Goal: Task Accomplishment & Management: Manage account settings

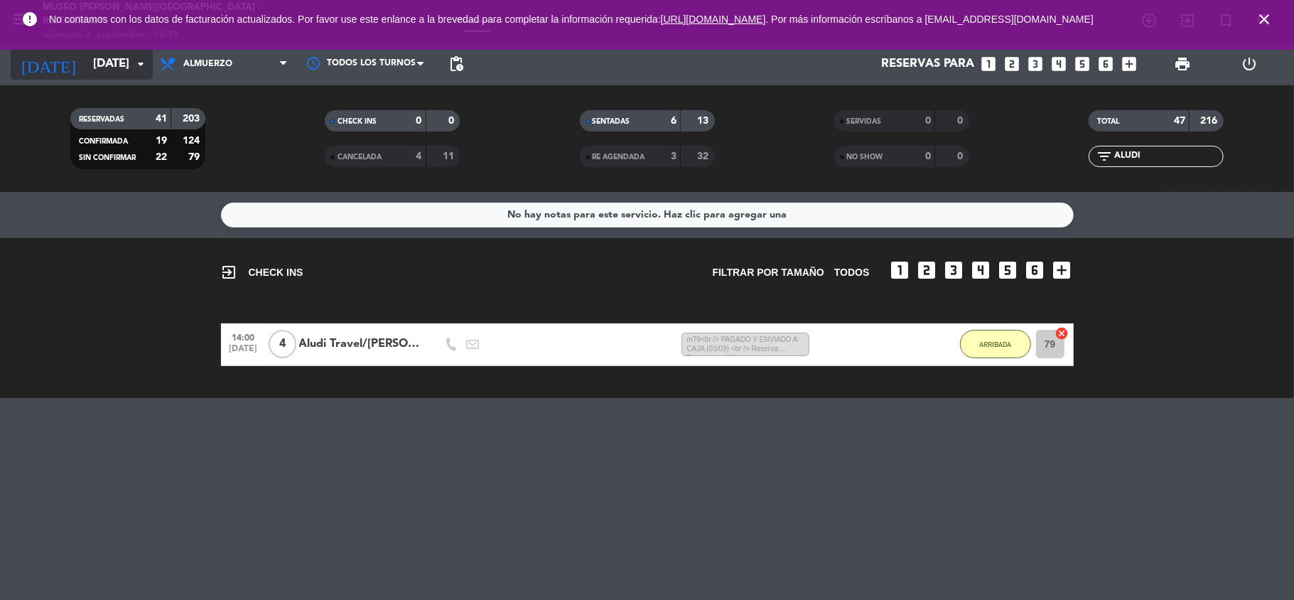
click at [117, 67] on input "[DATE]" at bounding box center [163, 64] width 154 height 28
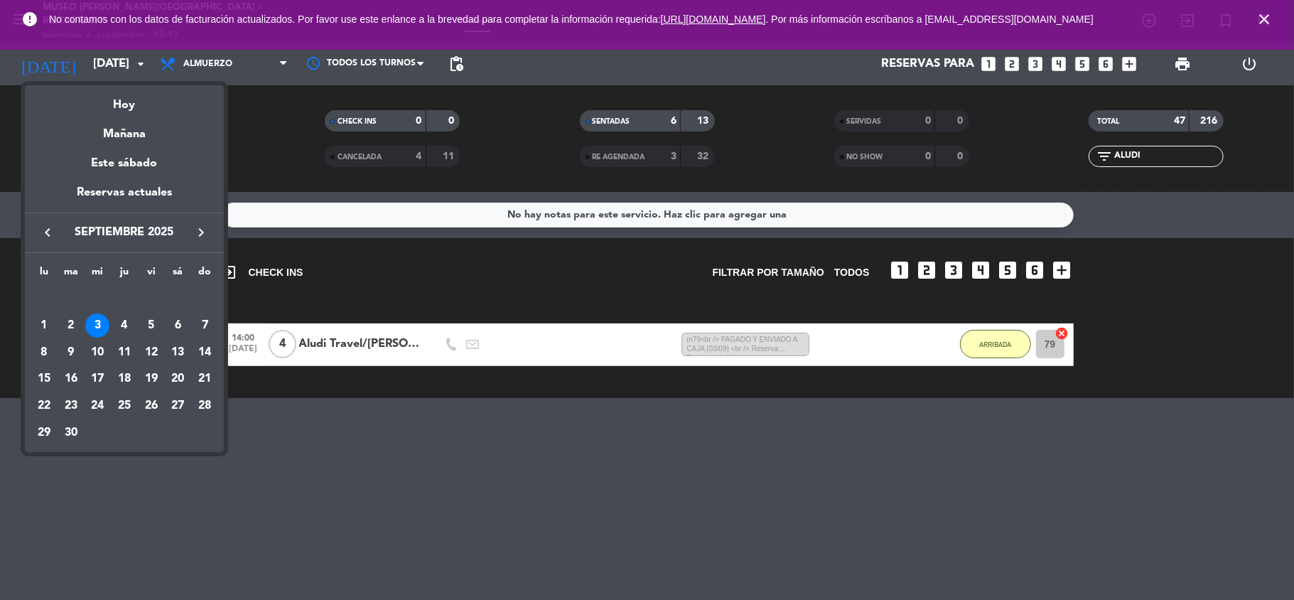
click at [101, 330] on div "3" at bounding box center [97, 325] width 24 height 24
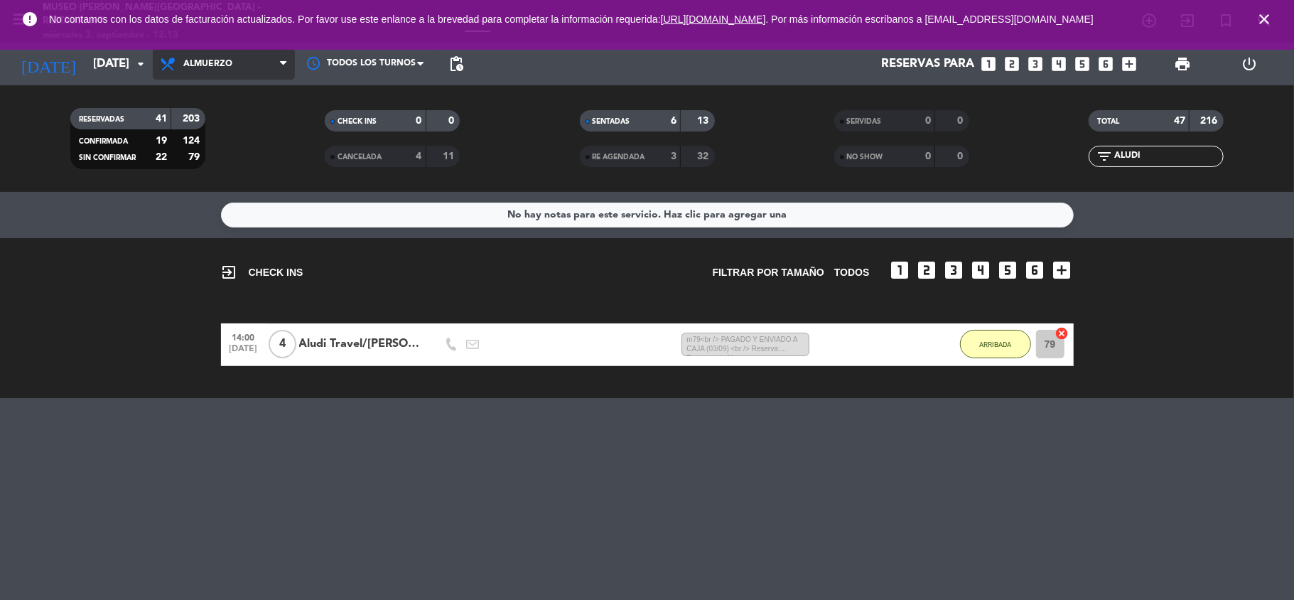
click at [245, 70] on span "Almuerzo" at bounding box center [224, 63] width 142 height 31
drag, startPoint x: 1156, startPoint y: 149, endPoint x: 1073, endPoint y: 160, distance: 83.1
click at [1073, 160] on div "filter_list ALUDI" at bounding box center [1156, 156] width 254 height 21
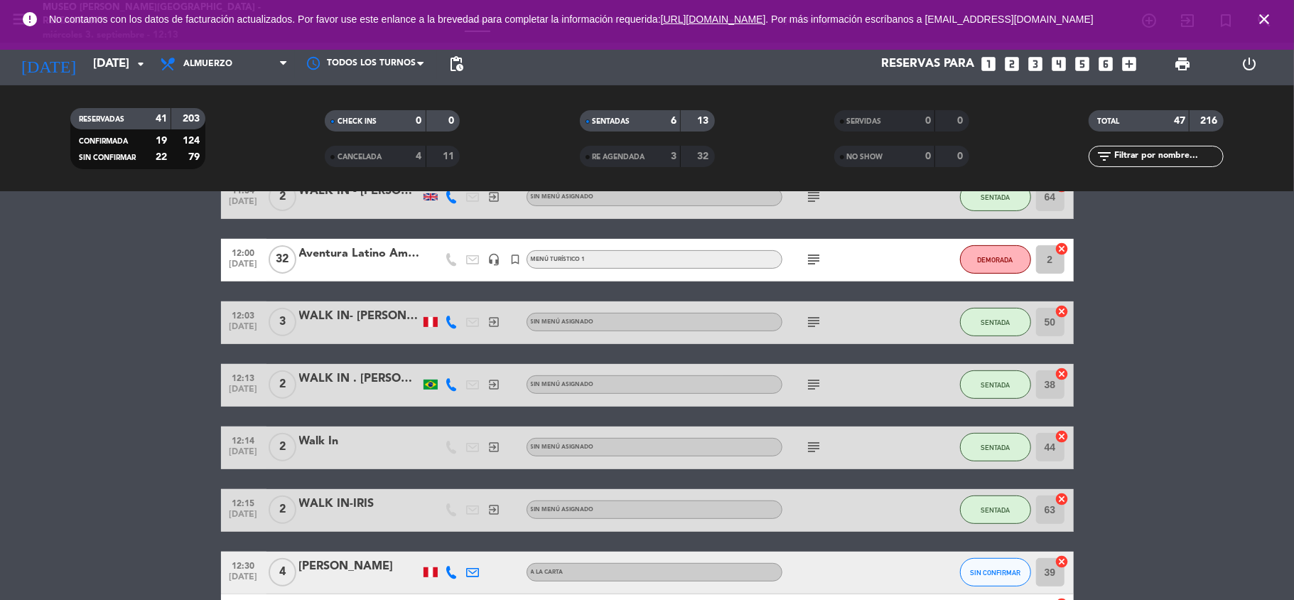
scroll to position [379, 0]
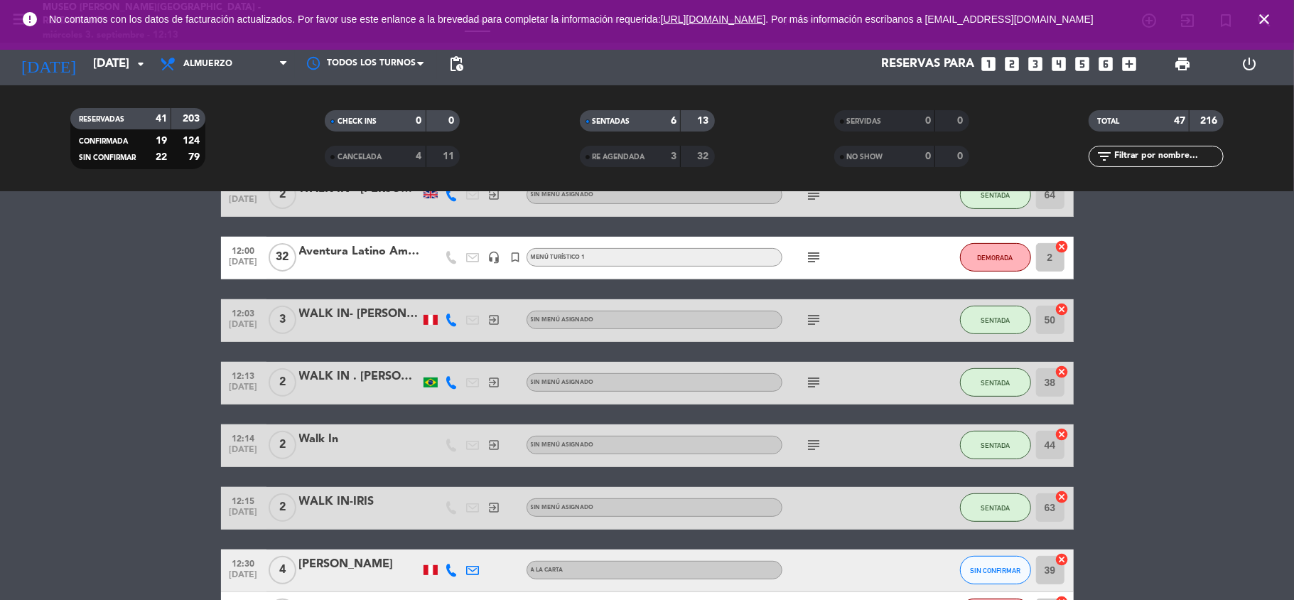
click at [389, 253] on div "Aventura Latino Americana" at bounding box center [359, 251] width 121 height 18
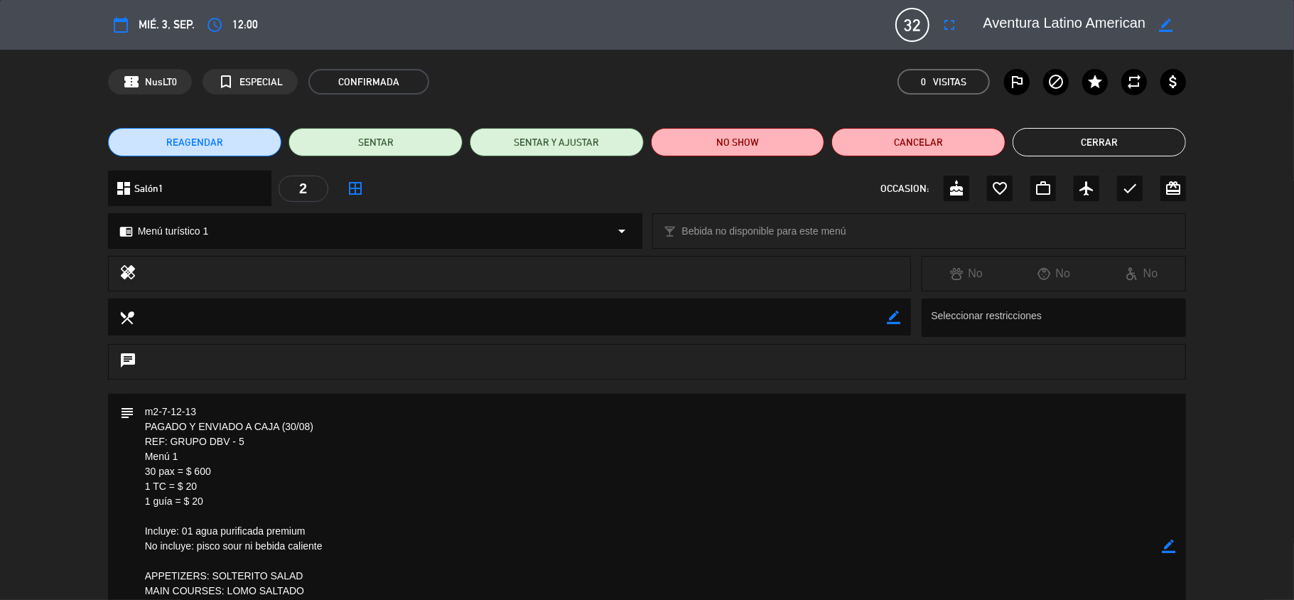
drag, startPoint x: 254, startPoint y: 441, endPoint x: 173, endPoint y: 441, distance: 81.0
click at [173, 441] on textarea at bounding box center [648, 546] width 1028 height 305
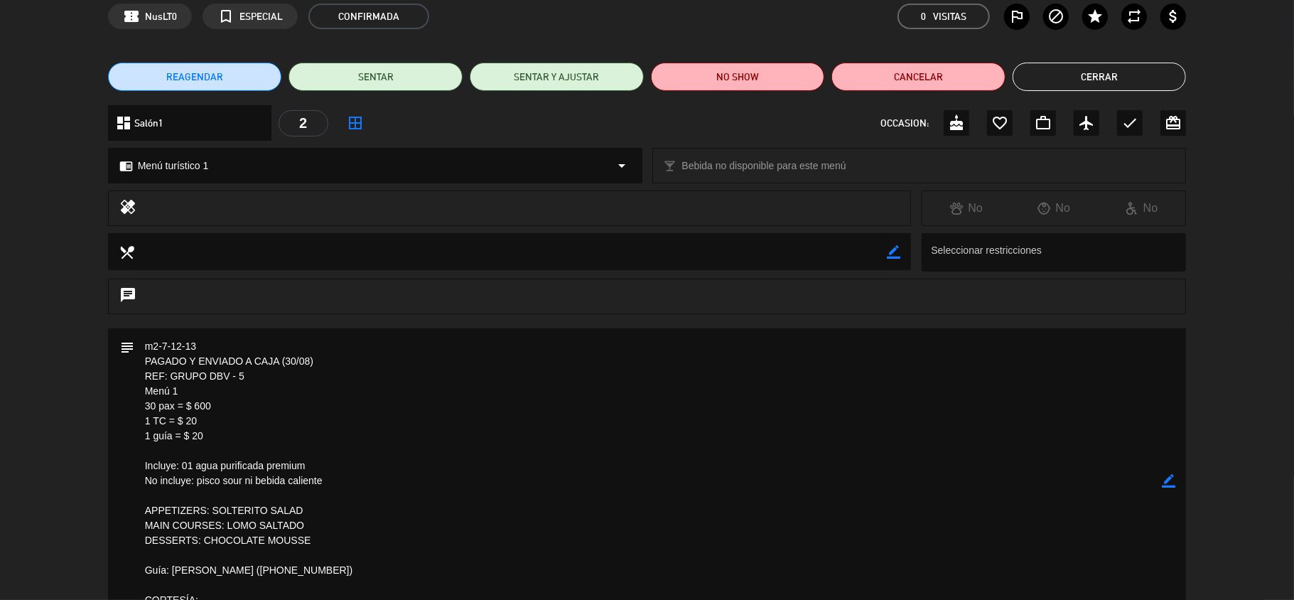
scroll to position [95, 0]
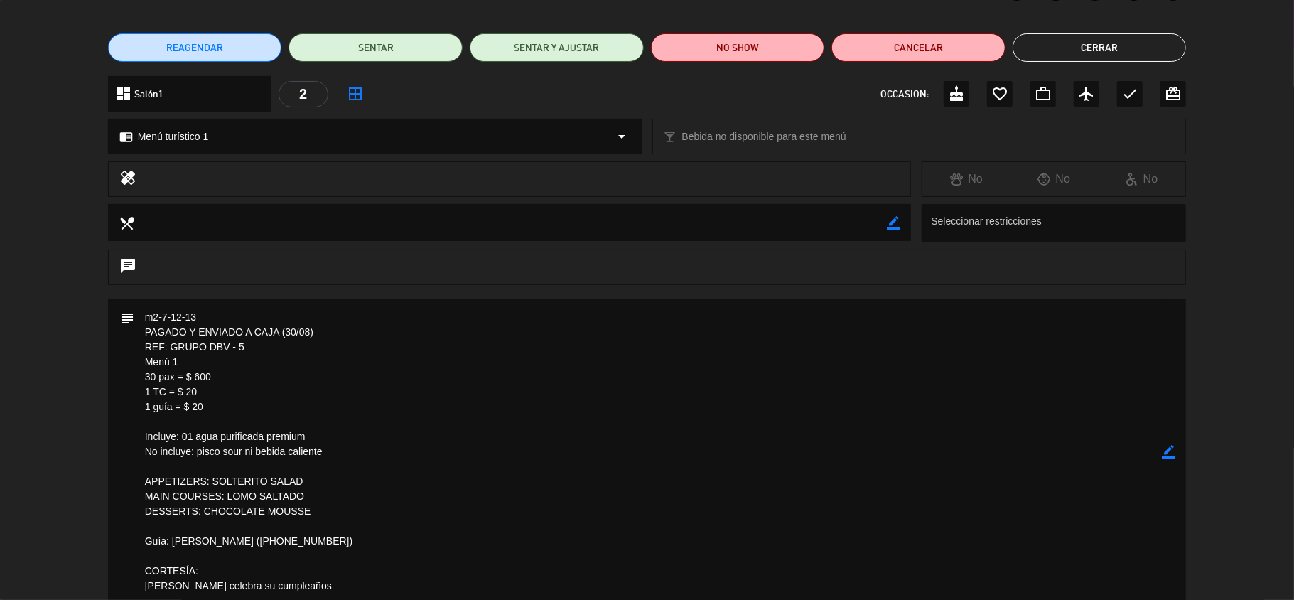
click at [1167, 455] on icon "border_color" at bounding box center [1169, 452] width 14 height 14
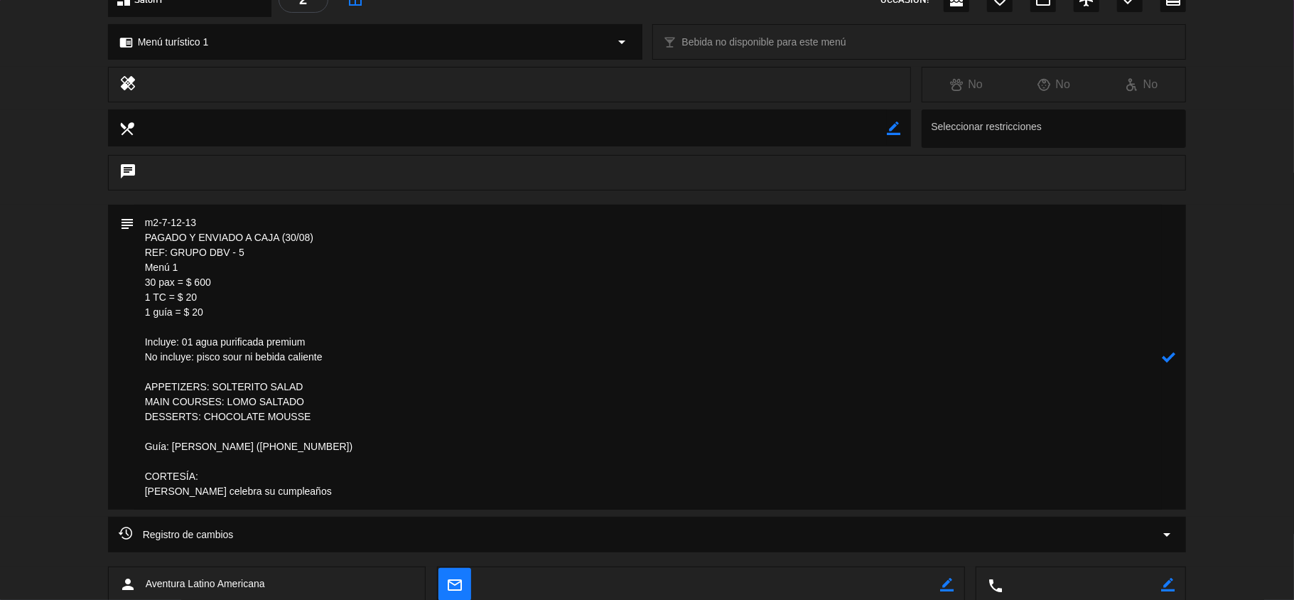
drag, startPoint x: 240, startPoint y: 490, endPoint x: 126, endPoint y: 495, distance: 114.6
click at [126, 495] on div "subject" at bounding box center [647, 357] width 1079 height 305
click at [246, 445] on textarea at bounding box center [648, 357] width 1028 height 305
drag, startPoint x: 246, startPoint y: 448, endPoint x: 171, endPoint y: 446, distance: 74.6
click at [171, 446] on textarea at bounding box center [648, 357] width 1028 height 305
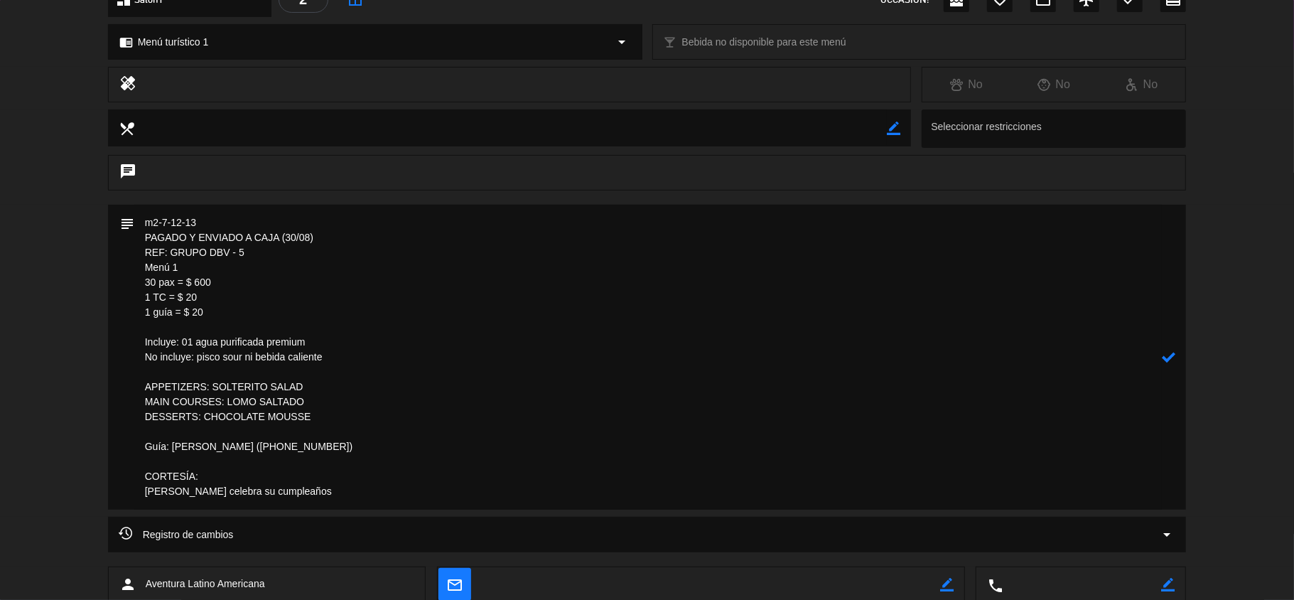
drag, startPoint x: 322, startPoint y: 415, endPoint x: 134, endPoint y: 388, distance: 189.5
click at [134, 388] on textarea at bounding box center [648, 357] width 1028 height 305
paste textarea "ENTRADA: ensalada de solterito PLATO DE FONDO: spaghetti en salsa a la Huancaina"
click at [156, 398] on textarea at bounding box center [648, 357] width 1028 height 305
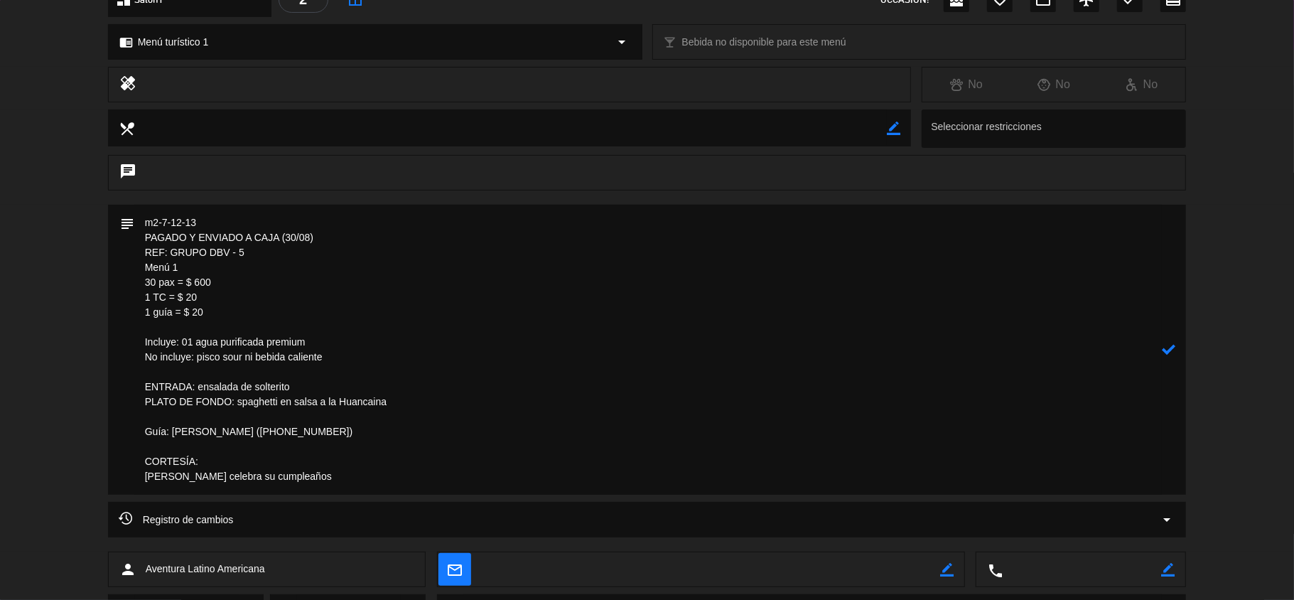
click at [408, 402] on textarea at bounding box center [648, 350] width 1028 height 290
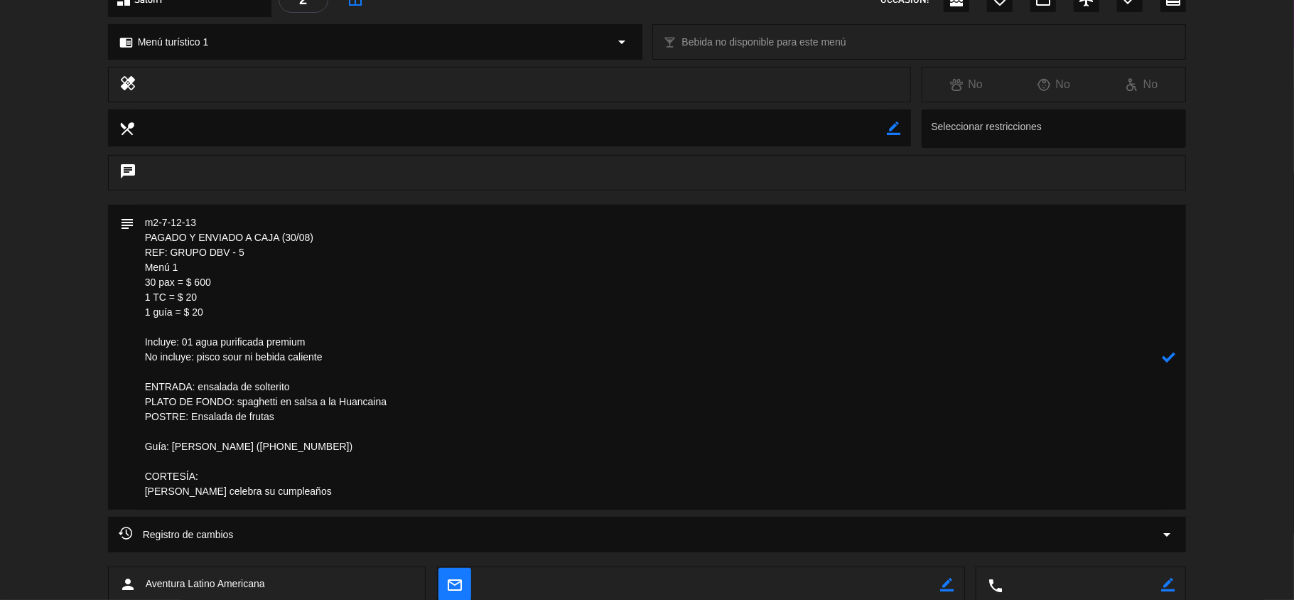
click at [379, 402] on textarea at bounding box center [648, 357] width 1028 height 305
click at [1169, 355] on icon at bounding box center [1169, 357] width 14 height 14
click at [999, 436] on textarea at bounding box center [648, 357] width 1028 height 305
click at [1161, 353] on textarea at bounding box center [648, 357] width 1028 height 305
click at [1169, 357] on icon "border_color" at bounding box center [1169, 357] width 14 height 14
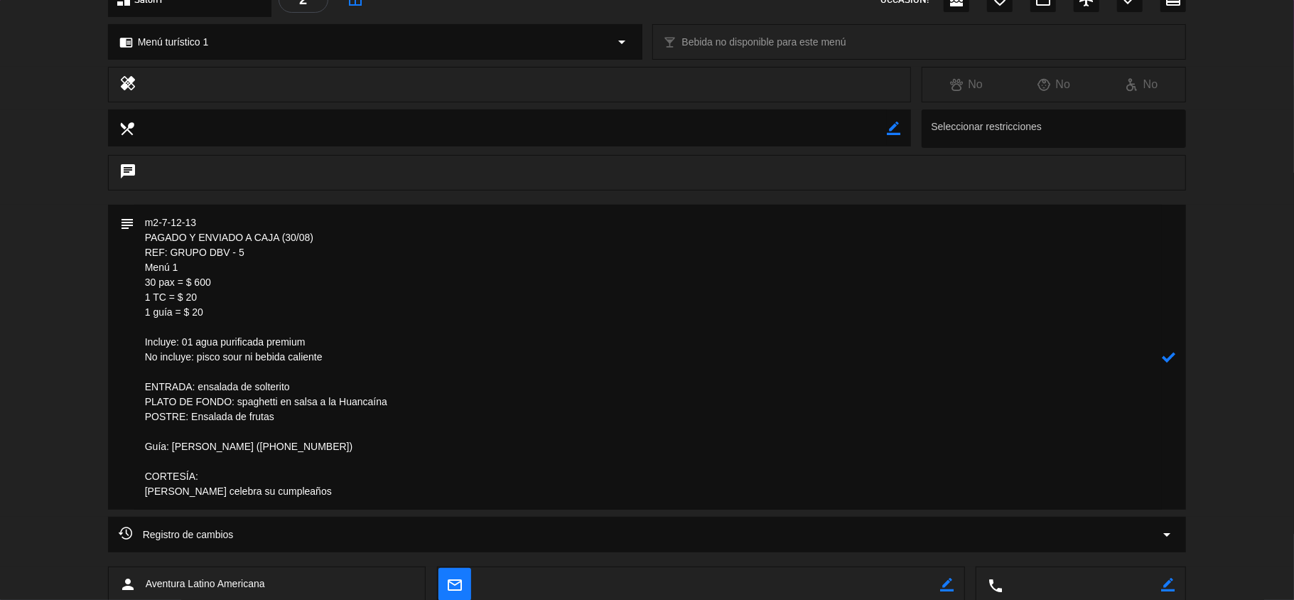
drag, startPoint x: 372, startPoint y: 496, endPoint x: 129, endPoint y: 438, distance: 250.5
click at [129, 438] on div "subject" at bounding box center [647, 357] width 1079 height 305
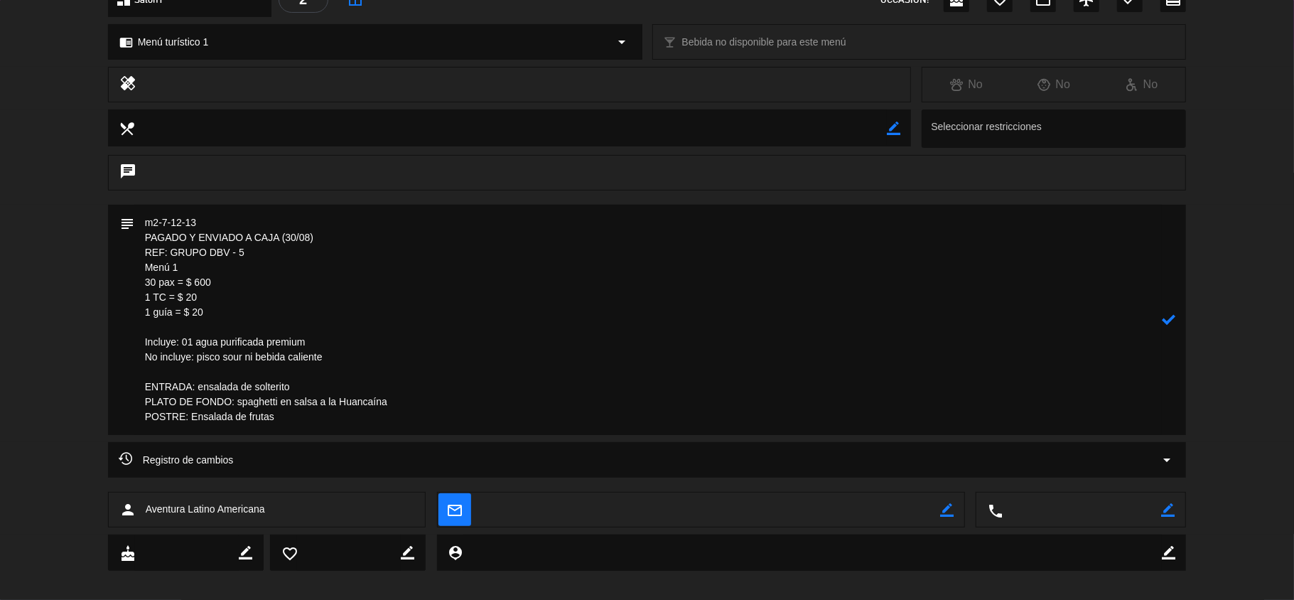
type textarea "m2-7-12-13 PAGADO Y ENVIADO A CAJA (30/08) REF: GRUPO DBV - 5 Menú 1 30 pax = $…"
click at [1170, 319] on icon at bounding box center [1169, 320] width 14 height 14
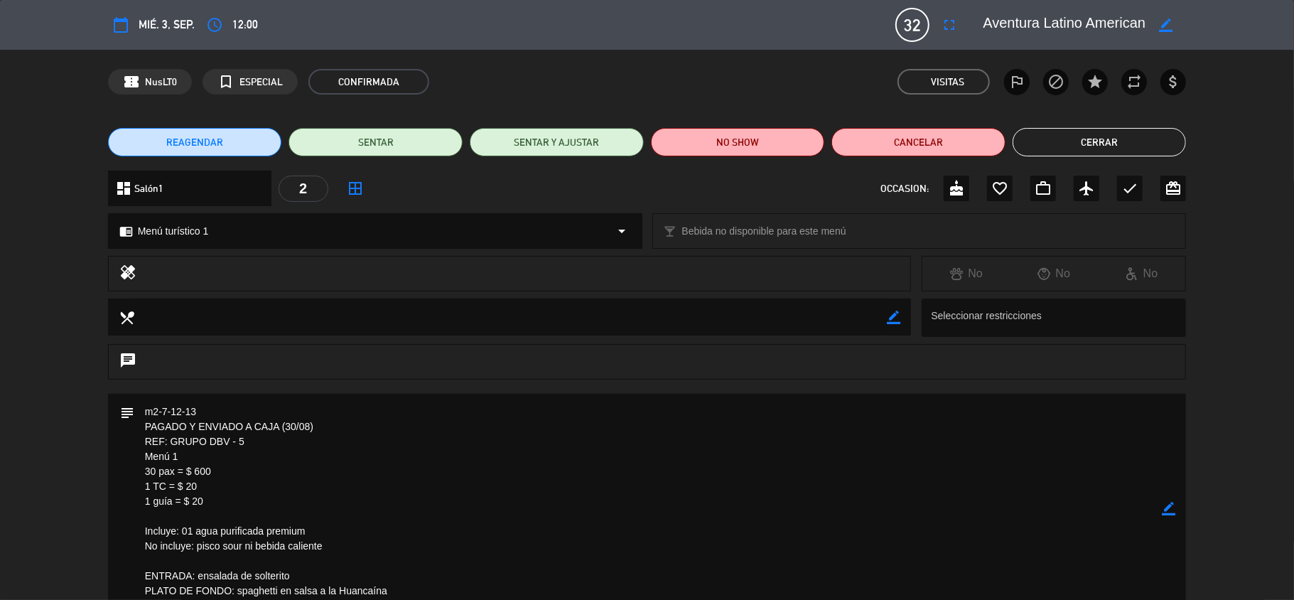
click at [1165, 24] on icon "border_color" at bounding box center [1166, 25] width 14 height 14
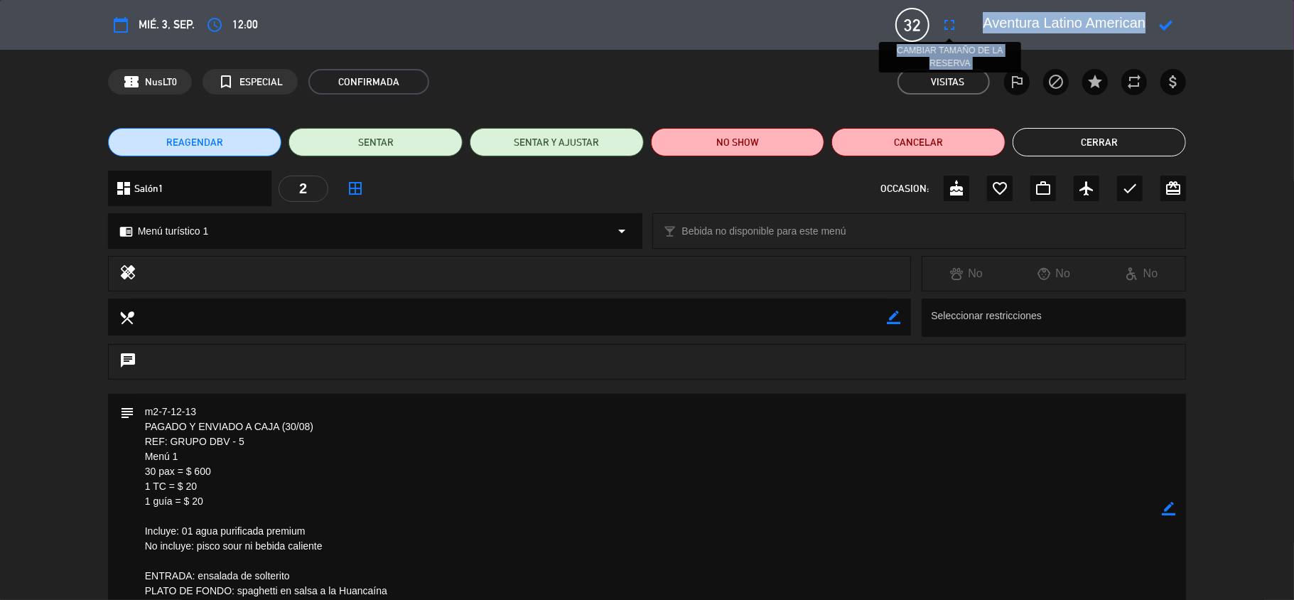
drag, startPoint x: 1146, startPoint y: 23, endPoint x: 961, endPoint y: 23, distance: 184.8
click at [961, 23] on div "calendar_today mié. 3, sep. access_time 12:00 32 Aventura Latino Americana full…" at bounding box center [647, 25] width 1079 height 34
copy div
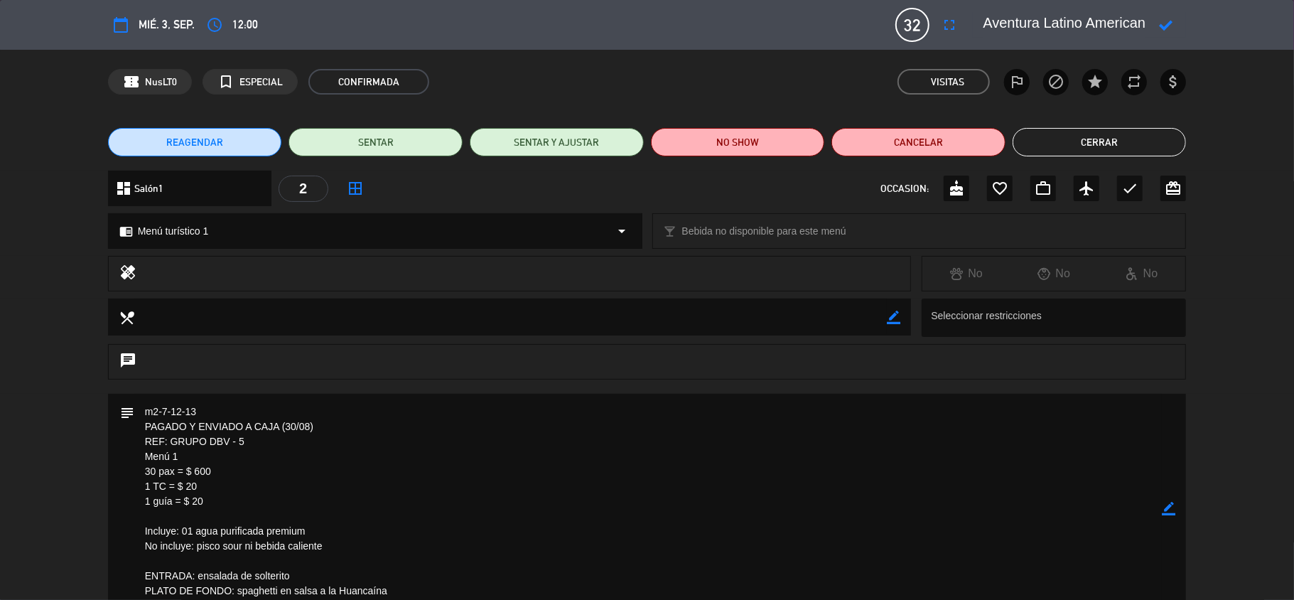
click at [1167, 510] on icon "border_color" at bounding box center [1169, 509] width 14 height 14
click at [1090, 142] on button "Cerrar" at bounding box center [1100, 142] width 174 height 28
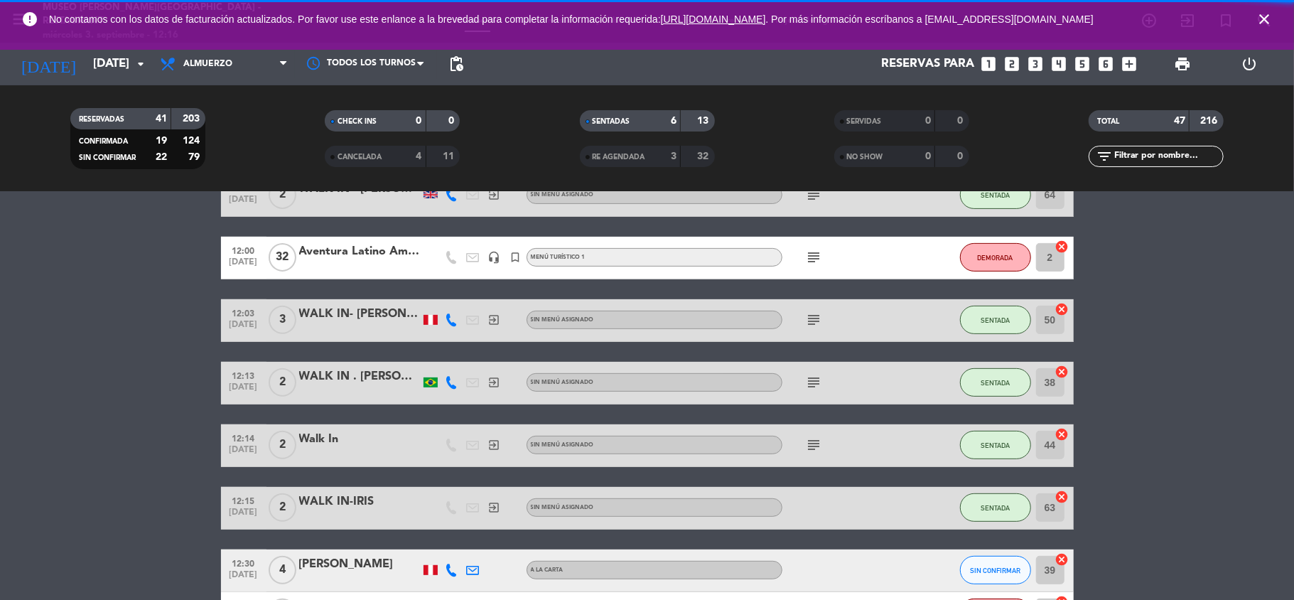
scroll to position [189, 0]
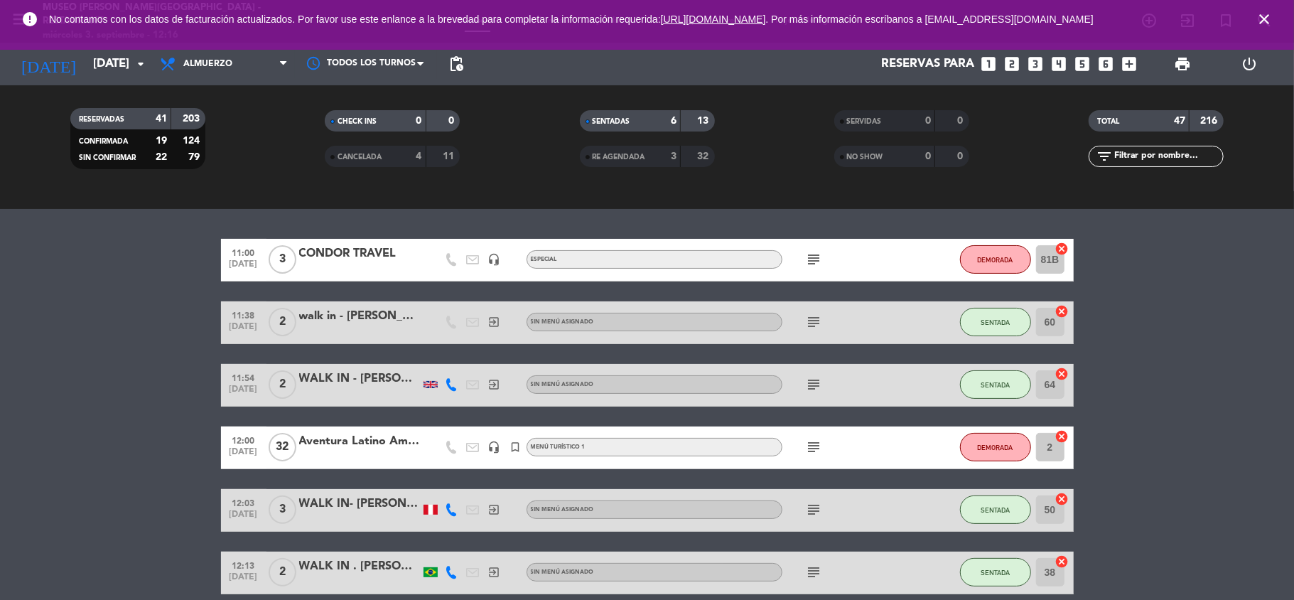
click at [816, 451] on icon "subject" at bounding box center [814, 446] width 17 height 17
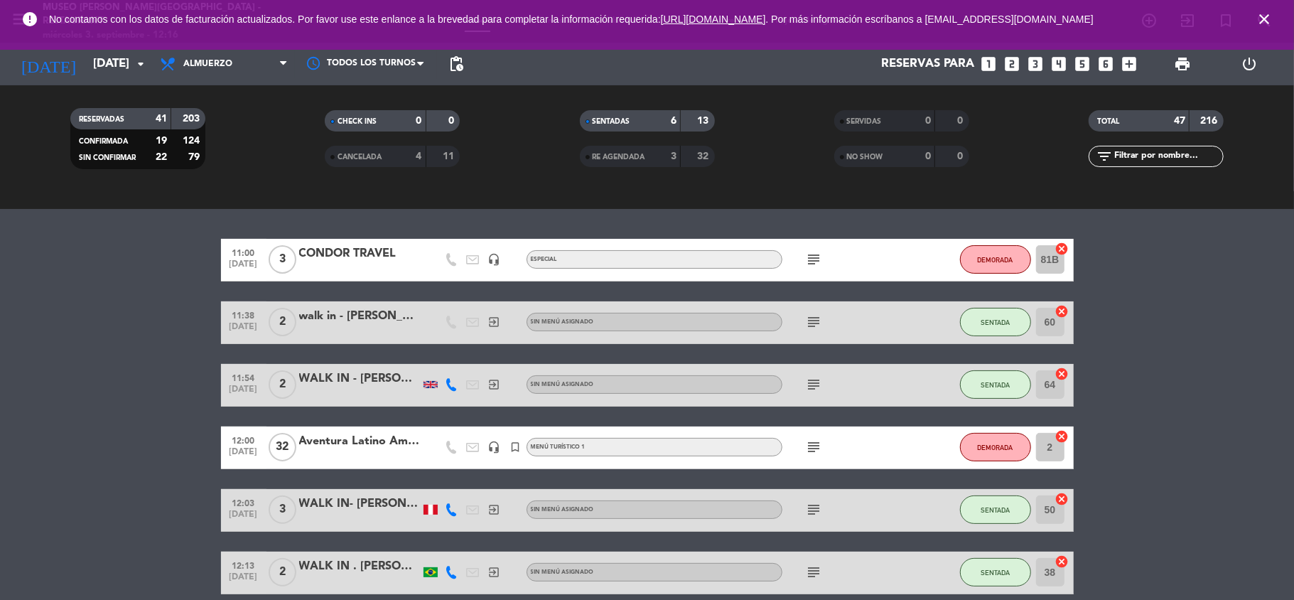
click at [1265, 16] on icon "close" at bounding box center [1264, 19] width 17 height 17
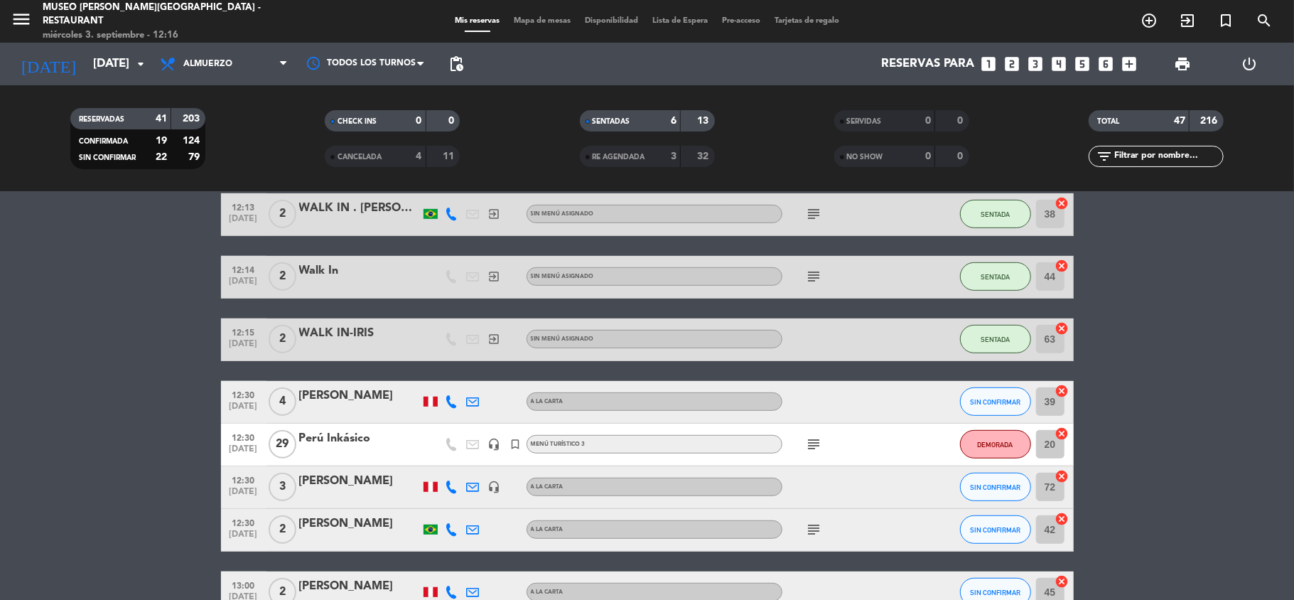
scroll to position [569, 0]
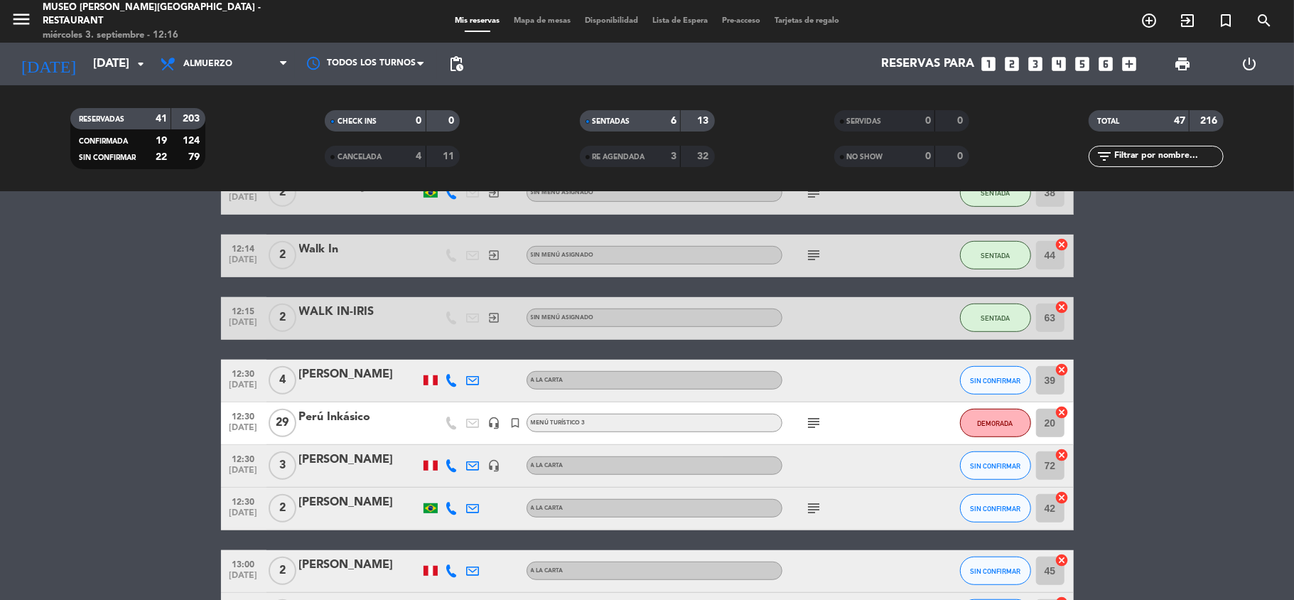
click at [357, 422] on div "Perú Inkásico" at bounding box center [359, 417] width 121 height 18
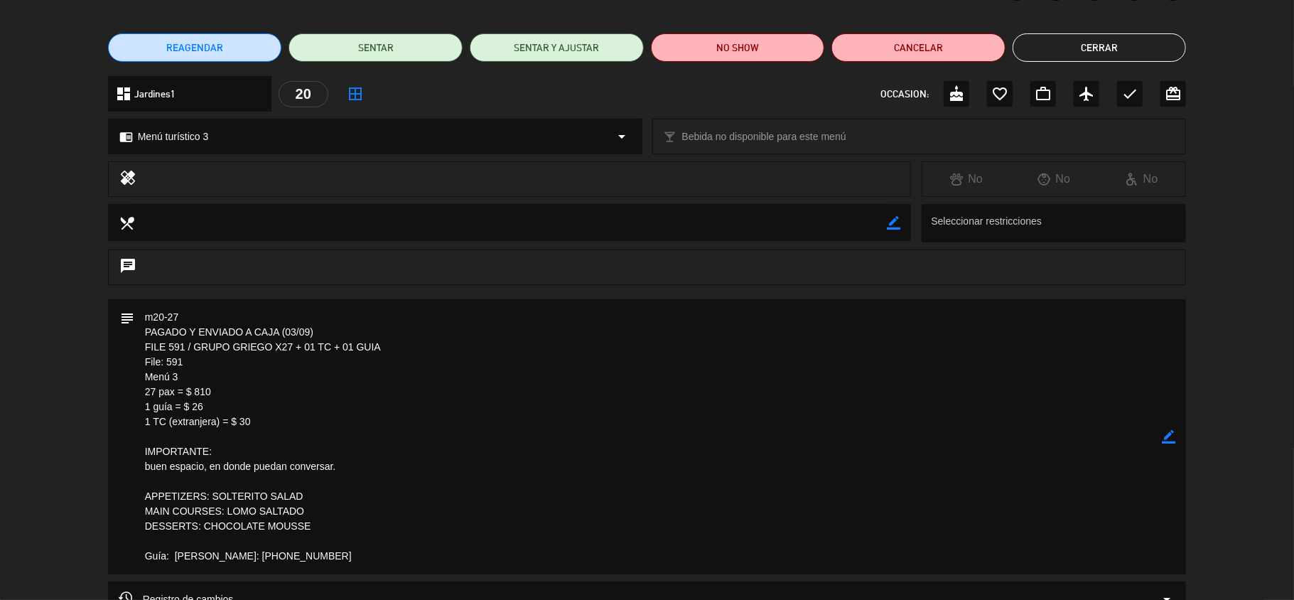
scroll to position [284, 0]
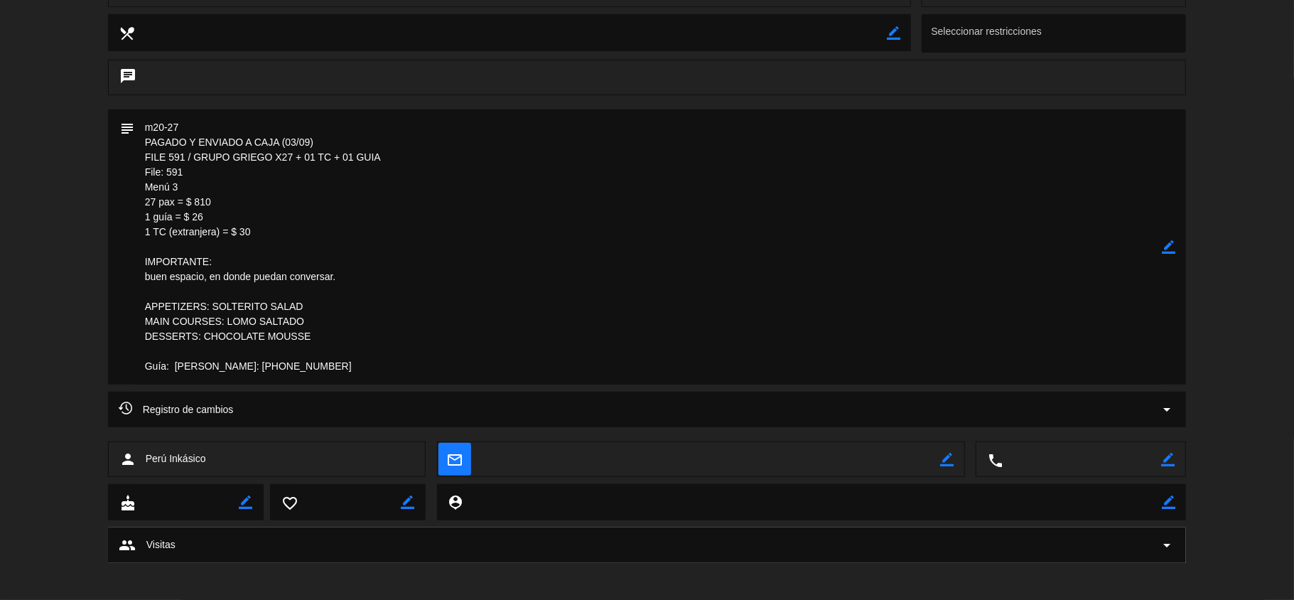
click at [1166, 247] on icon "border_color" at bounding box center [1169, 247] width 14 height 14
click at [1166, 247] on icon at bounding box center [1169, 247] width 14 height 14
click at [1170, 247] on icon "border_color" at bounding box center [1169, 247] width 14 height 14
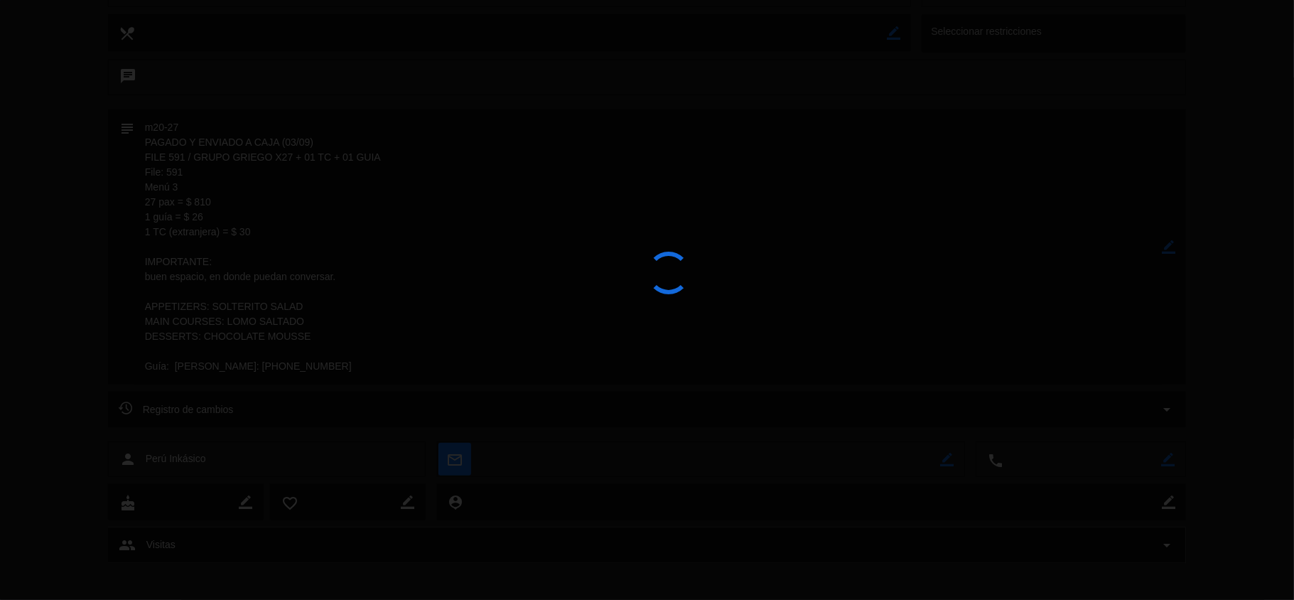
click at [1170, 247] on div at bounding box center [647, 300] width 1294 height 600
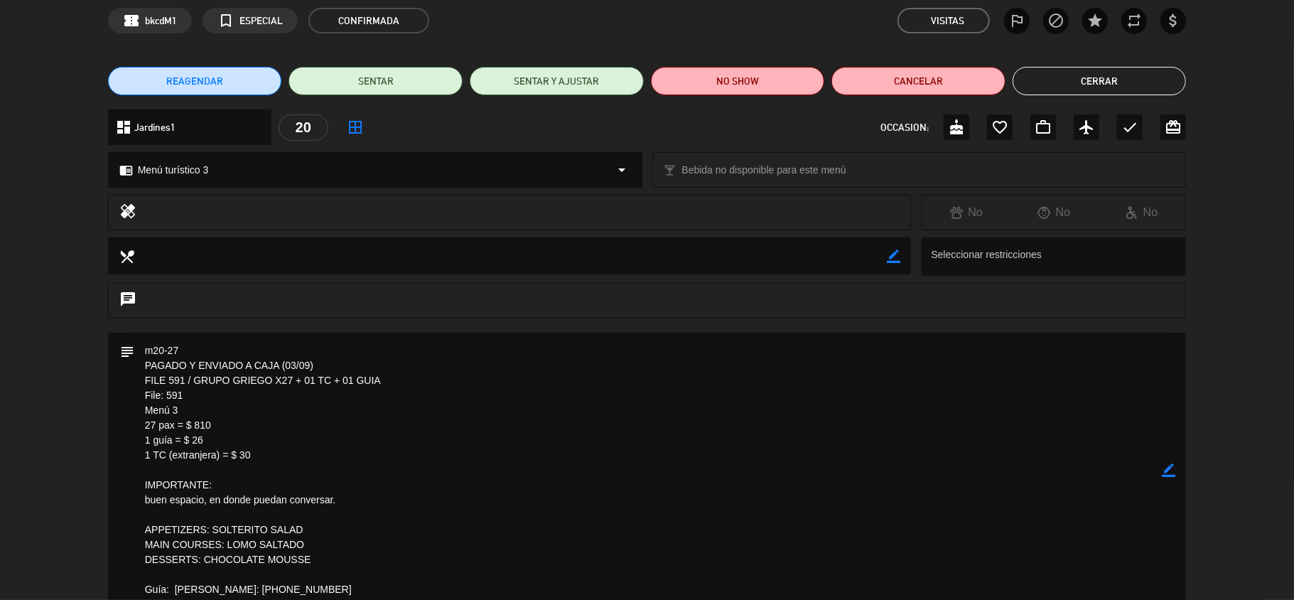
scroll to position [95, 0]
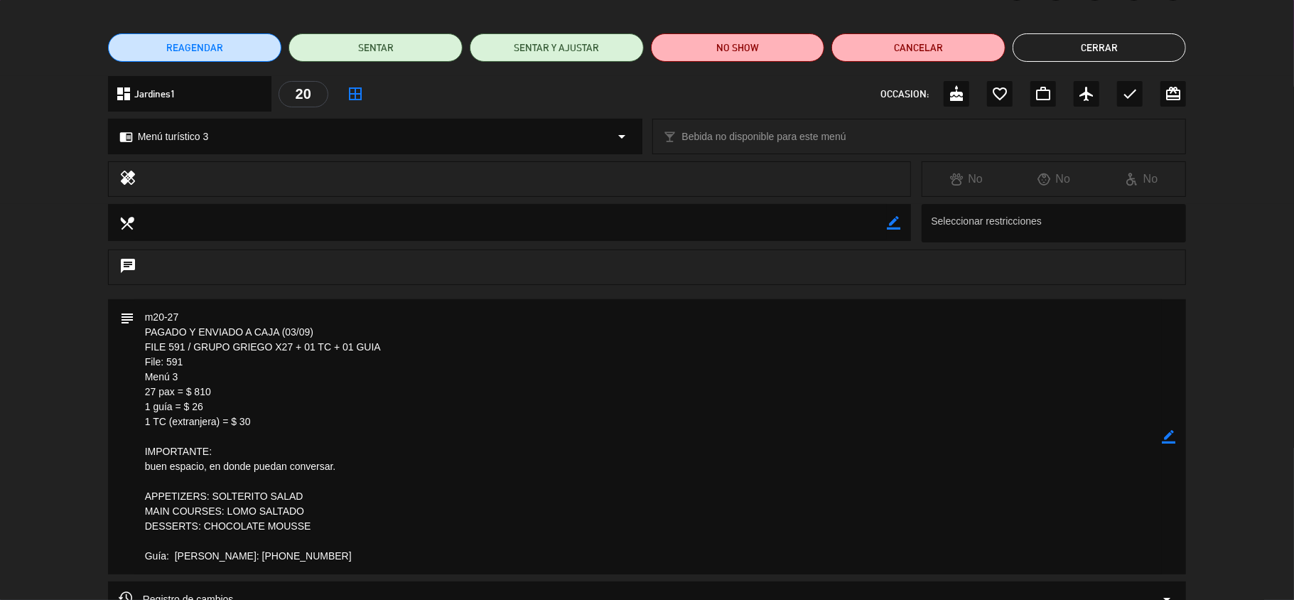
drag, startPoint x: 294, startPoint y: 348, endPoint x: 193, endPoint y: 344, distance: 101.0
click at [193, 344] on textarea at bounding box center [648, 436] width 1028 height 275
drag, startPoint x: 327, startPoint y: 557, endPoint x: 177, endPoint y: 557, distance: 150.0
click at [177, 557] on textarea at bounding box center [648, 436] width 1028 height 275
click at [566, 465] on textarea at bounding box center [648, 436] width 1028 height 275
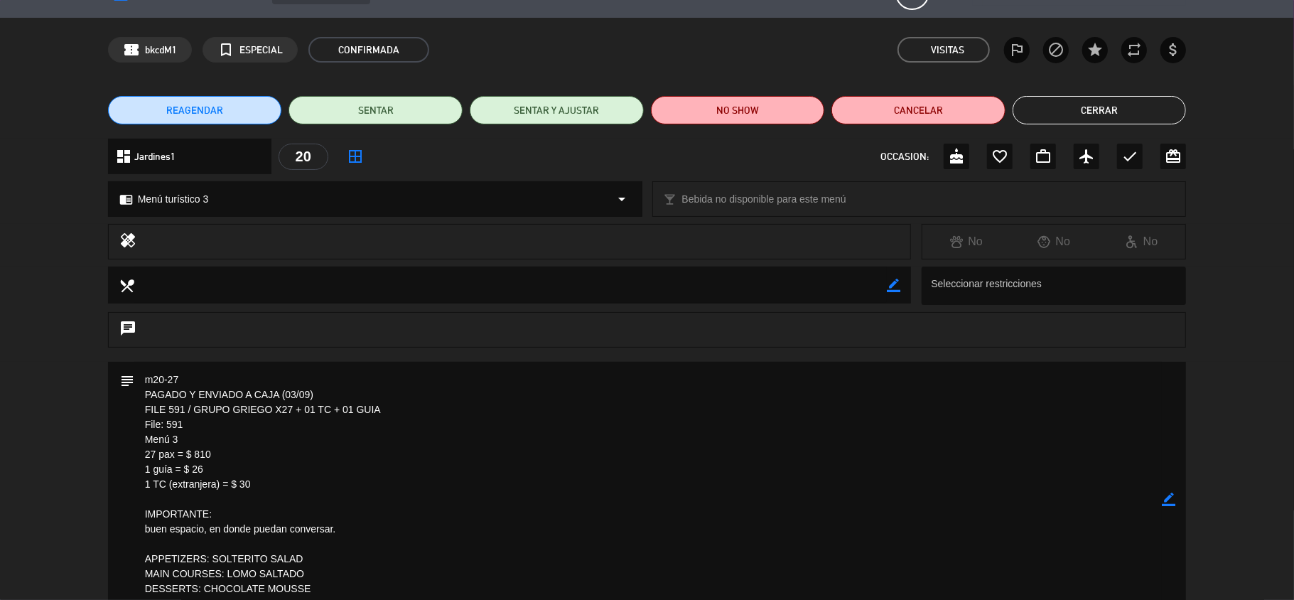
scroll to position [0, 0]
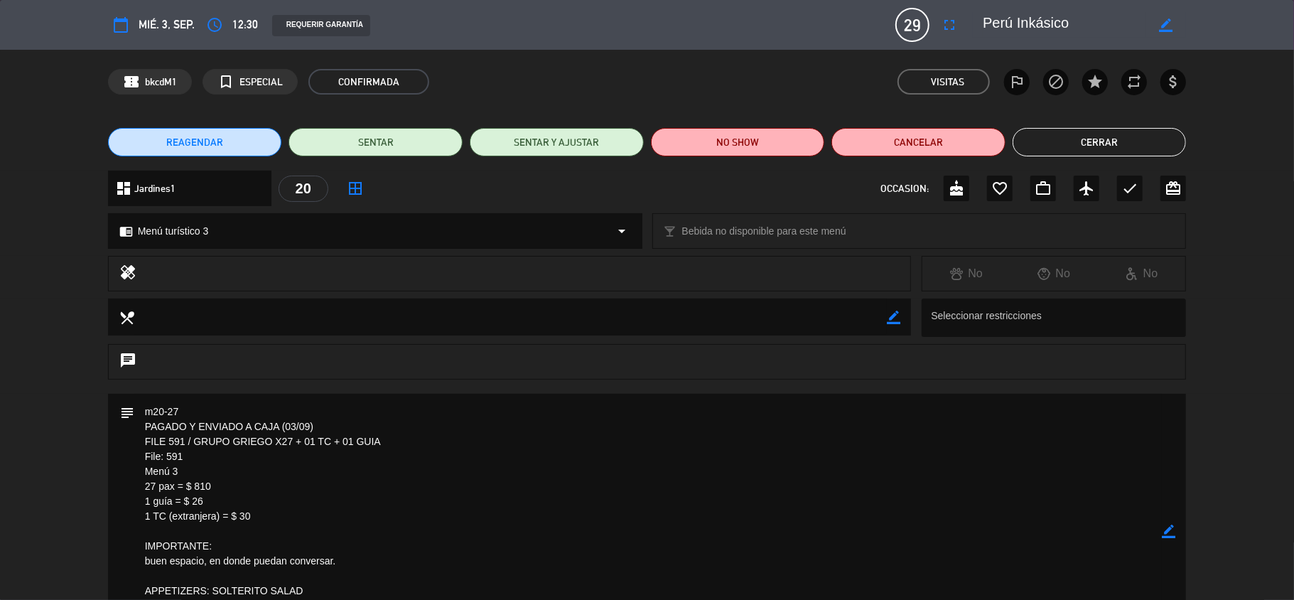
click at [1046, 144] on button "Cerrar" at bounding box center [1100, 142] width 174 height 28
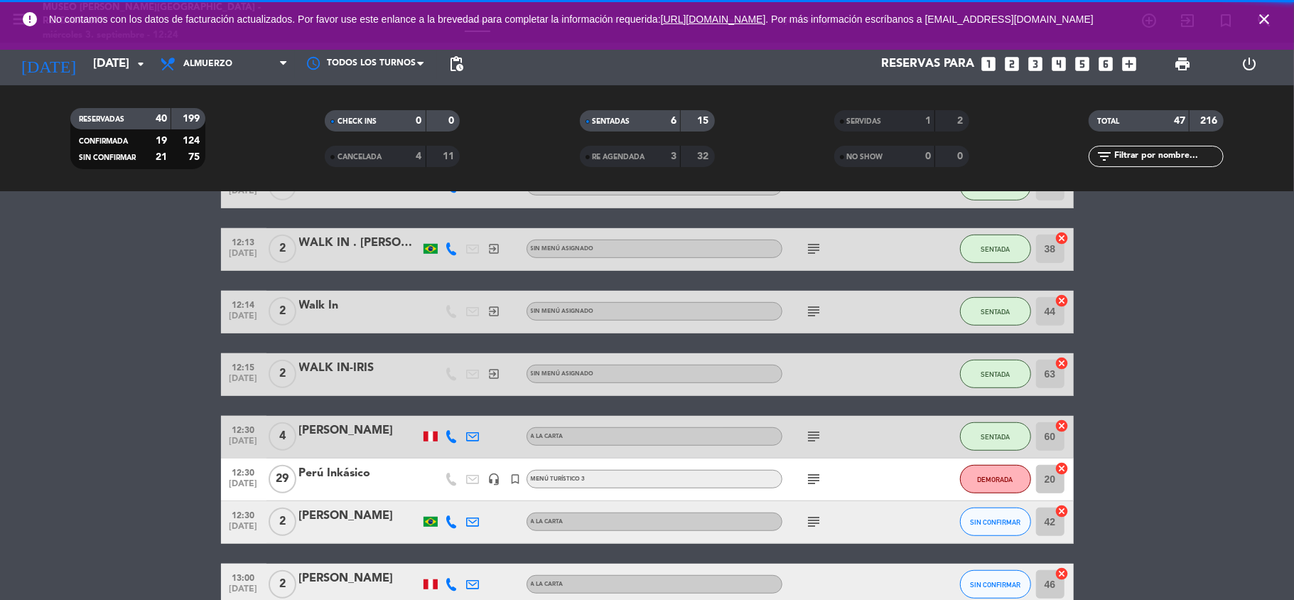
scroll to position [409, 0]
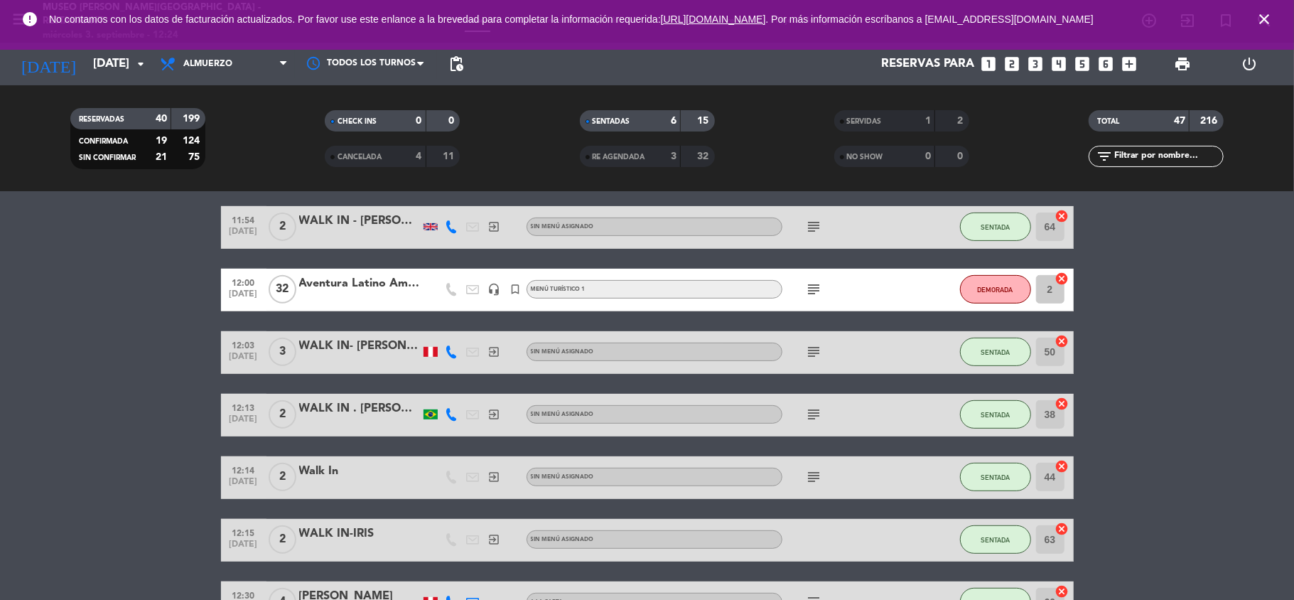
click at [362, 285] on div "Aventura Latino Americana" at bounding box center [359, 283] width 121 height 18
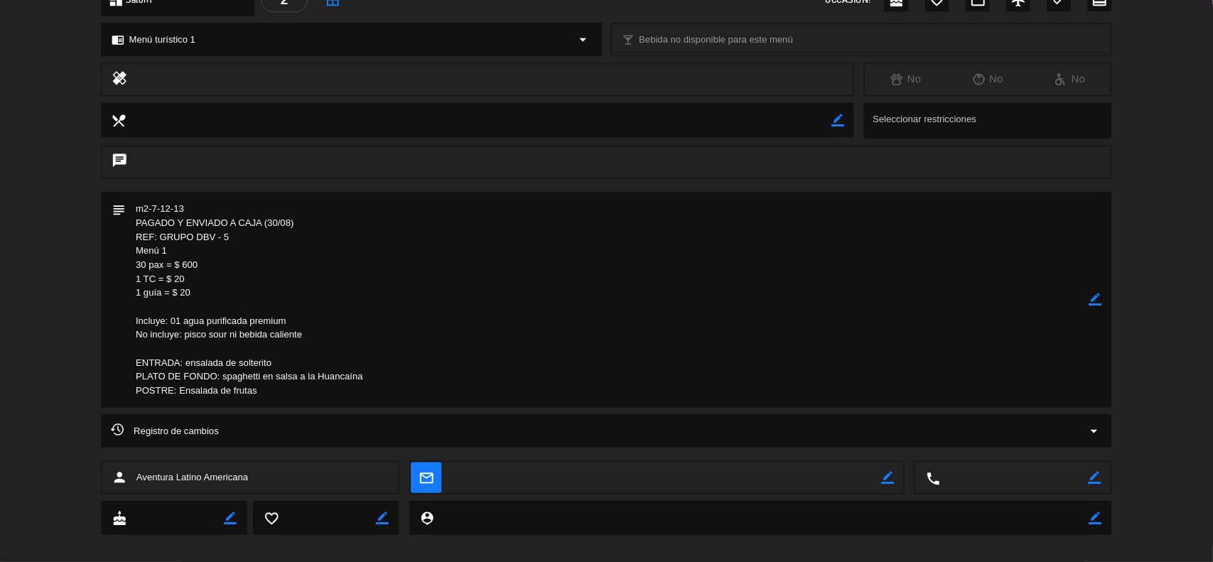
scroll to position [347, 0]
drag, startPoint x: 283, startPoint y: 421, endPoint x: 131, endPoint y: 390, distance: 155.3
click at [131, 390] on div "subject border_color" at bounding box center [647, 320] width 1079 height 230
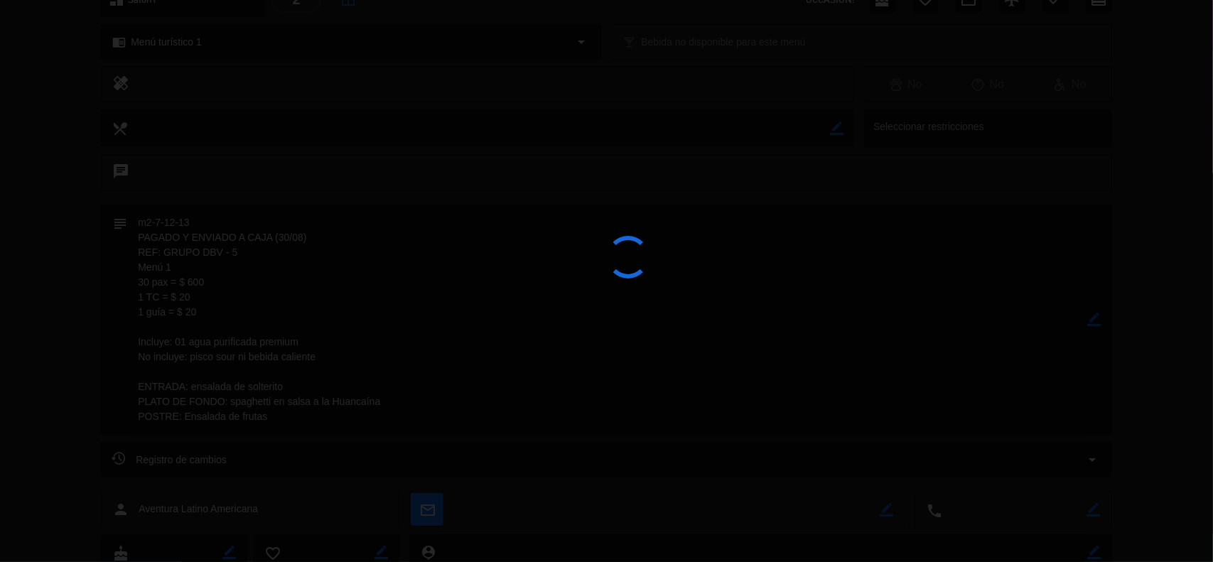
scroll to position [189, 0]
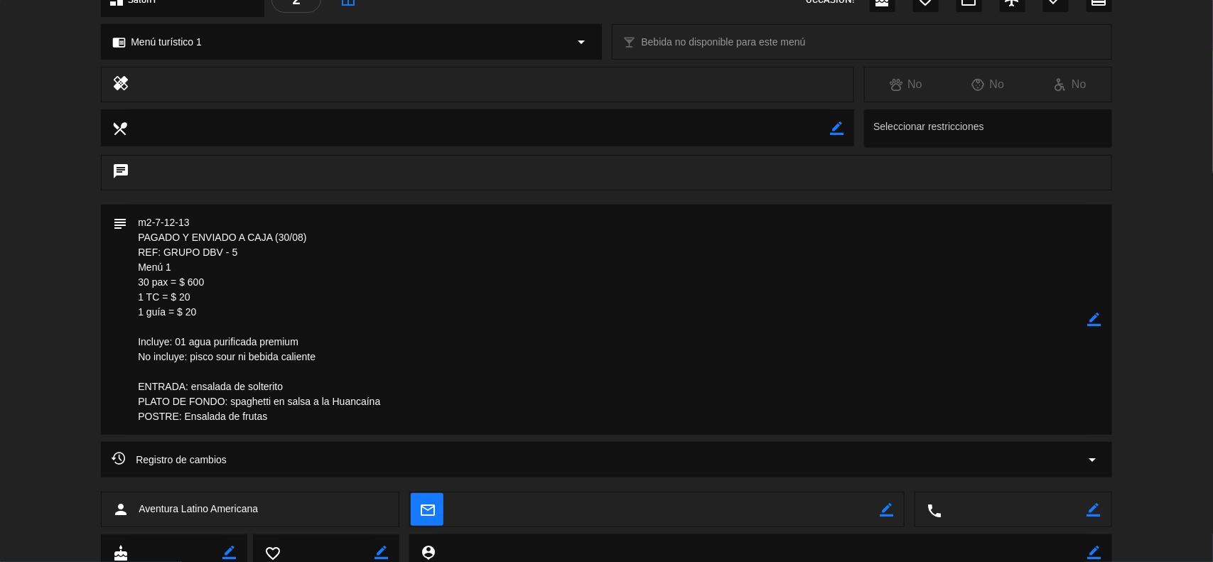
click at [1177, 163] on div "chat" at bounding box center [606, 180] width 1213 height 50
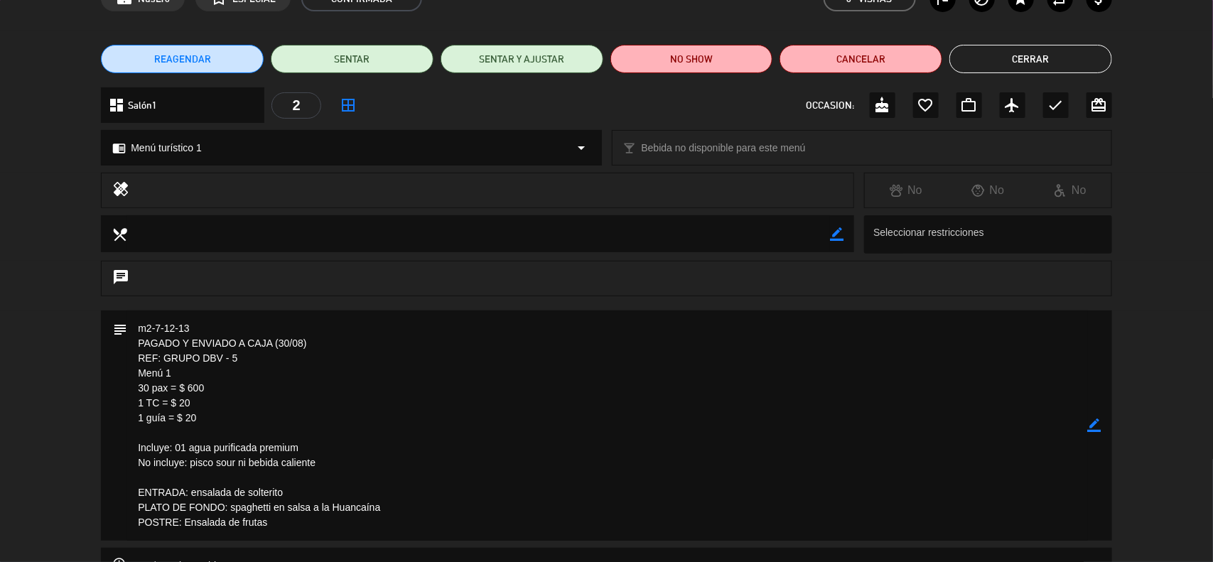
scroll to position [0, 0]
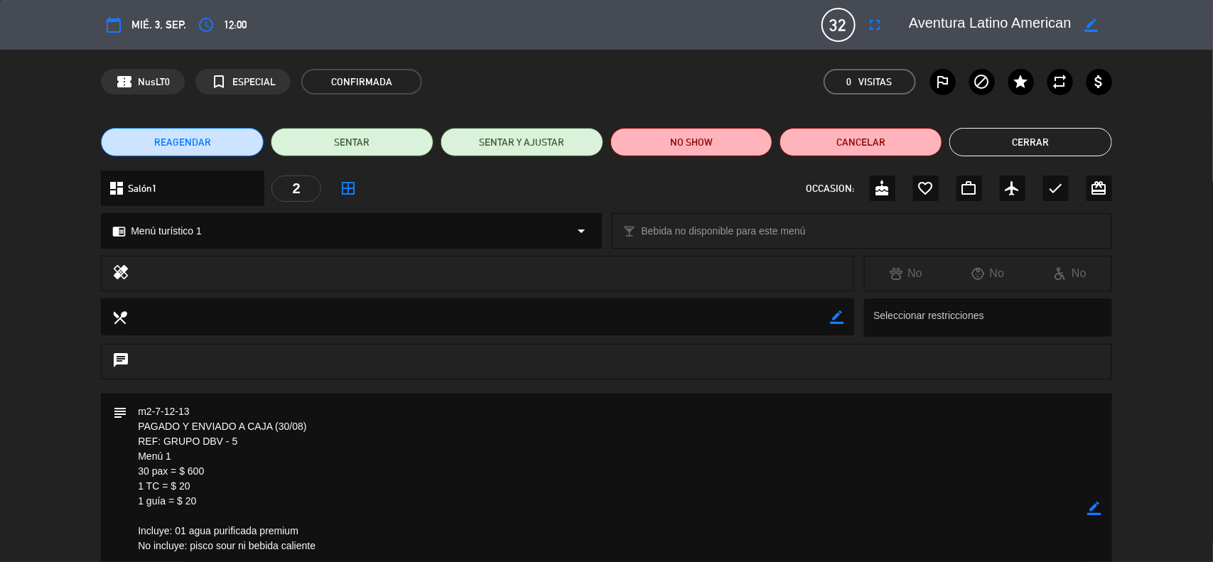
click at [1148, 210] on div "dashboard Salón1 arrow_drop_down 2 border_all OCCASION: cake favorite_border wo…" at bounding box center [606, 196] width 1213 height 50
click at [1092, 26] on icon "border_color" at bounding box center [1092, 25] width 14 height 14
click at [1059, 20] on textarea at bounding box center [990, 25] width 163 height 26
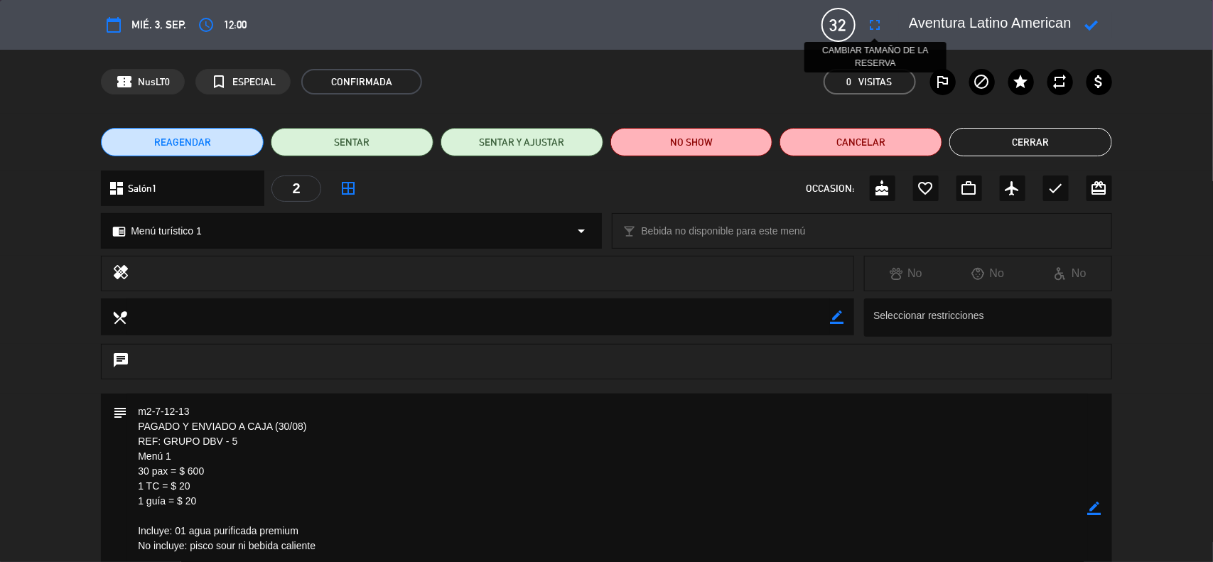
drag, startPoint x: 1067, startPoint y: 23, endPoint x: 888, endPoint y: 18, distance: 179.1
click at [888, 18] on div "calendar_today mié. 3, sep. access_time 12:00 32 Aventura Latino Americana full…" at bounding box center [606, 25] width 1011 height 34
click at [1035, 136] on button "Cerrar" at bounding box center [1030, 142] width 163 height 28
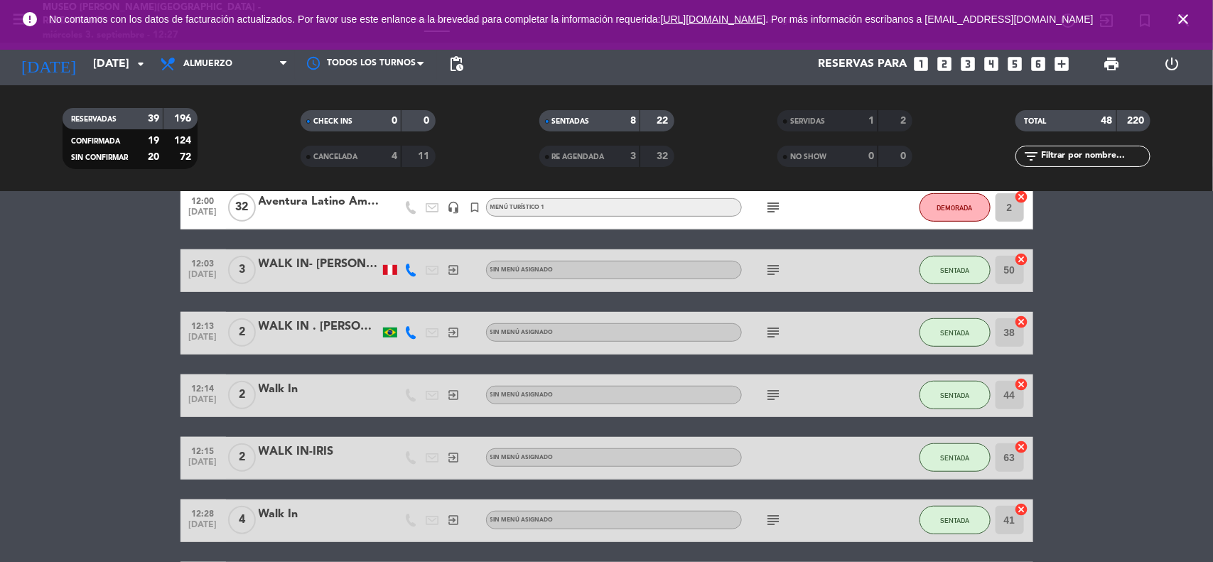
scroll to position [551, 0]
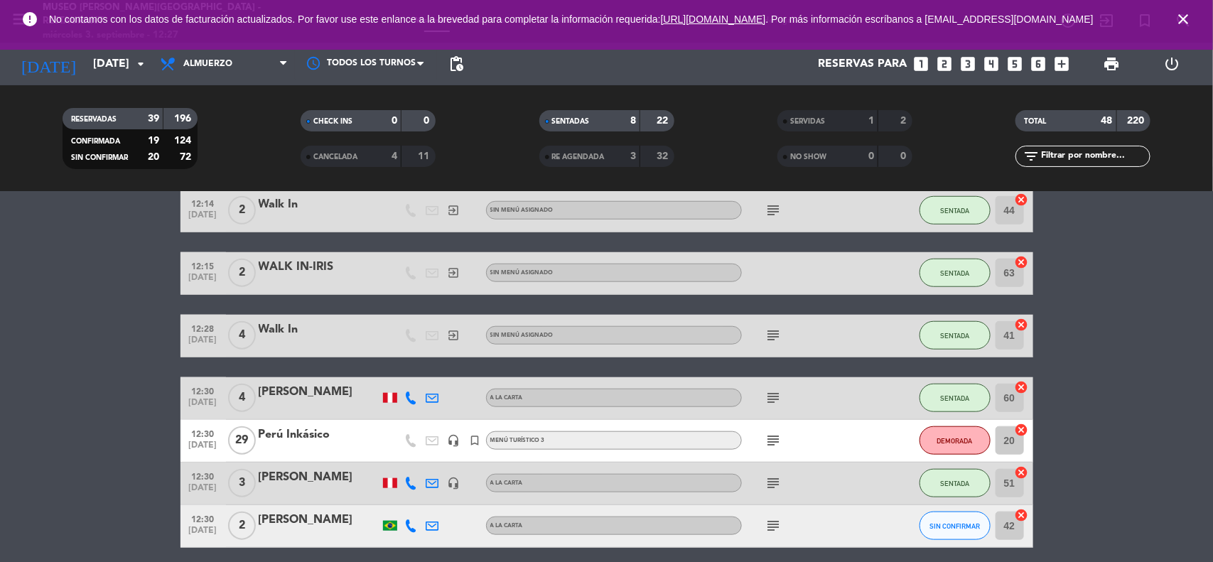
click at [303, 441] on div "Perú Inkásico" at bounding box center [319, 435] width 121 height 18
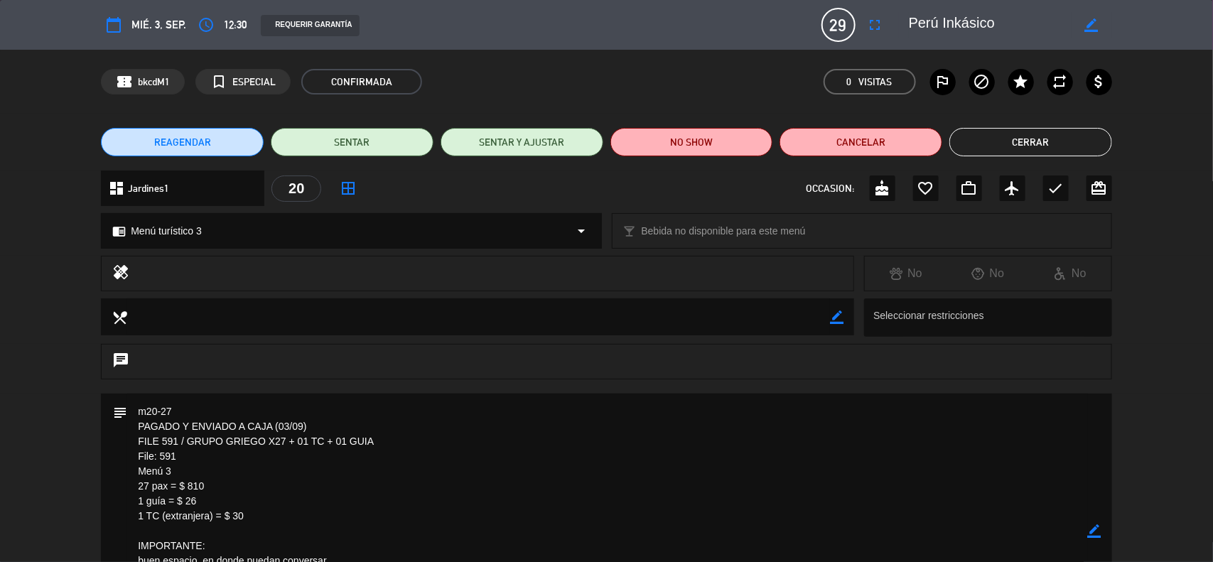
drag, startPoint x: 1003, startPoint y: 26, endPoint x: 853, endPoint y: 20, distance: 150.8
click at [853, 20] on div "calendar_today mié. 3, sep. access_time 12:30 REQUERIR GARANTÍA 29 [GEOGRAPHIC_…" at bounding box center [606, 25] width 1011 height 34
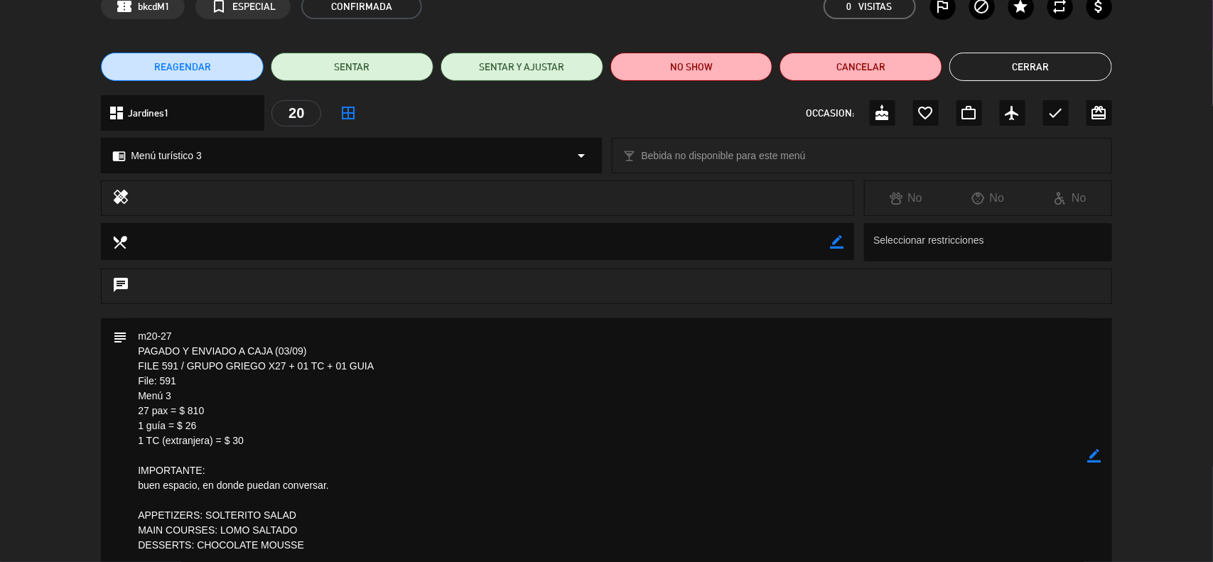
scroll to position [178, 0]
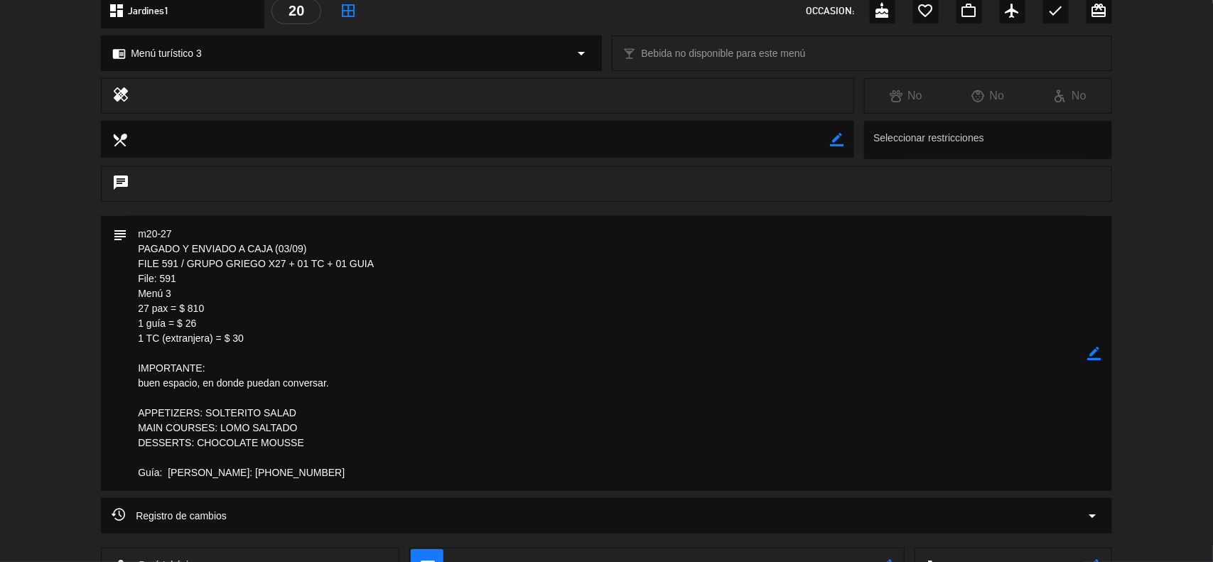
drag, startPoint x: 306, startPoint y: 442, endPoint x: 129, endPoint y: 416, distance: 179.6
click at [129, 416] on textarea at bounding box center [607, 353] width 961 height 275
click at [1097, 350] on icon "border_color" at bounding box center [1095, 354] width 14 height 14
click at [1097, 350] on icon at bounding box center [1095, 354] width 14 height 14
click at [0, 0] on div at bounding box center [0, 0] width 0 height 0
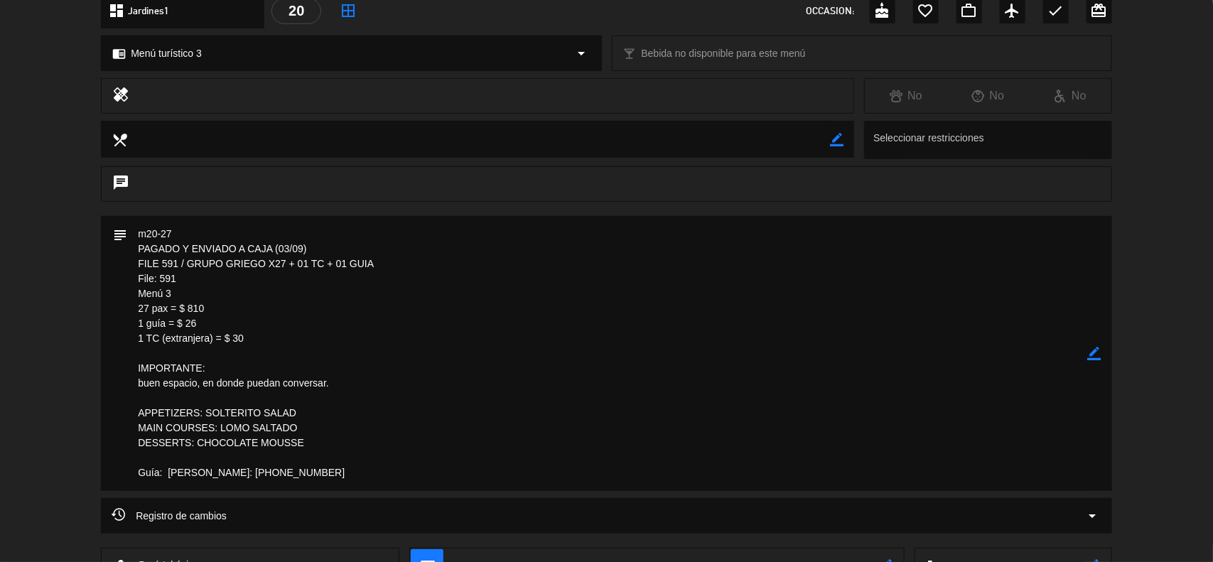
scroll to position [0, 0]
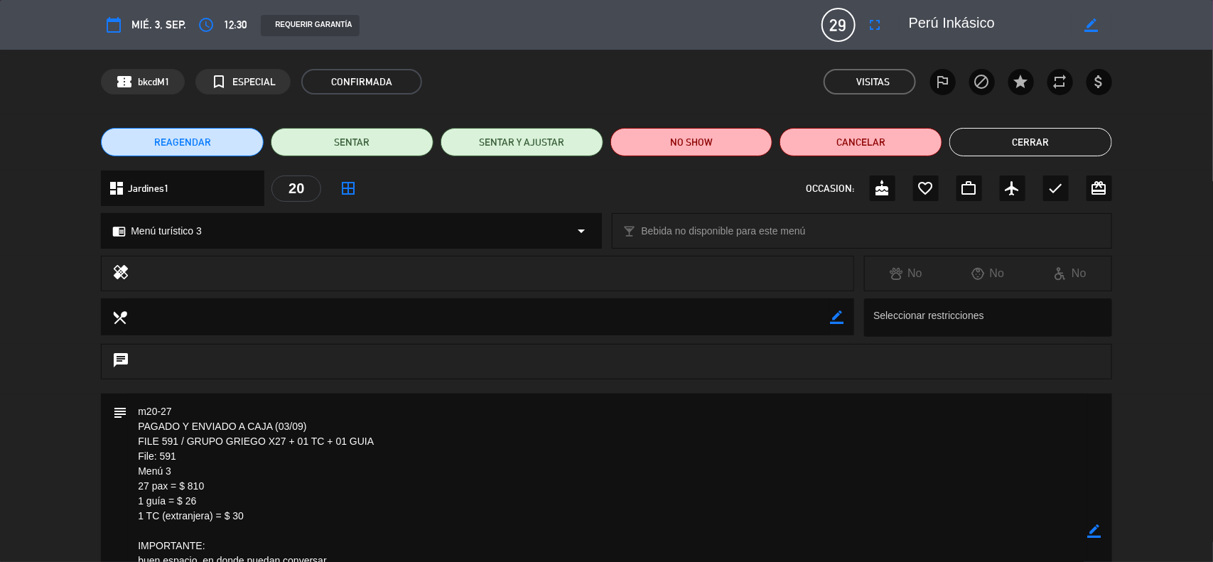
click at [983, 147] on button "Cerrar" at bounding box center [1030, 142] width 163 height 28
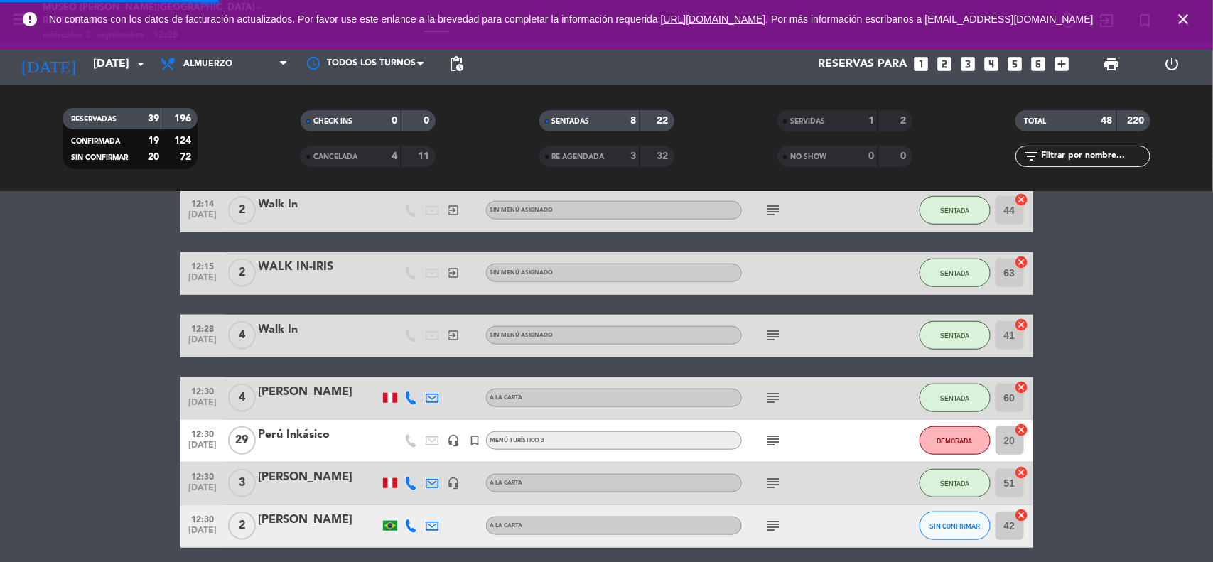
click at [1183, 27] on icon "close" at bounding box center [1183, 19] width 17 height 17
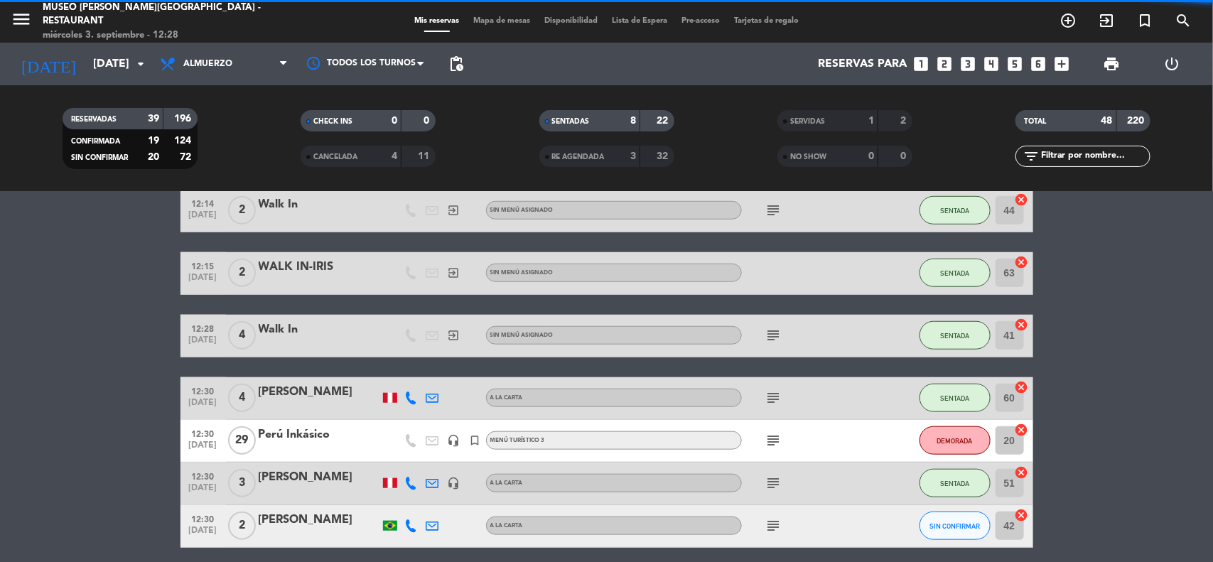
drag, startPoint x: 1161, startPoint y: 320, endPoint x: 843, endPoint y: 353, distance: 319.4
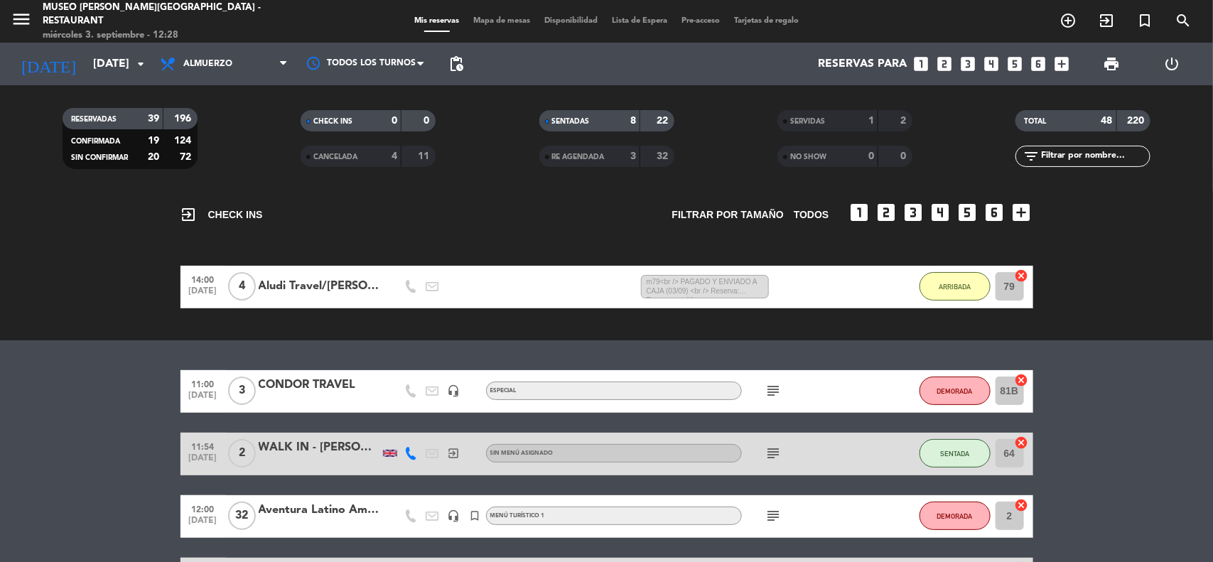
scroll to position [89, 0]
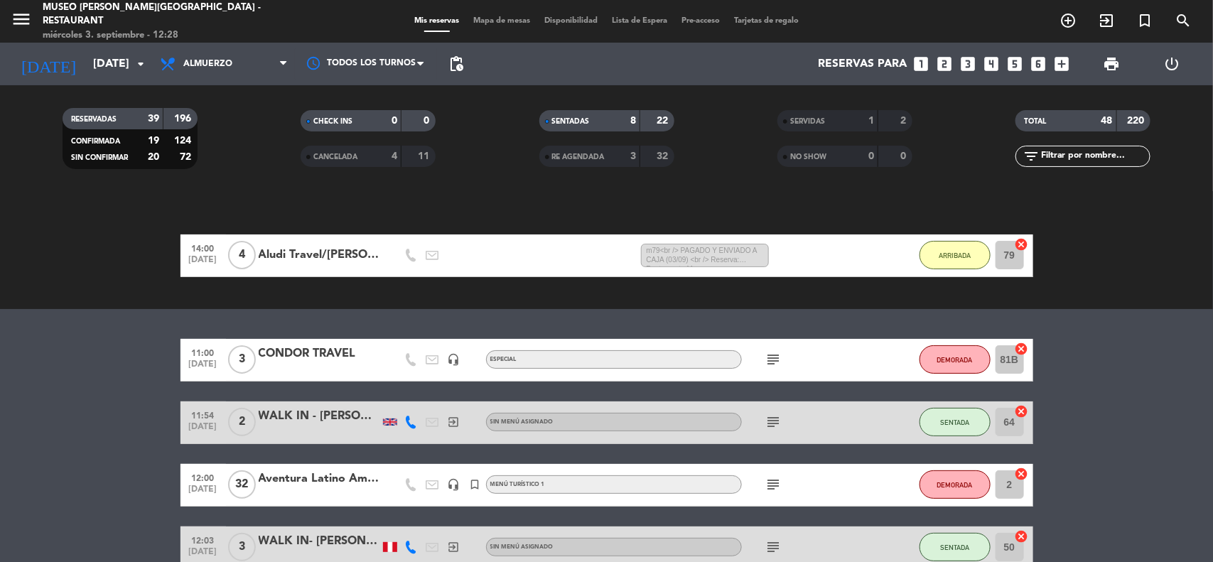
click at [775, 361] on icon "subject" at bounding box center [773, 359] width 17 height 17
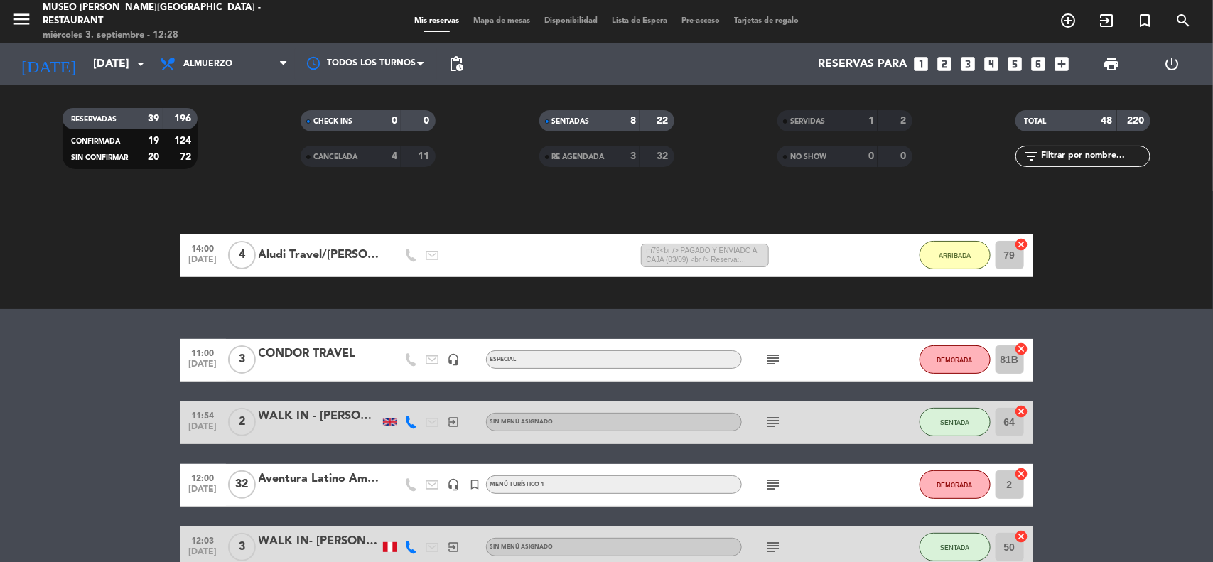
scroll to position [178, 0]
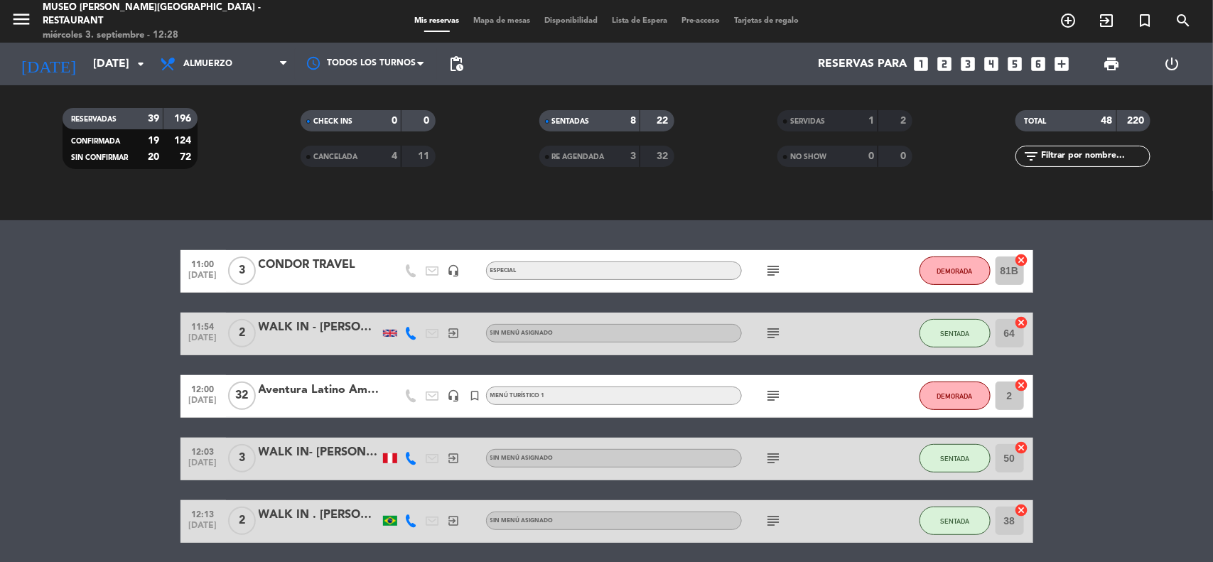
click at [776, 398] on icon "subject" at bounding box center [773, 395] width 17 height 17
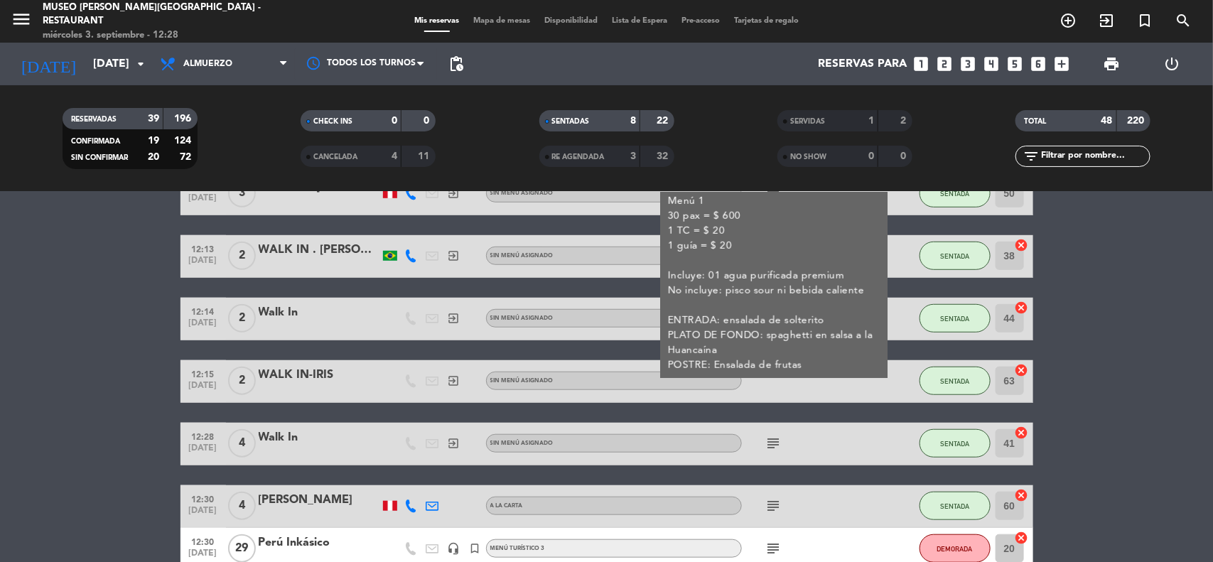
scroll to position [444, 0]
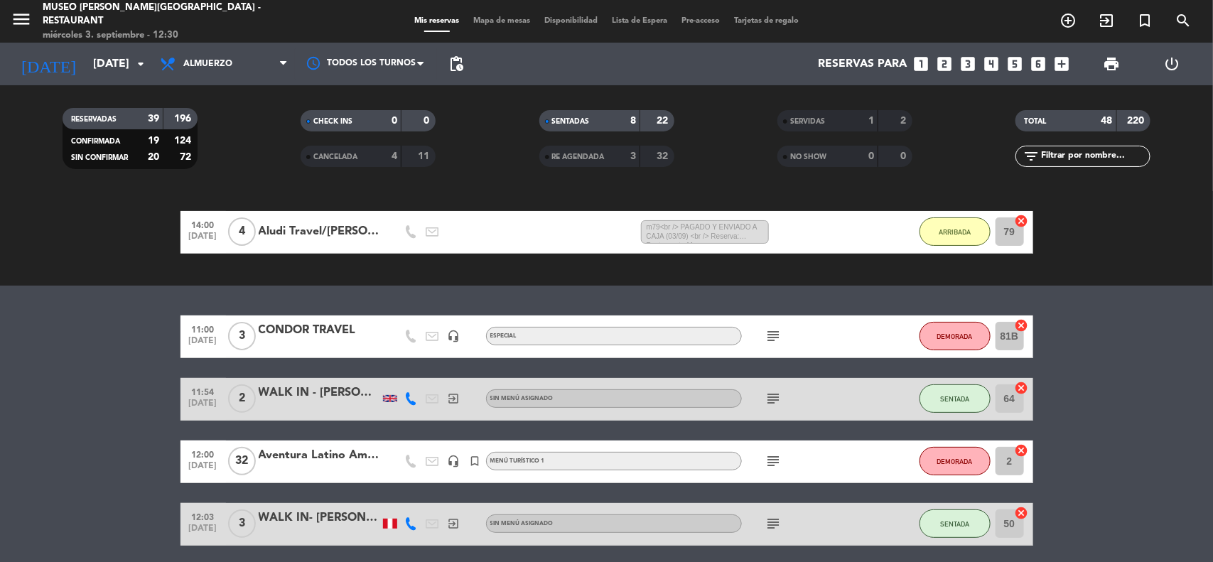
scroll to position [178, 0]
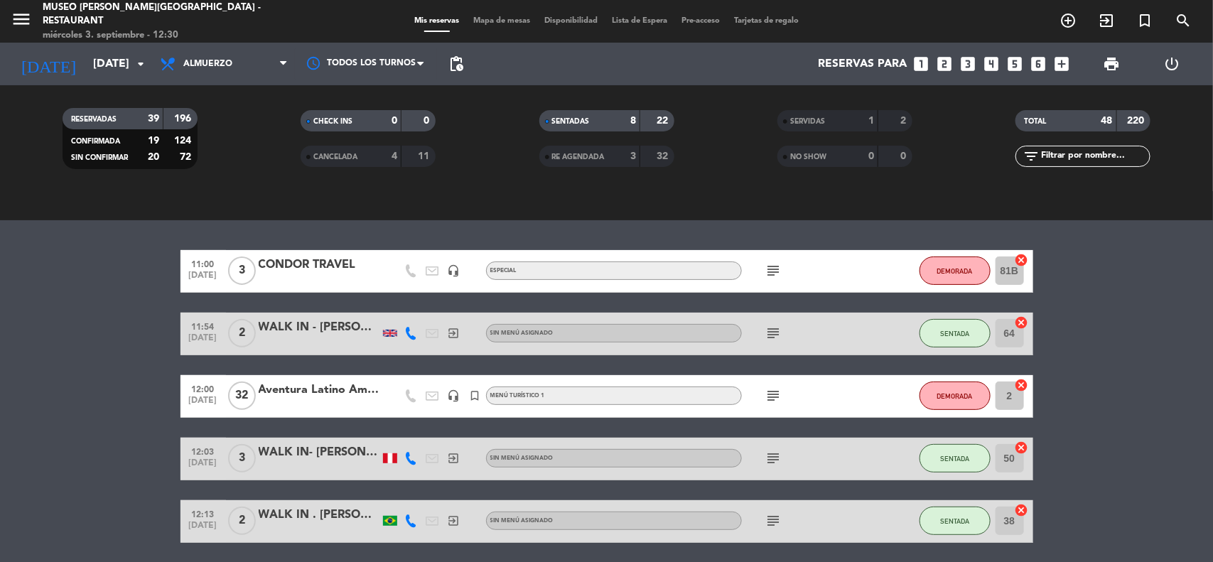
click at [338, 393] on div "Aventura Latino Americana" at bounding box center [319, 390] width 121 height 18
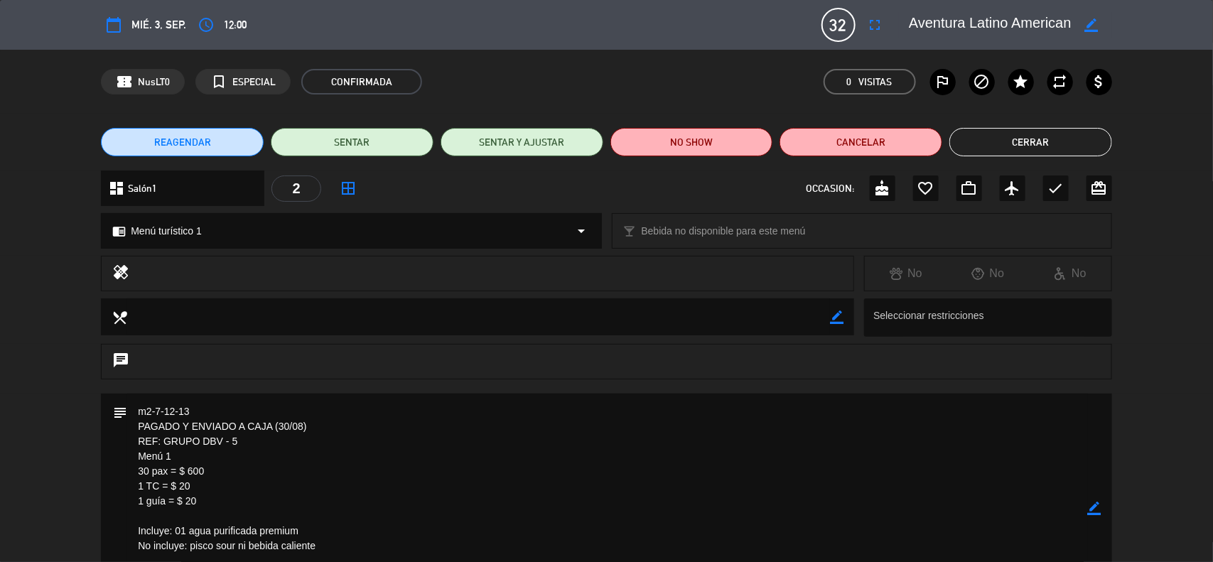
drag, startPoint x: 239, startPoint y: 441, endPoint x: 164, endPoint y: 443, distance: 75.3
click at [164, 443] on textarea at bounding box center [607, 509] width 961 height 230
click at [1021, 139] on button "Cerrar" at bounding box center [1030, 142] width 163 height 28
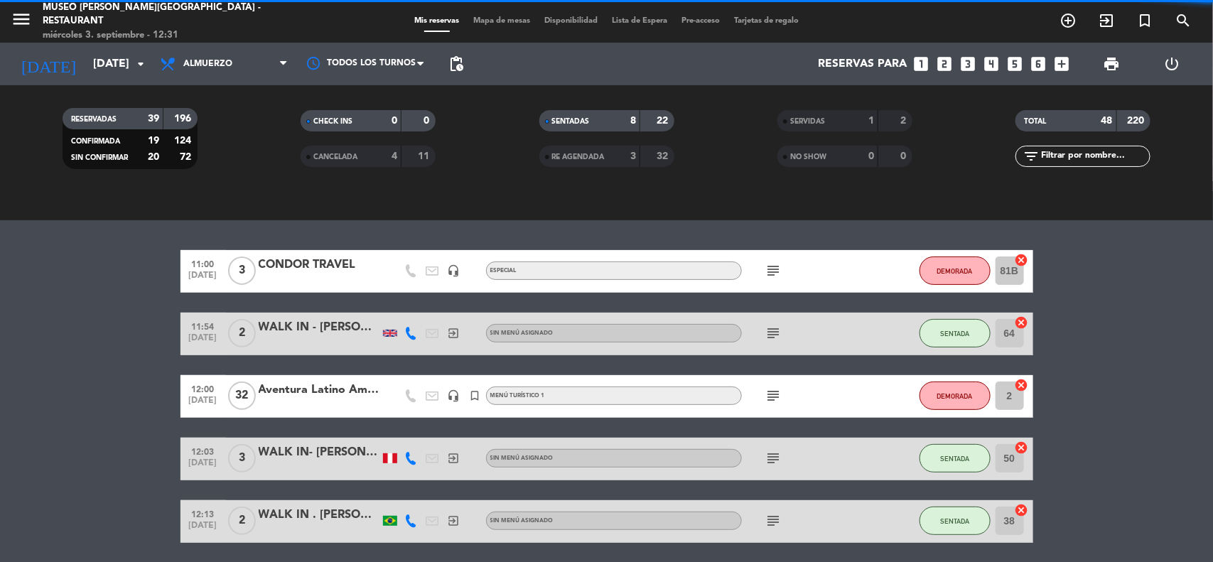
click at [345, 393] on div "Aventura Latino Americana" at bounding box center [319, 390] width 121 height 18
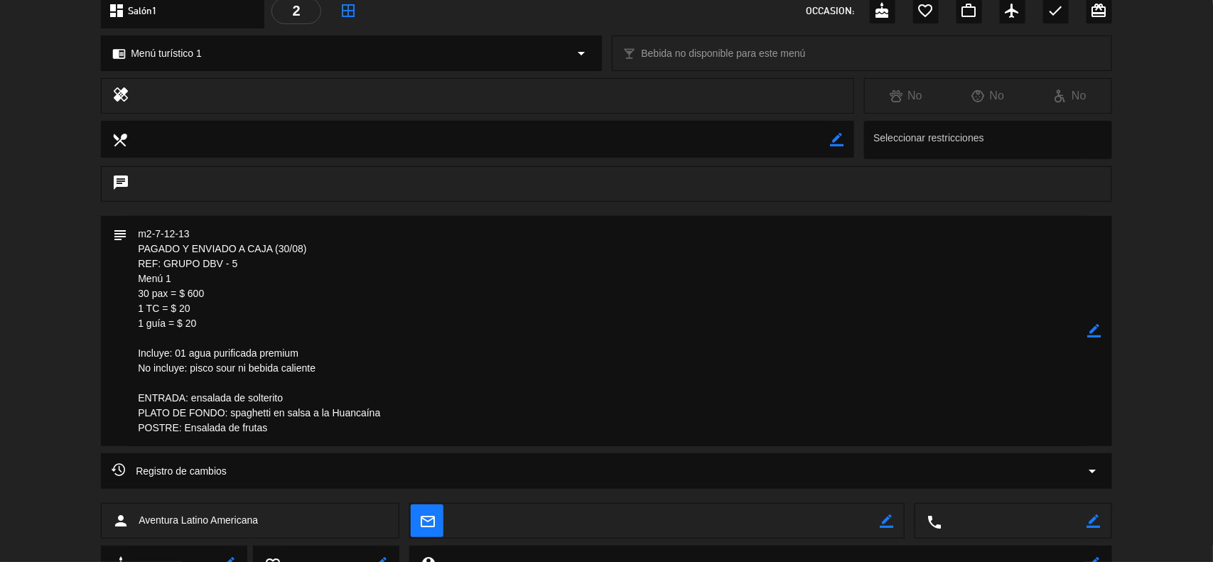
scroll to position [0, 0]
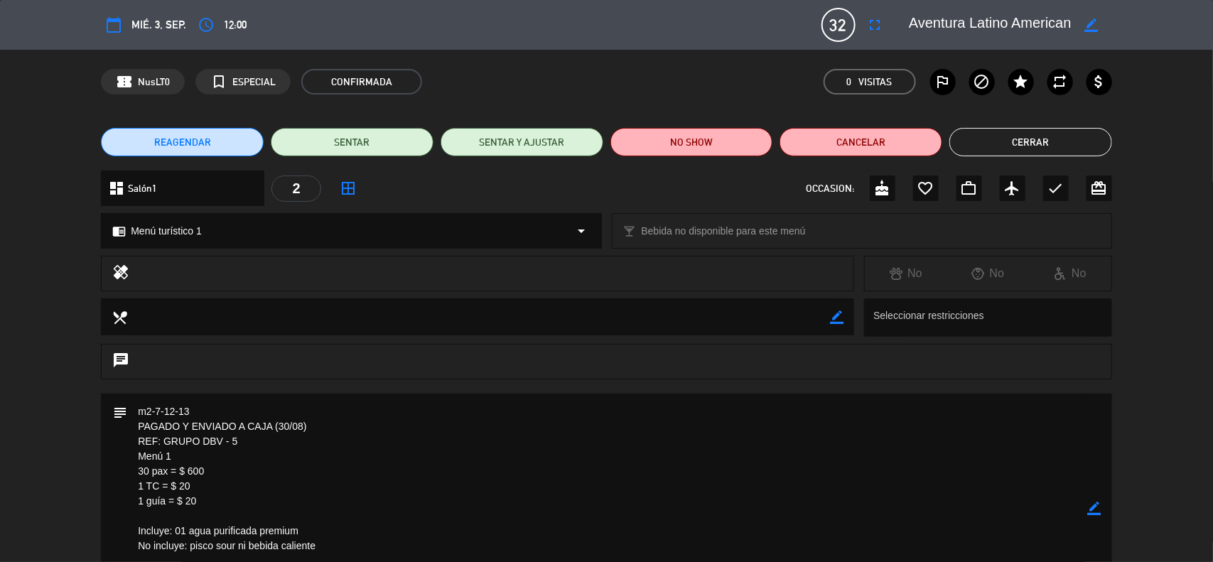
click at [1178, 322] on div "local_dining border_color Seleccionar restricciones" at bounding box center [606, 320] width 1213 height 45
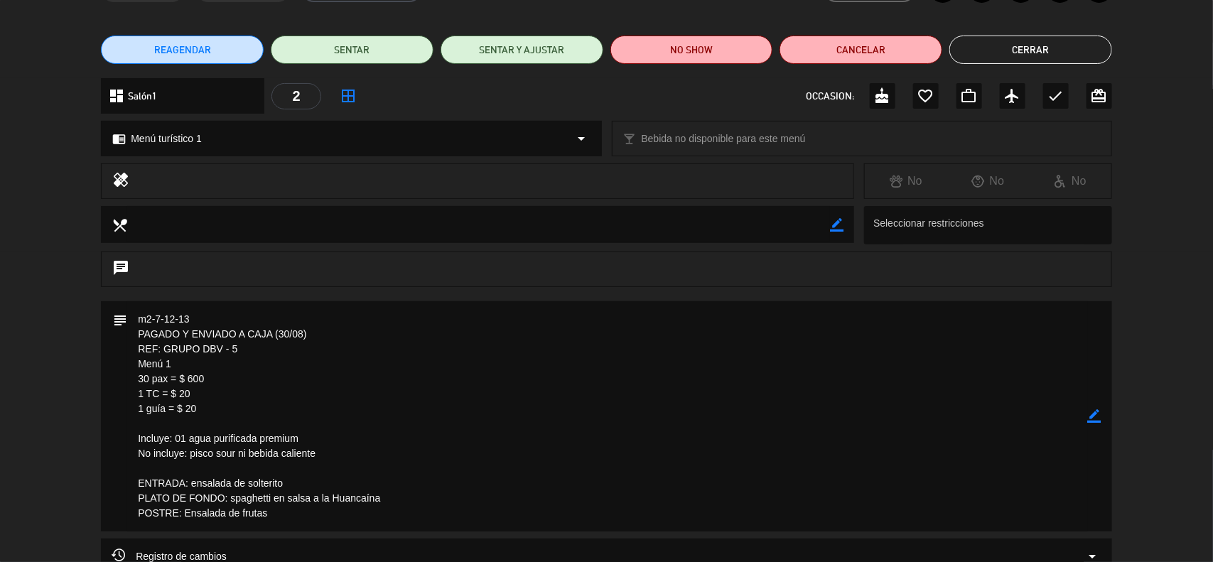
scroll to position [178, 0]
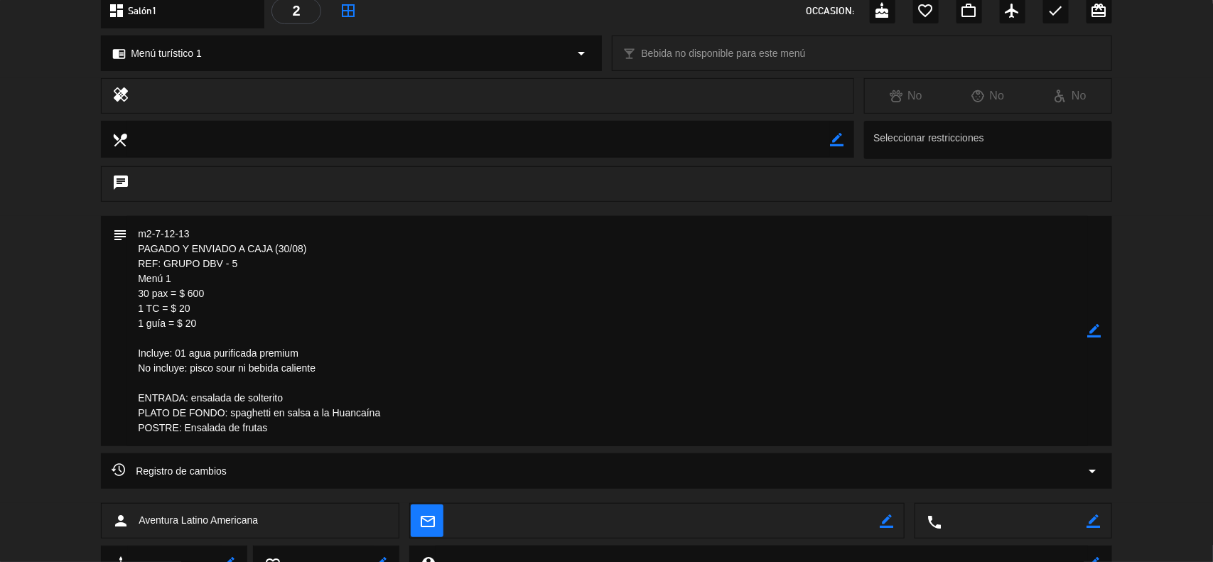
click at [1098, 328] on icon "border_color" at bounding box center [1095, 331] width 14 height 14
click at [322, 438] on textarea at bounding box center [607, 331] width 961 height 230
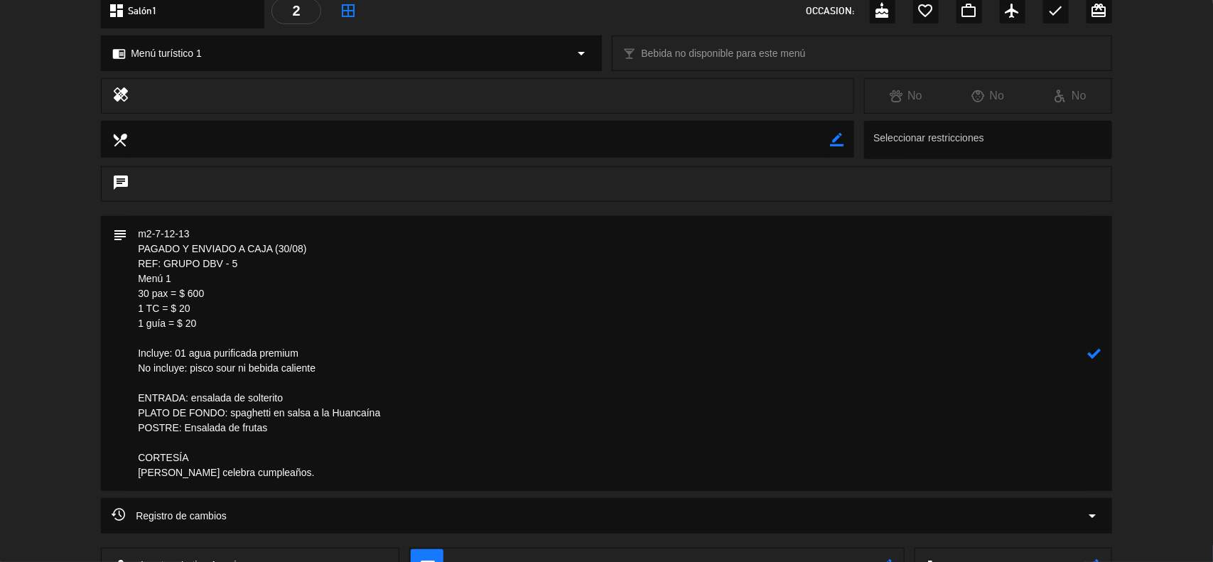
type textarea "m2-7-12-13 PAGADO Y ENVIADO A CAJA (30/08) REF: GRUPO DBV - 5 Menú 1 30 pax = $…"
click at [1095, 352] on icon at bounding box center [1095, 354] width 14 height 14
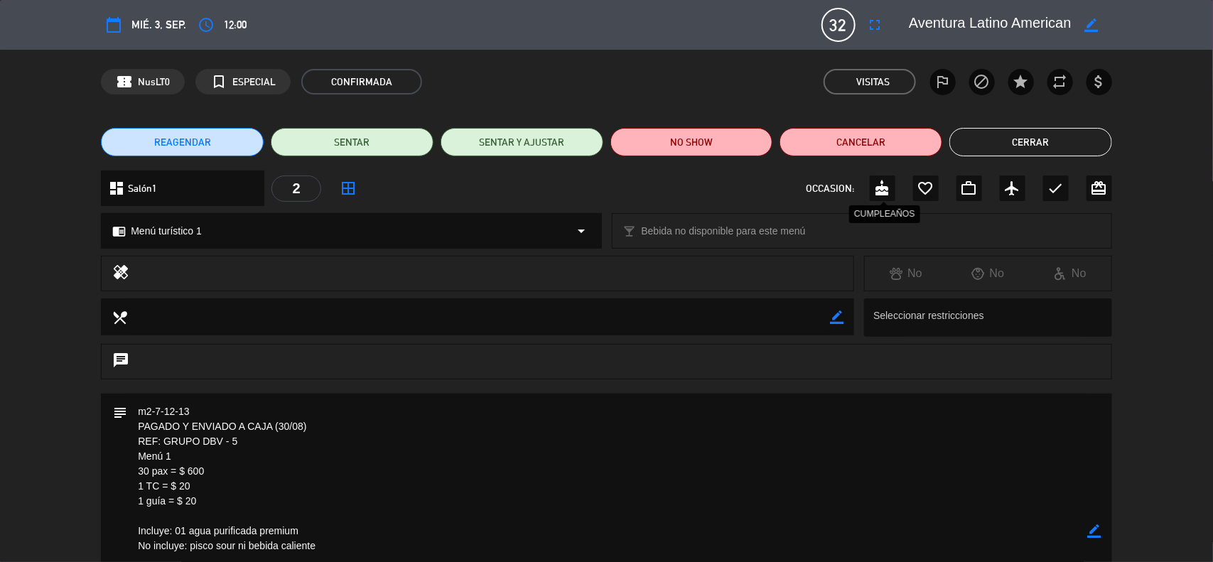
click at [890, 187] on icon "cake" at bounding box center [882, 188] width 17 height 17
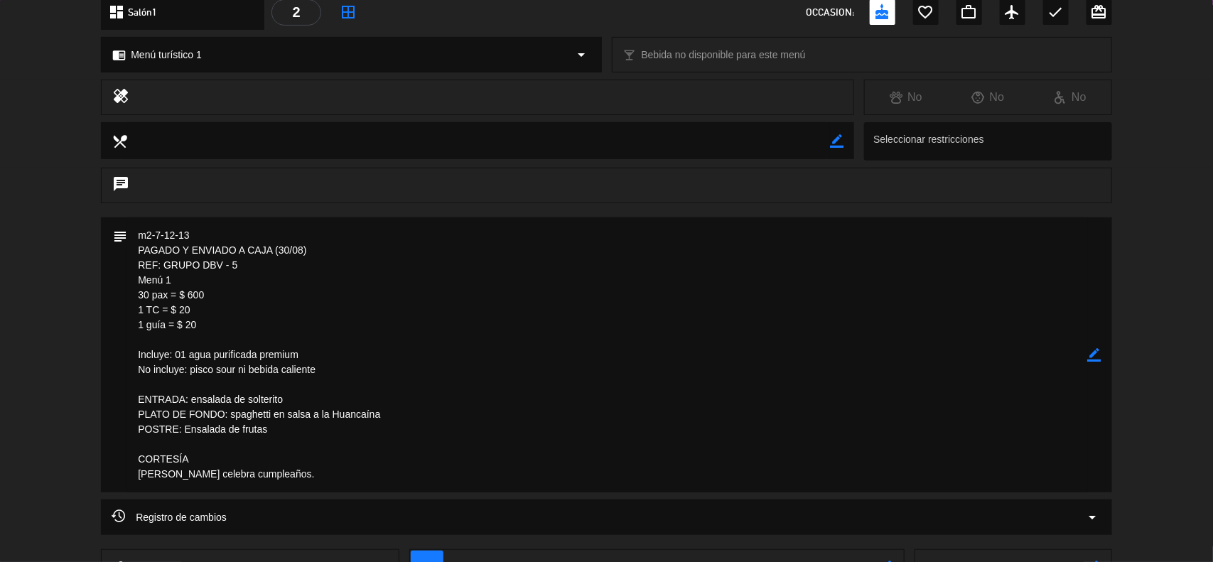
scroll to position [178, 0]
drag, startPoint x: 242, startPoint y: 265, endPoint x: 166, endPoint y: 262, distance: 76.1
click at [166, 262] on textarea at bounding box center [607, 353] width 961 height 275
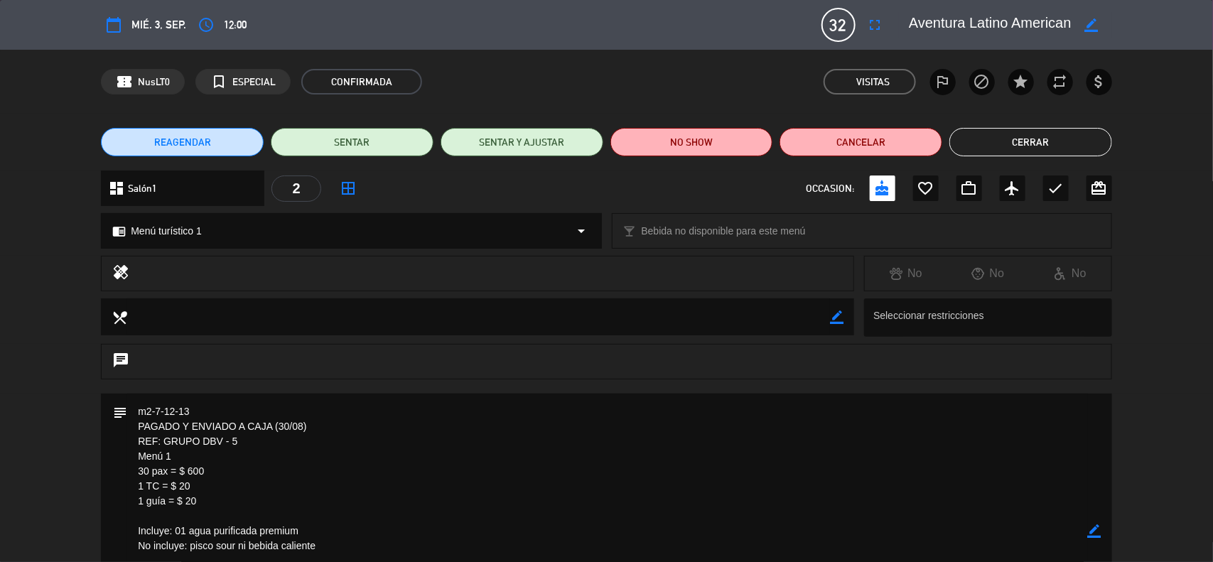
click at [1002, 147] on button "Cerrar" at bounding box center [1030, 142] width 163 height 28
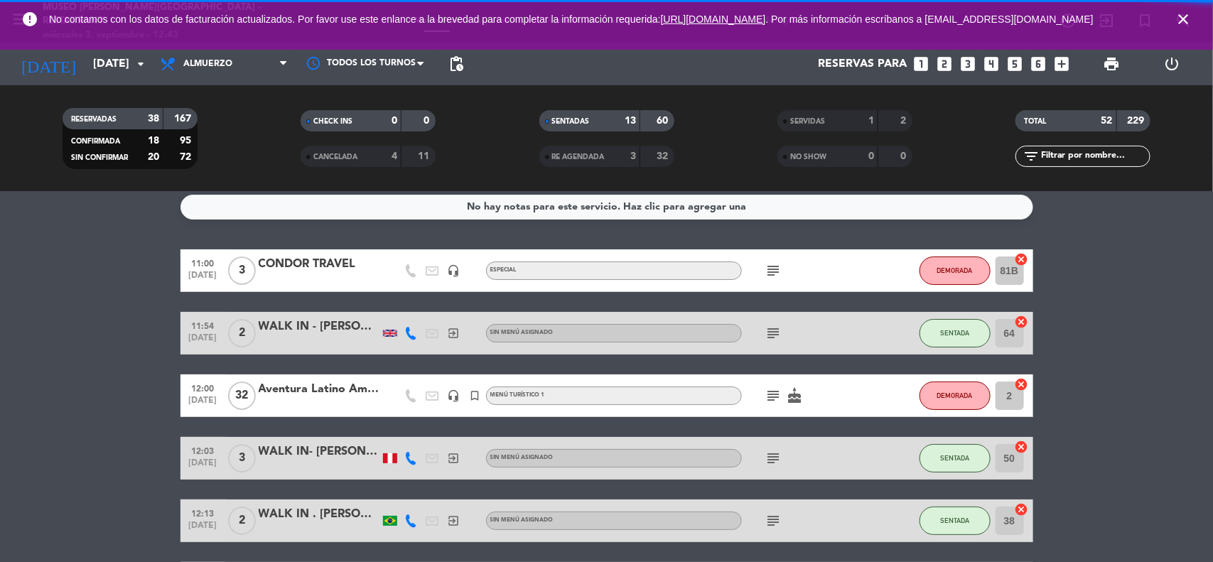
click at [336, 389] on div "Aventura Latino Americana" at bounding box center [319, 389] width 121 height 18
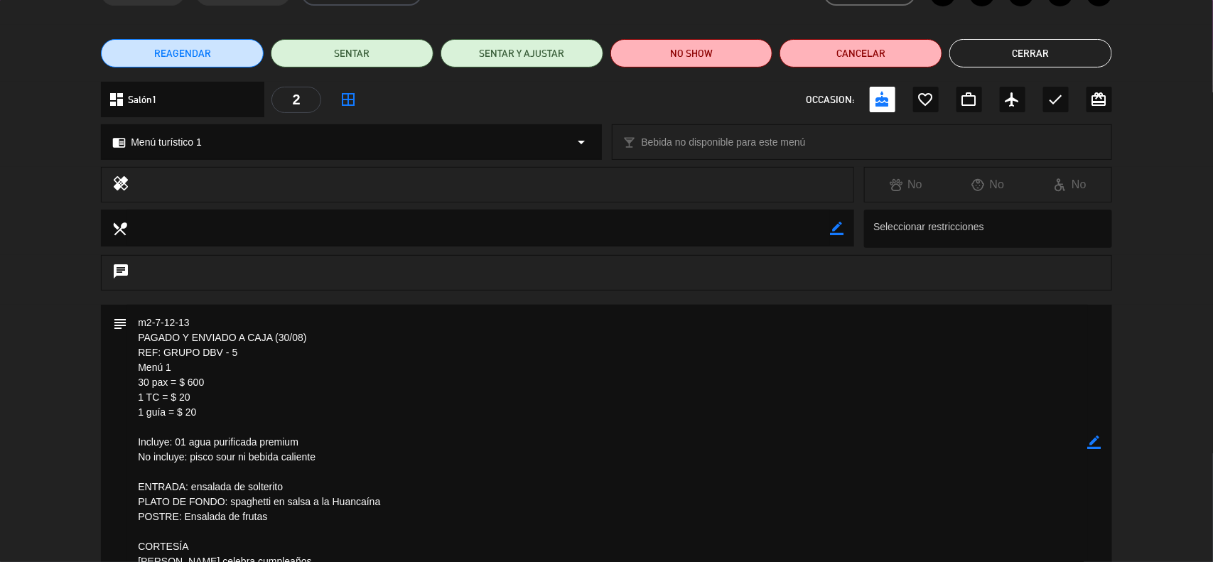
click at [1093, 444] on icon "border_color" at bounding box center [1095, 443] width 14 height 14
click at [1092, 443] on icon "border_color" at bounding box center [1095, 443] width 14 height 14
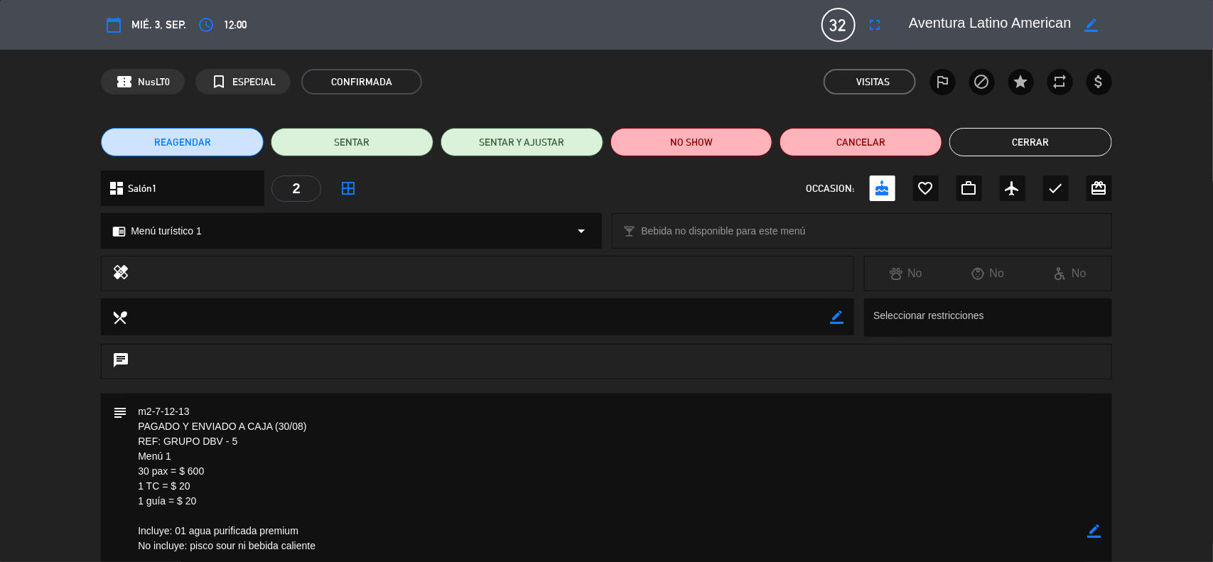
click at [1045, 137] on button "Cerrar" at bounding box center [1030, 142] width 163 height 28
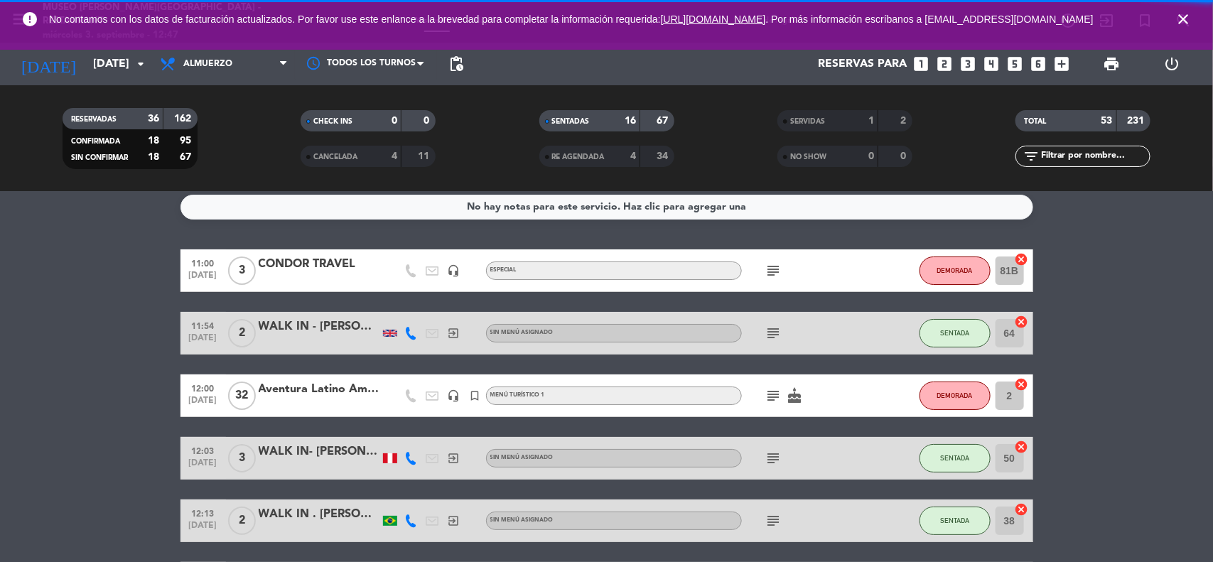
click at [1190, 22] on icon "close" at bounding box center [1183, 19] width 17 height 17
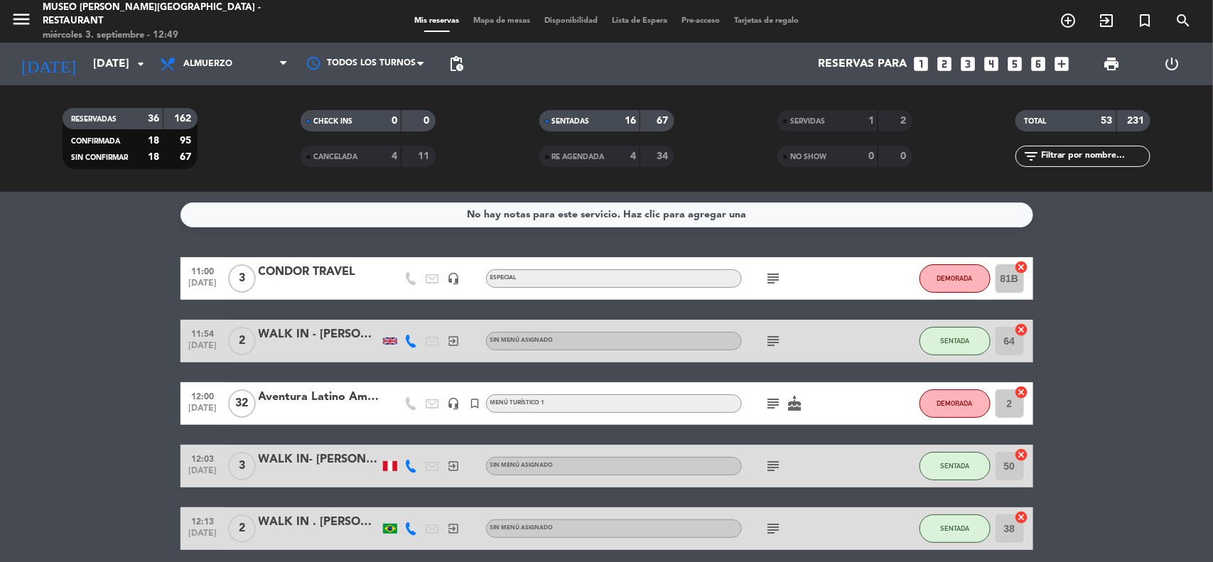
click at [338, 395] on div "Aventura Latino Americana" at bounding box center [319, 397] width 121 height 18
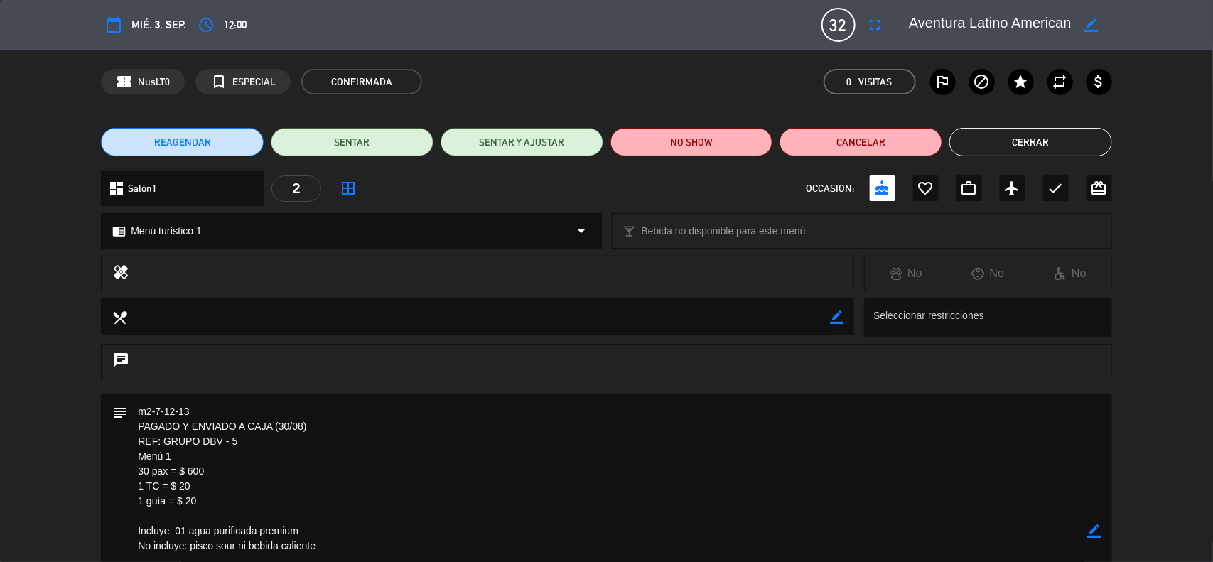
drag, startPoint x: 243, startPoint y: 443, endPoint x: 166, endPoint y: 443, distance: 77.5
click at [166, 443] on textarea at bounding box center [607, 531] width 961 height 275
click at [996, 146] on button "Cerrar" at bounding box center [1030, 142] width 163 height 28
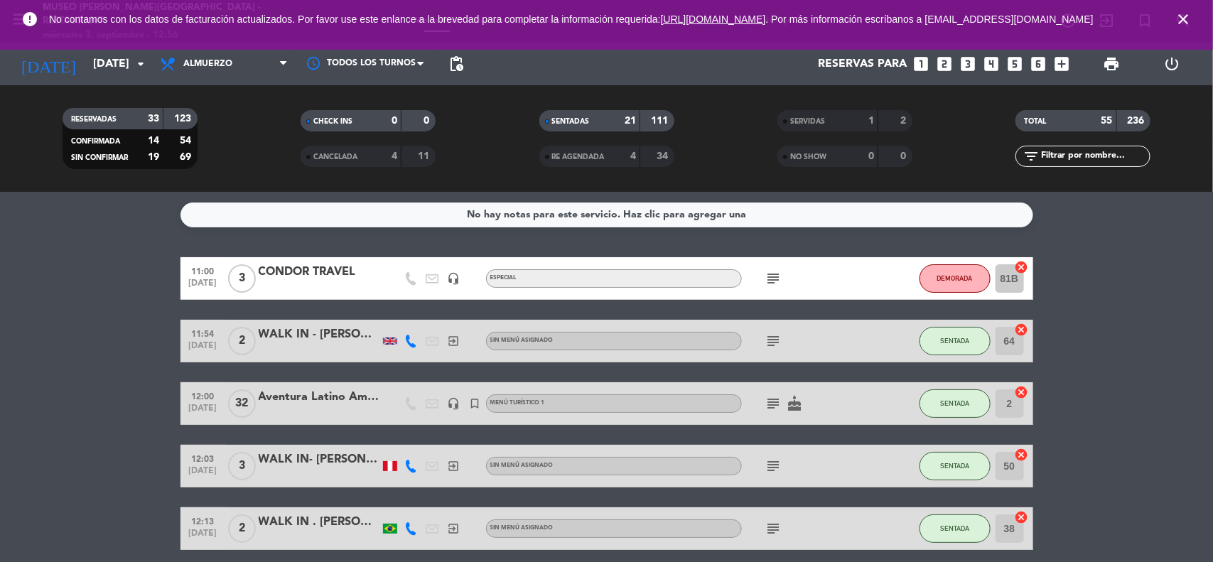
drag, startPoint x: 140, startPoint y: 368, endPoint x: 98, endPoint y: 262, distance: 114.5
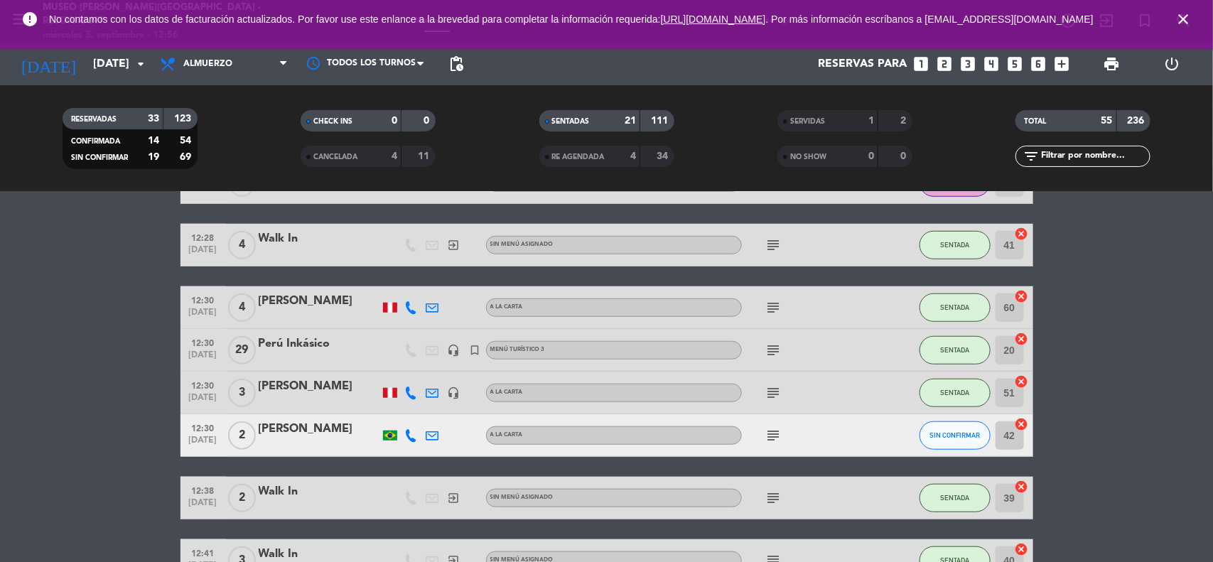
scroll to position [533, 0]
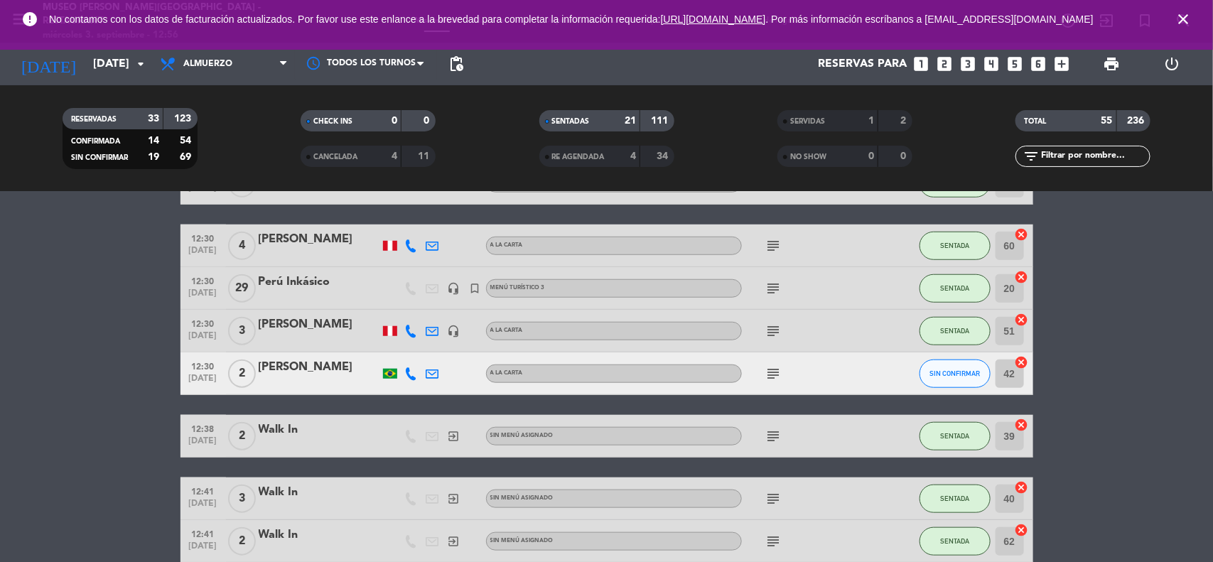
click at [766, 285] on icon "subject" at bounding box center [773, 288] width 17 height 17
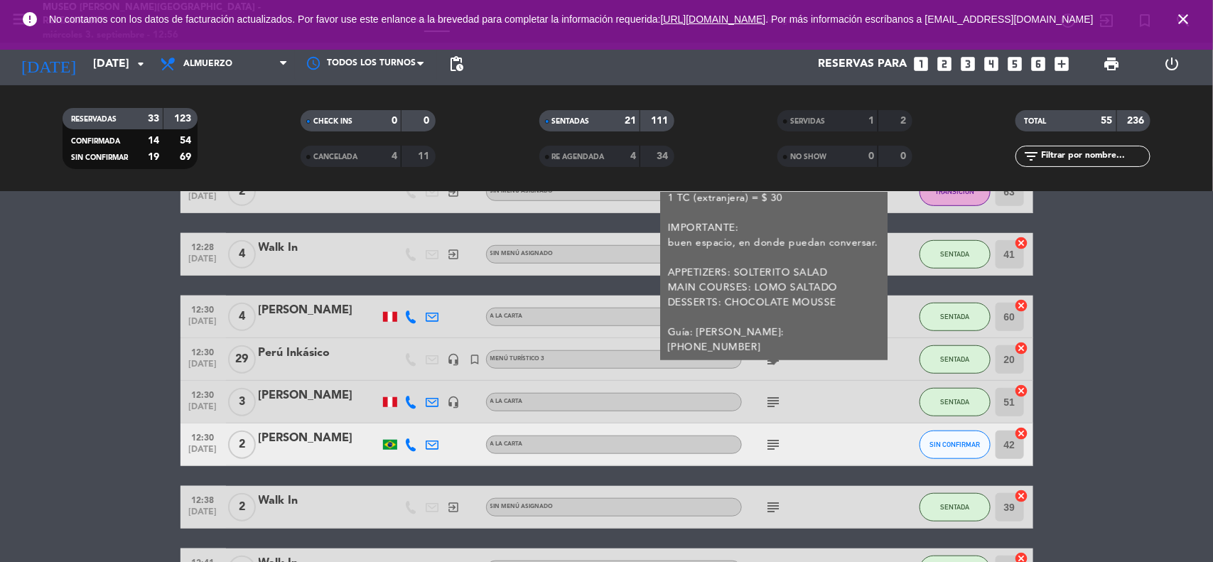
scroll to position [355, 0]
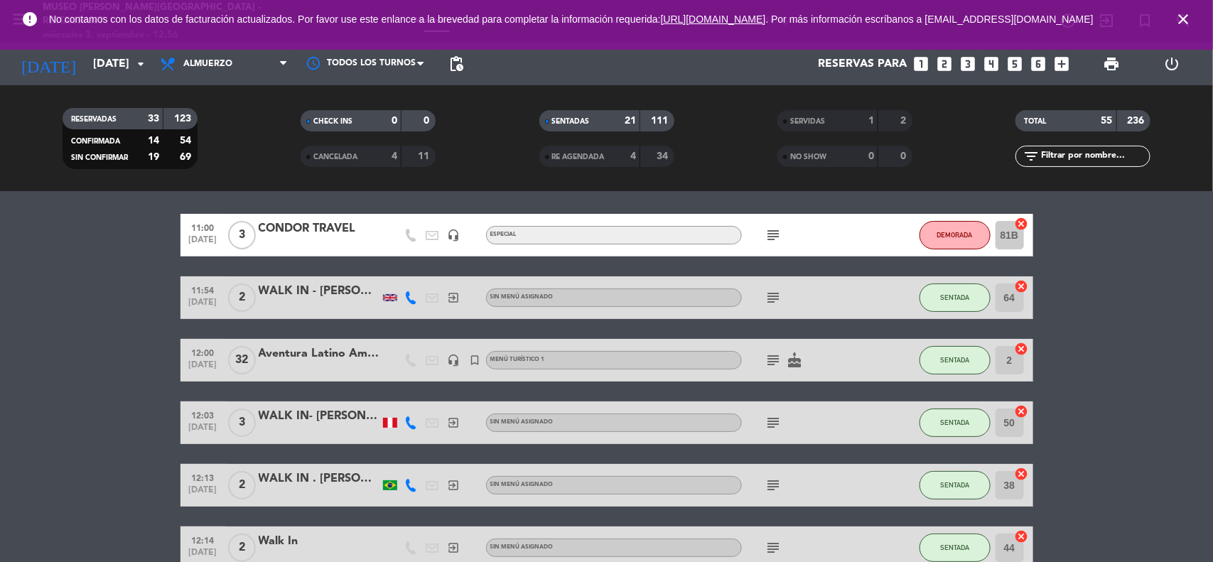
scroll to position [0, 0]
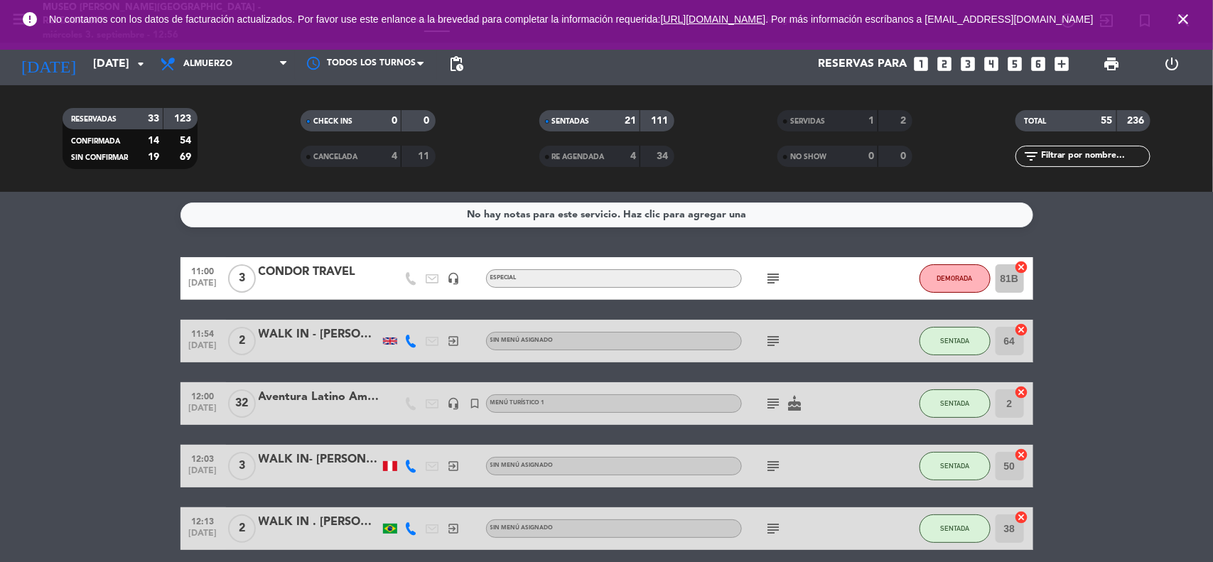
click at [1041, 158] on input "text" at bounding box center [1095, 157] width 110 height 16
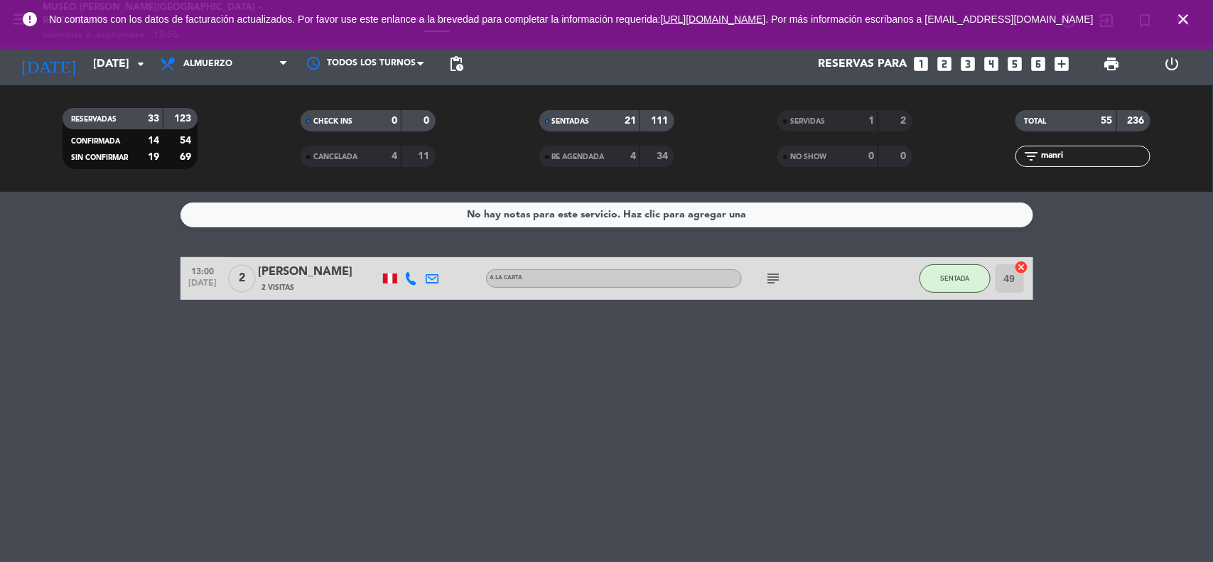
type input "manri"
click at [333, 263] on div "[PERSON_NAME]" at bounding box center [319, 272] width 121 height 18
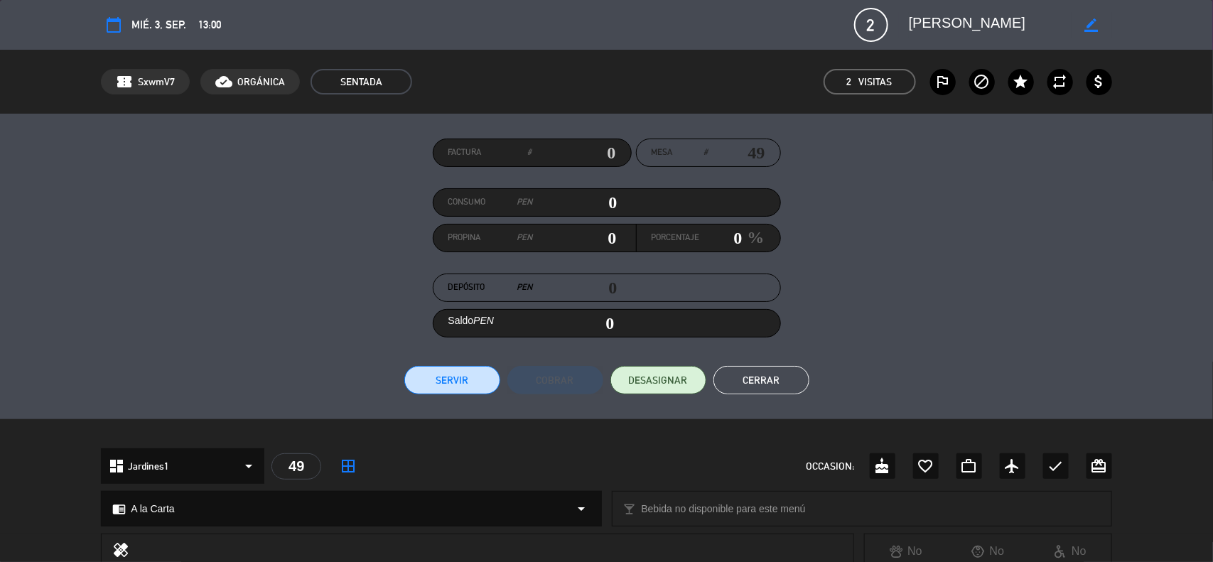
click at [777, 373] on button "Cerrar" at bounding box center [762, 380] width 96 height 28
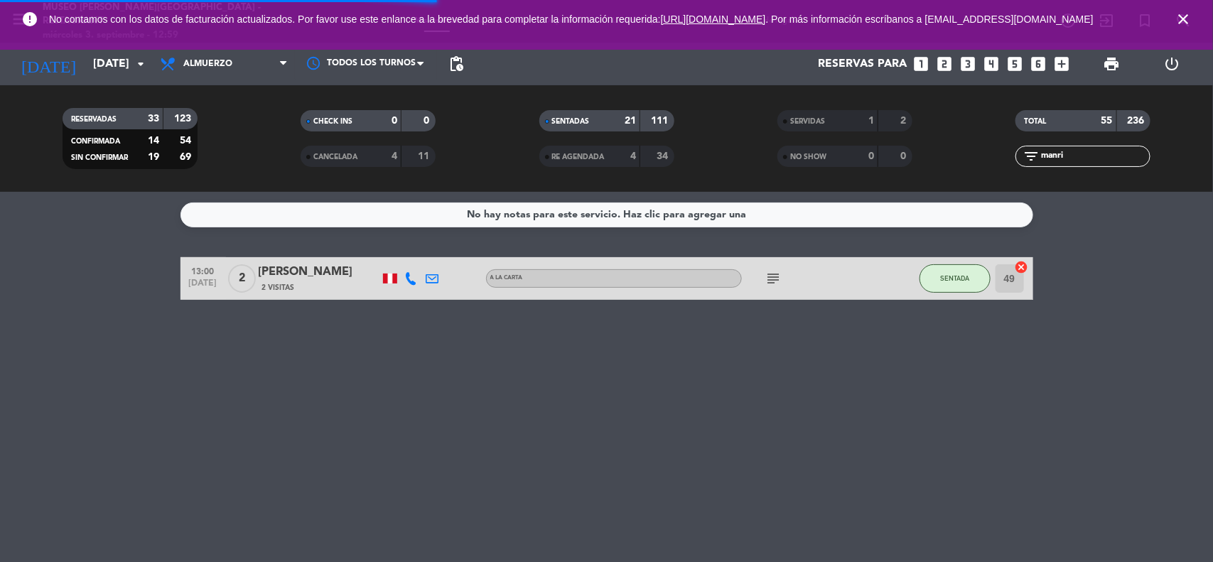
drag, startPoint x: 1075, startPoint y: 154, endPoint x: 962, endPoint y: 139, distance: 114.6
click at [962, 139] on div "RESERVADAS 33 123 CONFIRMADA 14 54 SIN CONFIRMAR 19 69 CHECK INS 0 0 CANCELADA …" at bounding box center [606, 138] width 1213 height 78
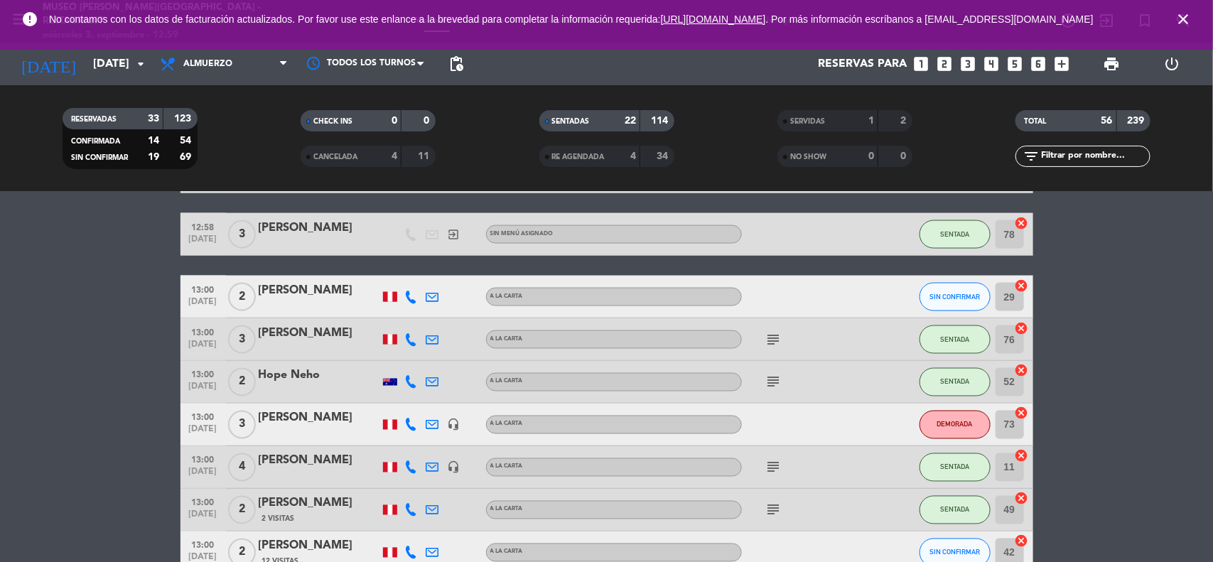
scroll to position [1066, 0]
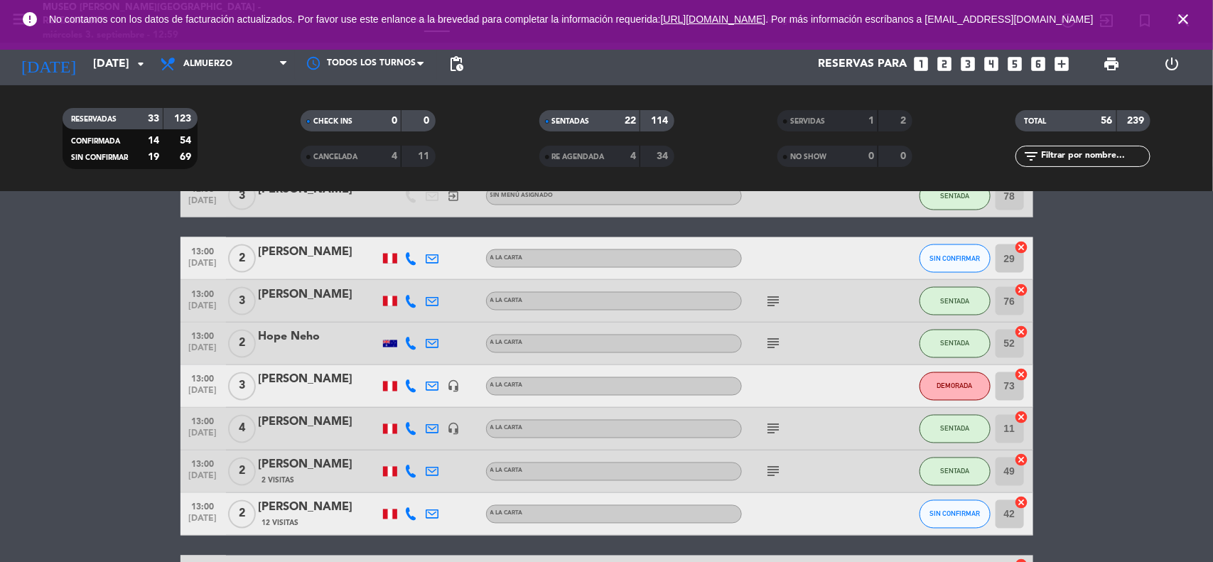
click at [771, 296] on icon "subject" at bounding box center [773, 301] width 17 height 17
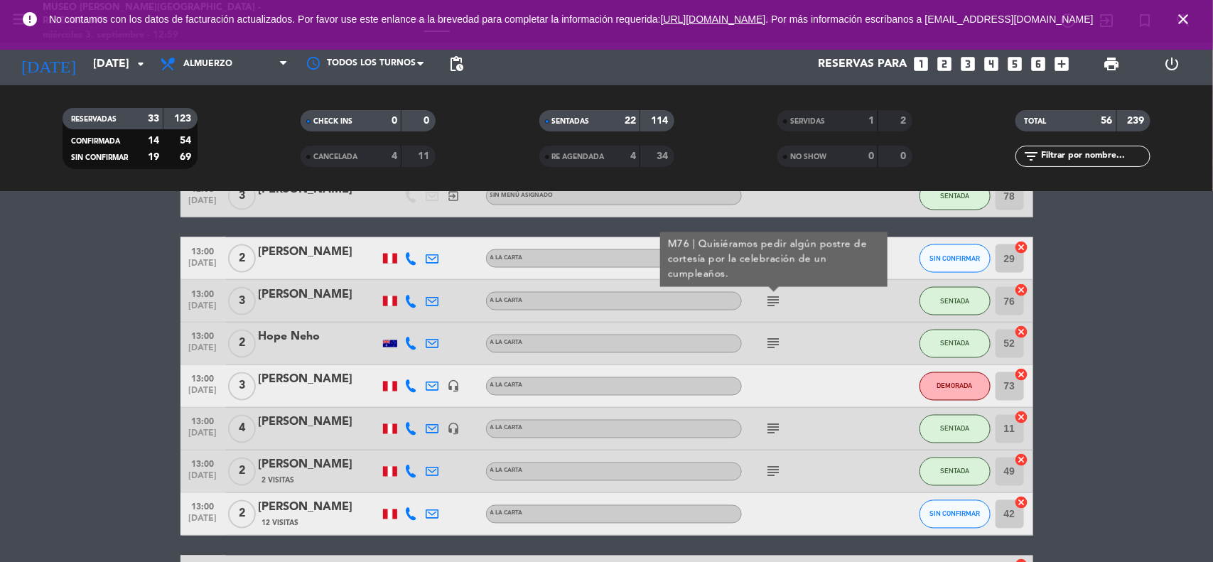
click at [776, 346] on icon "subject" at bounding box center [773, 343] width 17 height 17
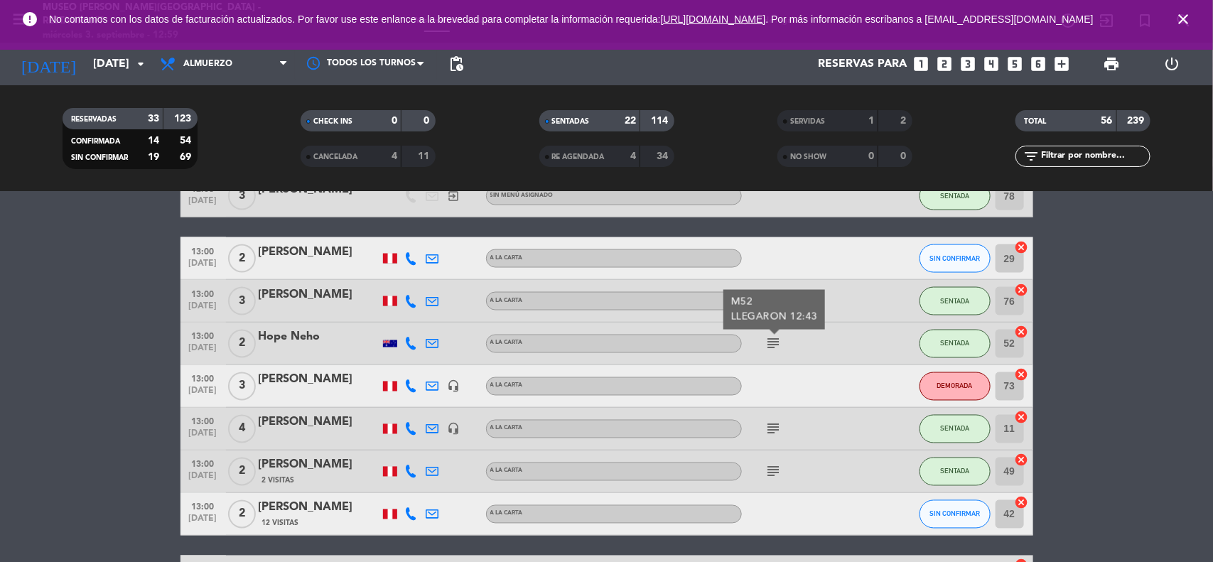
click at [772, 426] on icon "subject" at bounding box center [773, 429] width 17 height 17
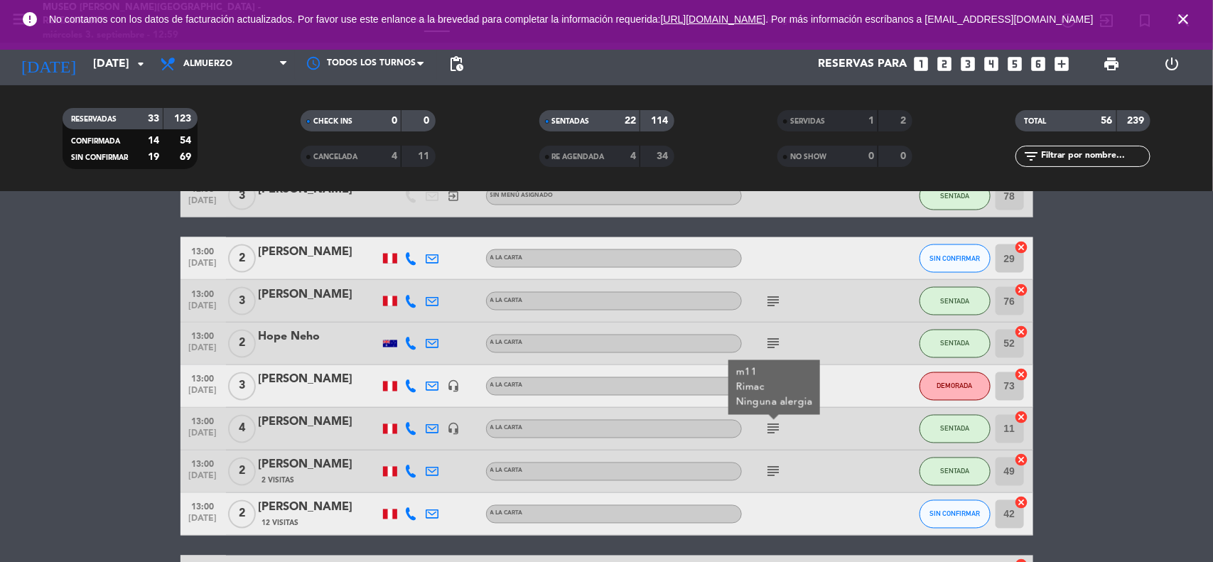
click at [772, 469] on icon "subject" at bounding box center [773, 471] width 17 height 17
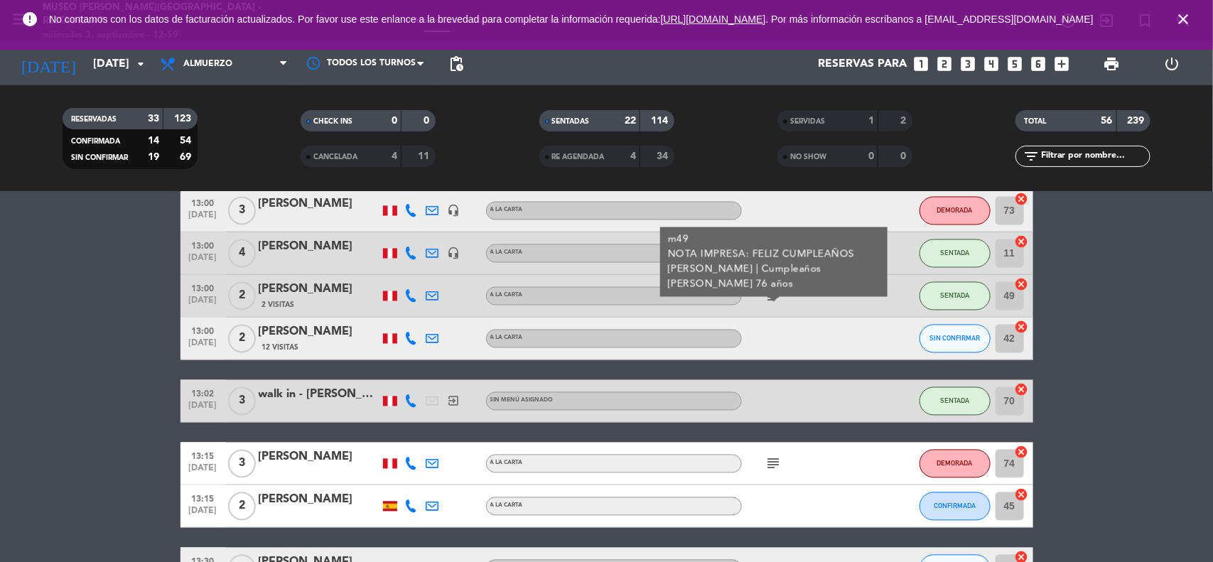
scroll to position [1244, 0]
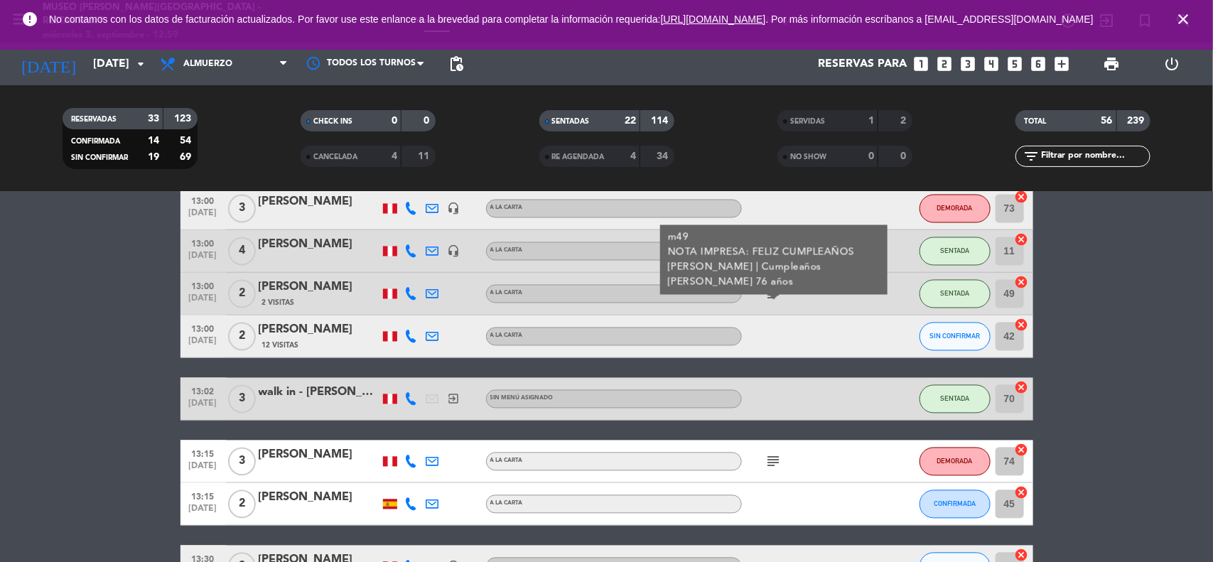
click at [773, 463] on icon "subject" at bounding box center [773, 461] width 17 height 17
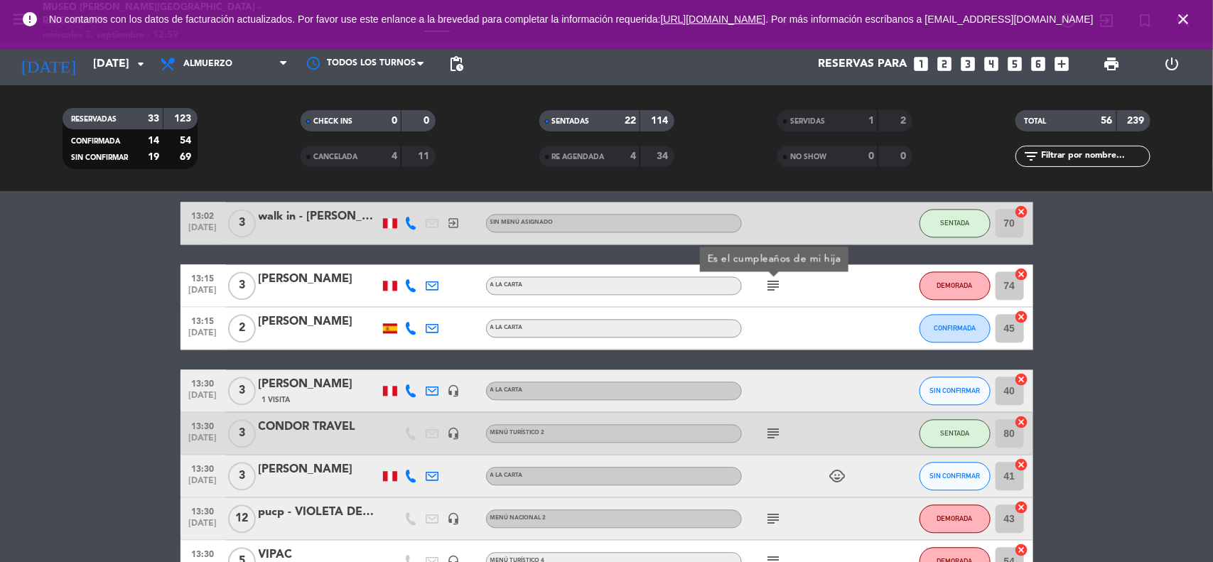
scroll to position [1421, 0]
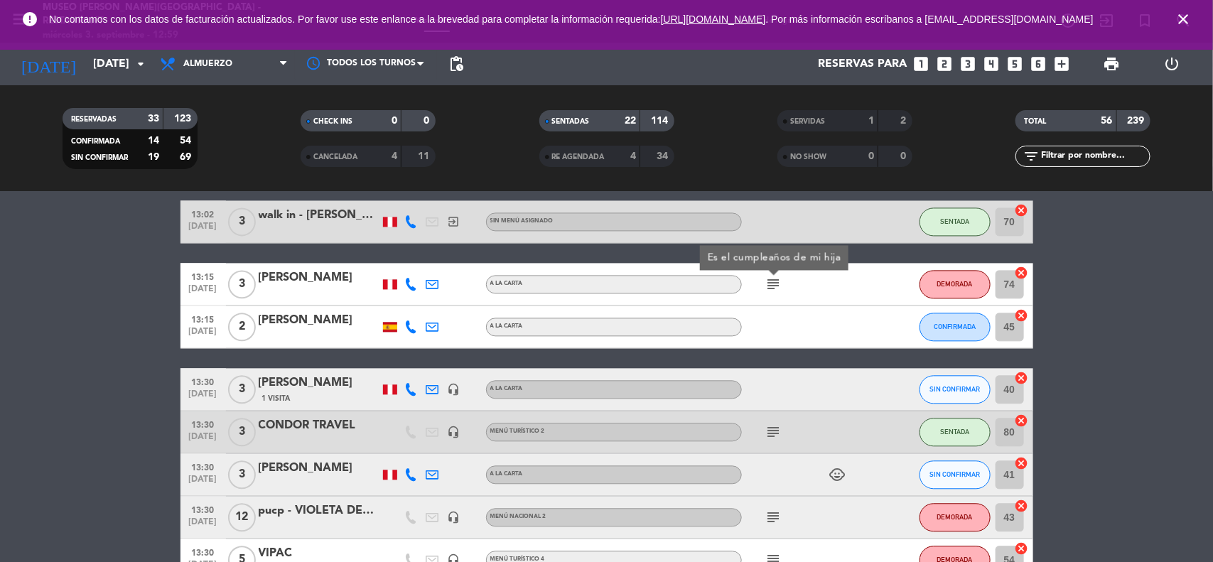
click at [772, 428] on icon "subject" at bounding box center [773, 432] width 17 height 17
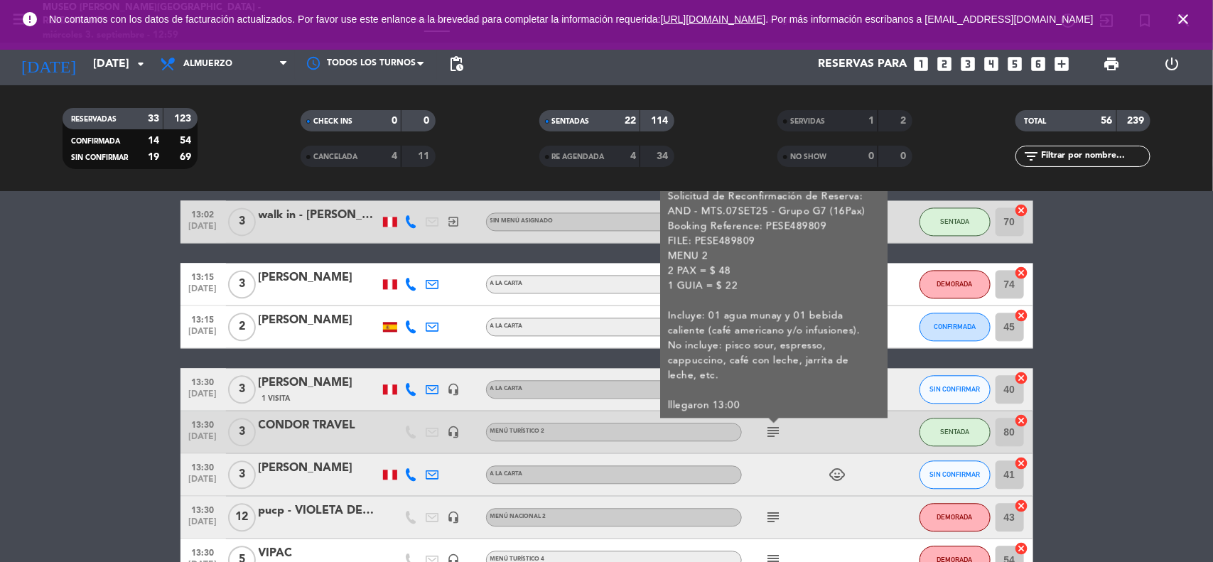
click at [766, 514] on icon "subject" at bounding box center [773, 517] width 17 height 17
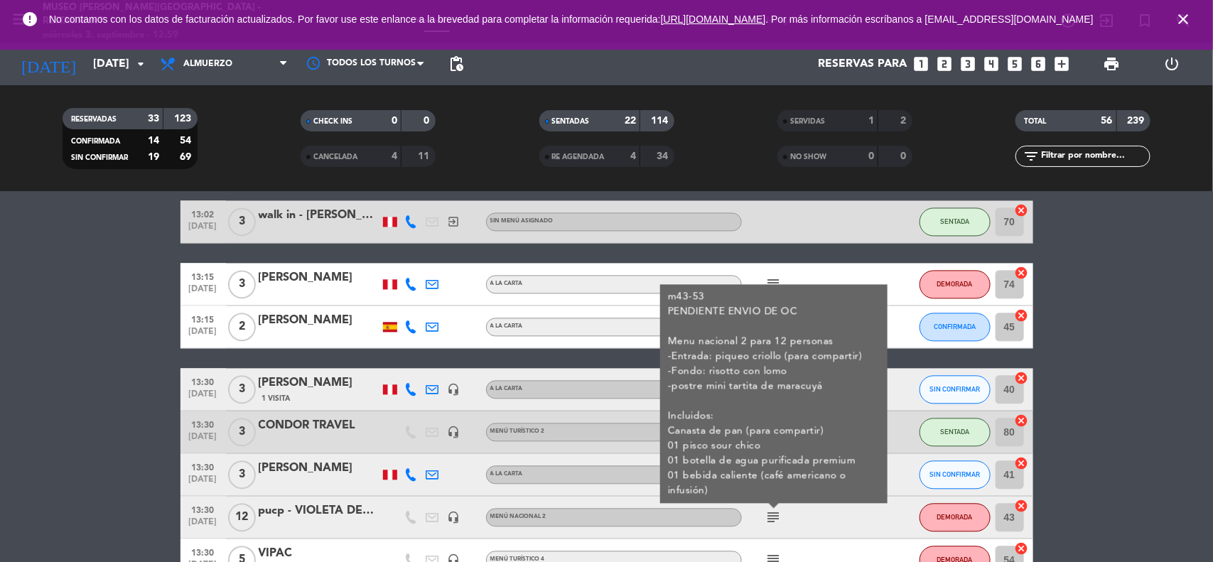
scroll to position [1510, 0]
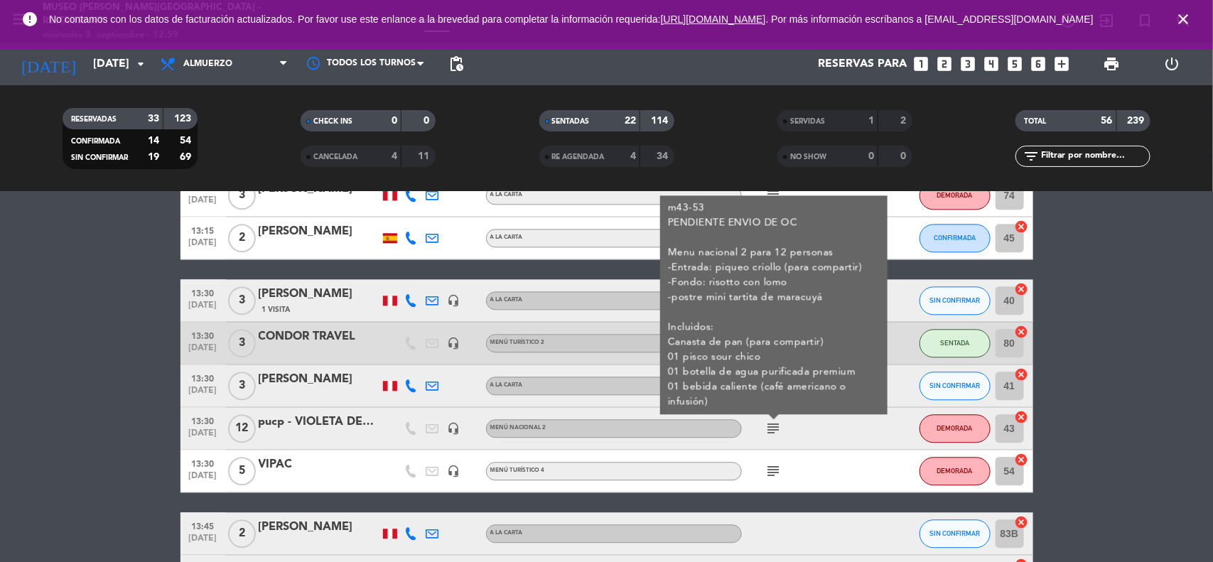
click at [768, 466] on icon "subject" at bounding box center [773, 471] width 17 height 17
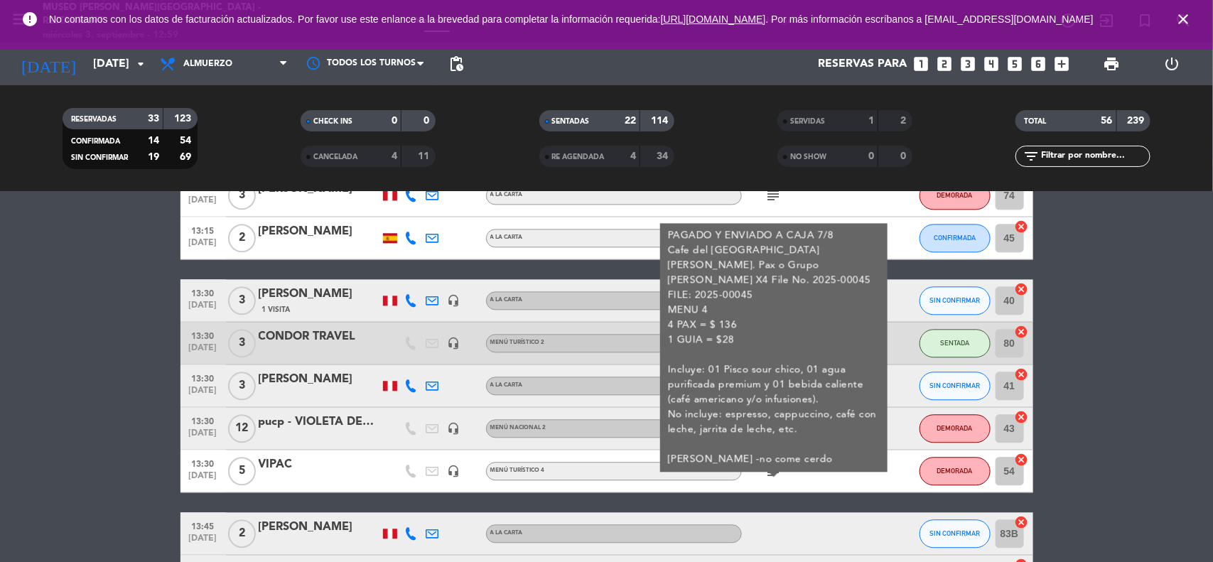
scroll to position [1599, 0]
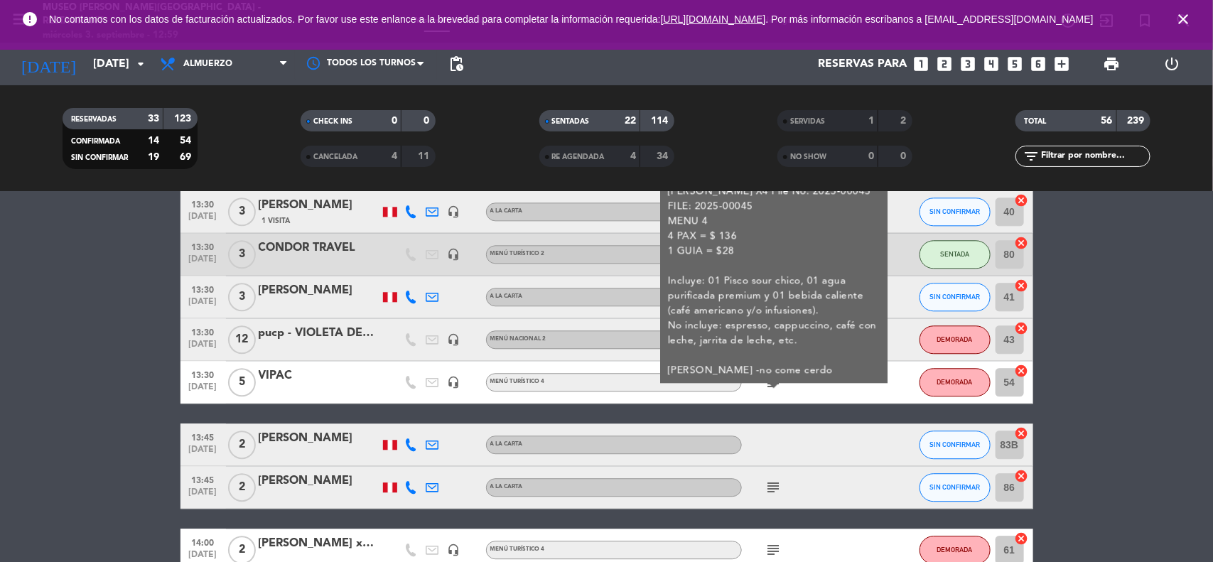
click at [775, 482] on icon "subject" at bounding box center [773, 487] width 17 height 17
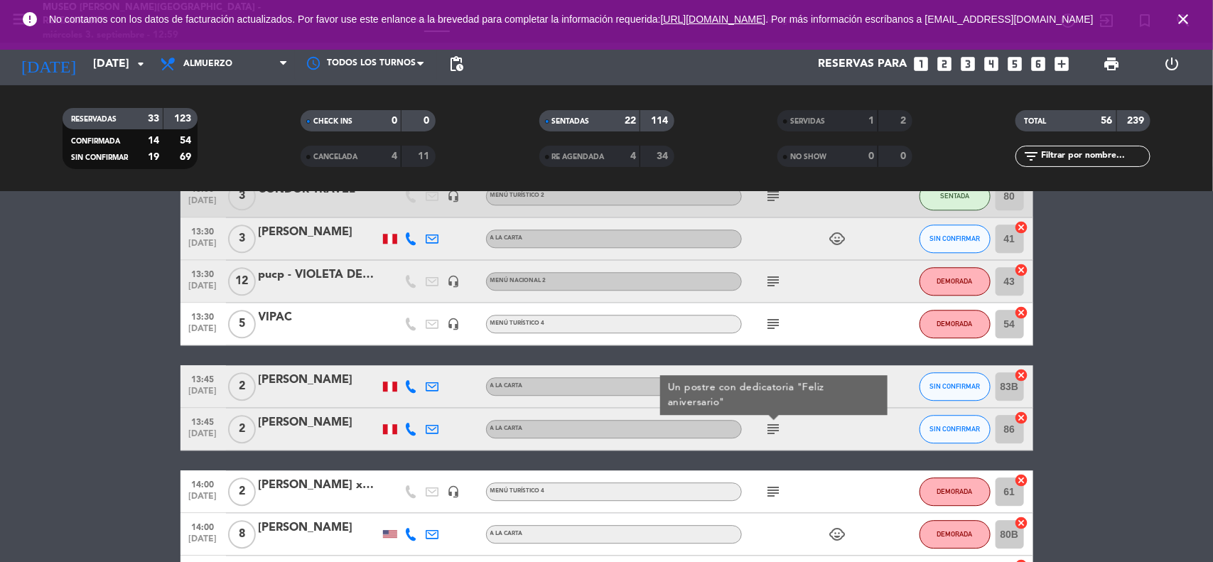
scroll to position [1777, 0]
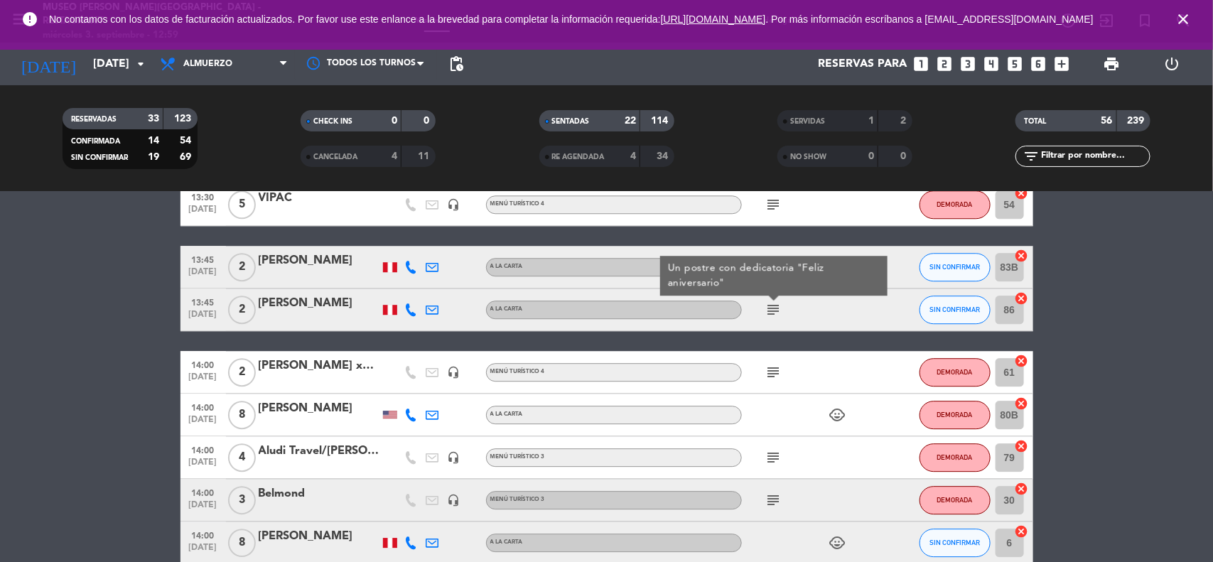
click at [769, 370] on icon "subject" at bounding box center [773, 372] width 17 height 17
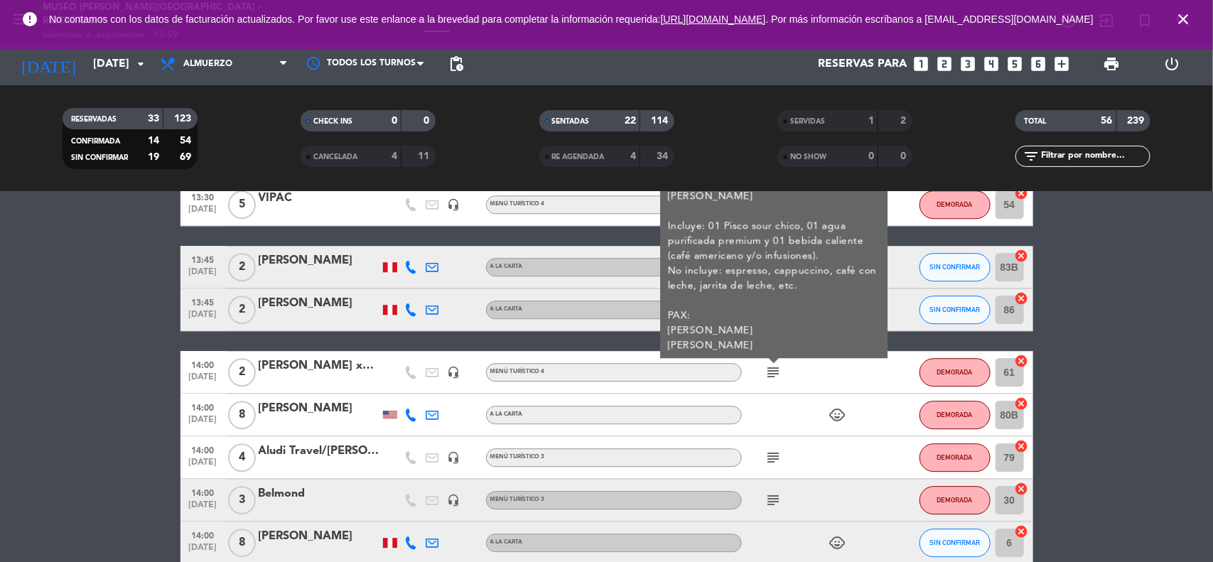
click at [772, 457] on icon "subject" at bounding box center [773, 457] width 17 height 17
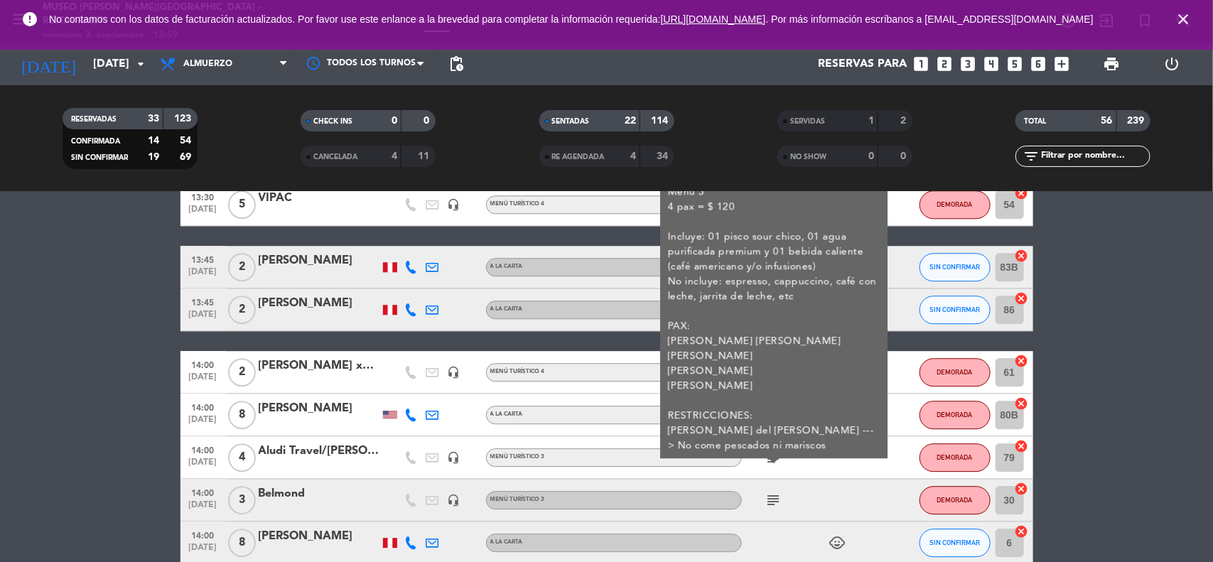
click at [775, 507] on icon "subject" at bounding box center [773, 500] width 17 height 17
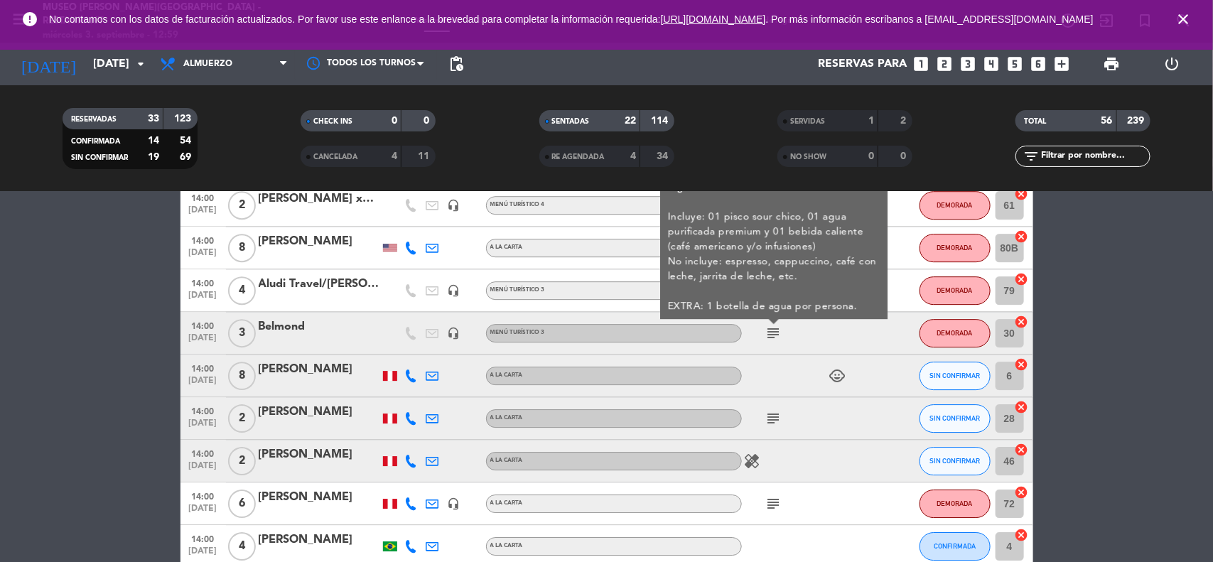
scroll to position [1954, 0]
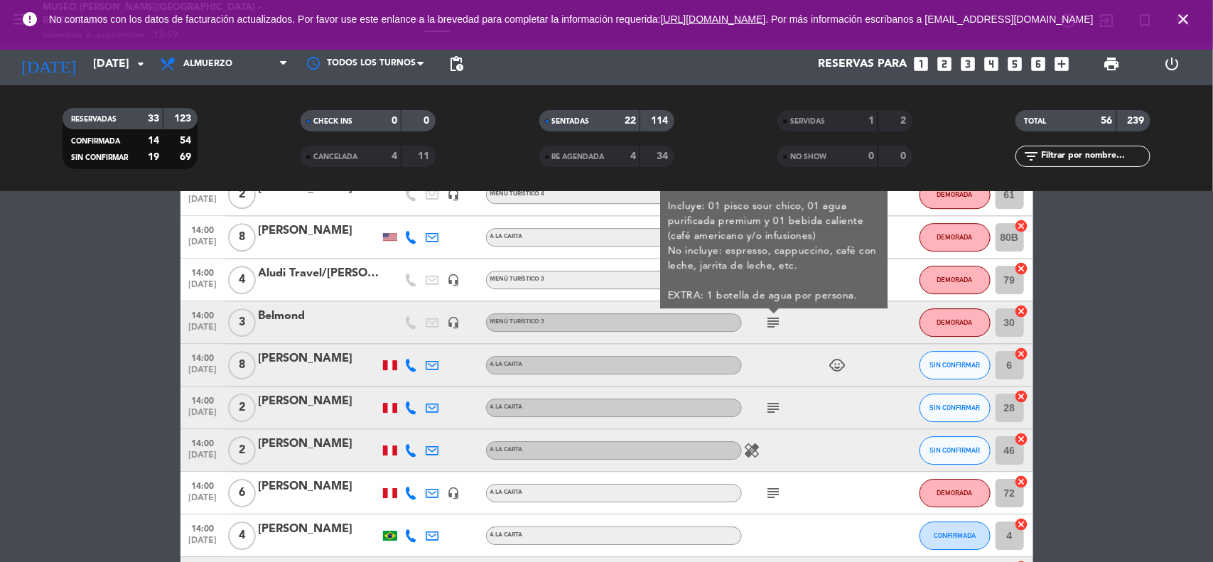
click at [769, 409] on icon "subject" at bounding box center [773, 407] width 17 height 17
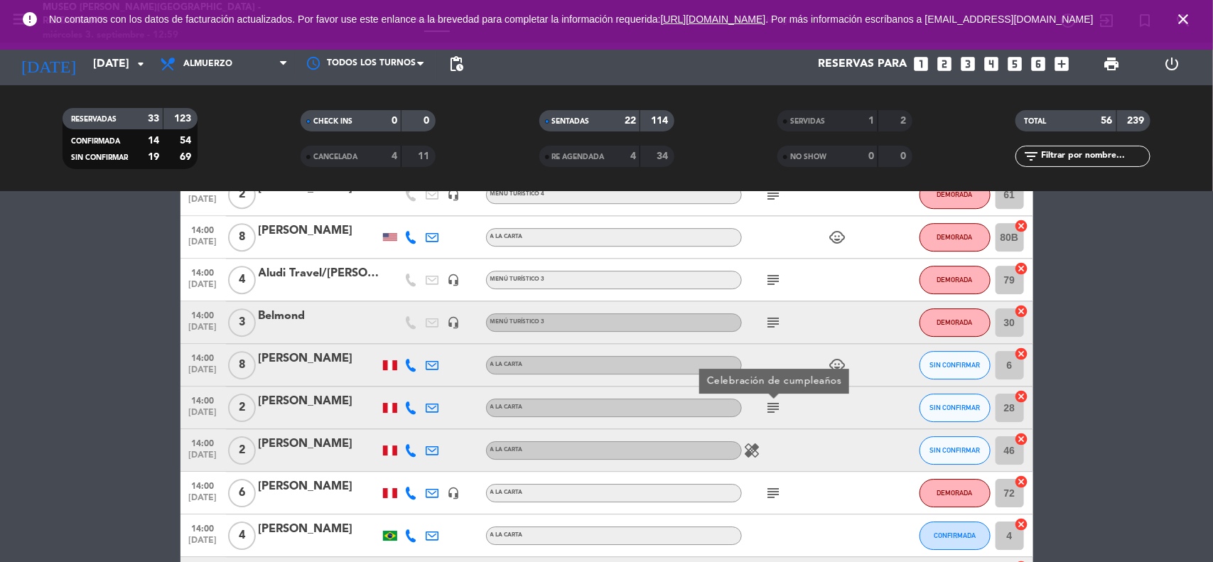
click at [772, 492] on icon "subject" at bounding box center [773, 493] width 17 height 17
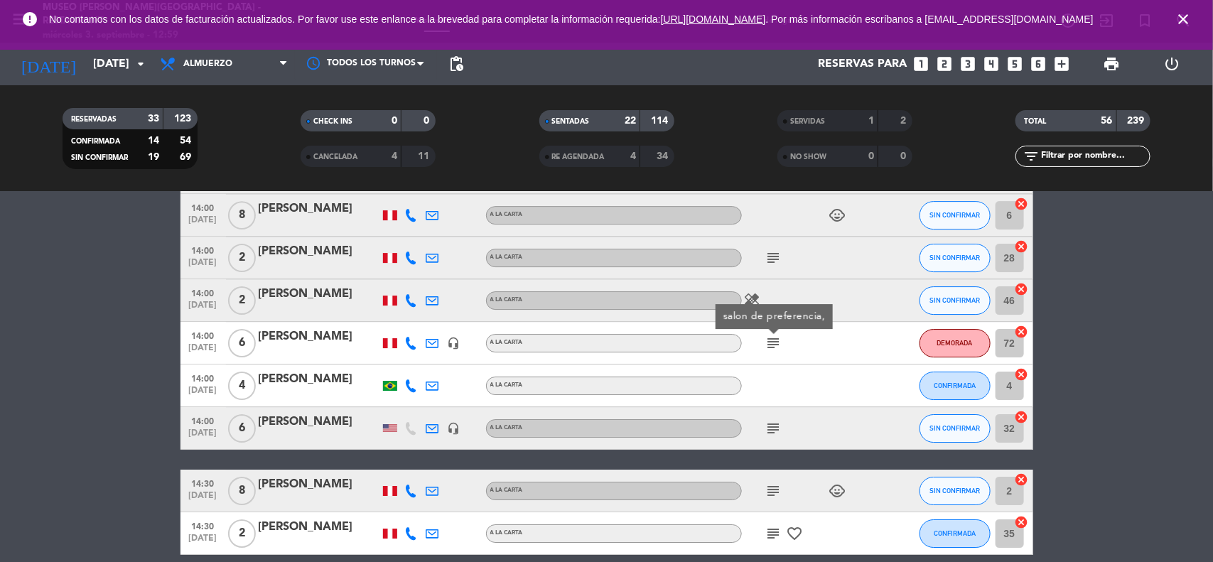
scroll to position [2132, 0]
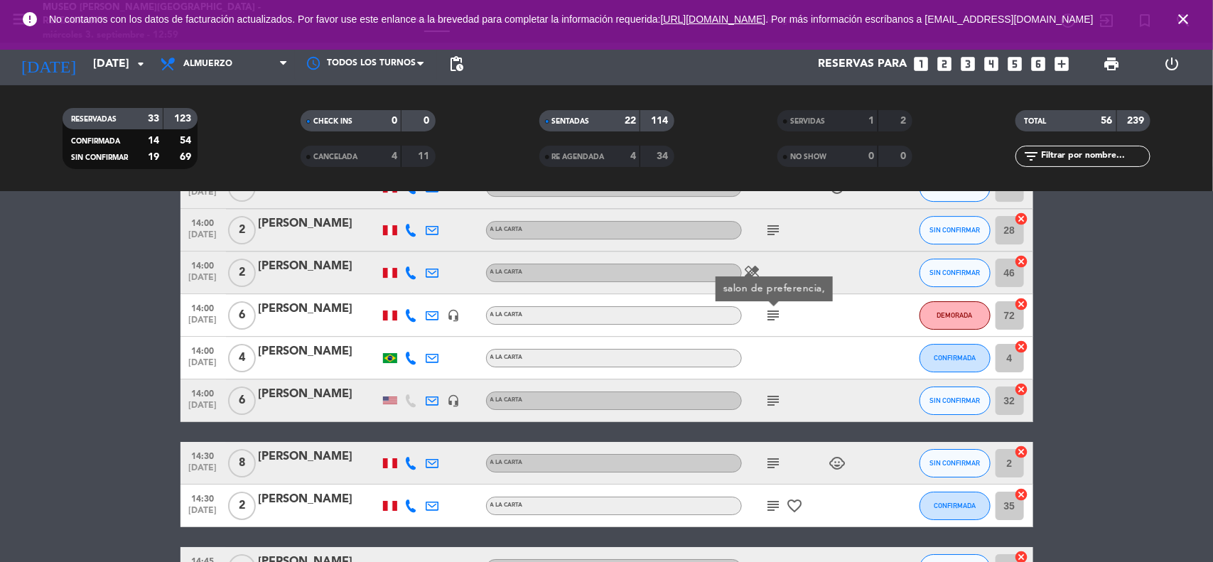
click at [768, 404] on icon "subject" at bounding box center [773, 400] width 17 height 17
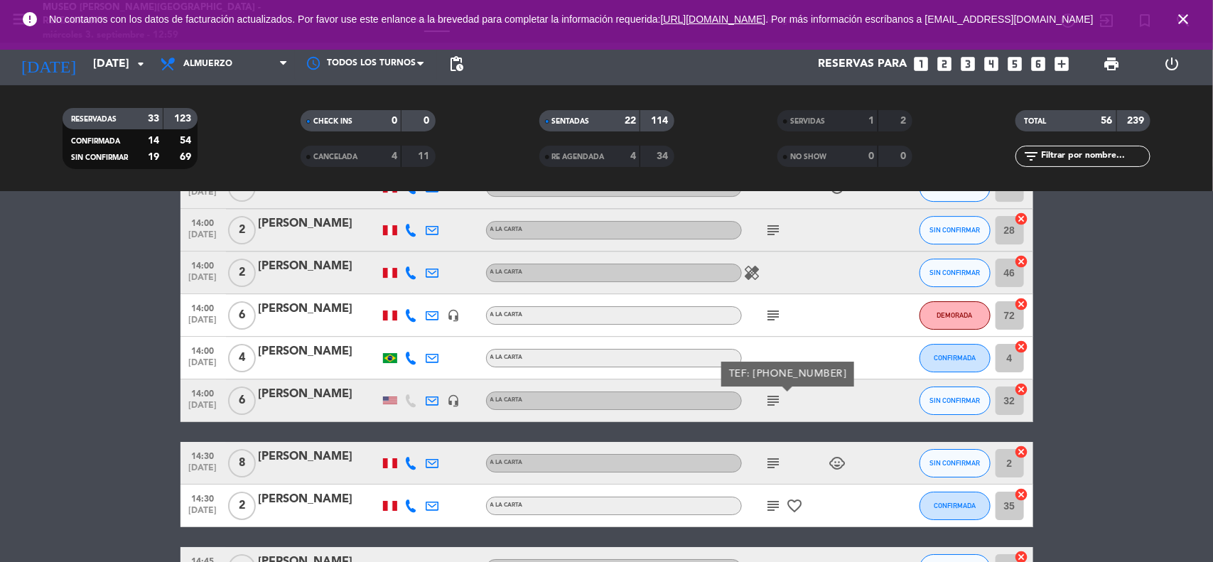
click at [773, 464] on icon "subject" at bounding box center [773, 463] width 17 height 17
click at [768, 502] on icon "subject" at bounding box center [773, 505] width 17 height 17
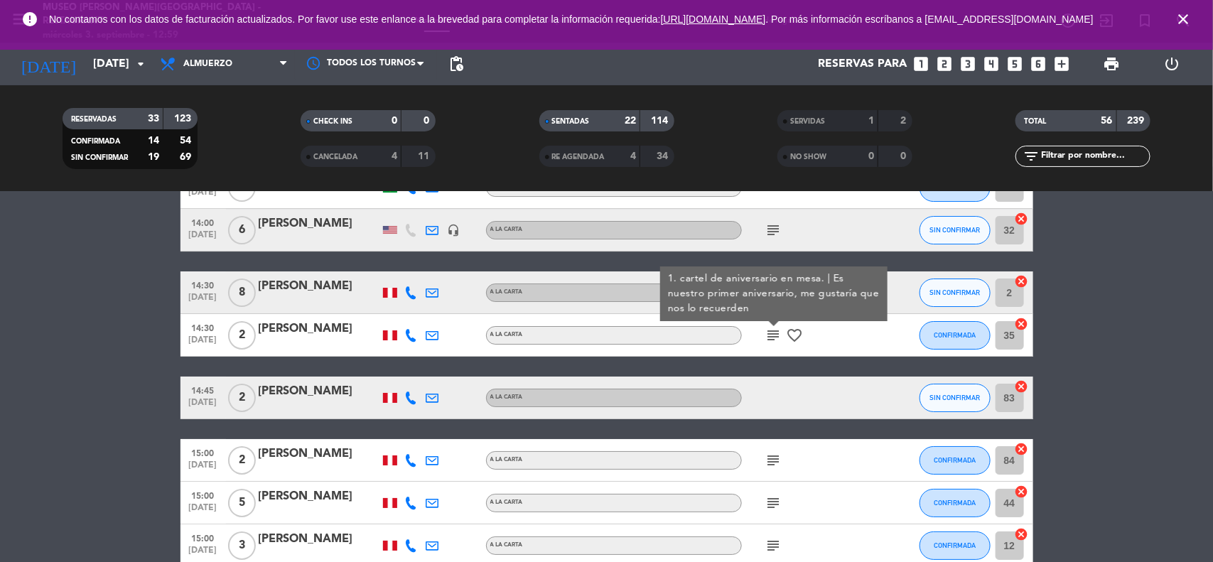
scroll to position [2310, 0]
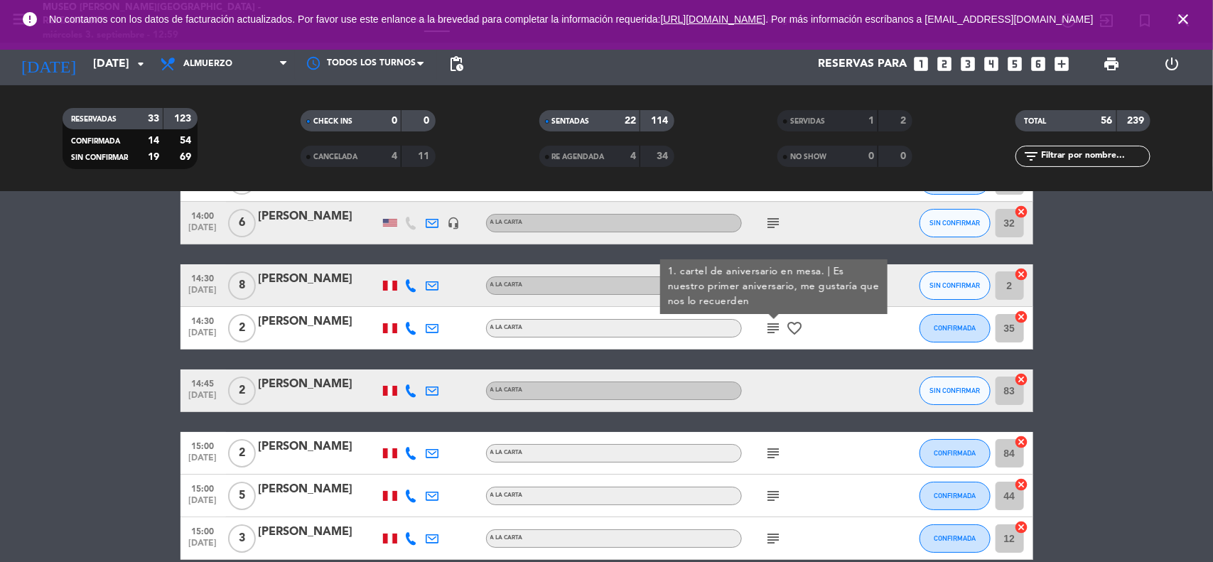
click at [768, 451] on icon "subject" at bounding box center [773, 453] width 17 height 17
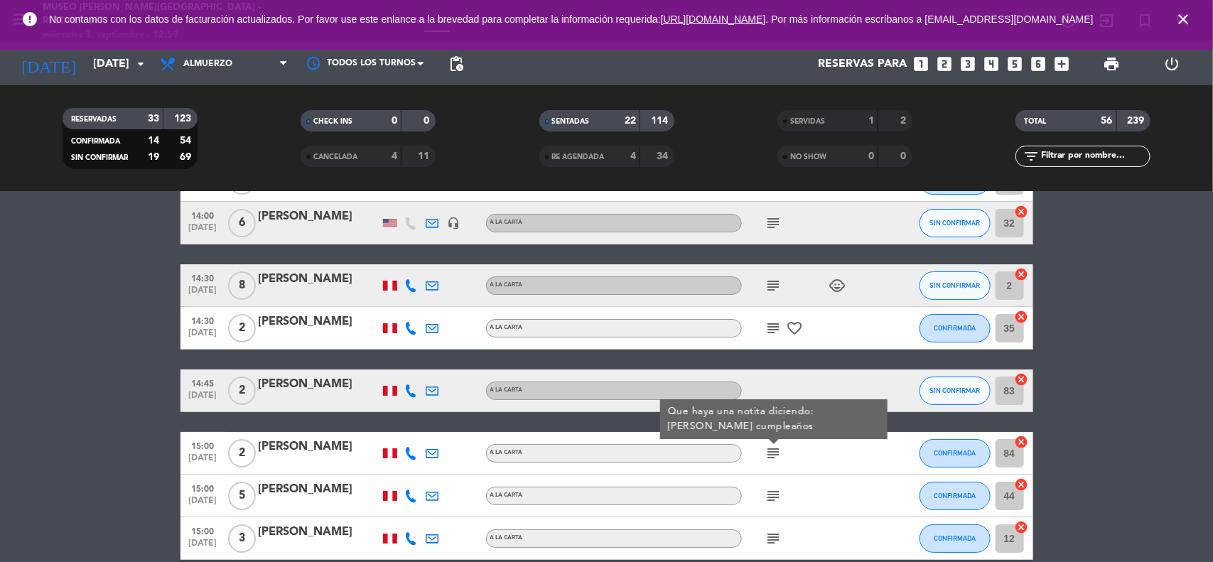
click at [771, 490] on icon "subject" at bounding box center [773, 496] width 17 height 17
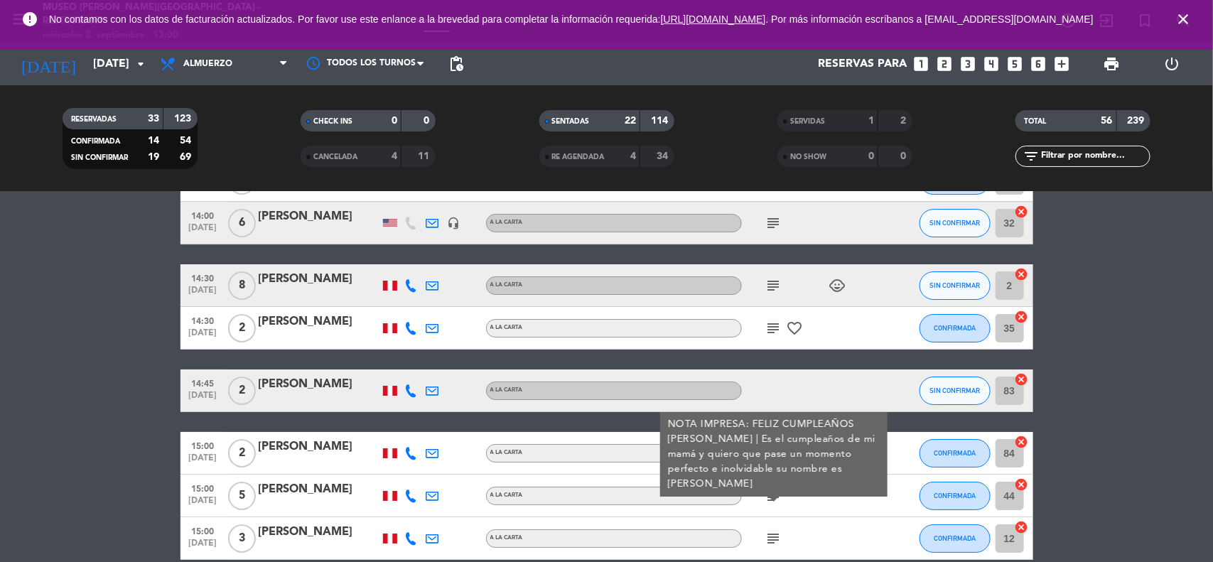
click at [343, 439] on div "[PERSON_NAME]" at bounding box center [319, 447] width 121 height 18
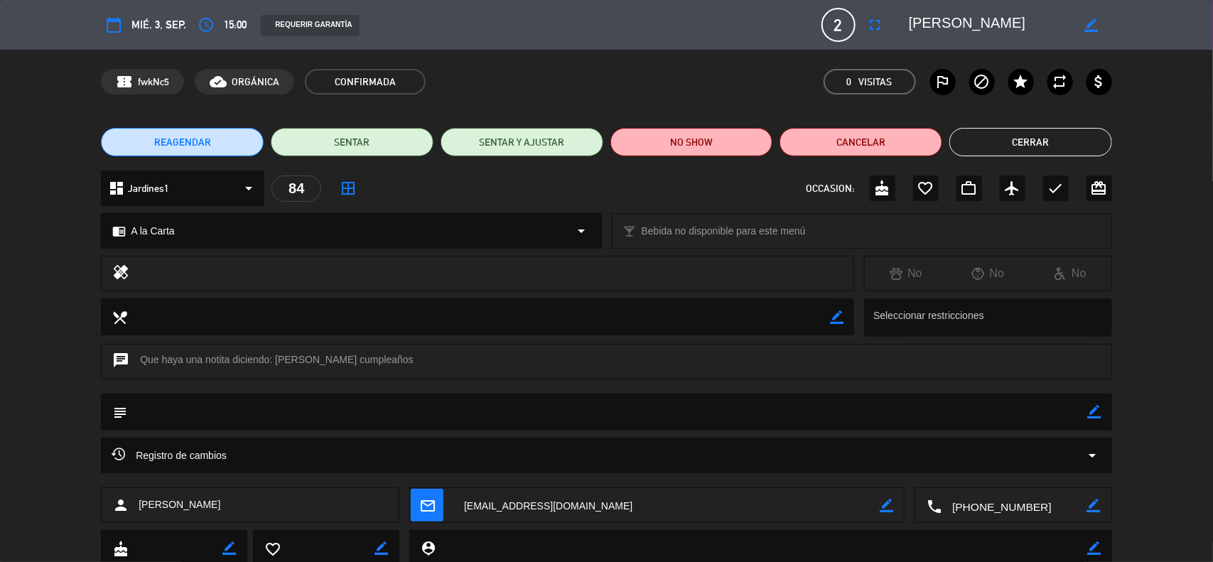
scroll to position [2539, 0]
click at [1032, 143] on button "Cerrar" at bounding box center [1030, 142] width 163 height 28
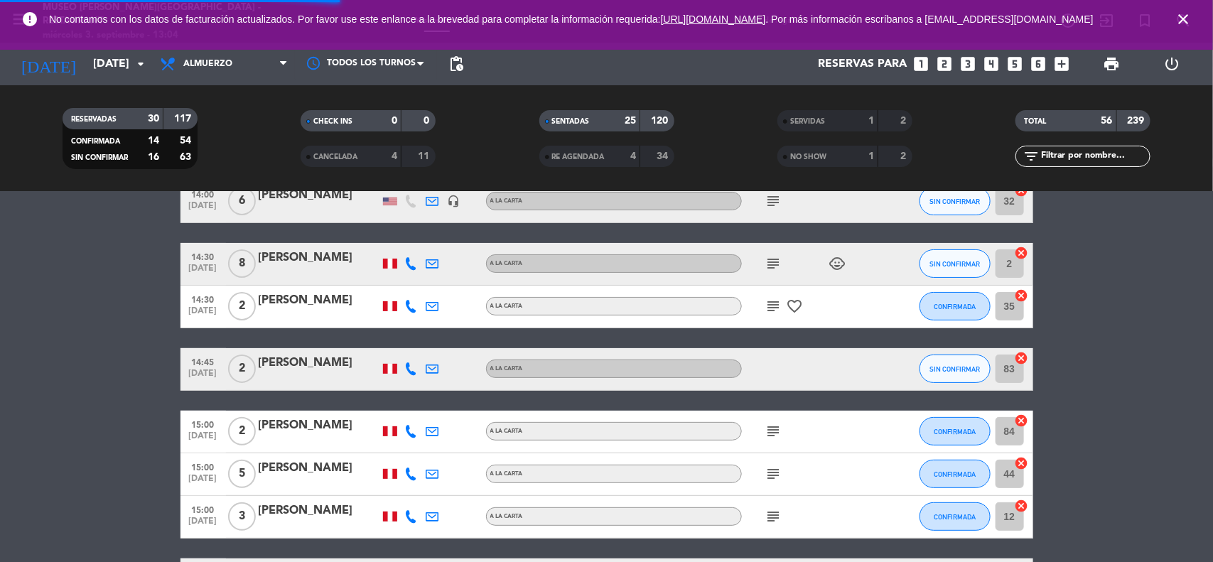
drag, startPoint x: 1135, startPoint y: 212, endPoint x: 1168, endPoint y: 93, distance: 123.1
click at [1185, 21] on icon "close" at bounding box center [1183, 19] width 17 height 17
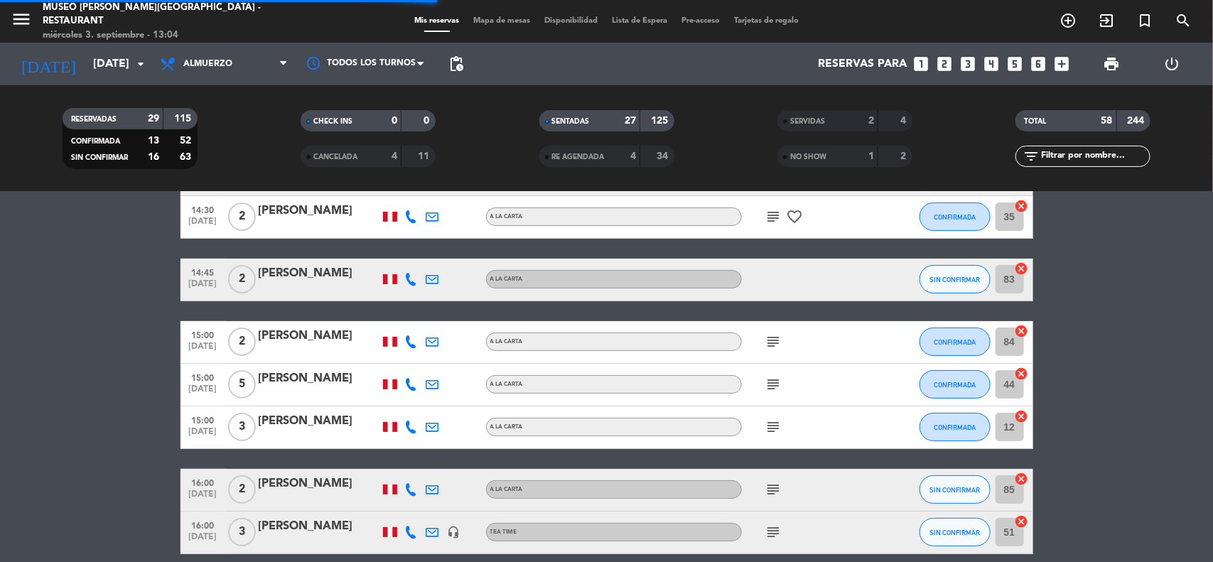
scroll to position [2364, 0]
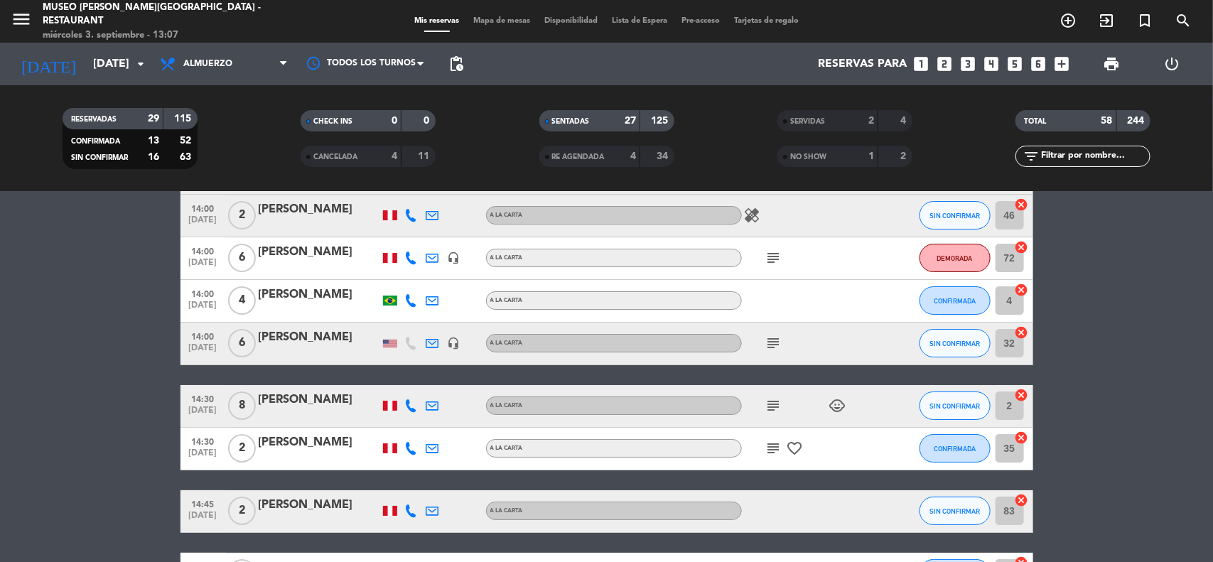
scroll to position [2276, 0]
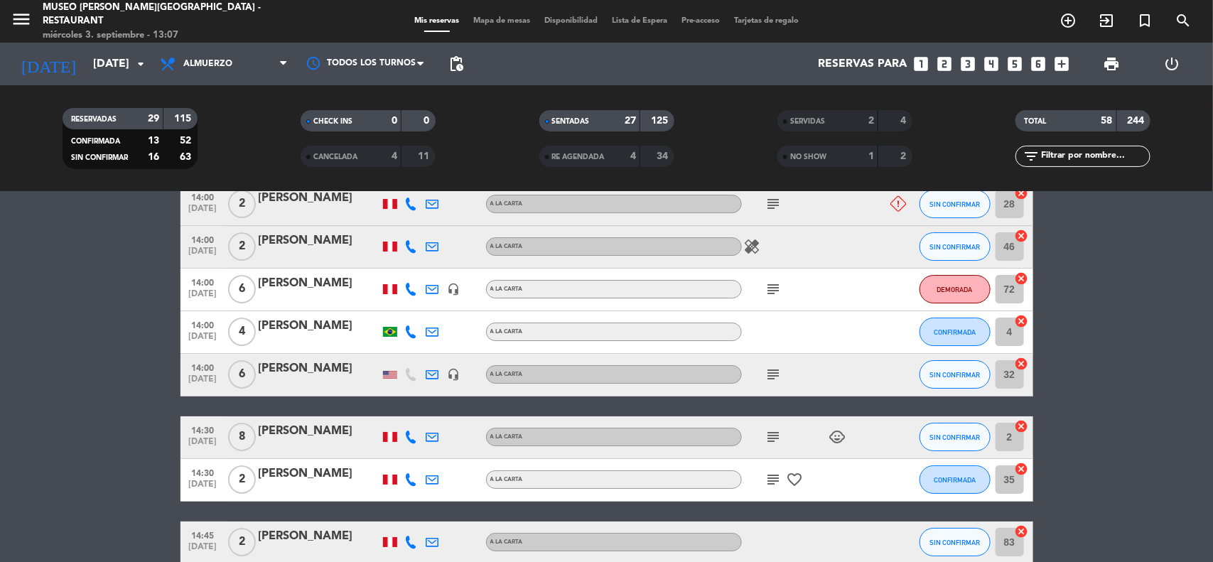
click at [1082, 155] on input "text" at bounding box center [1095, 157] width 110 height 16
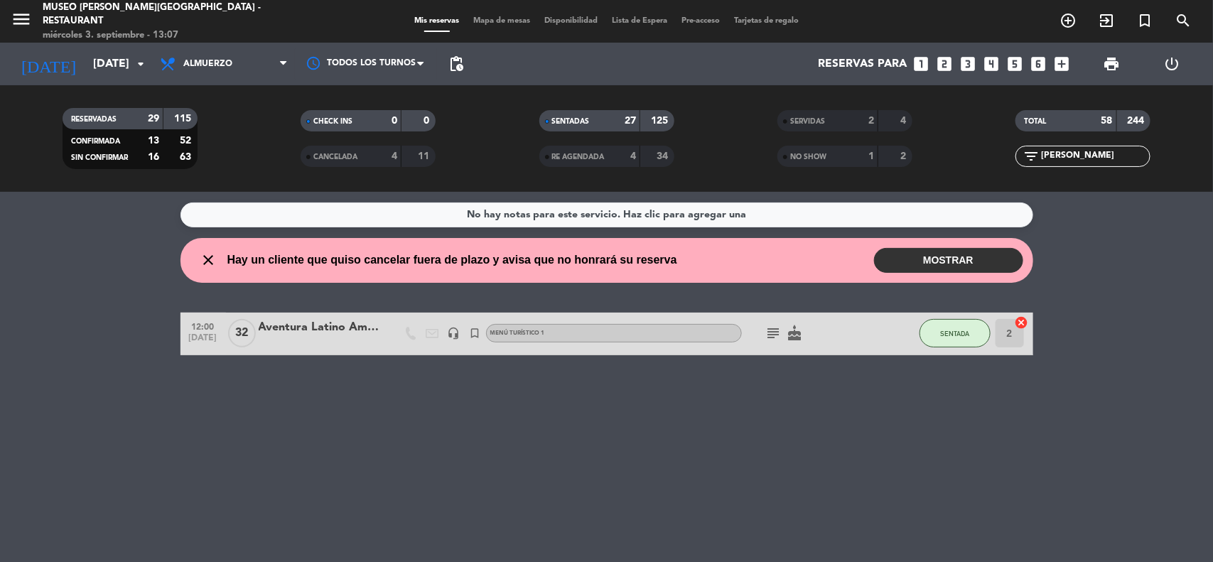
scroll to position [0, 0]
click at [354, 325] on div "Aventura Latino Americana" at bounding box center [319, 327] width 121 height 18
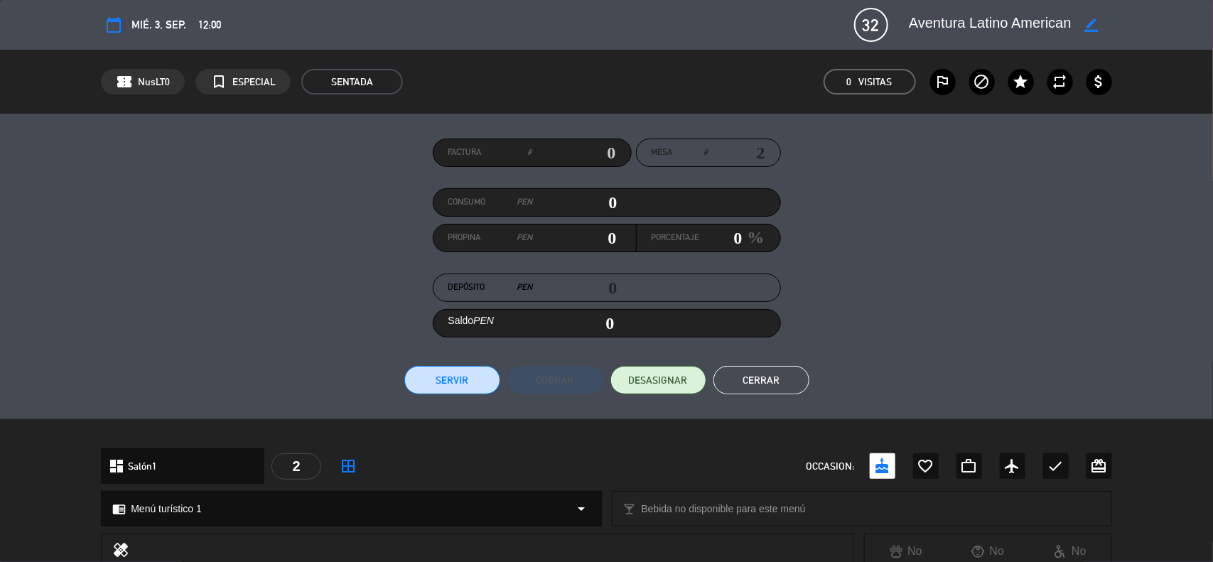
click at [793, 382] on button "Cerrar" at bounding box center [762, 380] width 96 height 28
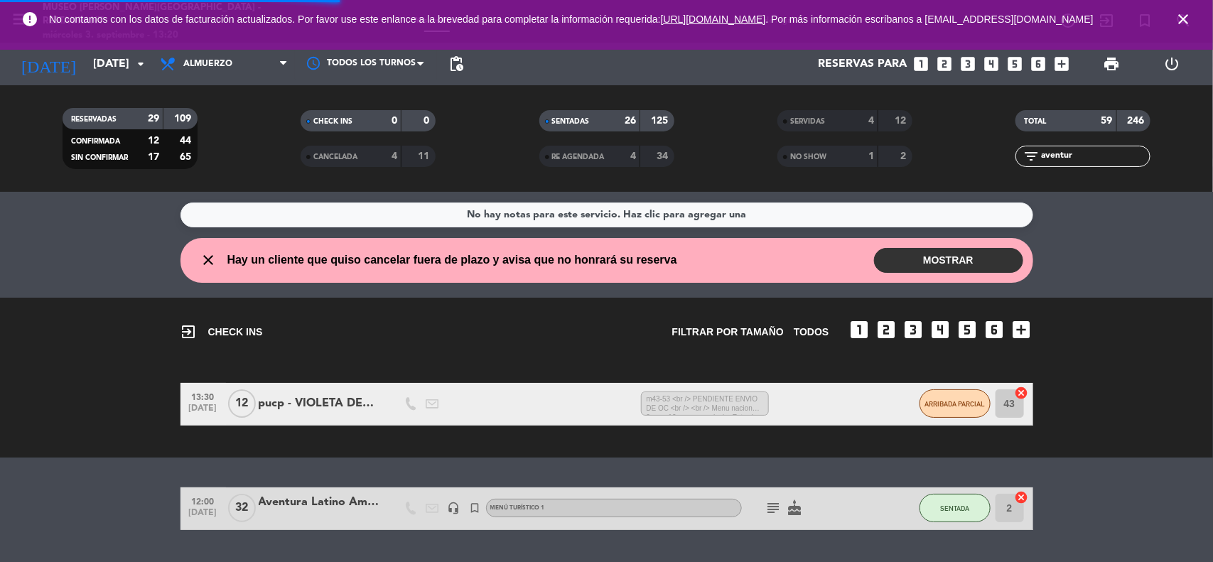
click at [1180, 20] on icon "close" at bounding box center [1183, 19] width 17 height 17
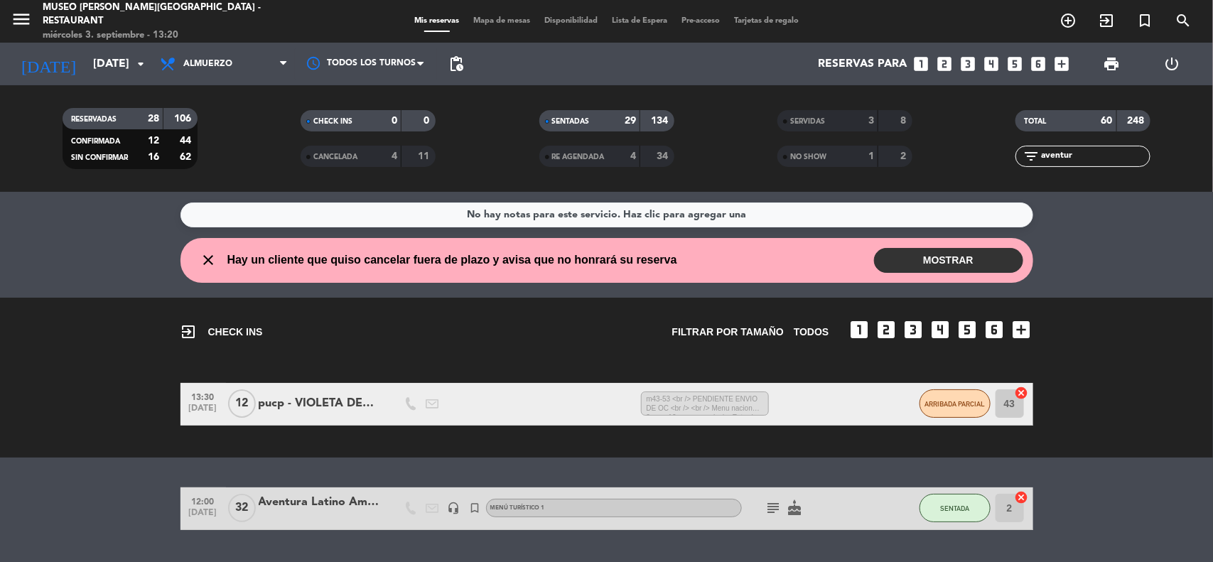
drag, startPoint x: 1003, startPoint y: 162, endPoint x: 993, endPoint y: 164, distance: 10.9
click at [996, 164] on div "filter_list aventur" at bounding box center [1083, 156] width 238 height 21
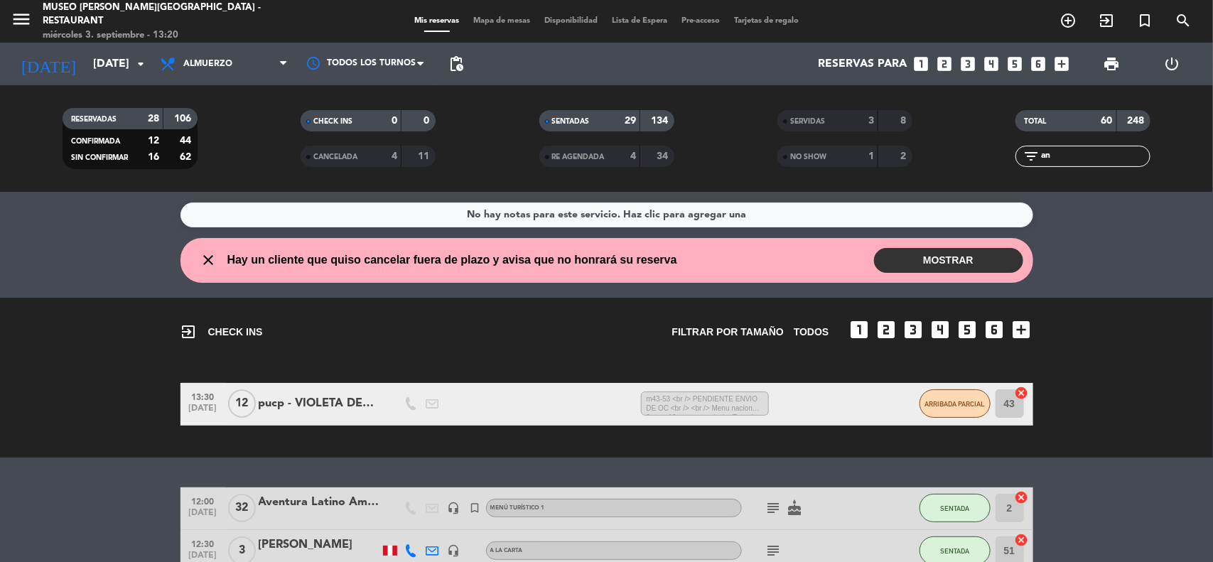
type input "a"
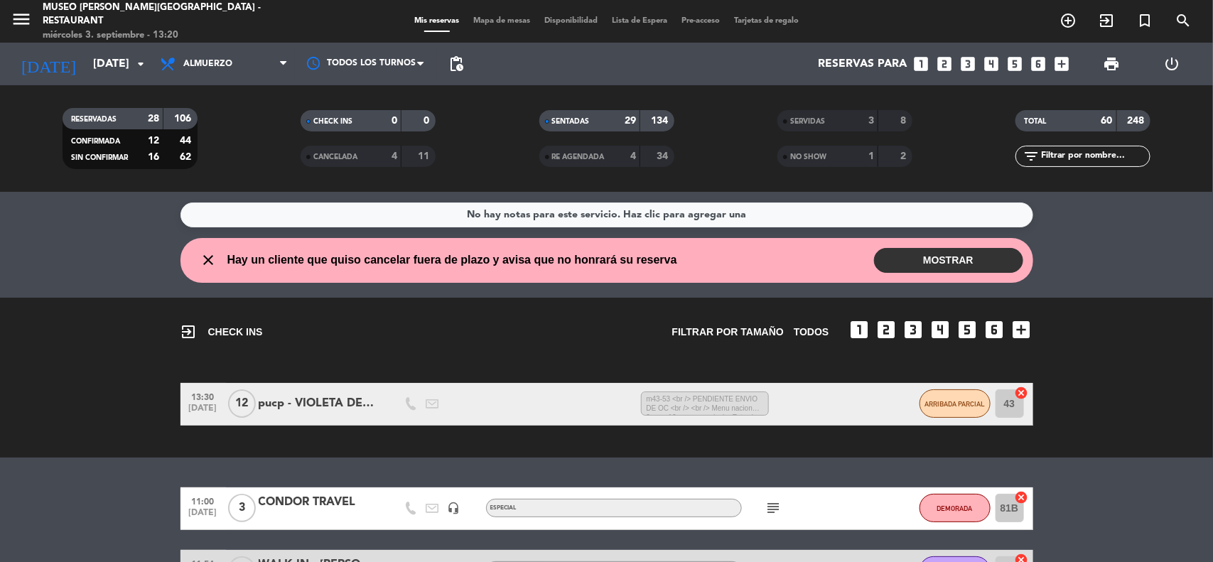
click at [1089, 154] on input "text" at bounding box center [1095, 157] width 110 height 16
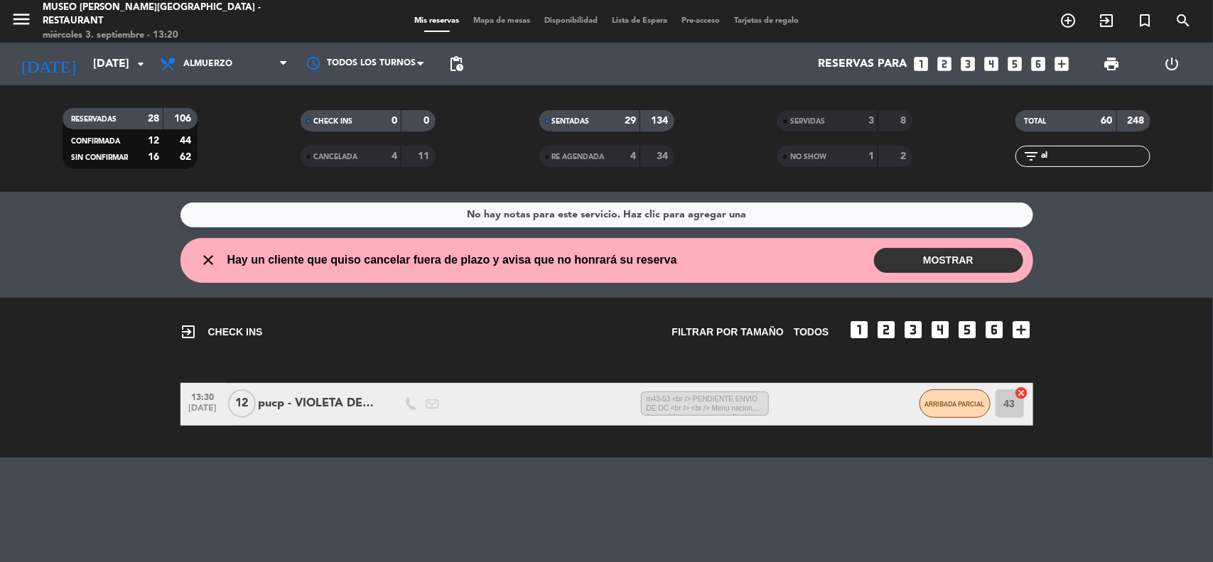
type input "a"
type input "[PERSON_NAME]"
drag, startPoint x: 1085, startPoint y: 154, endPoint x: 1014, endPoint y: 163, distance: 71.7
click at [1014, 163] on div "filter_list [PERSON_NAME]" at bounding box center [1083, 156] width 238 height 21
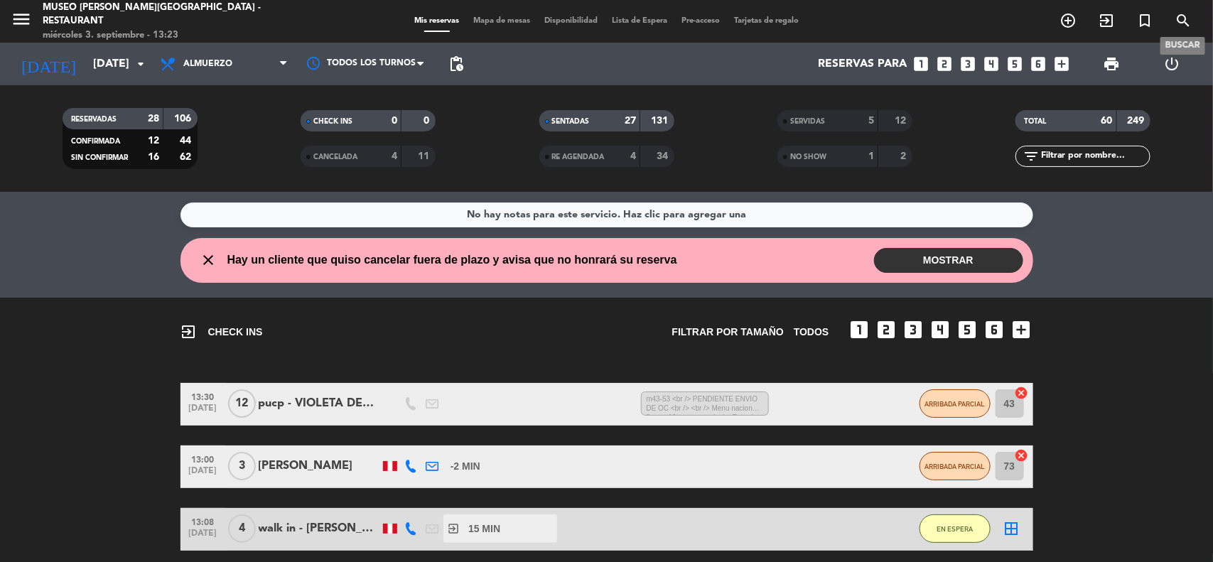
click at [1176, 16] on icon "search" at bounding box center [1183, 20] width 17 height 17
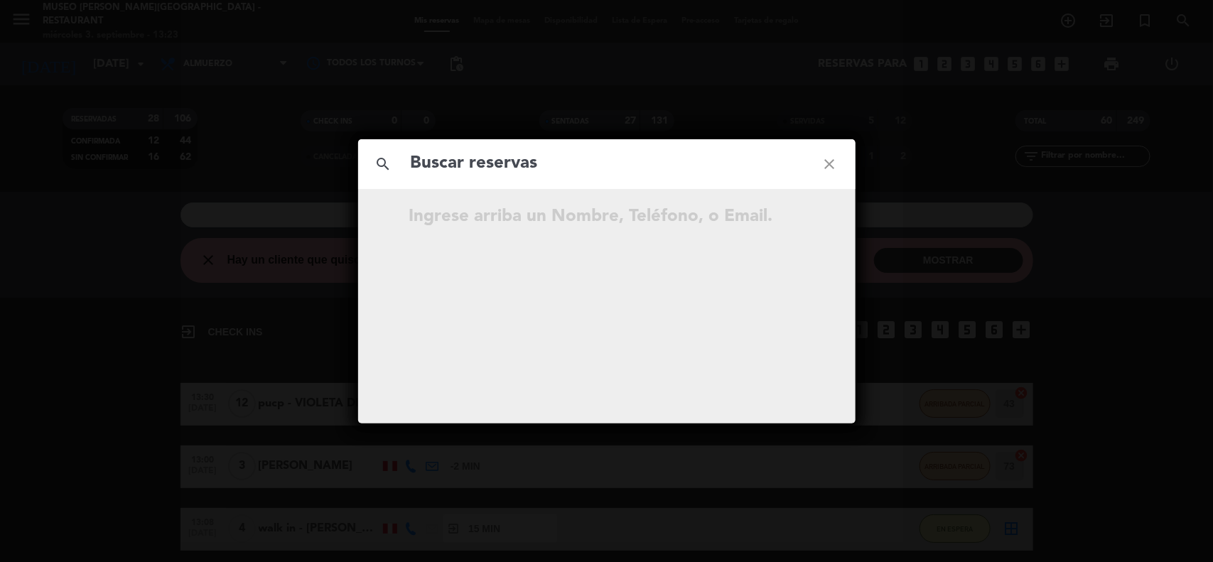
click at [487, 162] on input "text" at bounding box center [606, 163] width 395 height 29
type input "[PERSON_NAME]"
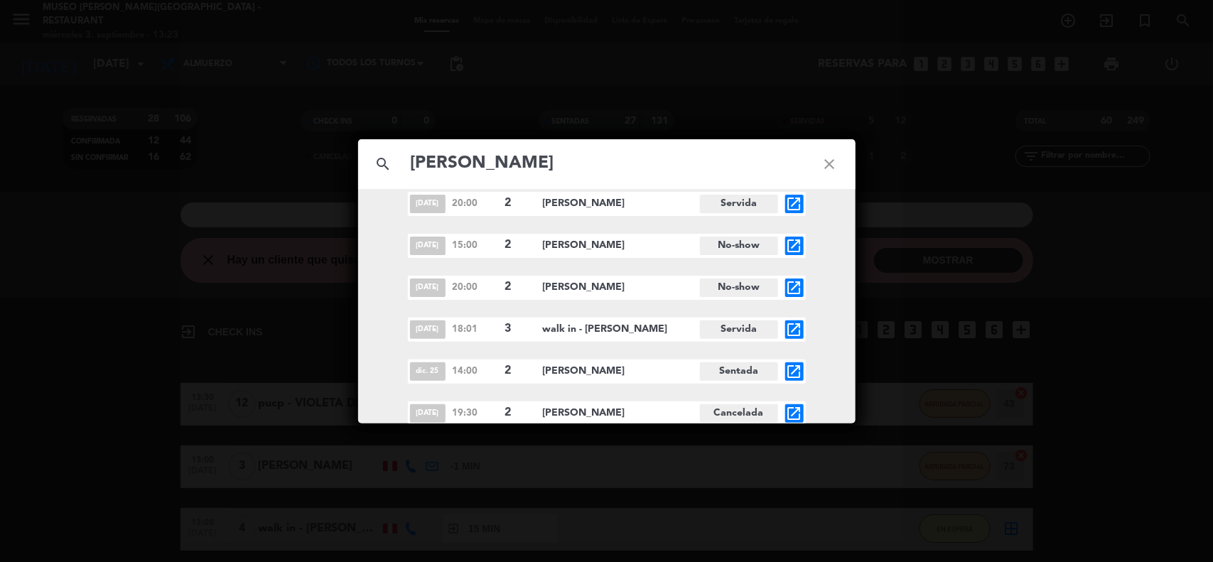
scroll to position [393, 0]
click at [790, 409] on icon "open_in_new" at bounding box center [794, 412] width 17 height 17
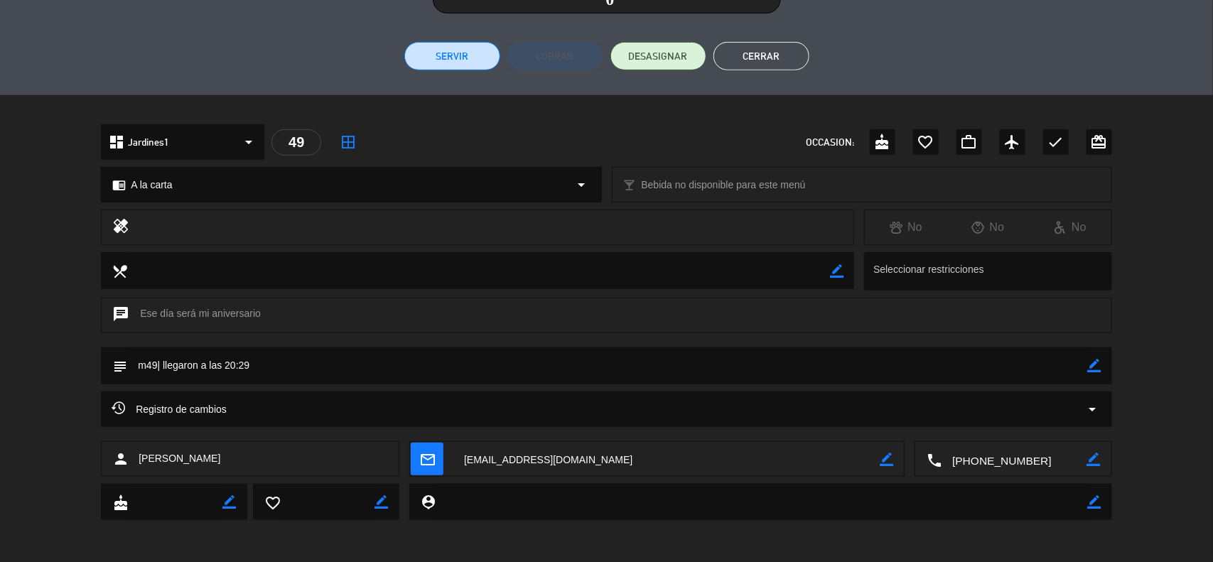
scroll to position [0, 0]
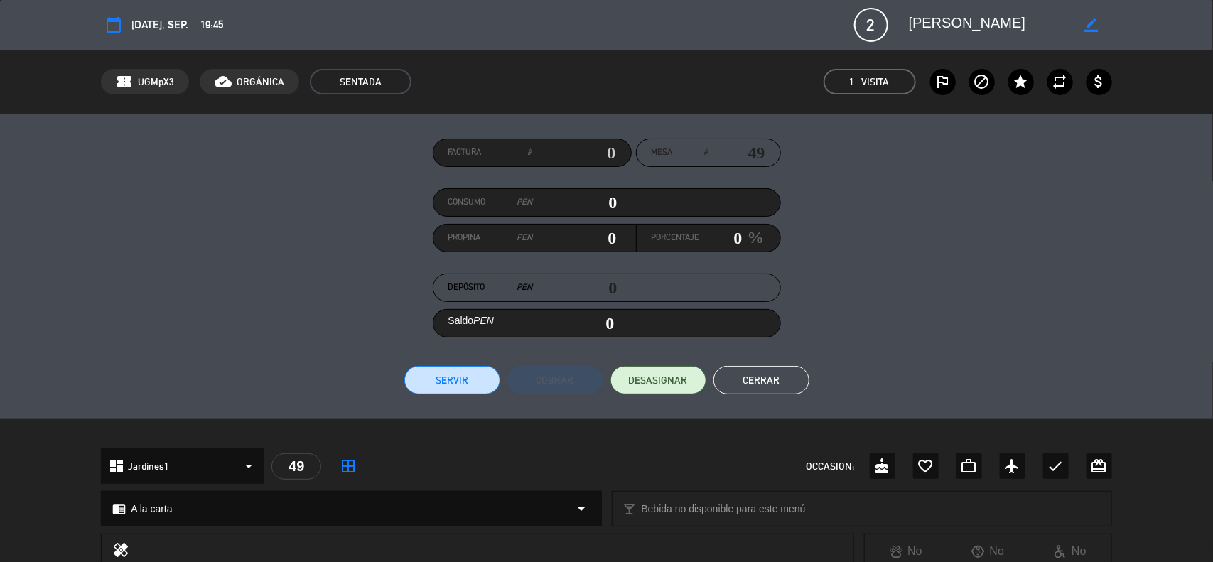
click at [1061, 335] on div "Factura # Mesa # 49 Consumo PEN 0 Propina PEN 0 Porcentaje 0 % Depósito PEN 0 S…" at bounding box center [606, 267] width 1011 height 256
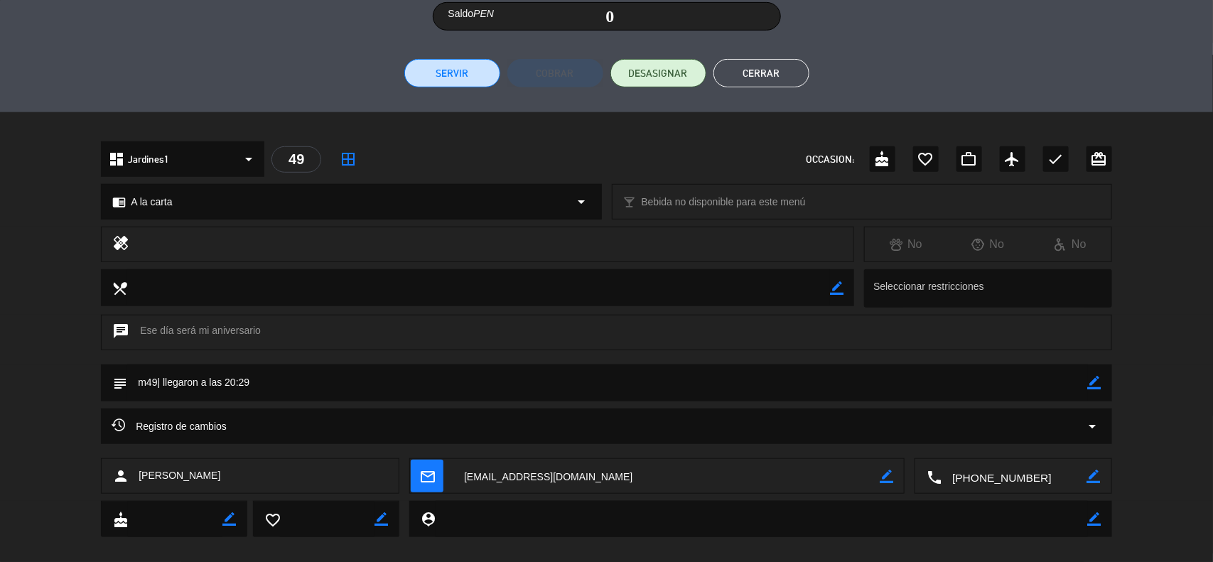
scroll to position [324, 0]
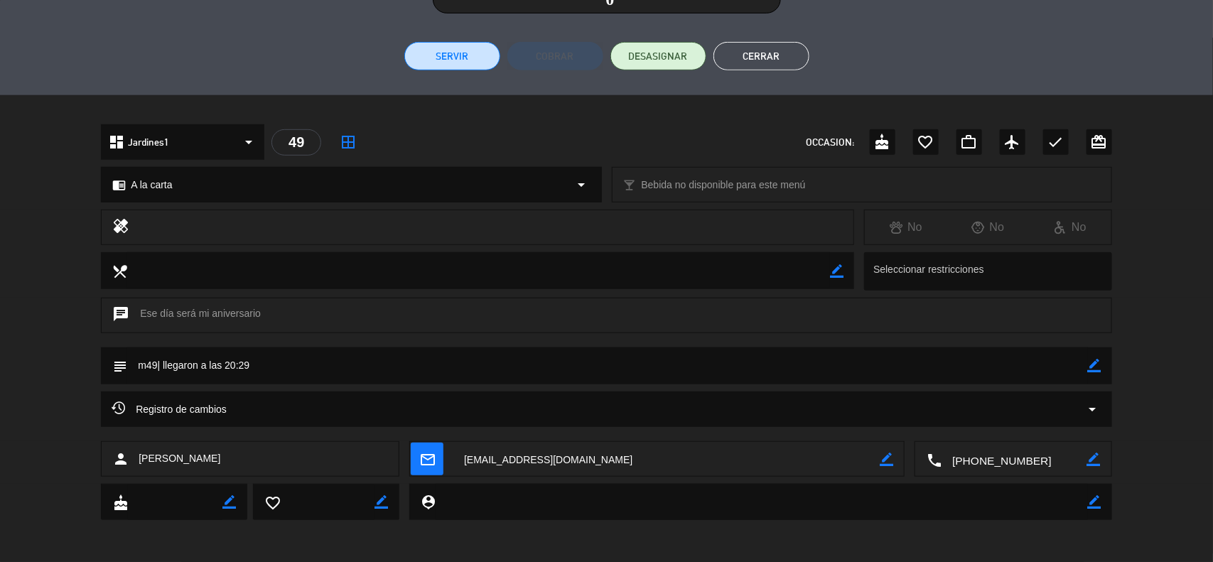
click at [1162, 320] on div "chat Ese día será mi aniversario" at bounding box center [606, 323] width 1213 height 50
click at [772, 61] on button "Cerrar" at bounding box center [762, 56] width 96 height 28
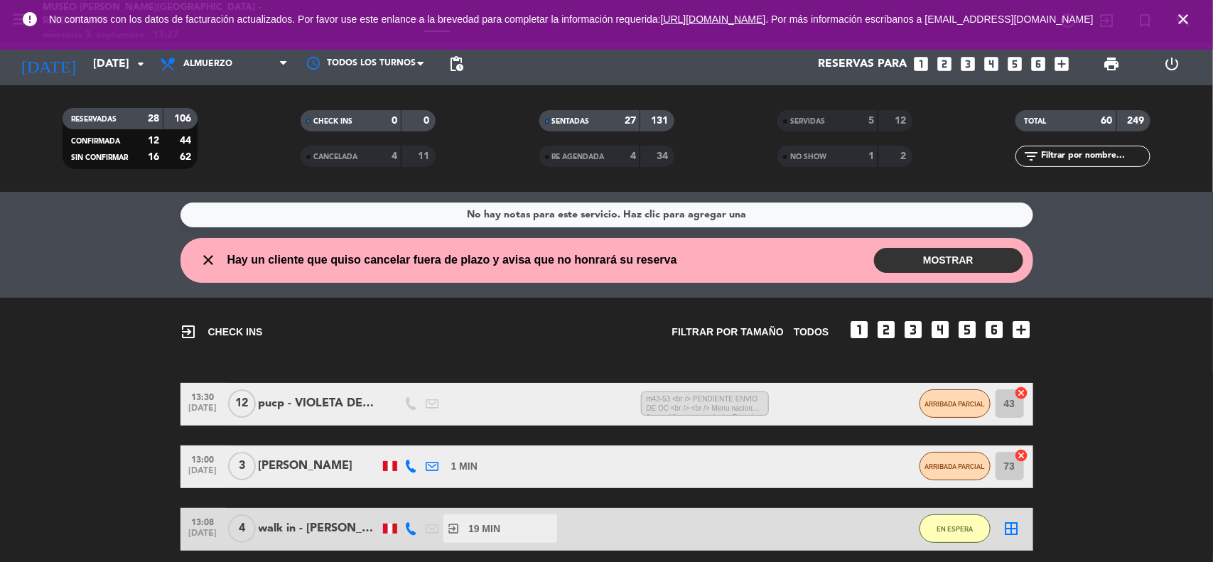
drag, startPoint x: 1185, startPoint y: 21, endPoint x: 1171, endPoint y: 21, distance: 13.5
click at [1185, 21] on icon "close" at bounding box center [1183, 19] width 17 height 17
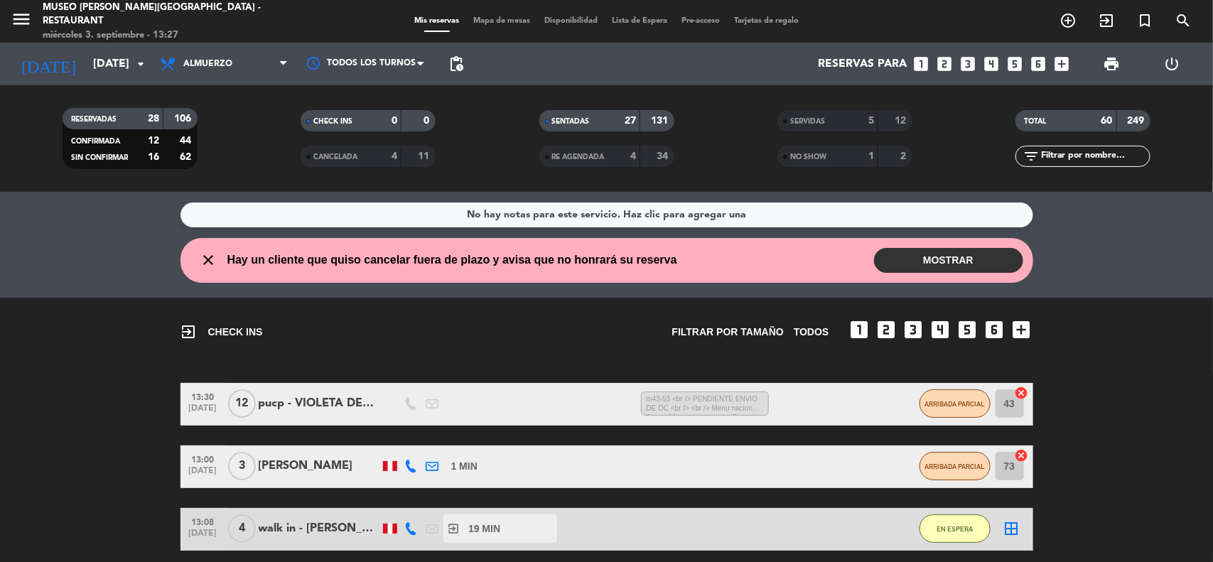
click at [502, 23] on span "Mapa de mesas" at bounding box center [501, 21] width 71 height 8
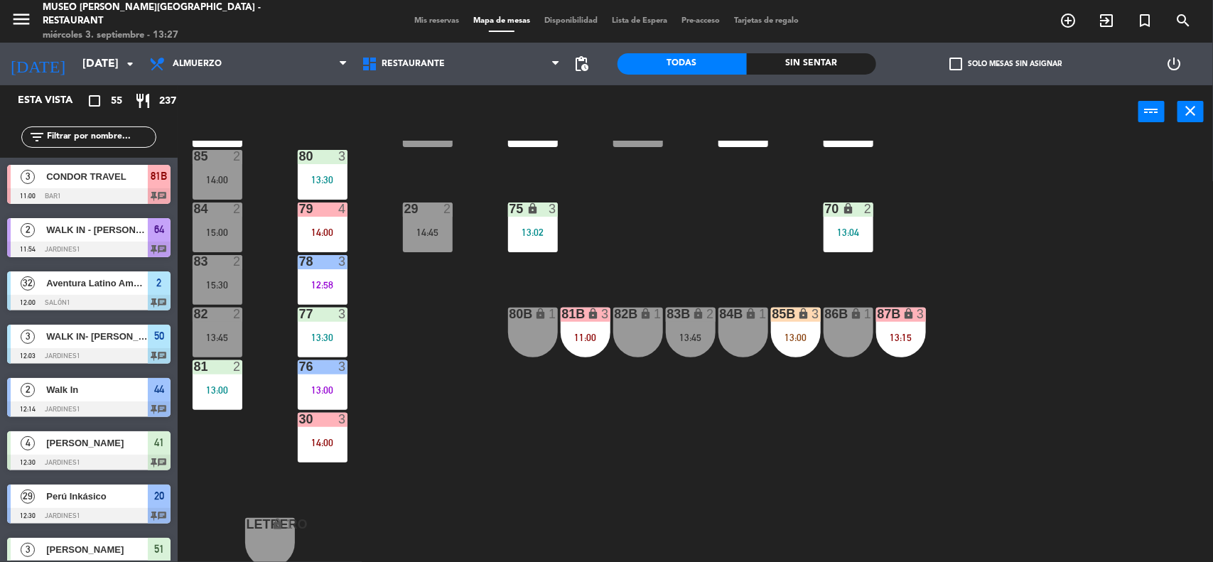
scroll to position [598, 0]
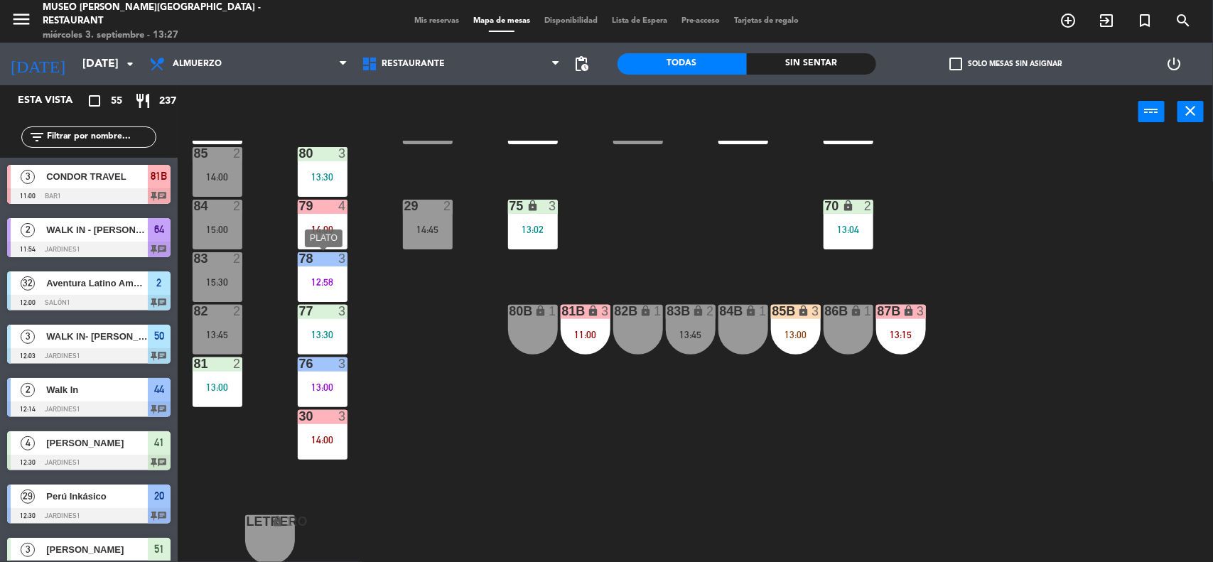
click at [316, 271] on div "78 3 12:58" at bounding box center [323, 277] width 50 height 50
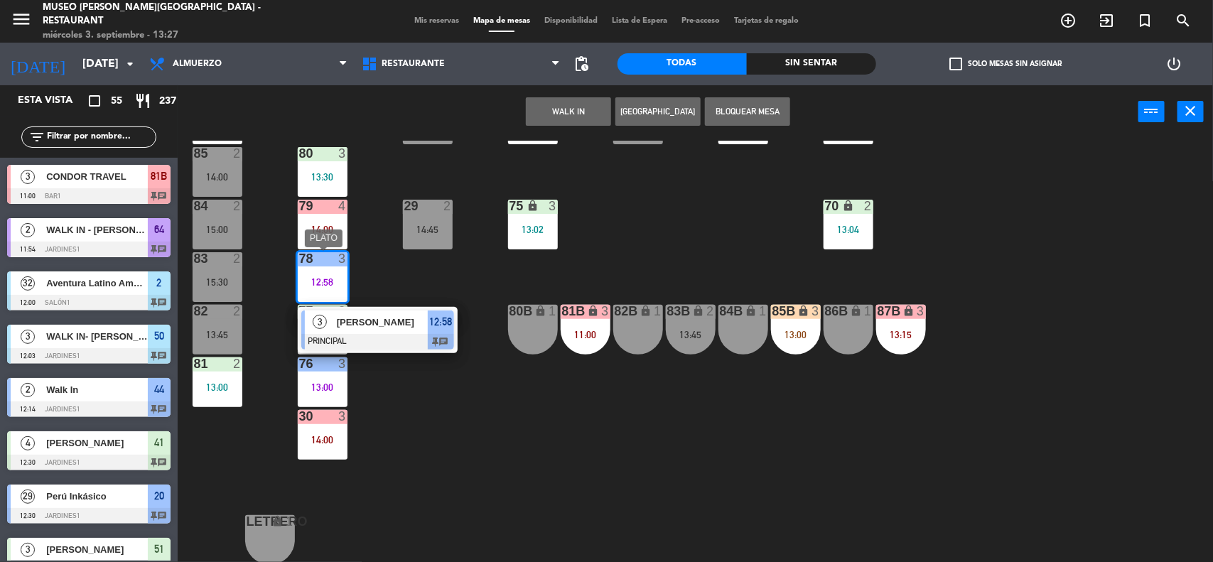
click at [380, 331] on div "[PERSON_NAME]" at bounding box center [381, 322] width 92 height 23
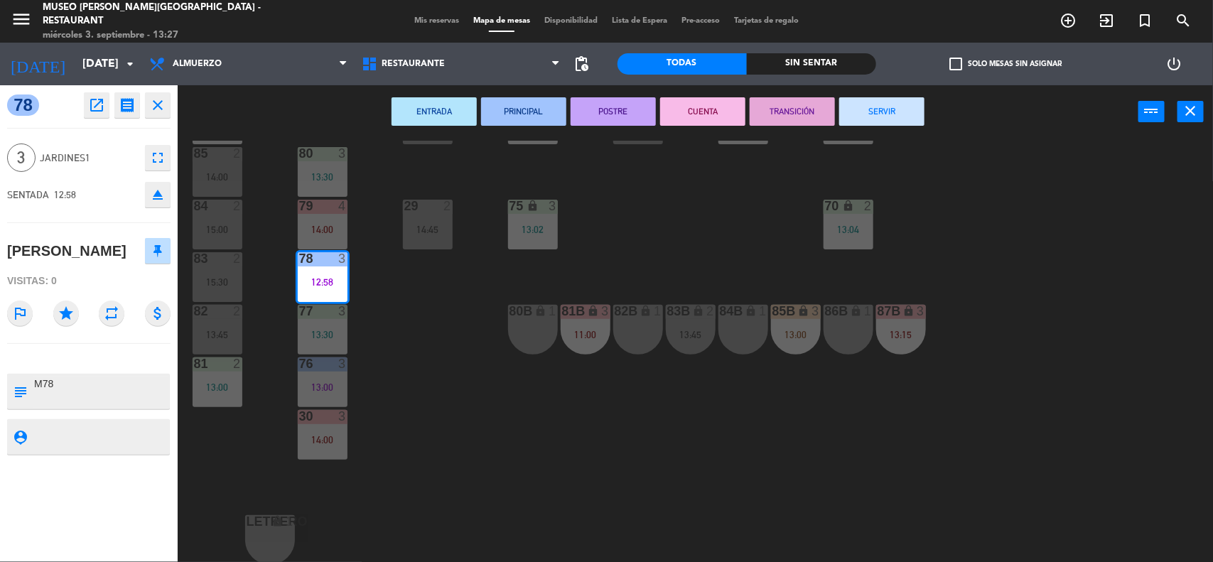
click at [441, 343] on div "44 2 12:14 | 15:00 49 2 13:00 54 5 13:30 64 2 11:54 48 12 13:30 53 12 13:30 63 …" at bounding box center [701, 353] width 1023 height 424
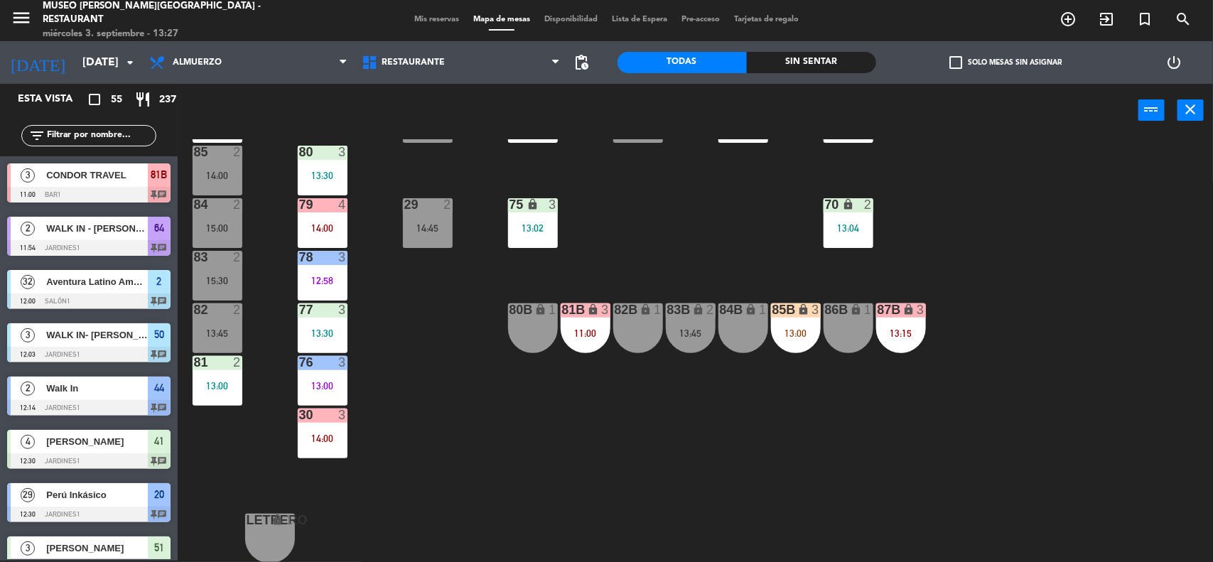
click at [438, 14] on div "Mis reservas Mapa de mesas Disponibilidad Lista de Espera Pre-acceso Tarjetas d…" at bounding box center [606, 20] width 399 height 13
click at [437, 16] on span "Mis reservas" at bounding box center [436, 20] width 59 height 8
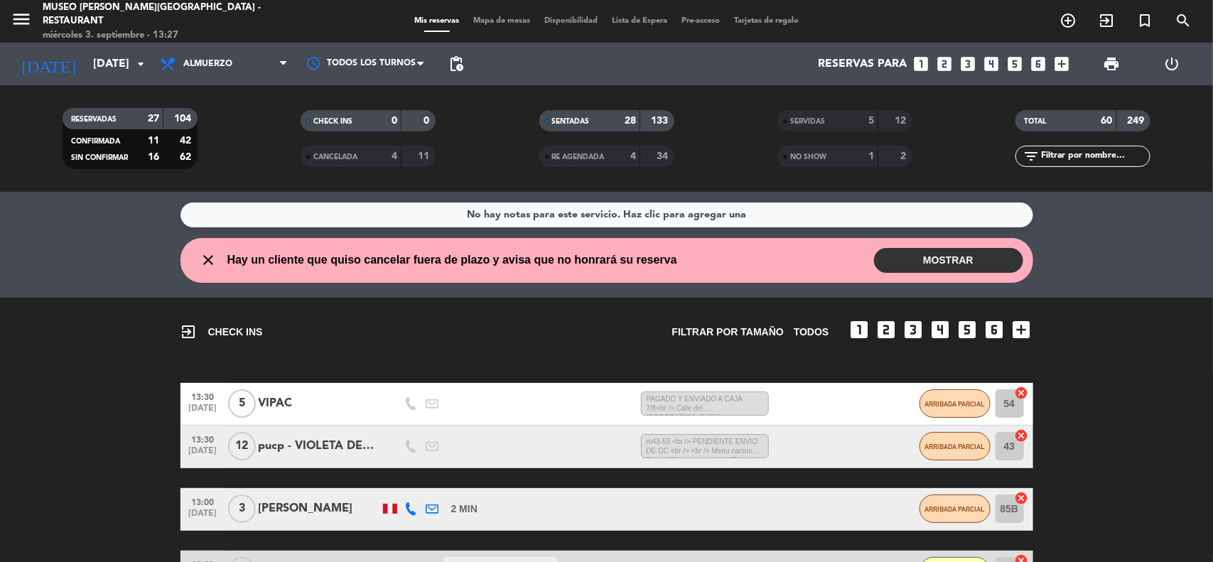
click at [1053, 161] on input "text" at bounding box center [1095, 157] width 110 height 16
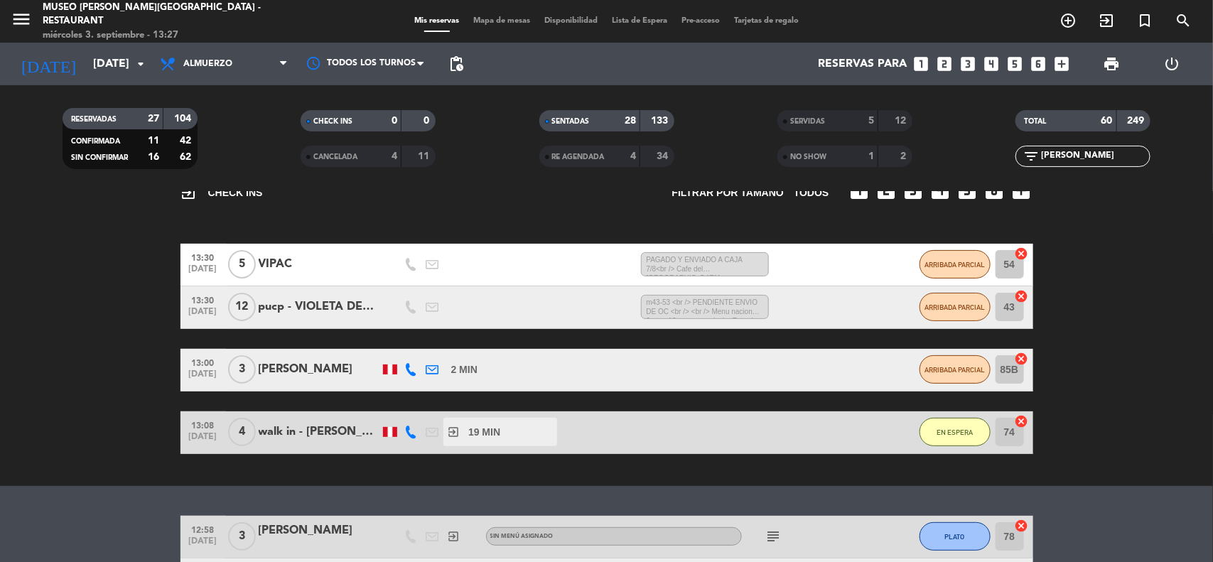
scroll to position [249, 0]
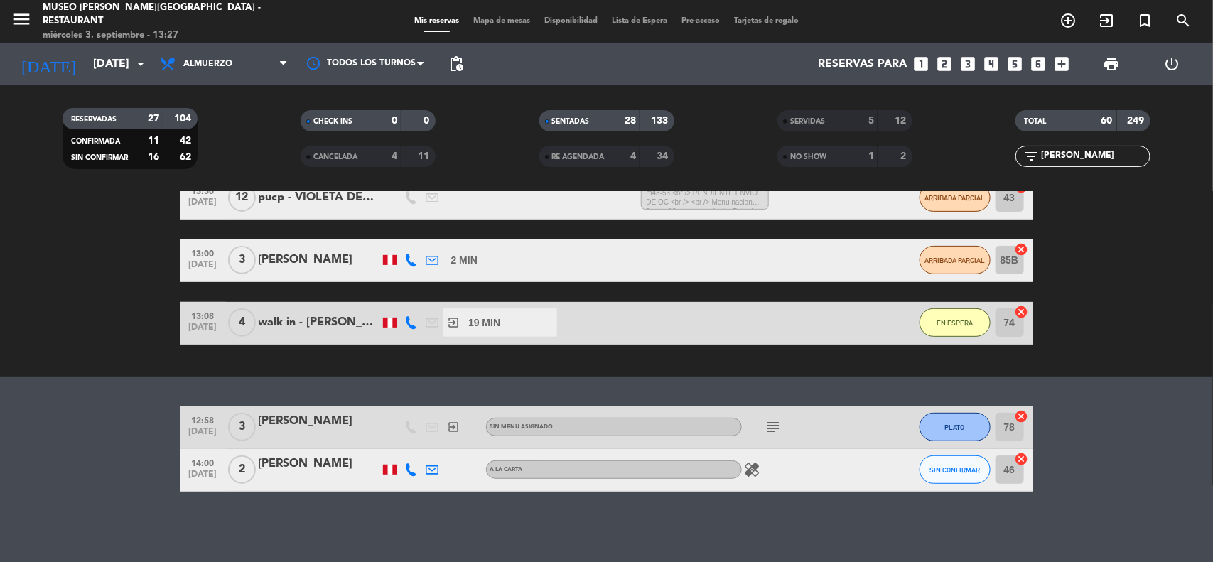
type input "[PERSON_NAME]"
click at [308, 424] on div "[PERSON_NAME]" at bounding box center [319, 421] width 121 height 18
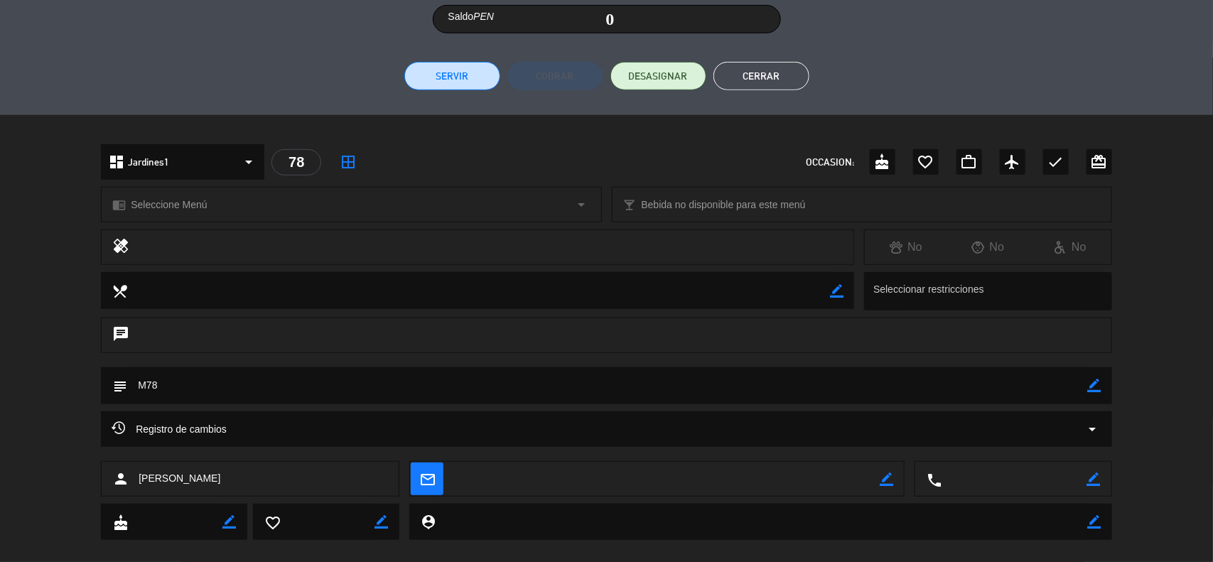
scroll to position [324, 0]
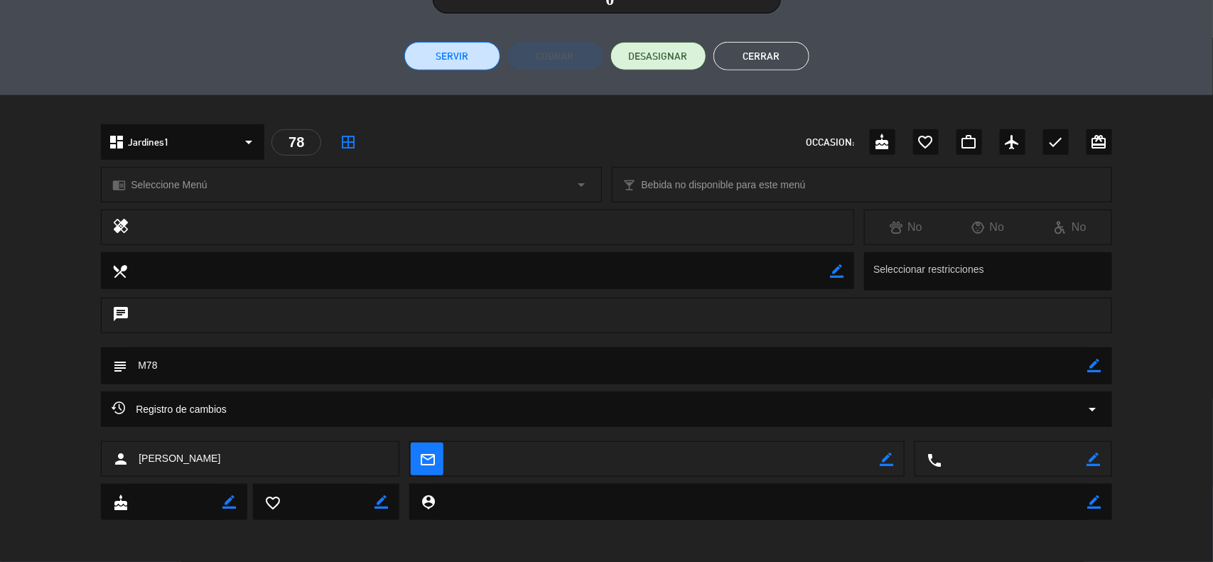
click at [1082, 409] on div "Registro de cambios arrow_drop_down" at bounding box center [607, 409] width 990 height 17
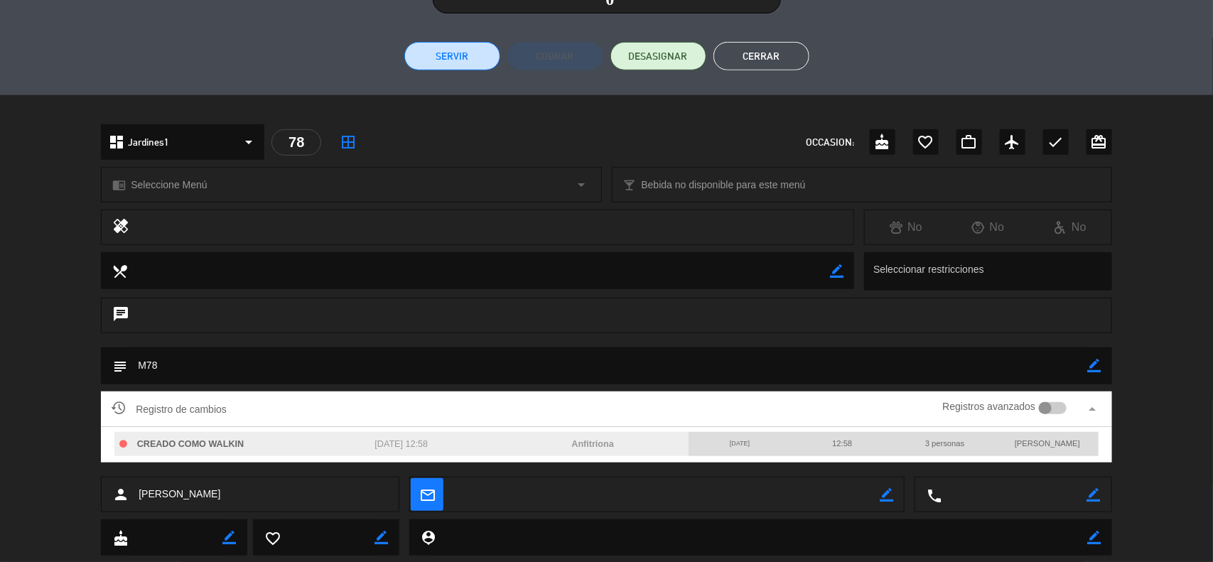
click at [1060, 403] on div at bounding box center [1053, 408] width 28 height 13
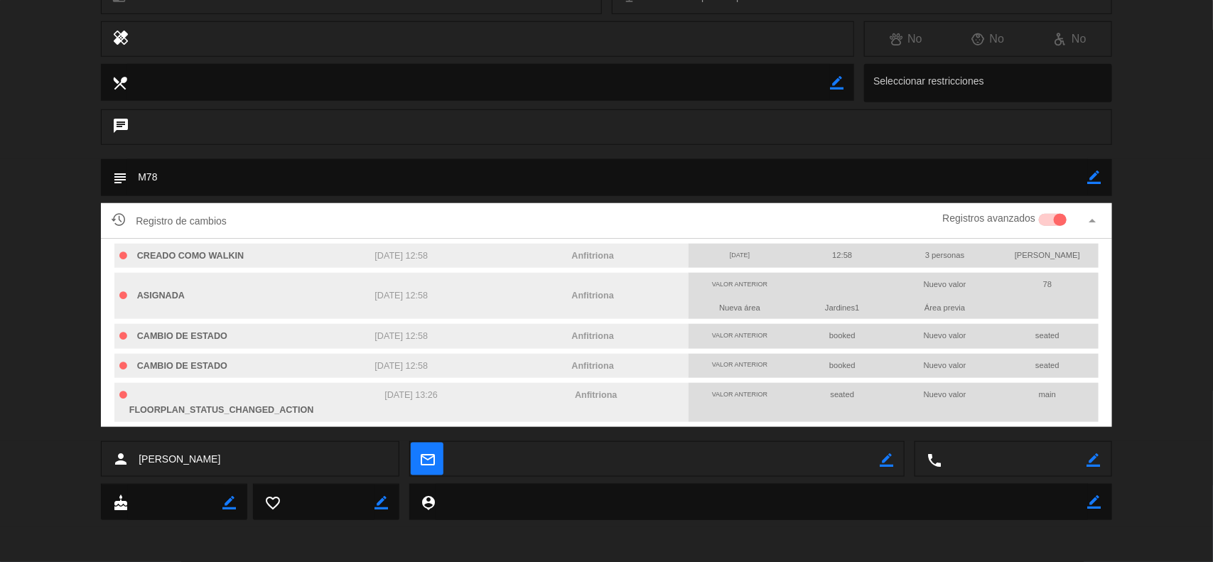
scroll to position [0, 0]
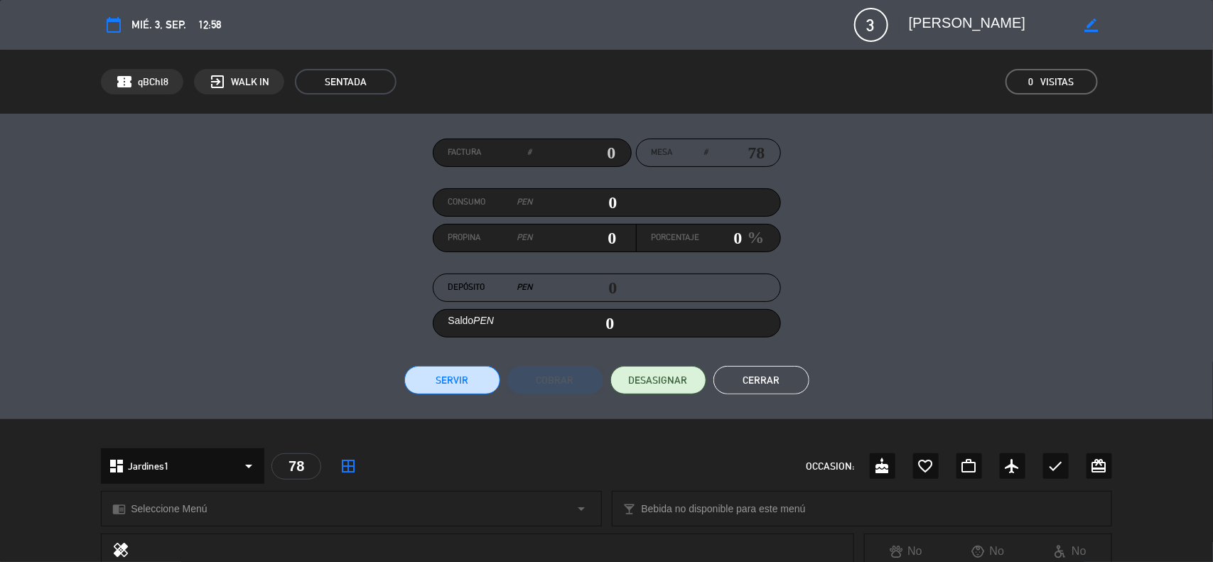
click at [755, 384] on button "Cerrar" at bounding box center [762, 380] width 96 height 28
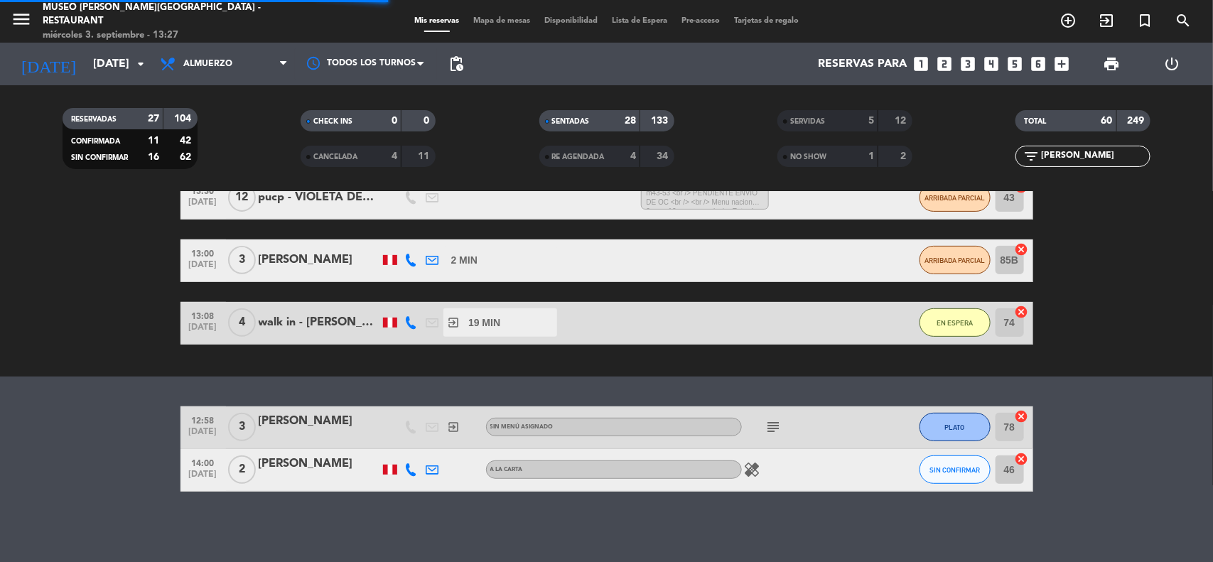
drag, startPoint x: 1065, startPoint y: 163, endPoint x: 1027, endPoint y: 162, distance: 37.7
click at [1027, 162] on div "filter_list [PERSON_NAME]" at bounding box center [1083, 156] width 135 height 21
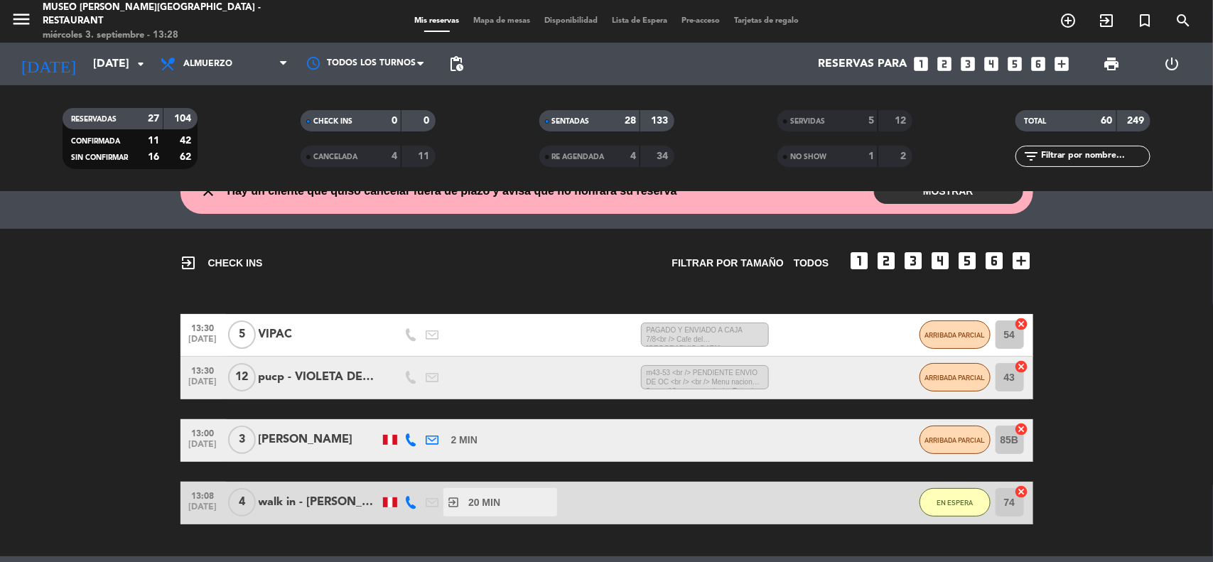
scroll to position [89, 0]
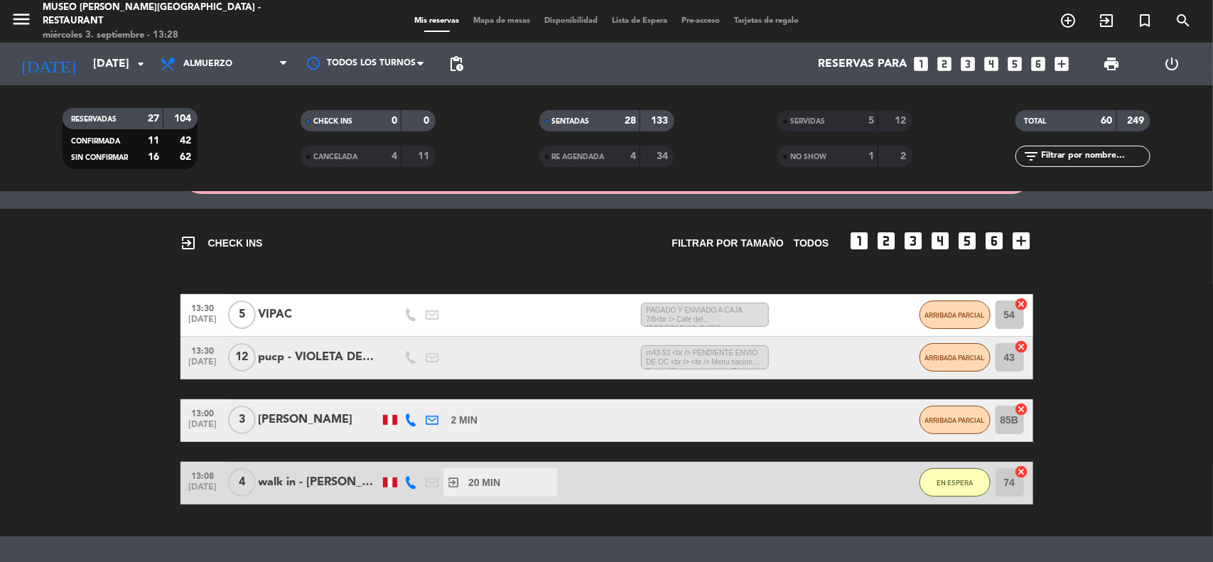
click at [114, 438] on bookings-row "13:30 [DATE] 5 VIPAC 0 MIN / 1:54 H sms PAGADO Y ENVIADO A CAJA 7/8<br /> Cafe …" at bounding box center [606, 399] width 1213 height 210
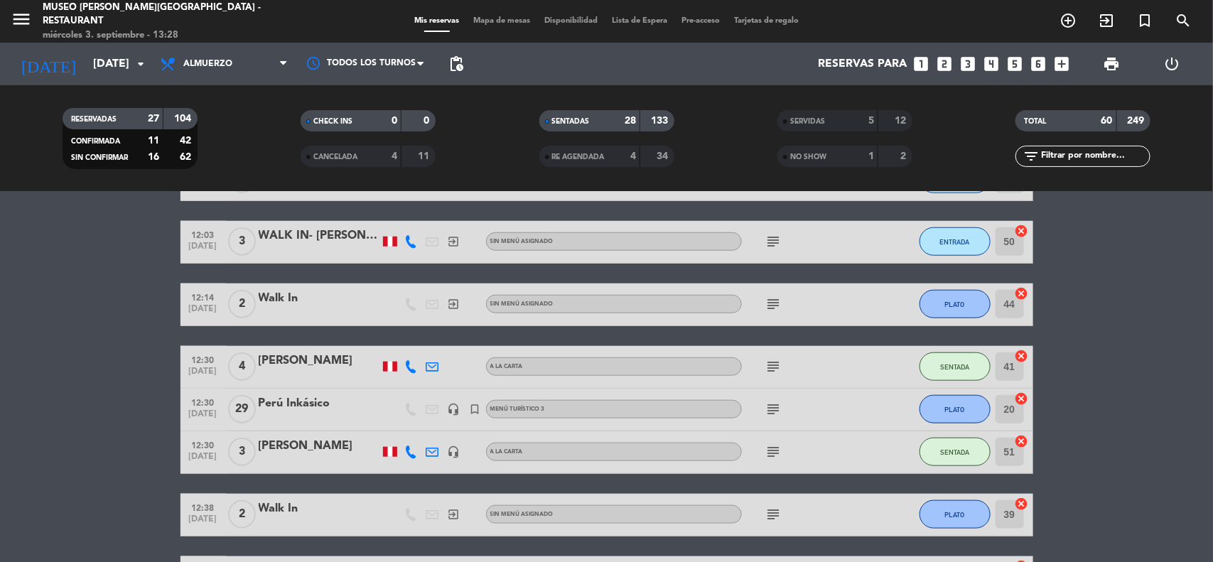
scroll to position [533, 0]
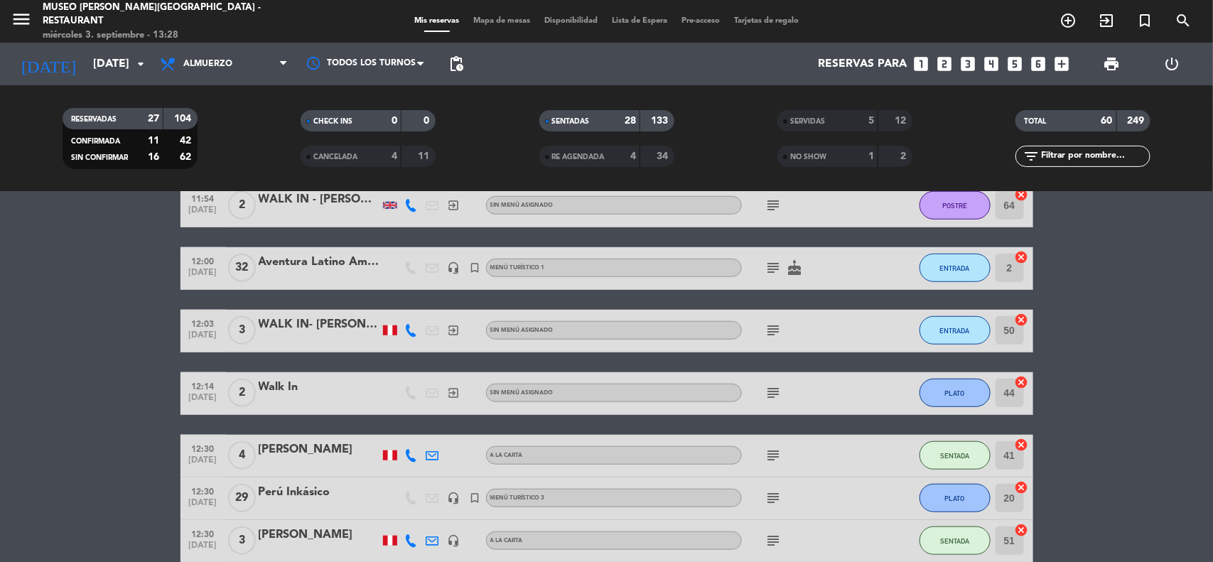
click at [773, 495] on icon "subject" at bounding box center [773, 498] width 17 height 17
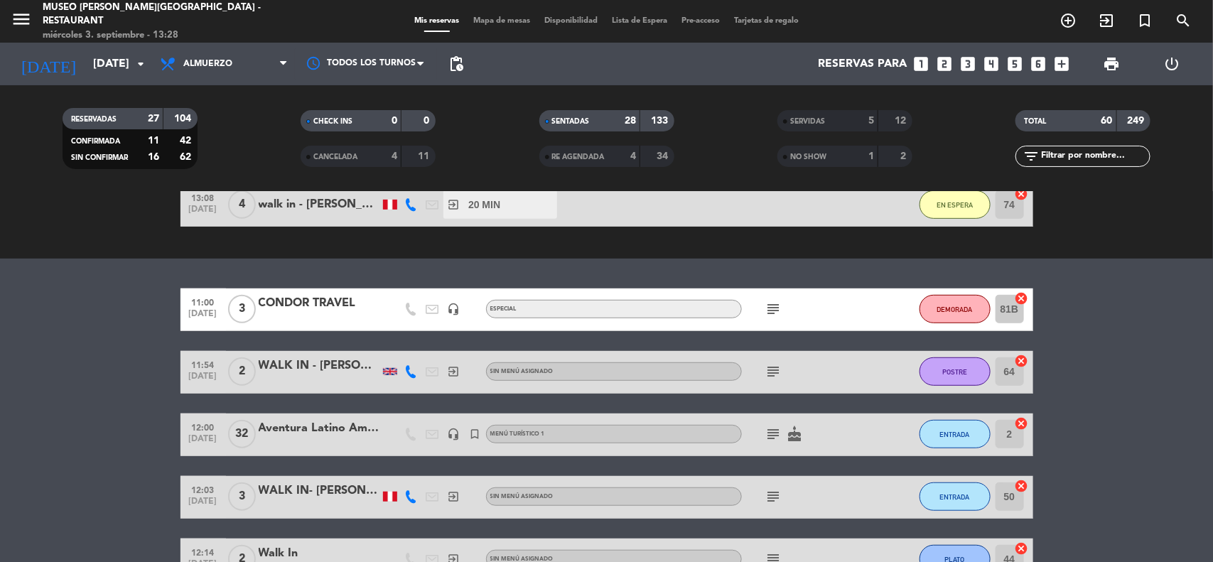
scroll to position [355, 0]
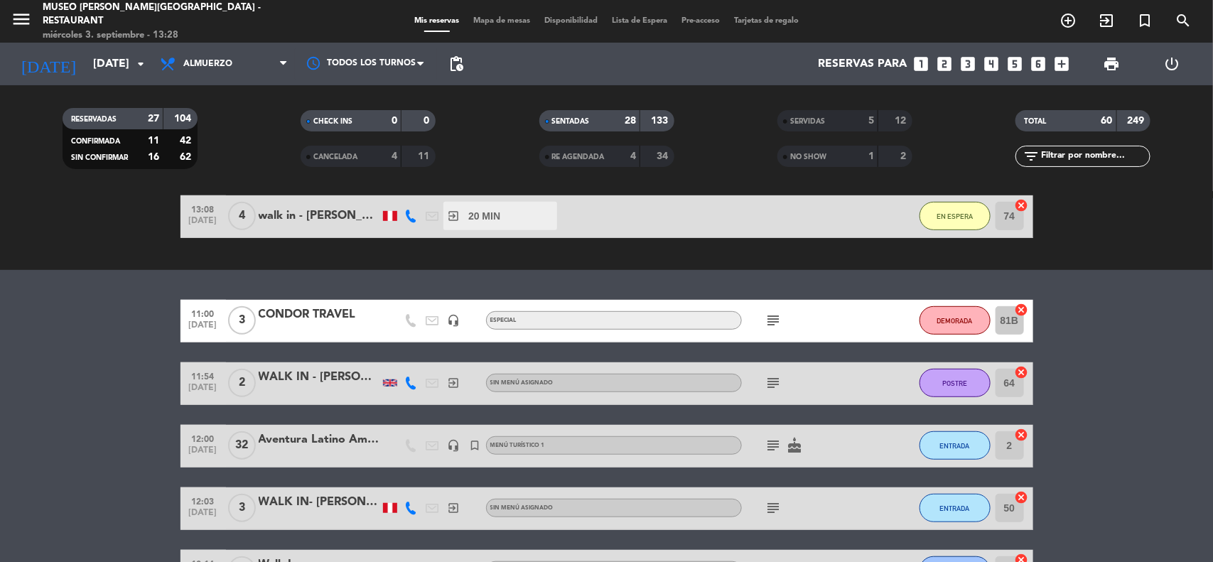
click at [102, 63] on input "[DATE]" at bounding box center [161, 64] width 150 height 28
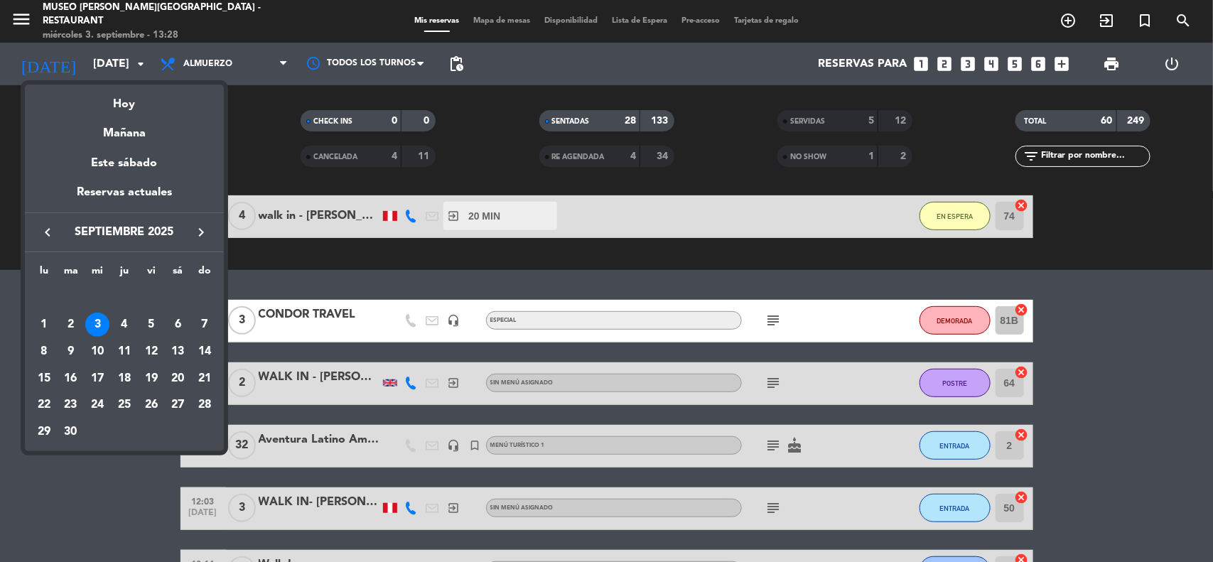
click at [75, 325] on div "2" at bounding box center [71, 325] width 24 height 24
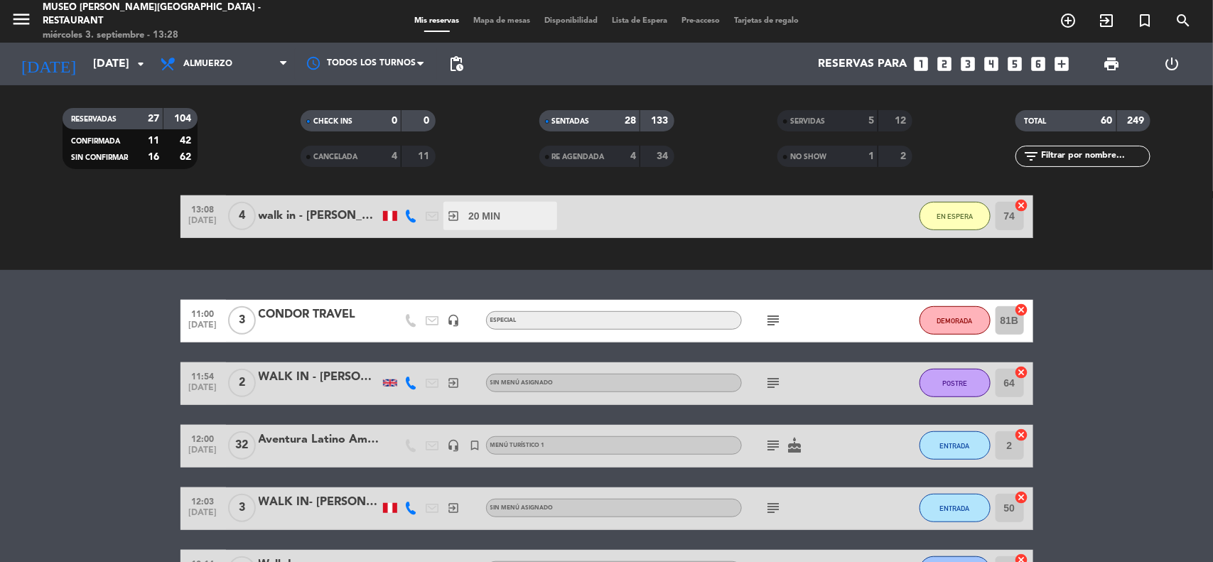
type input "[DATE]"
drag, startPoint x: 226, startPoint y: 57, endPoint x: 227, endPoint y: 65, distance: 7.9
click at [227, 58] on span "Almuerzo" at bounding box center [224, 63] width 142 height 31
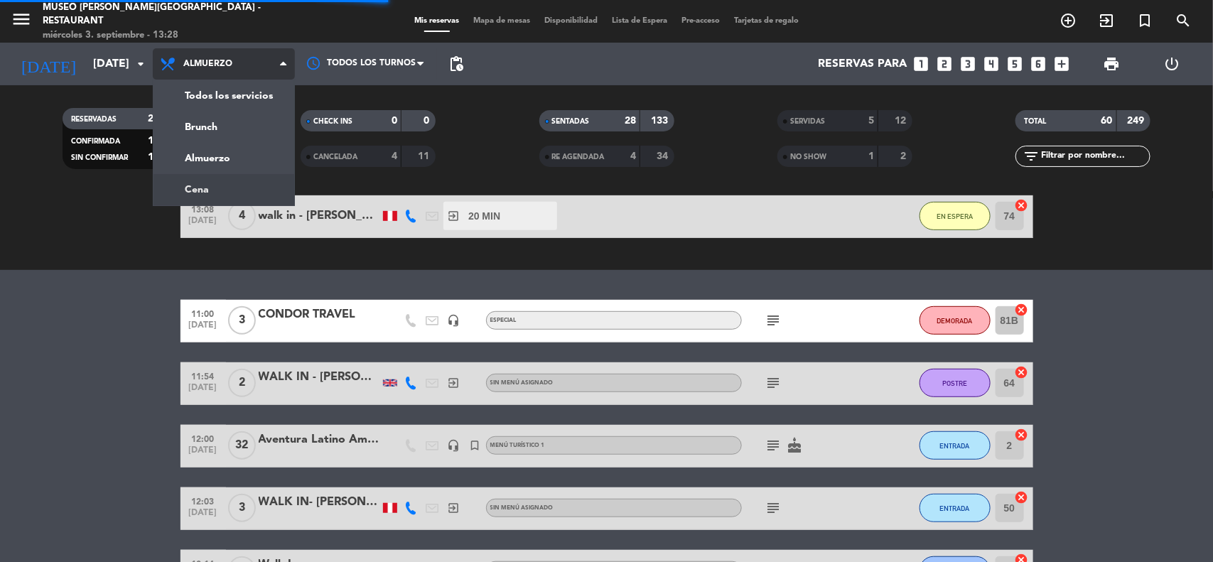
click at [215, 187] on div "menu [GEOGRAPHIC_DATA][PERSON_NAME] - Restaurant [DATE] 3. septiembre - 13:28 M…" at bounding box center [606, 96] width 1213 height 192
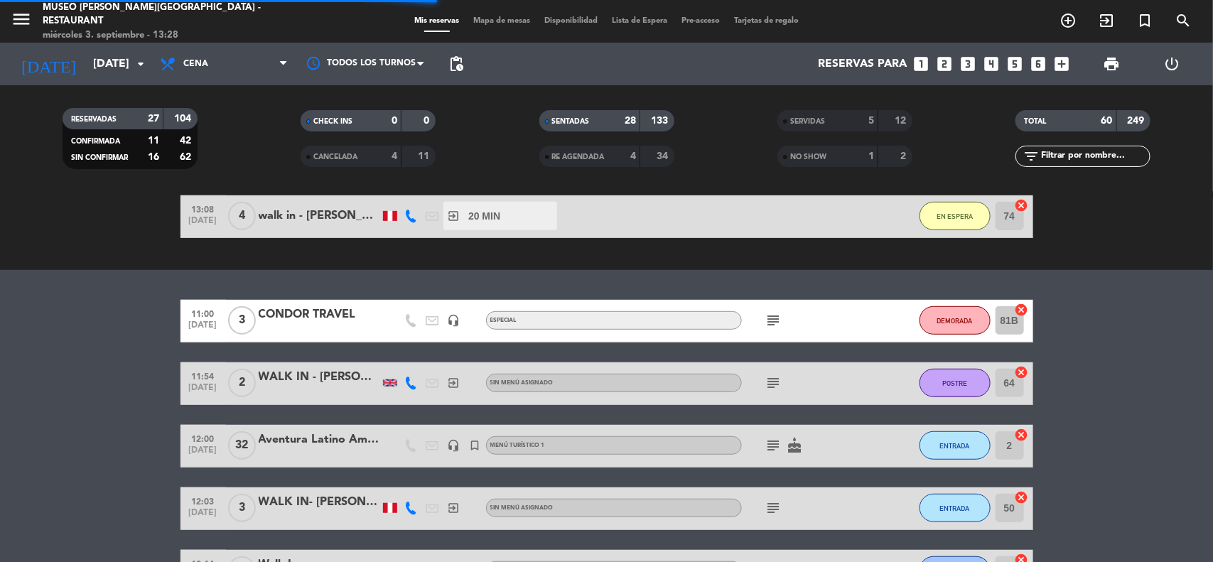
scroll to position [0, 0]
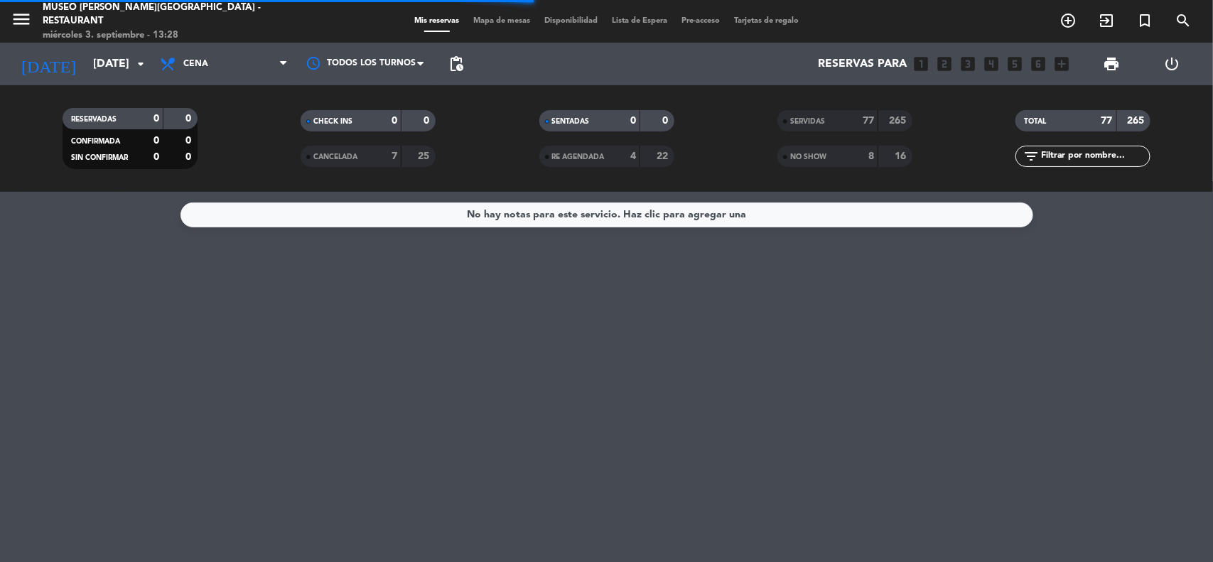
click at [1084, 158] on input "text" at bounding box center [1095, 157] width 110 height 16
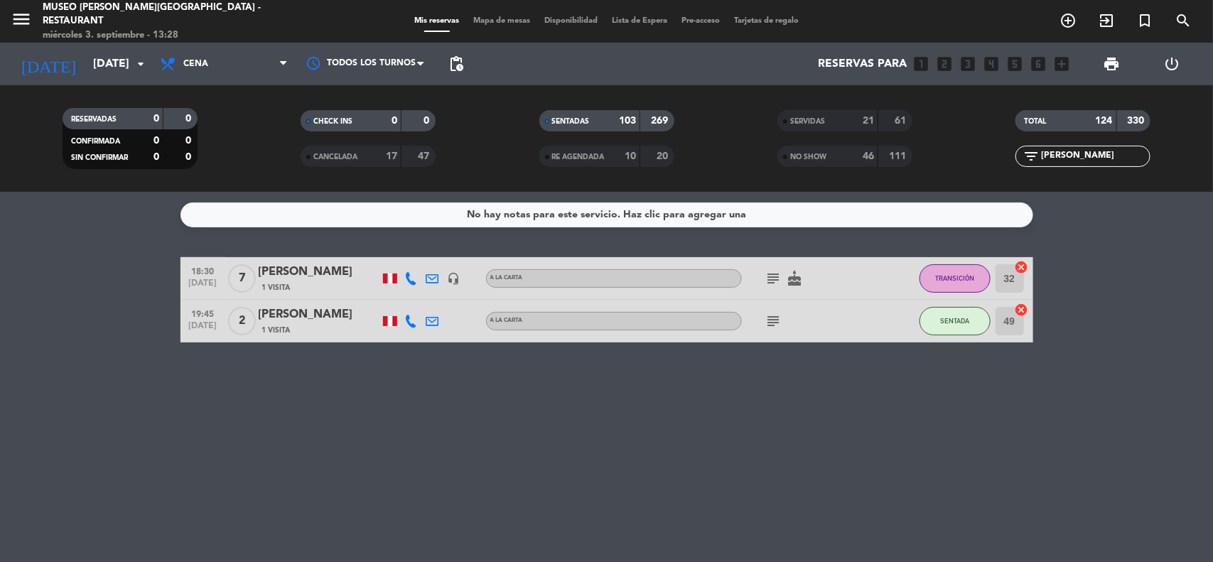
type input "[PERSON_NAME]"
click at [292, 316] on div "[PERSON_NAME]" at bounding box center [319, 315] width 121 height 18
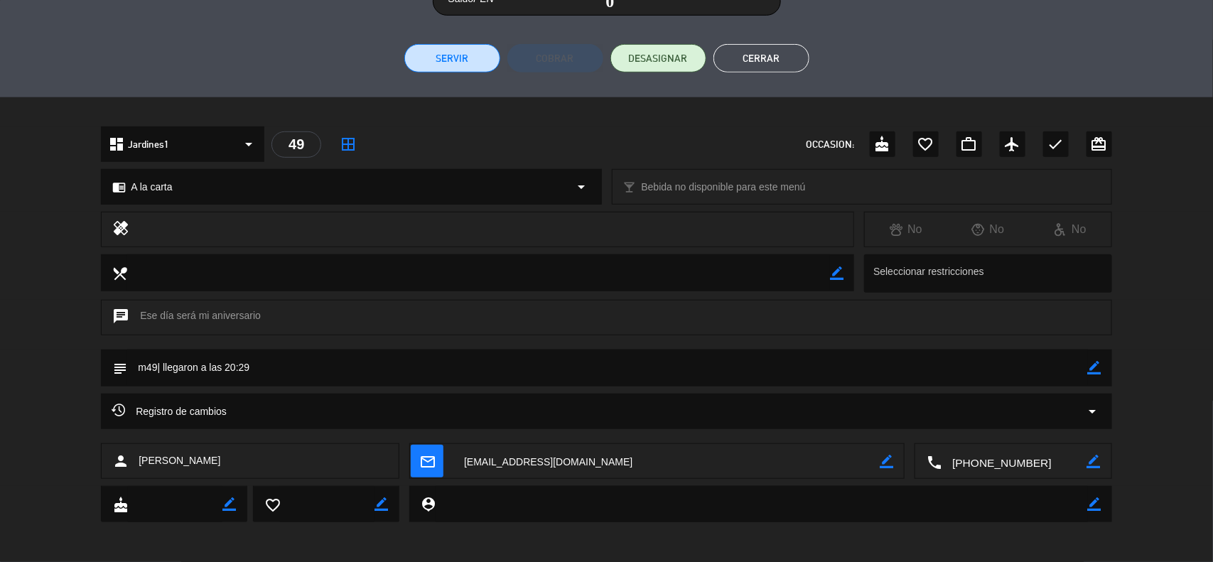
scroll to position [324, 0]
click at [1011, 459] on textarea at bounding box center [1014, 460] width 145 height 36
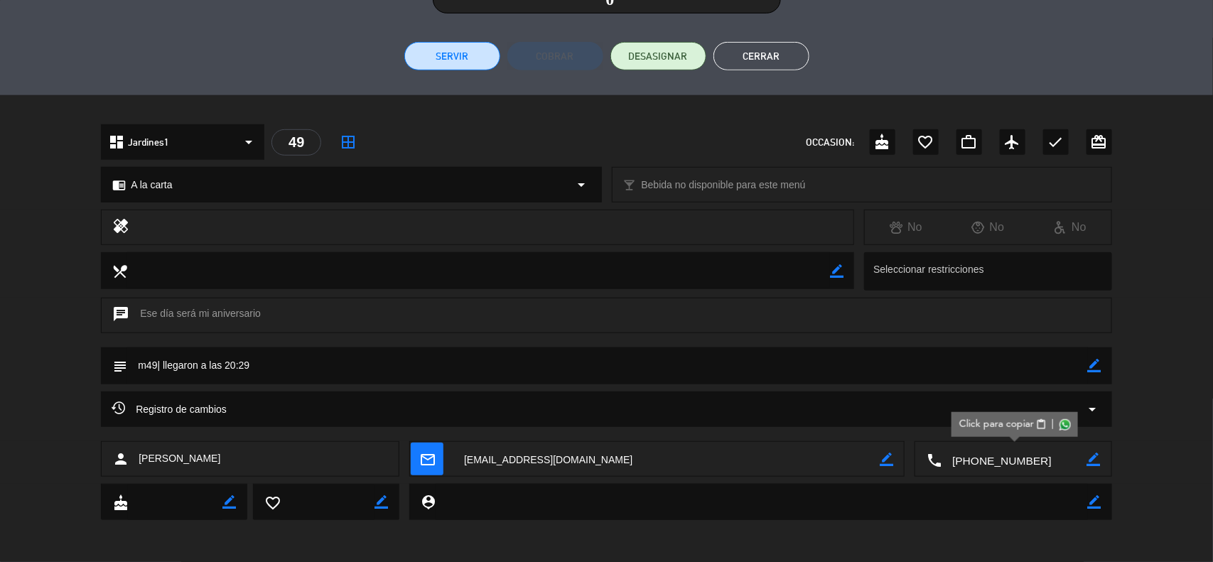
click at [1042, 427] on span "content_paste" at bounding box center [1041, 424] width 11 height 11
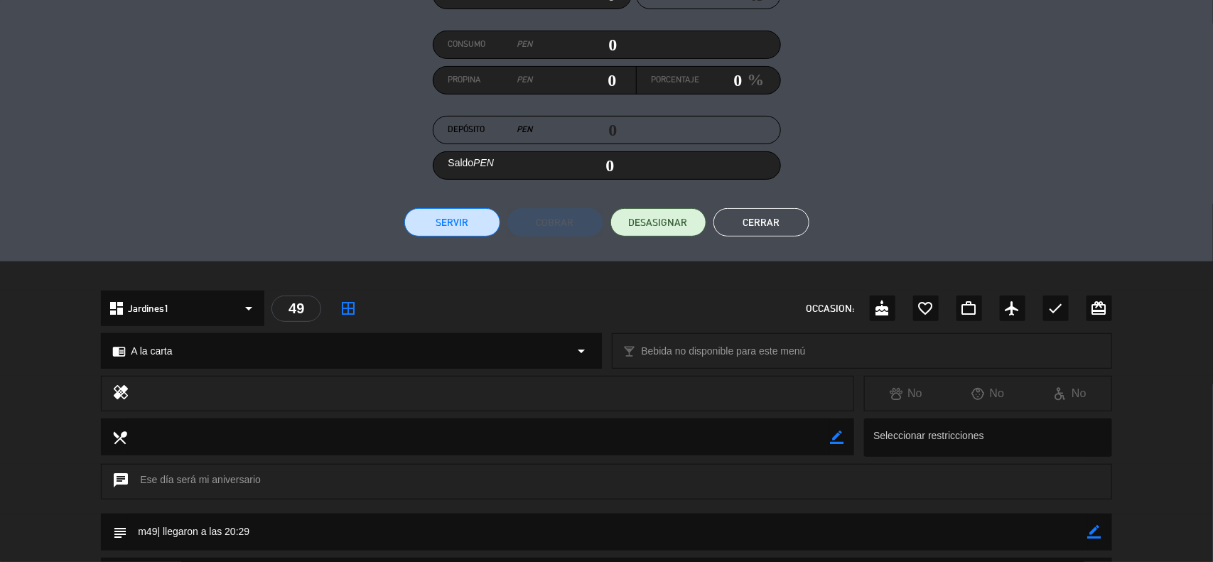
scroll to position [0, 0]
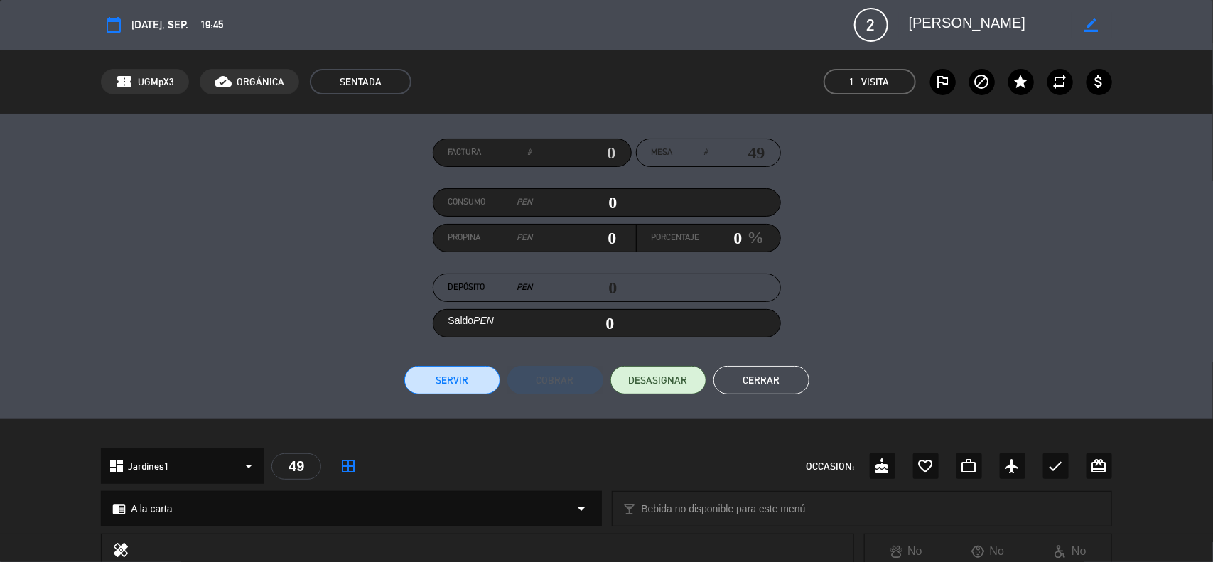
click at [784, 382] on button "Cerrar" at bounding box center [762, 380] width 96 height 28
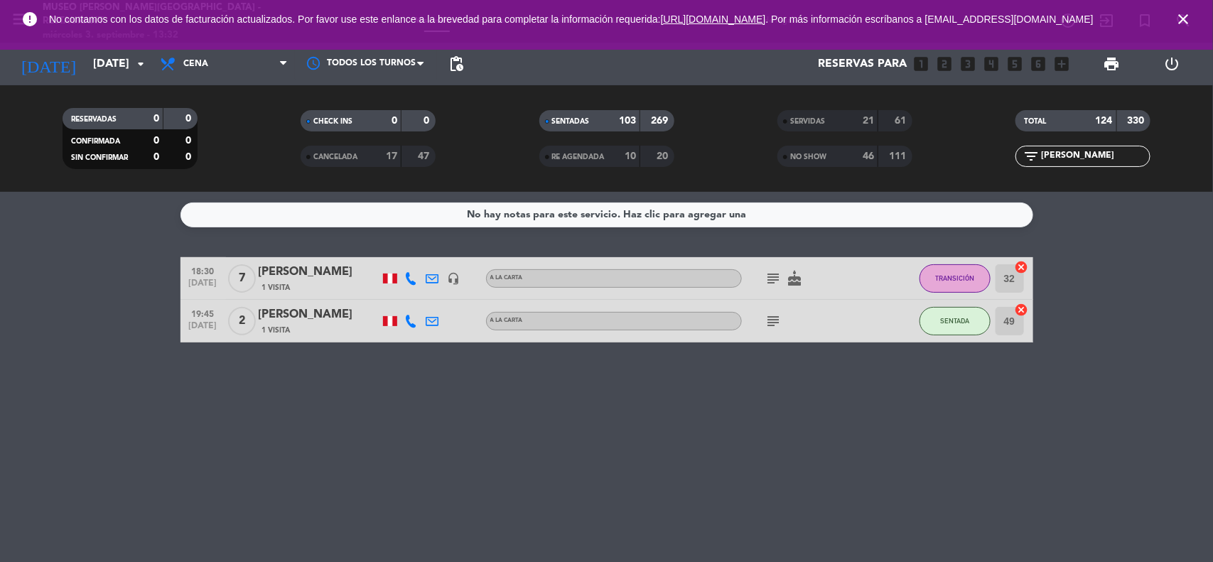
click at [1187, 18] on icon "close" at bounding box center [1183, 19] width 17 height 17
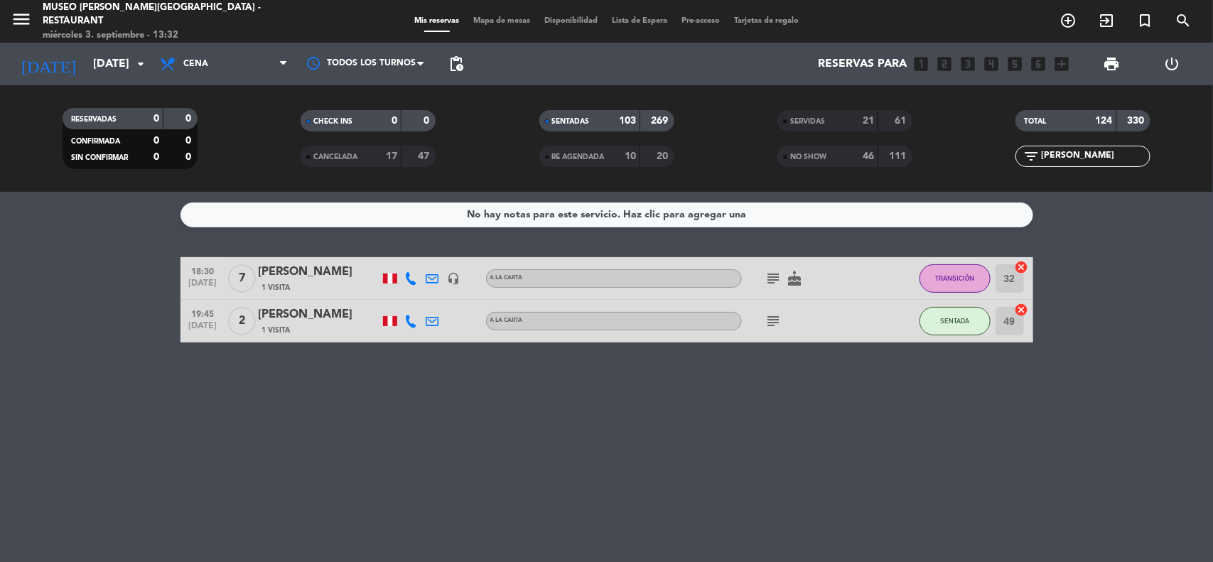
drag, startPoint x: 1047, startPoint y: 155, endPoint x: 975, endPoint y: 164, distance: 72.4
click at [976, 164] on div "filter_list [PERSON_NAME]" at bounding box center [1083, 156] width 238 height 21
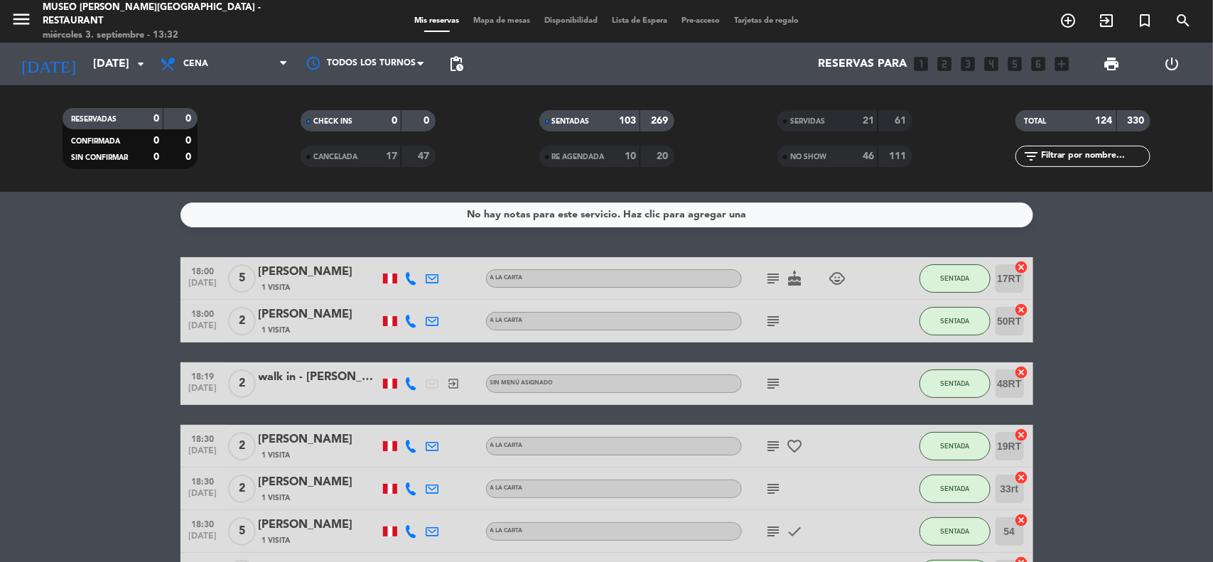
click at [116, 58] on input "[DATE]" at bounding box center [161, 64] width 150 height 28
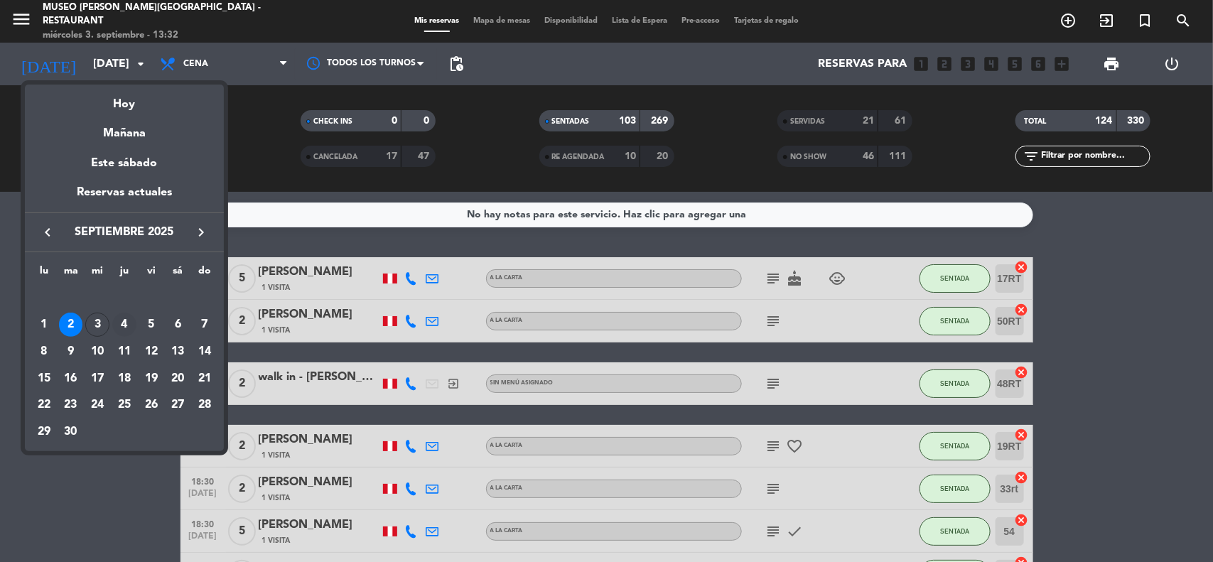
click at [125, 325] on div "4" at bounding box center [124, 325] width 24 height 24
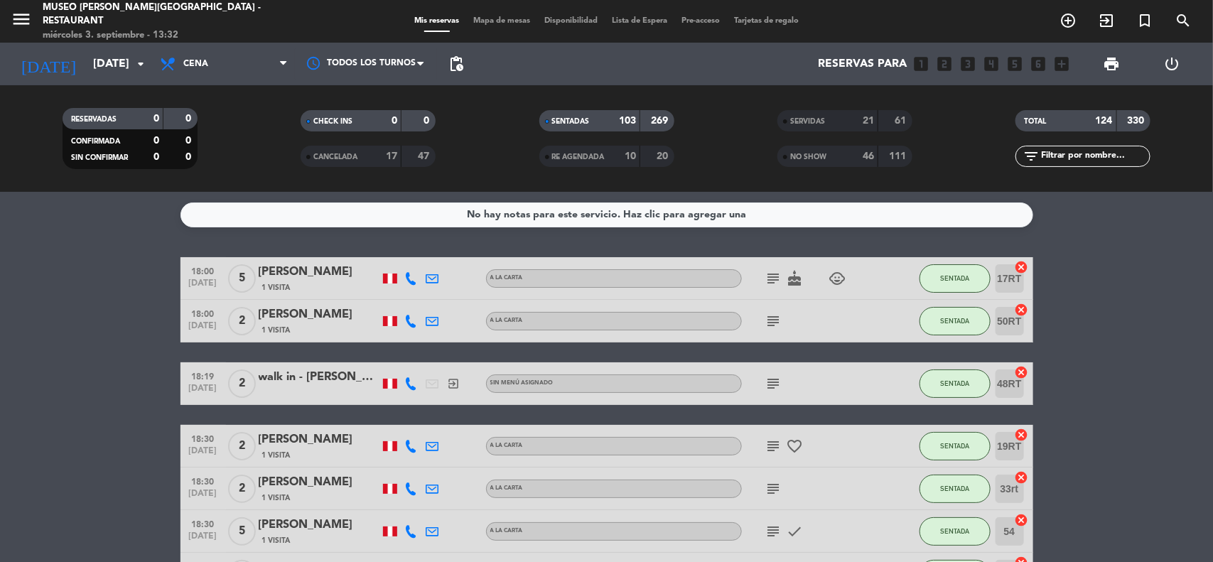
type input "[DEMOGRAPHIC_DATA][DATE]"
click at [235, 75] on span "Cena" at bounding box center [224, 63] width 142 height 31
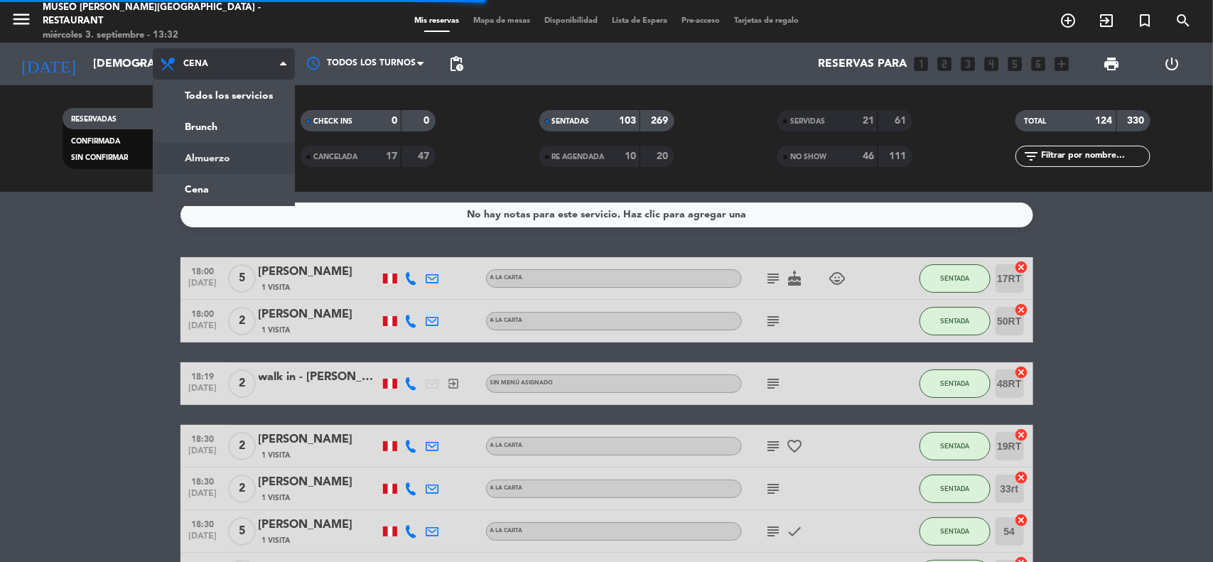
click at [237, 154] on div "menu [GEOGRAPHIC_DATA][PERSON_NAME] - Restaurant [DATE] 3. septiembre - 13:32 M…" at bounding box center [606, 96] width 1213 height 192
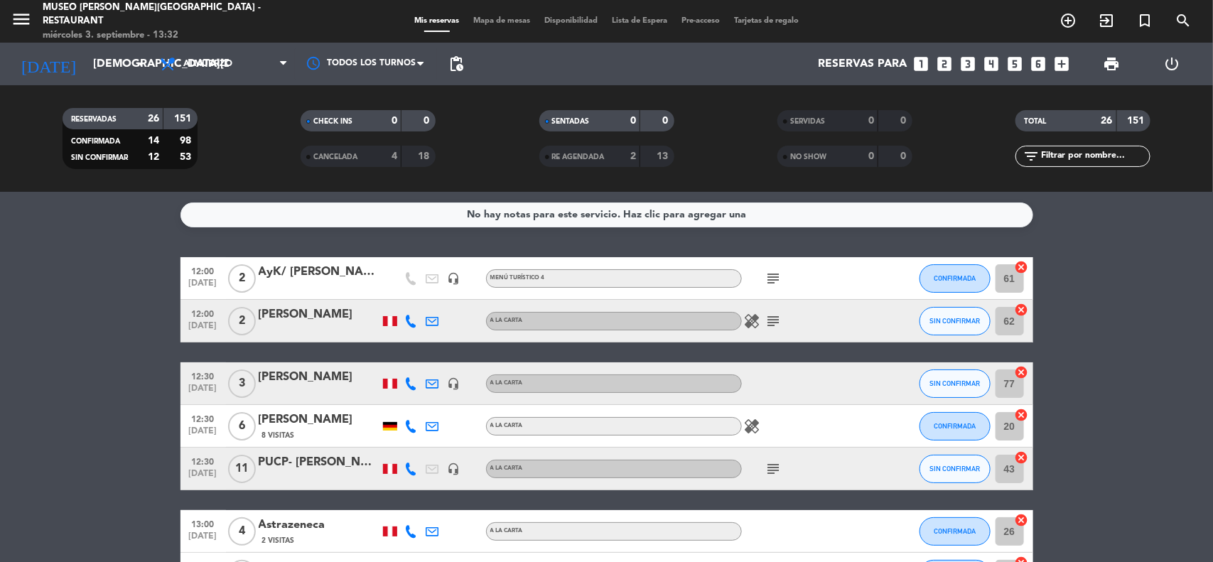
click at [322, 279] on div "AyK/ [PERSON_NAME] y [PERSON_NAME]" at bounding box center [319, 272] width 121 height 18
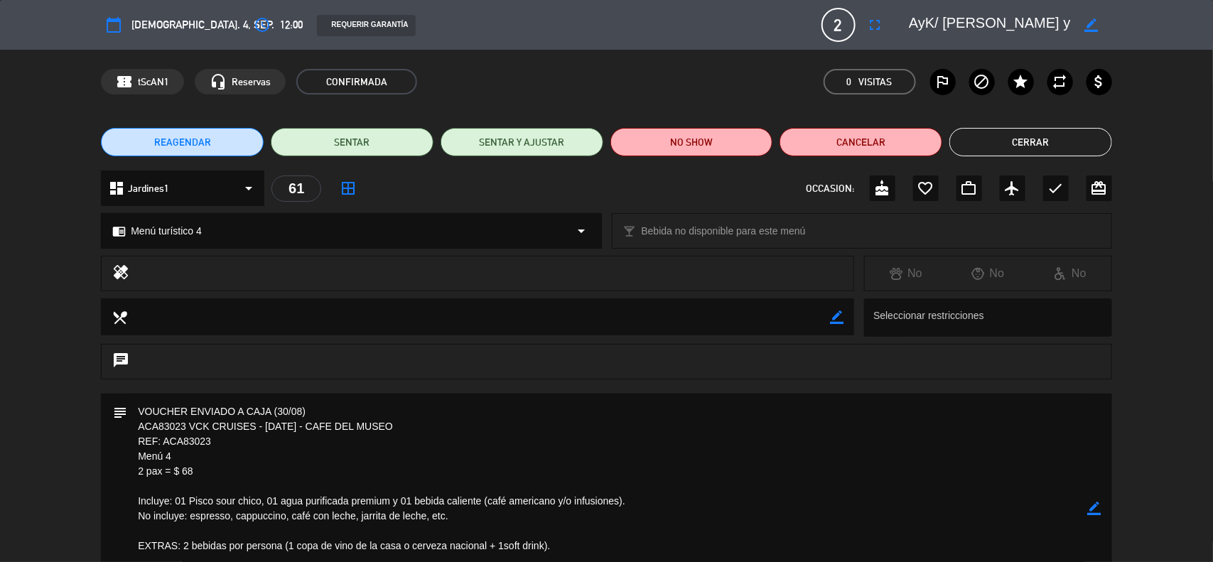
drag, startPoint x: 213, startPoint y: 443, endPoint x: 163, endPoint y: 444, distance: 49.8
click at [163, 444] on textarea at bounding box center [607, 509] width 961 height 230
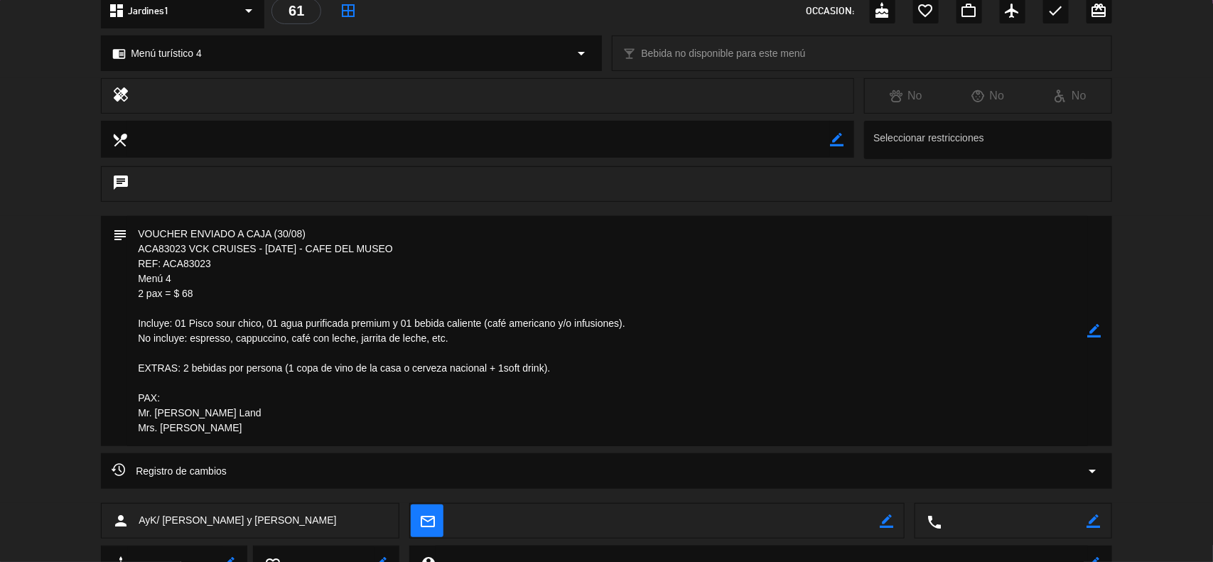
click at [1099, 330] on icon "border_color" at bounding box center [1095, 331] width 14 height 14
click at [505, 370] on textarea at bounding box center [607, 331] width 961 height 230
type textarea "VOUCHER ENVIADO A CAJA (30/08) ACA83023 VCK CRUISES - [DATE] - CAFE DEL MUSEO R…"
click at [1098, 328] on icon at bounding box center [1095, 331] width 14 height 14
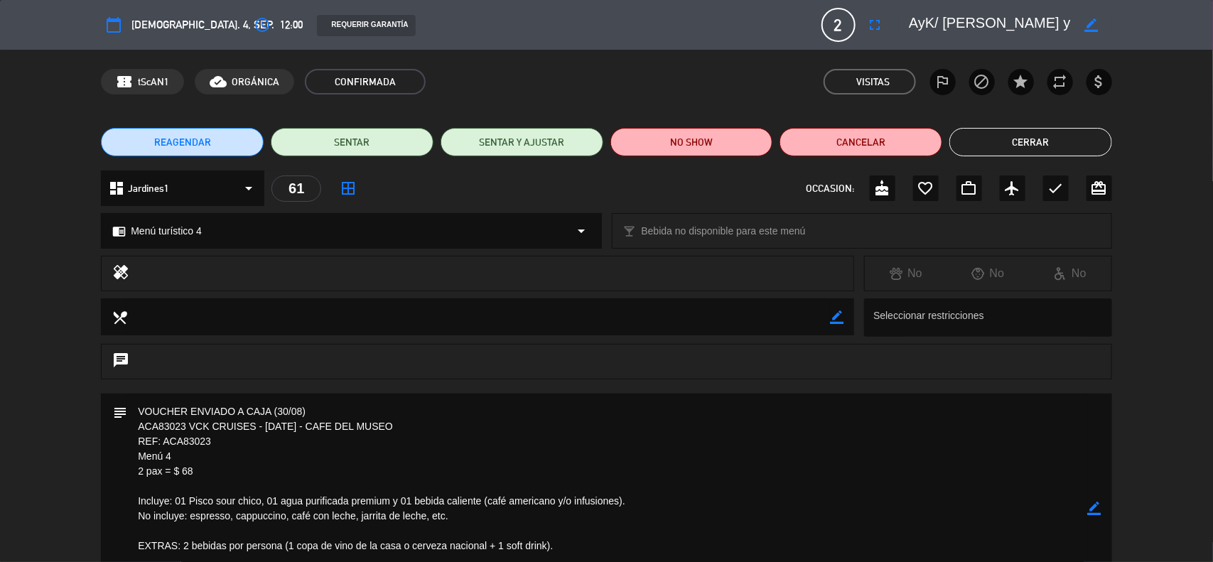
click at [1099, 508] on icon "border_color" at bounding box center [1095, 509] width 14 height 14
click at [1099, 508] on icon at bounding box center [1095, 509] width 14 height 14
click at [1042, 136] on button "Cerrar" at bounding box center [1030, 142] width 163 height 28
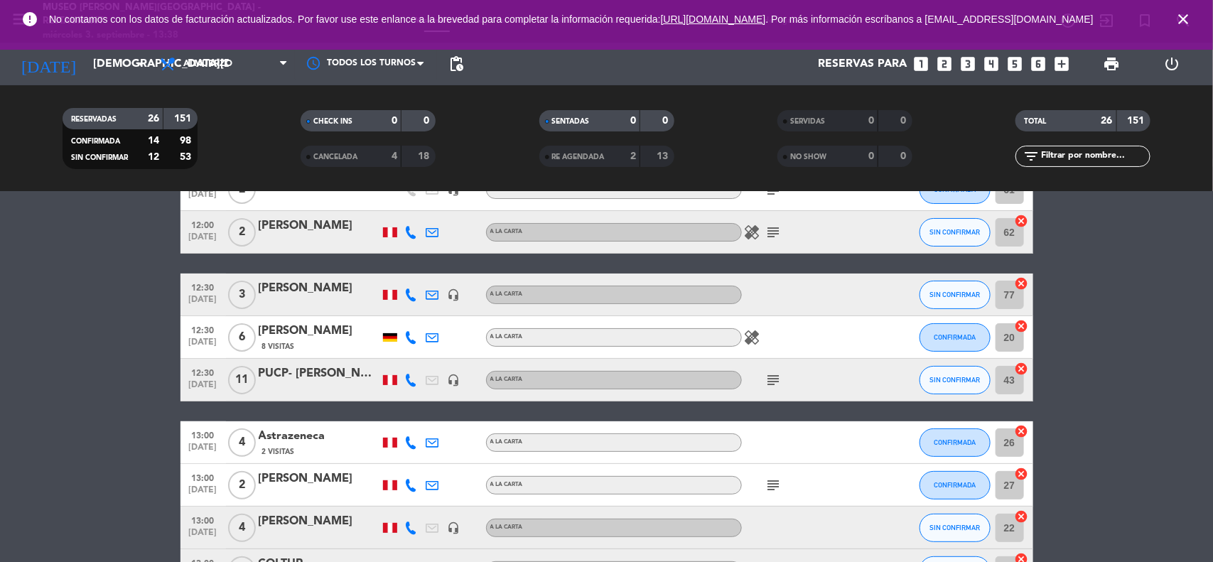
click at [763, 384] on span "subject" at bounding box center [773, 380] width 21 height 17
click at [773, 378] on icon "subject" at bounding box center [773, 380] width 17 height 17
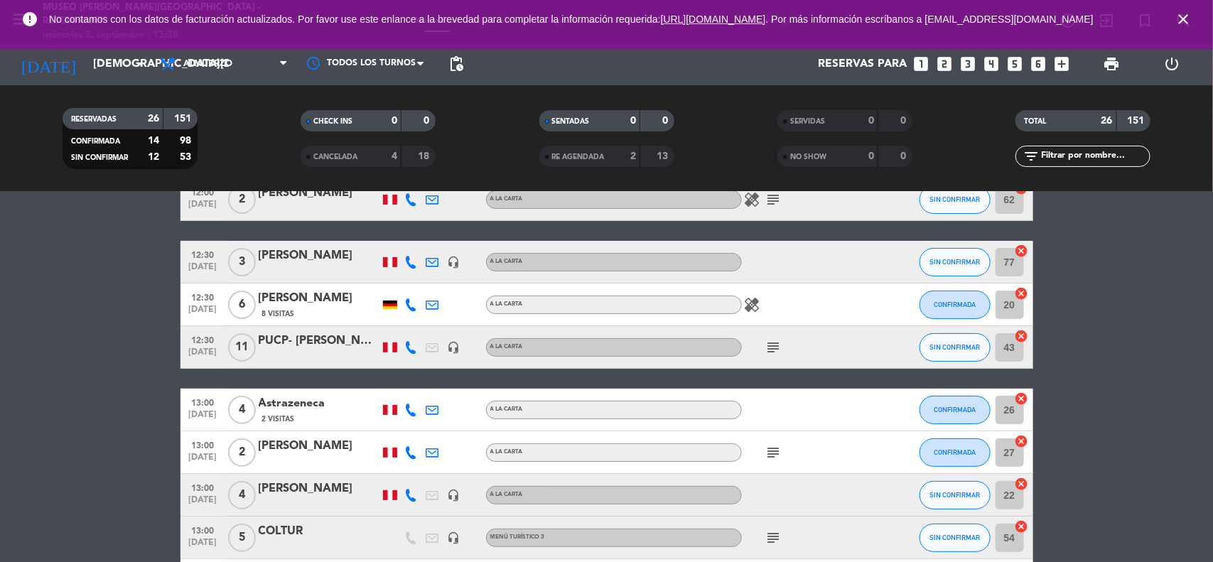
scroll to position [178, 0]
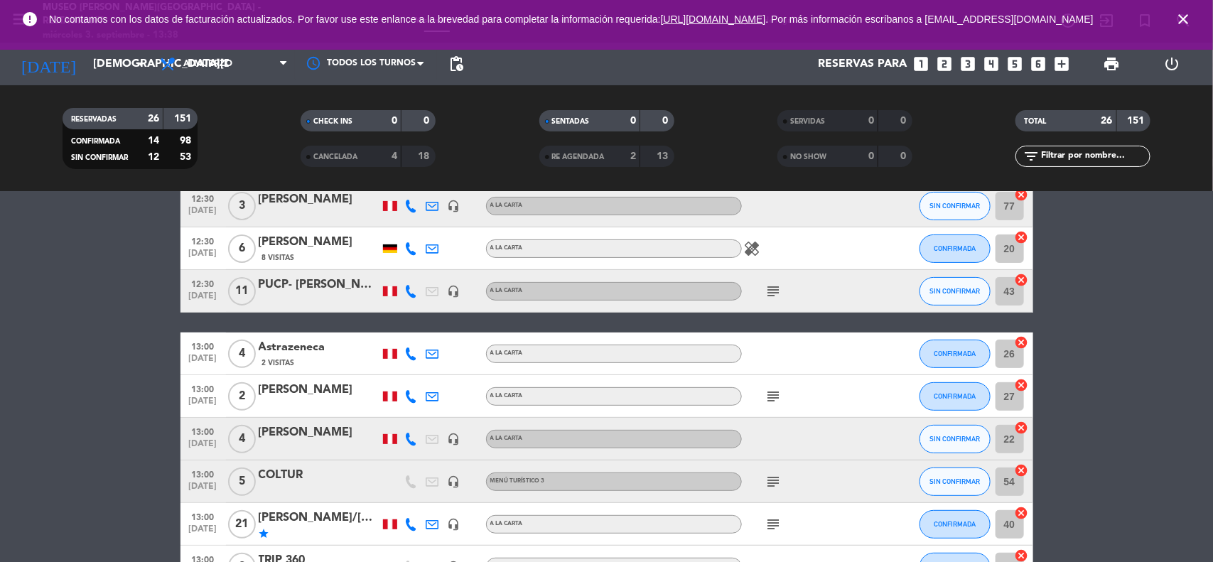
click at [413, 357] on icon at bounding box center [411, 354] width 13 height 13
click at [436, 353] on icon at bounding box center [432, 354] width 13 height 13
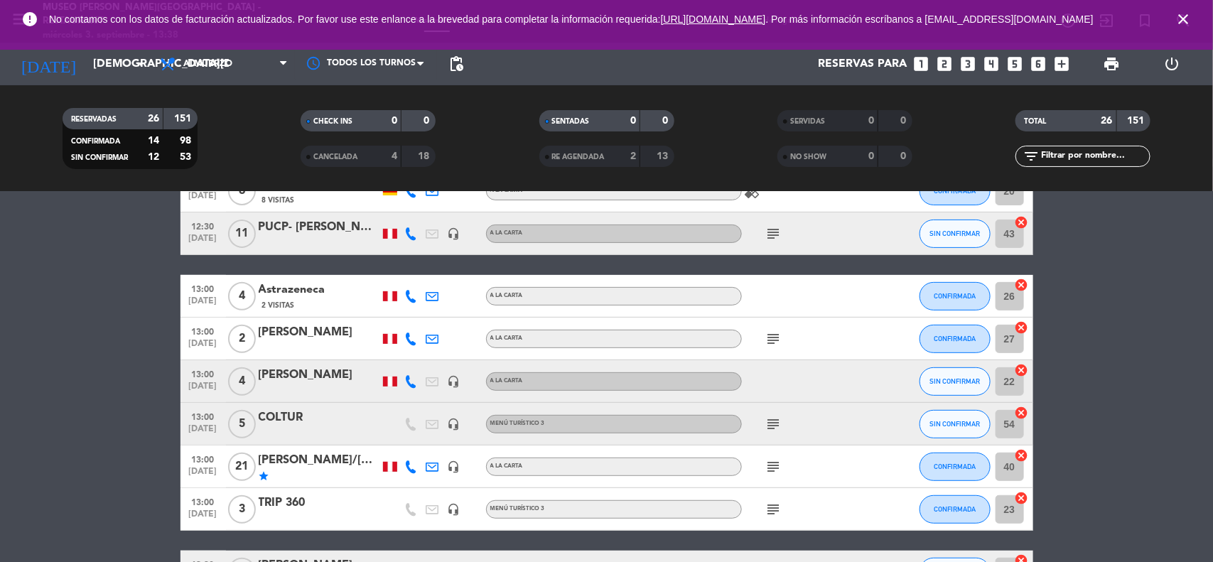
scroll to position [267, 0]
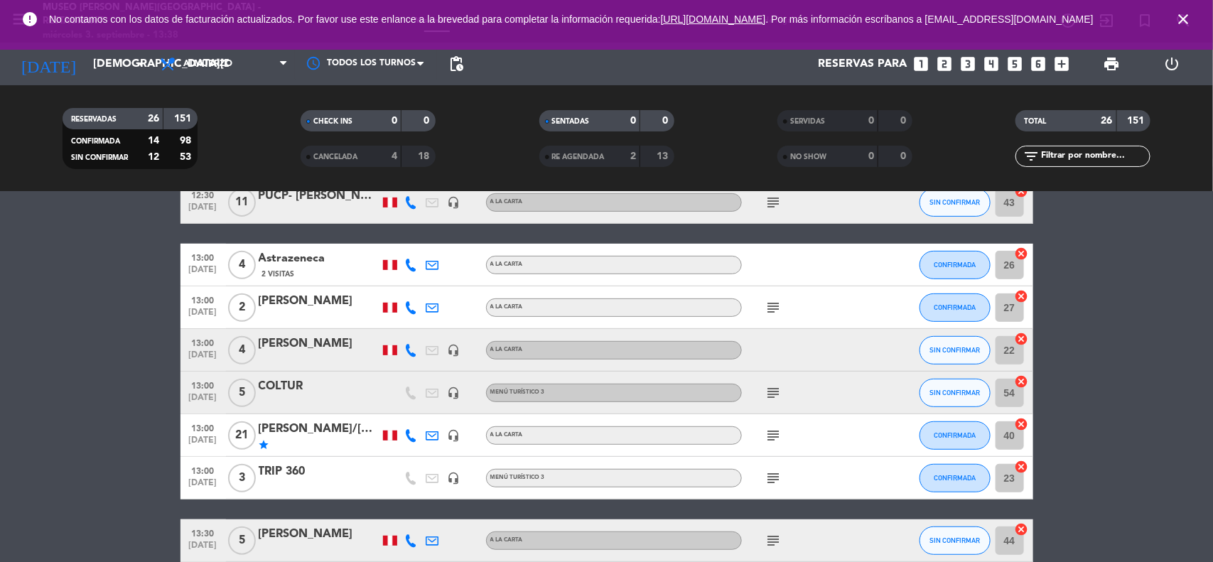
click at [289, 397] on div at bounding box center [319, 402] width 121 height 11
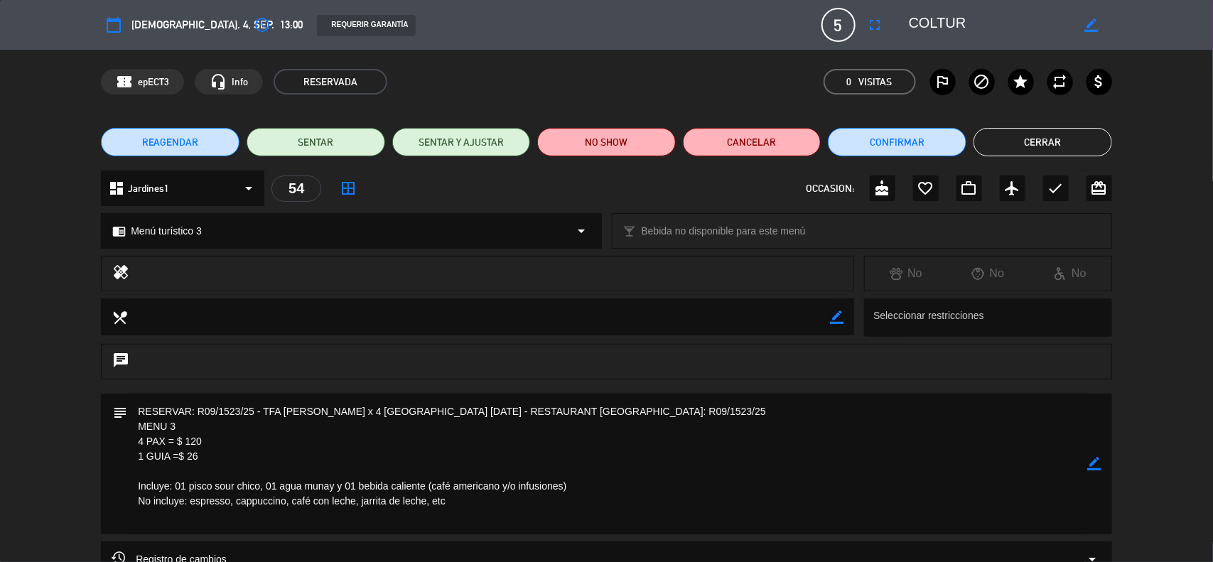
drag, startPoint x: 226, startPoint y: 426, endPoint x: 165, endPoint y: 426, distance: 61.1
click at [165, 426] on textarea at bounding box center [607, 464] width 961 height 141
click at [1025, 141] on button "Cerrar" at bounding box center [1043, 142] width 139 height 28
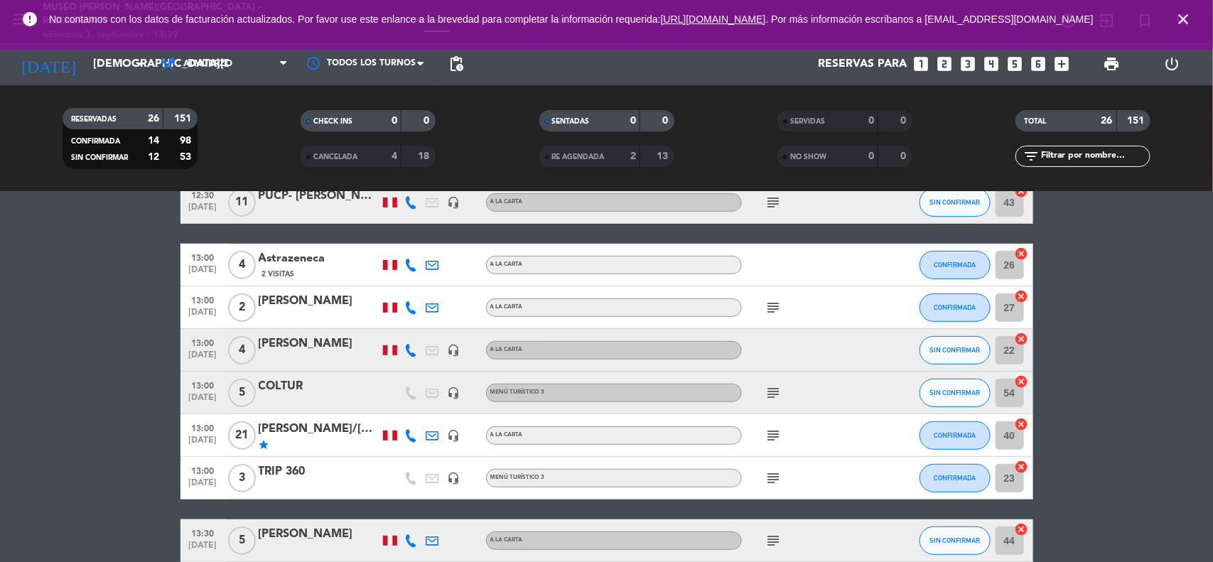
click at [285, 388] on div "COLTUR" at bounding box center [319, 386] width 121 height 18
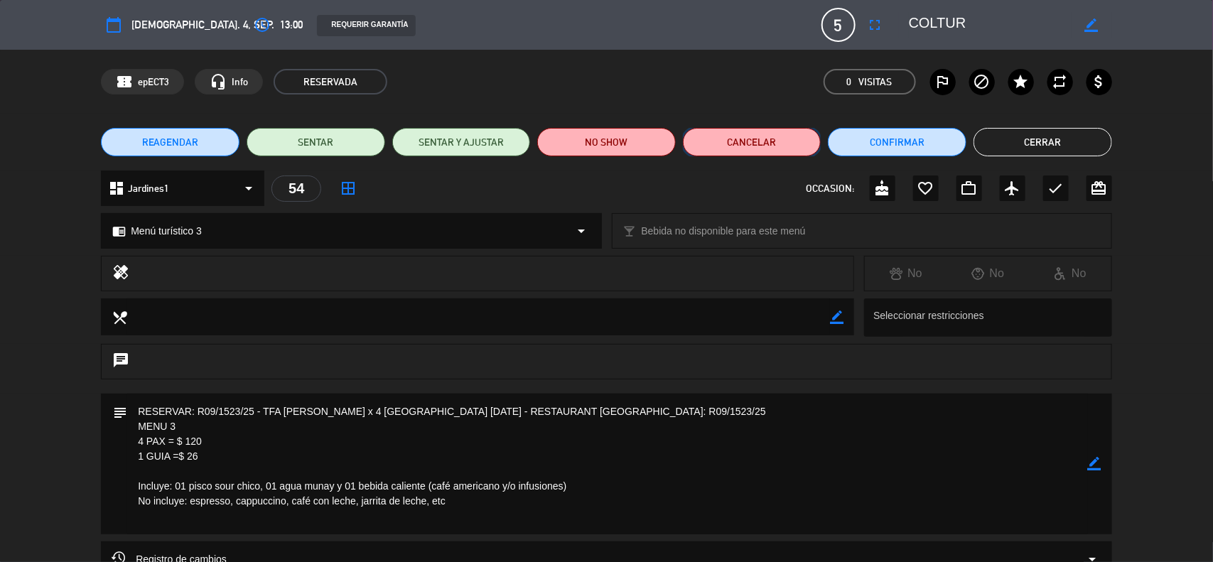
click at [728, 142] on button "Cancelar" at bounding box center [752, 142] width 139 height 28
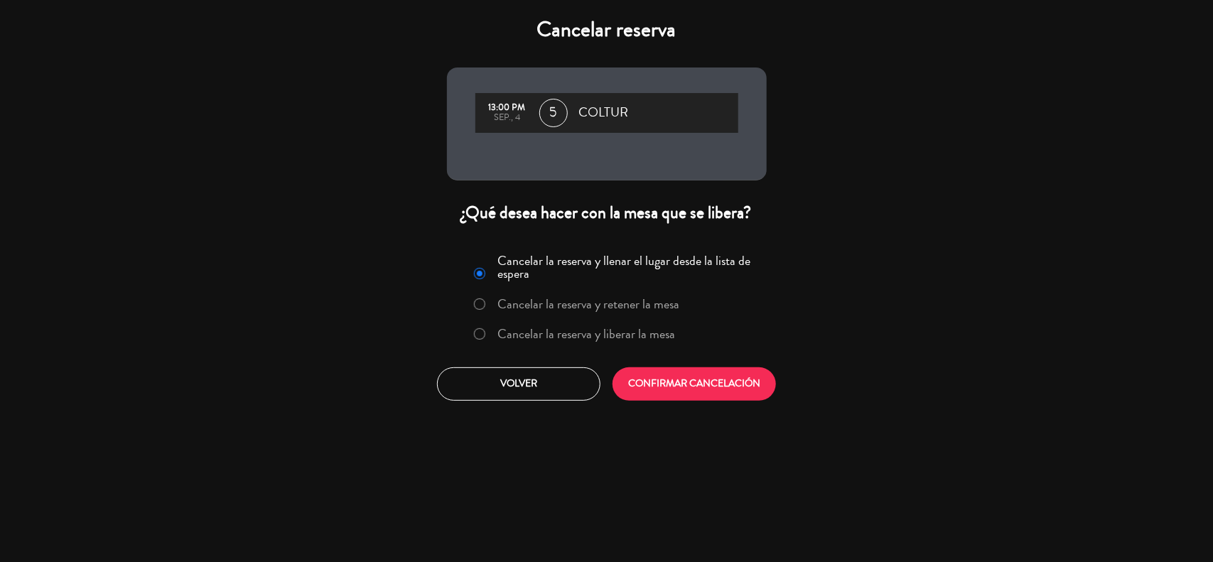
click at [548, 330] on label "Cancelar la reserva y liberar la mesa" at bounding box center [586, 334] width 178 height 13
click at [672, 388] on button "CONFIRMAR CANCELACIÓN" at bounding box center [694, 383] width 163 height 33
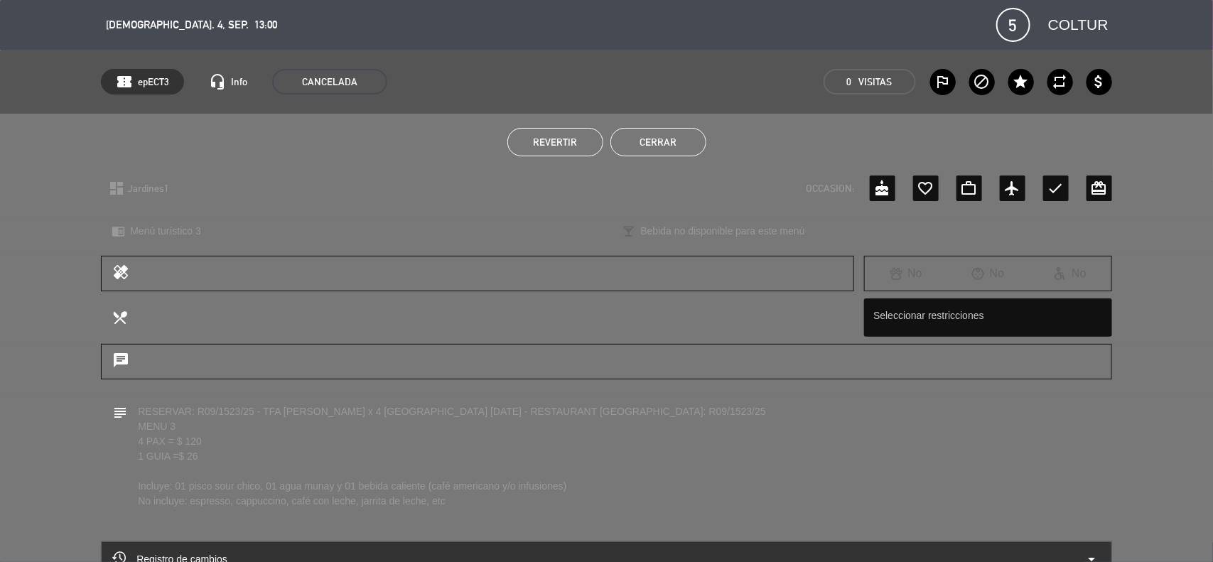
click at [654, 134] on button "Cerrar" at bounding box center [658, 142] width 96 height 28
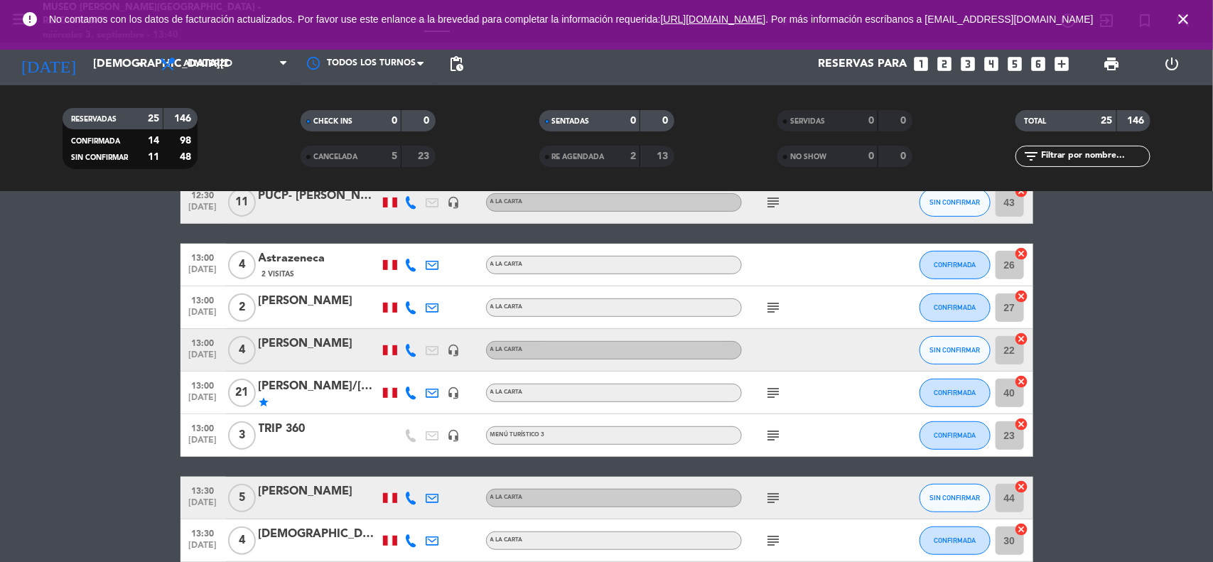
click at [768, 391] on icon "subject" at bounding box center [773, 392] width 17 height 17
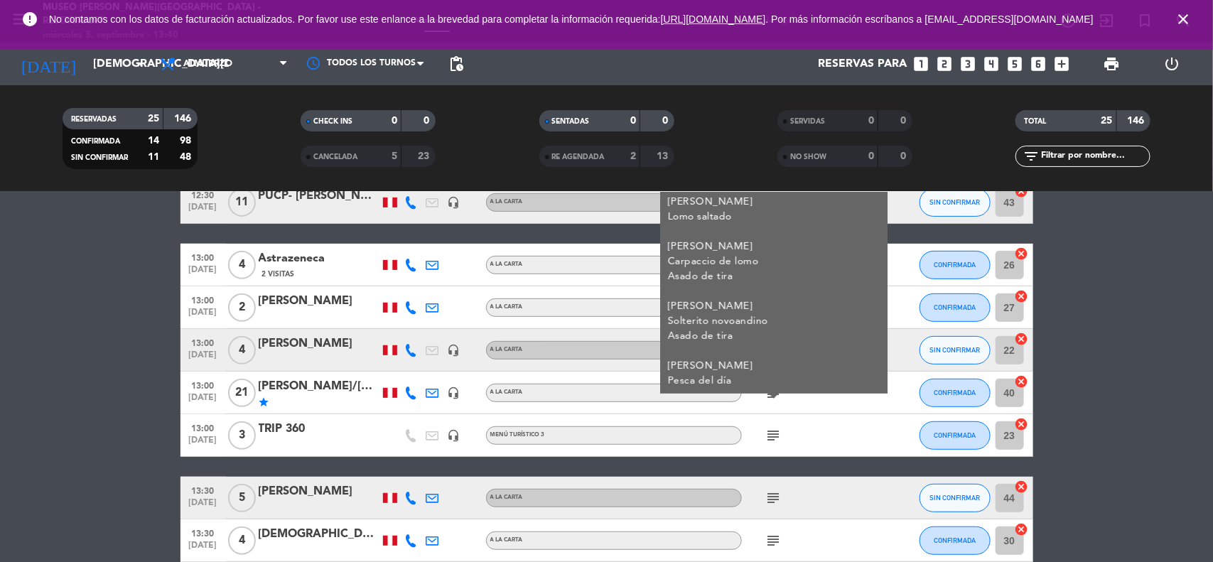
click at [289, 434] on div "TRIP 360" at bounding box center [319, 429] width 121 height 18
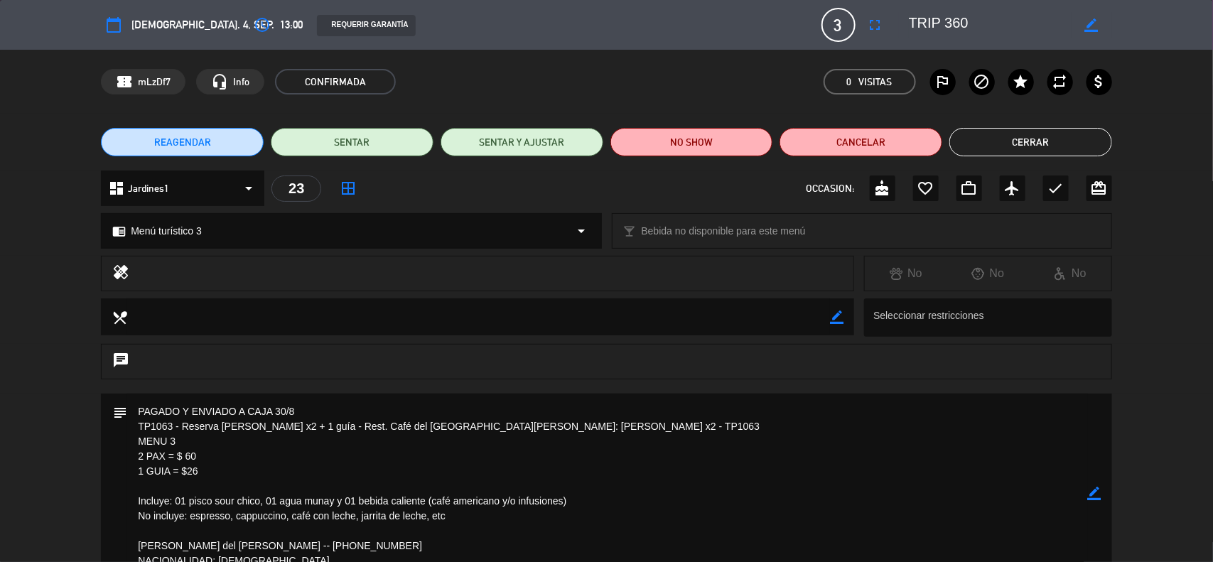
drag, startPoint x: 299, startPoint y: 442, endPoint x: 183, endPoint y: 442, distance: 116.5
click at [183, 442] on textarea at bounding box center [607, 494] width 961 height 200
click at [242, 464] on textarea at bounding box center [607, 494] width 961 height 200
drag, startPoint x: 311, startPoint y: 442, endPoint x: 182, endPoint y: 445, distance: 128.7
click at [182, 445] on textarea at bounding box center [607, 494] width 961 height 200
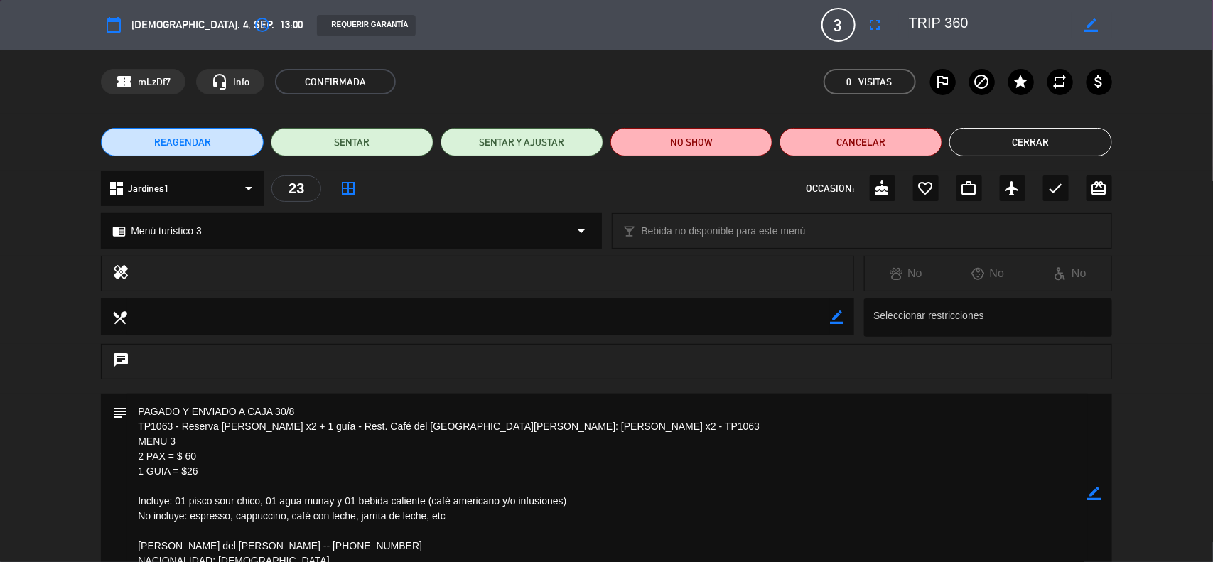
click at [1100, 494] on icon "border_color" at bounding box center [1095, 494] width 14 height 14
click at [175, 444] on textarea at bounding box center [607, 494] width 961 height 200
type textarea "PAGADO Y ENVIADO A CAJA 30/8 TP1063 - Reserva [PERSON_NAME] x2 + 1 guía - Rest.…"
click at [1093, 492] on icon at bounding box center [1095, 494] width 14 height 14
click at [990, 141] on button "Cerrar" at bounding box center [1030, 142] width 163 height 28
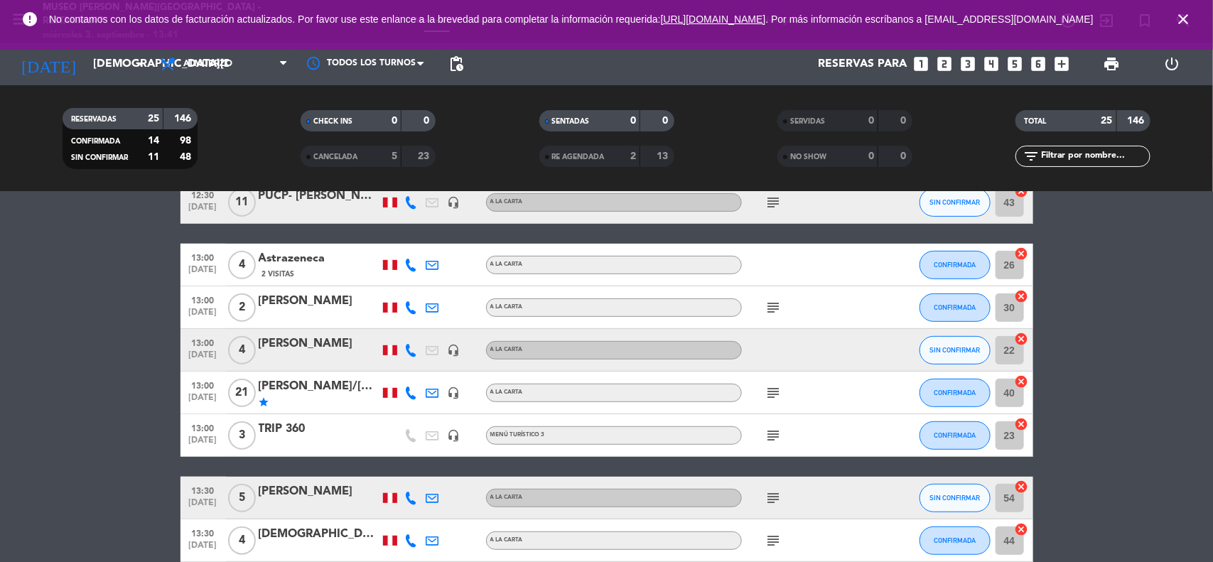
click at [296, 426] on div "TRIP 360" at bounding box center [319, 429] width 121 height 18
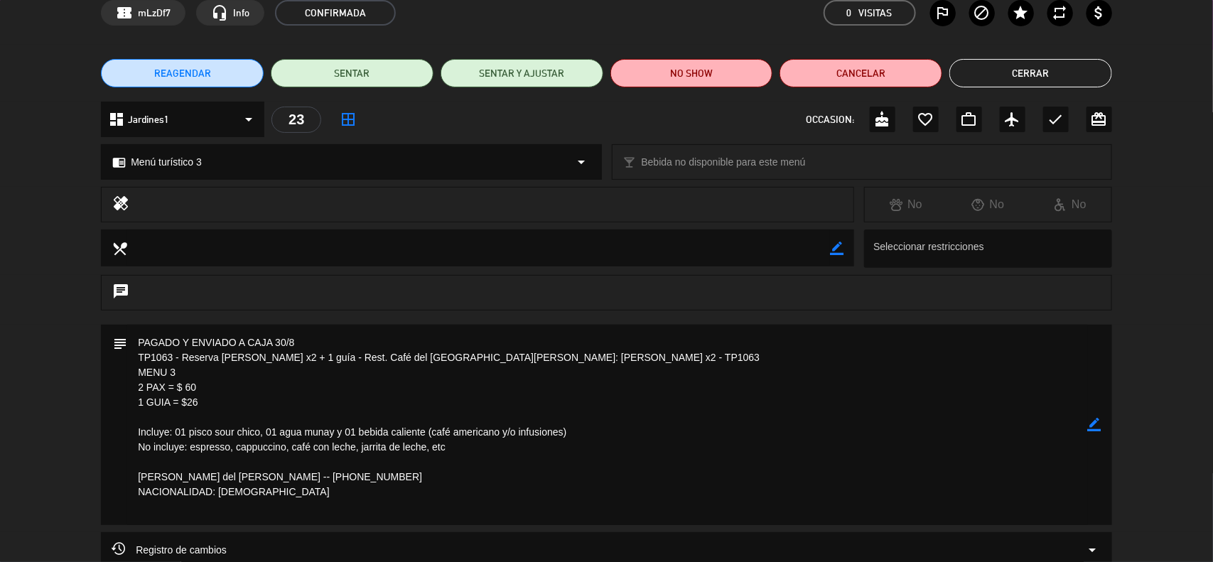
scroll to position [178, 0]
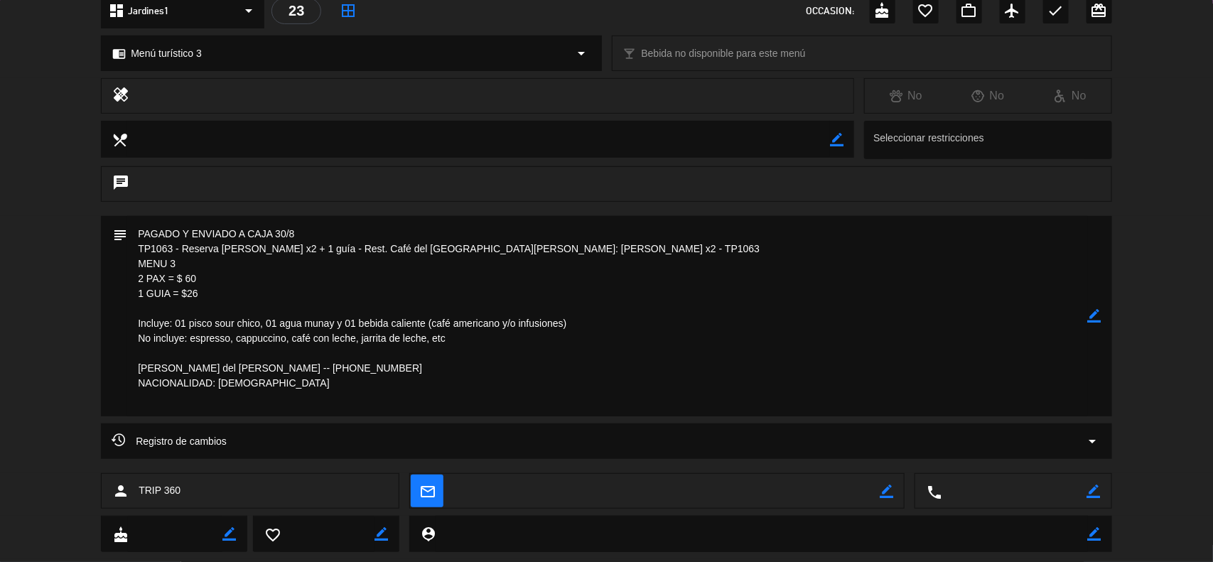
click at [1091, 309] on icon "border_color" at bounding box center [1095, 316] width 14 height 14
click at [212, 405] on textarea at bounding box center [607, 316] width 961 height 200
click at [222, 399] on textarea at bounding box center [607, 316] width 961 height 200
click at [366, 377] on textarea at bounding box center [607, 316] width 961 height 200
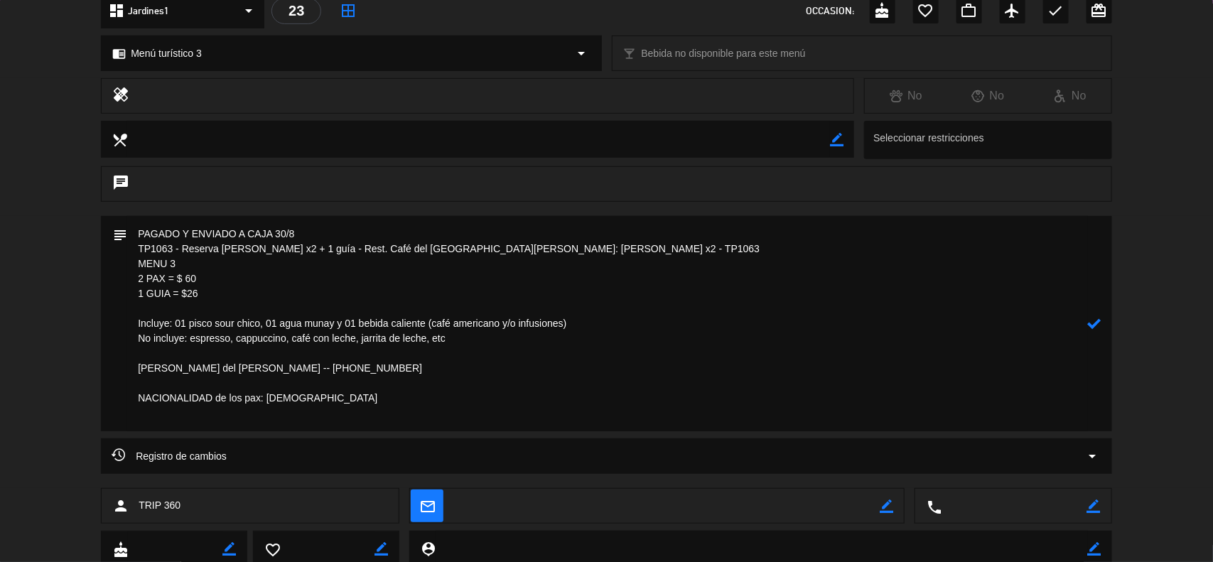
type textarea "PAGADO Y ENVIADO A CAJA 30/8 TP1063 - Reserva [PERSON_NAME] x2 + 1 guía - Rest.…"
click at [1094, 322] on icon at bounding box center [1095, 324] width 14 height 14
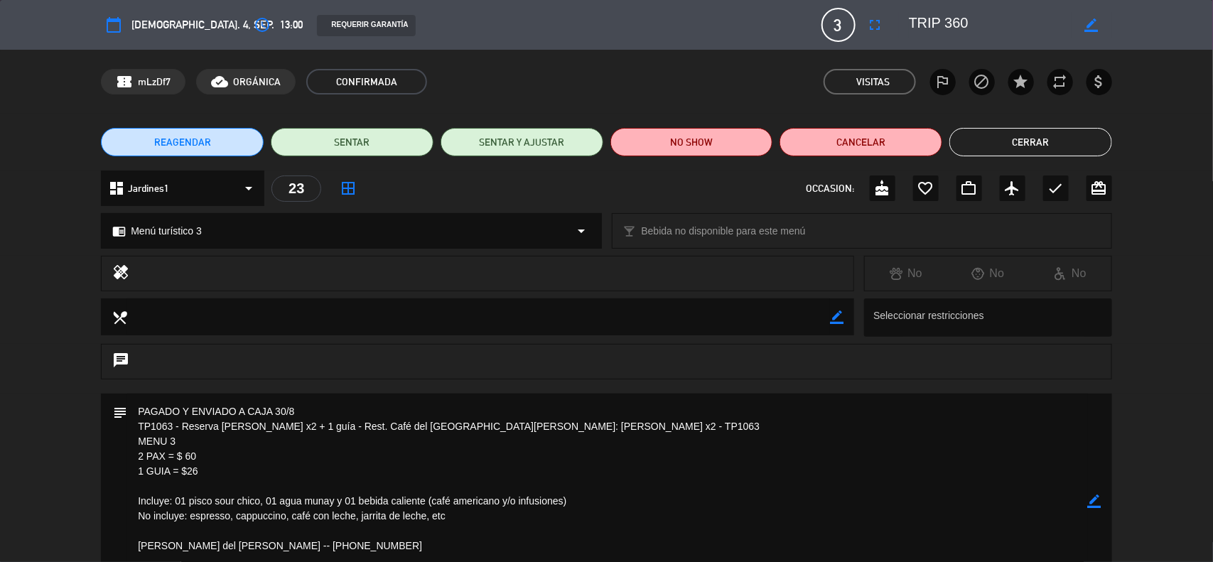
click at [995, 139] on button "Cerrar" at bounding box center [1030, 142] width 163 height 28
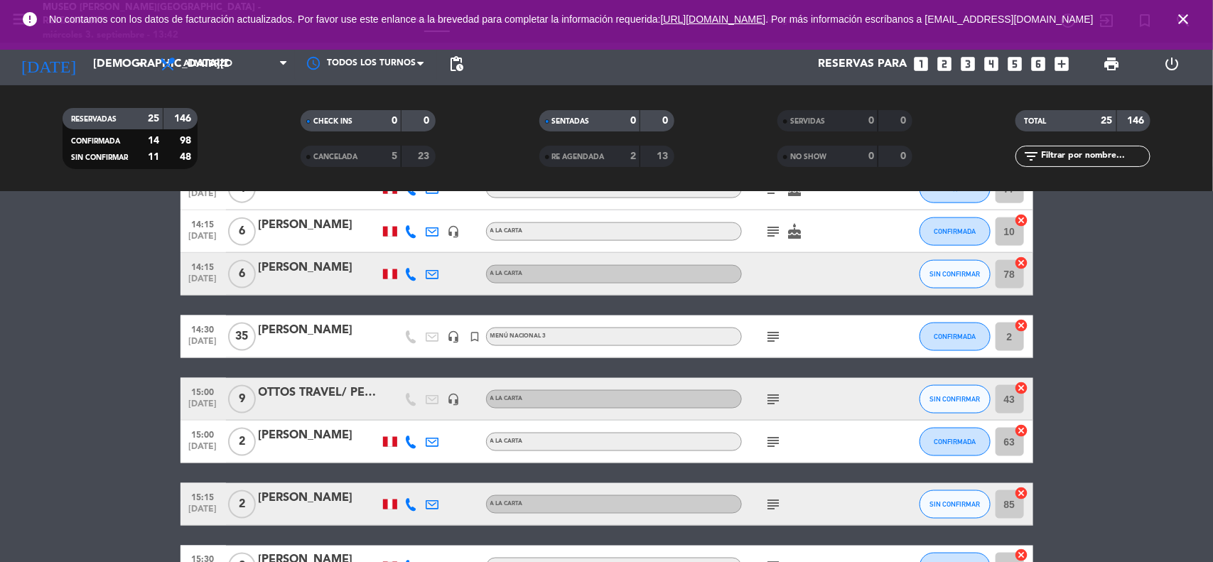
scroll to position [888, 0]
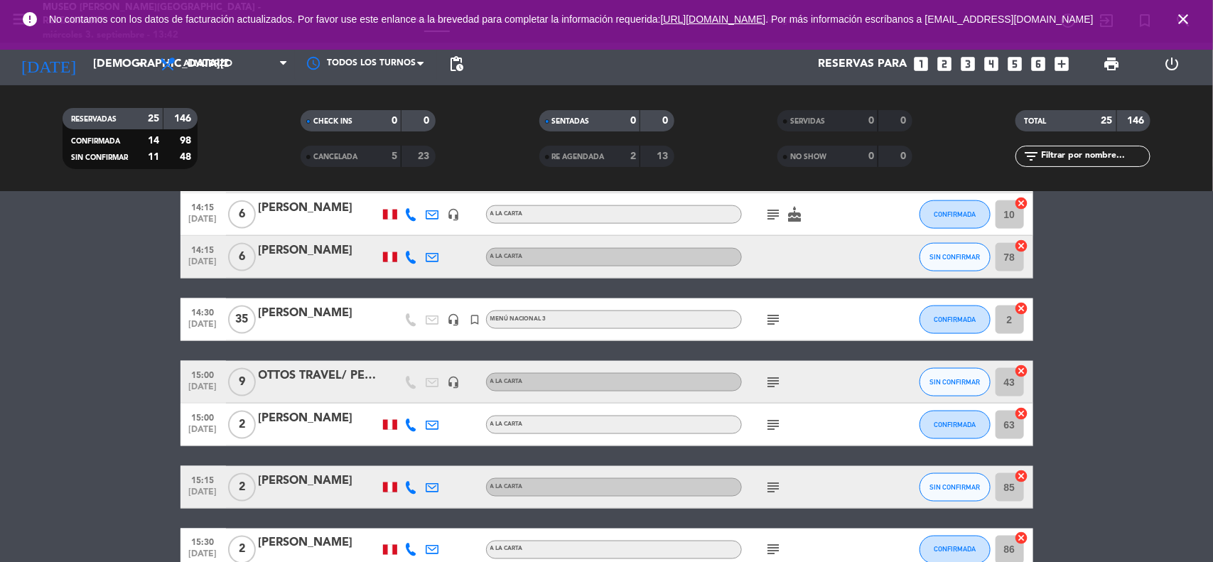
click at [327, 316] on div "[PERSON_NAME]" at bounding box center [319, 313] width 121 height 18
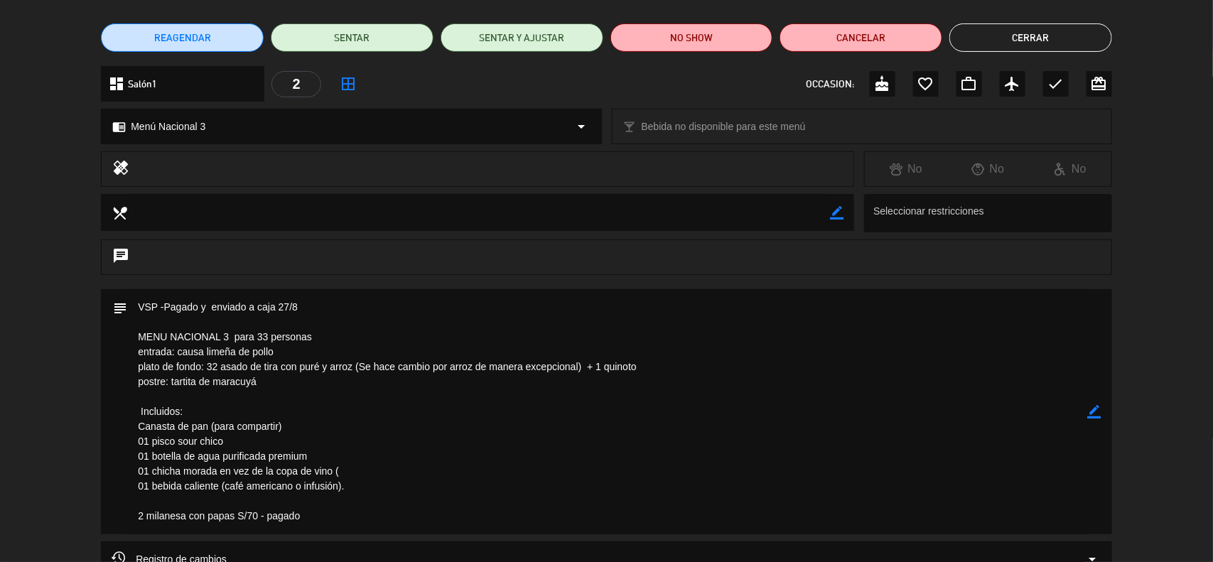
scroll to position [0, 0]
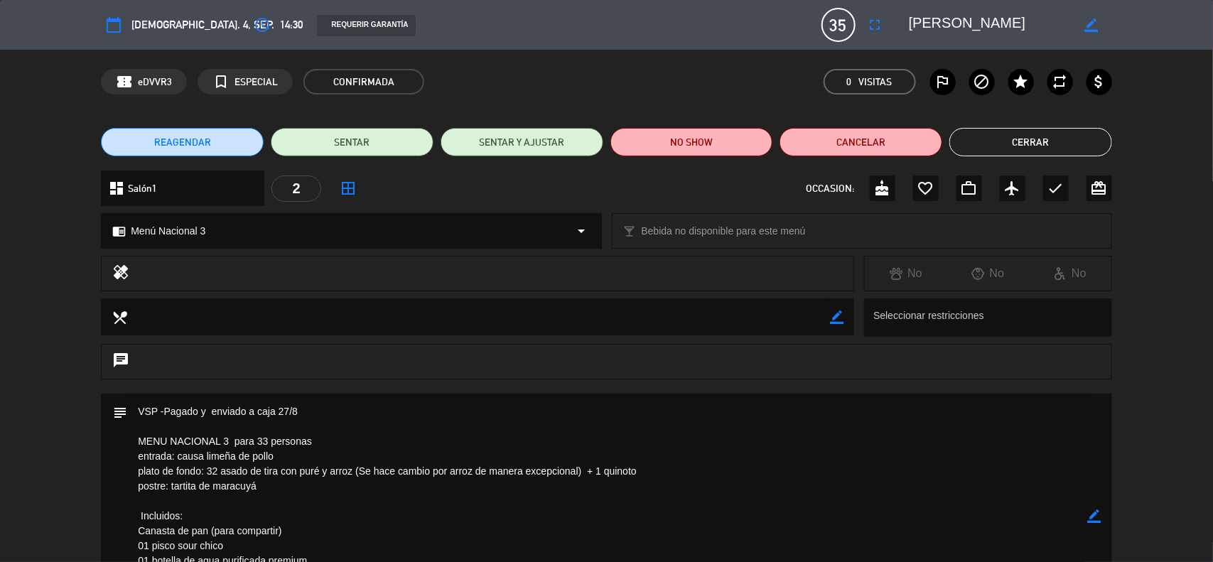
click at [1020, 140] on button "Cerrar" at bounding box center [1030, 142] width 163 height 28
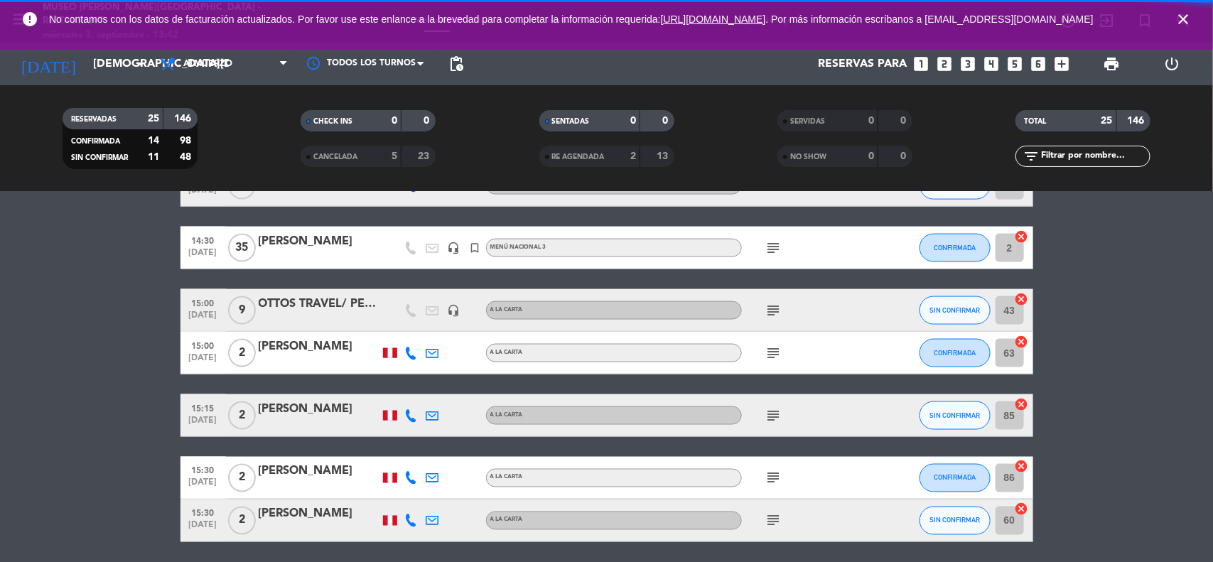
scroll to position [977, 0]
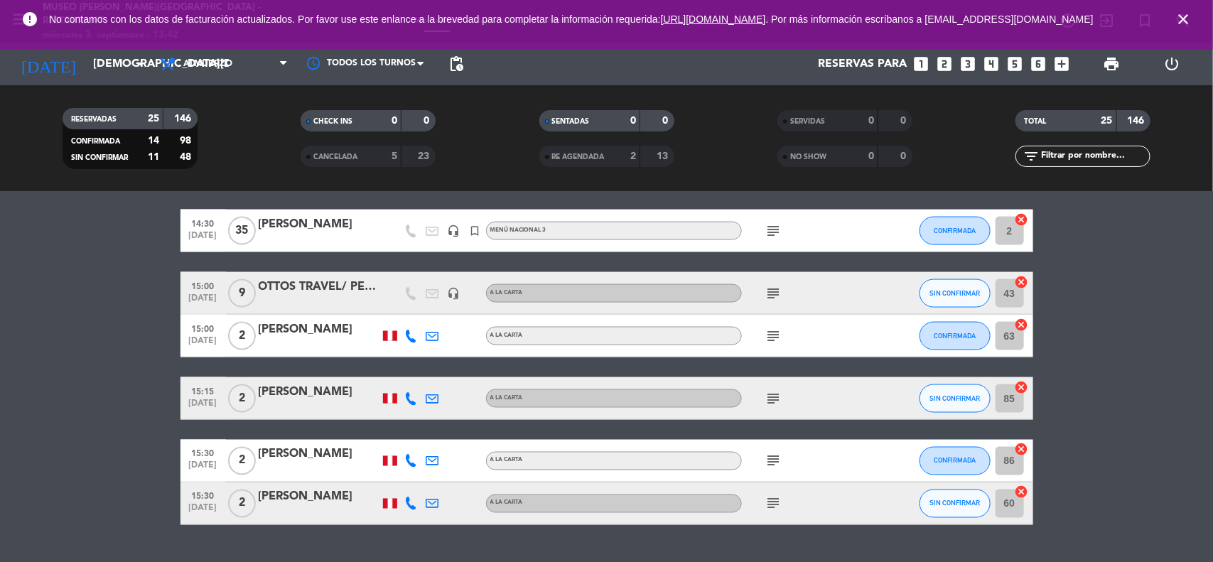
click at [345, 289] on div "OTTOS TRAVEL/ PECHA # 04-2025" at bounding box center [319, 287] width 121 height 18
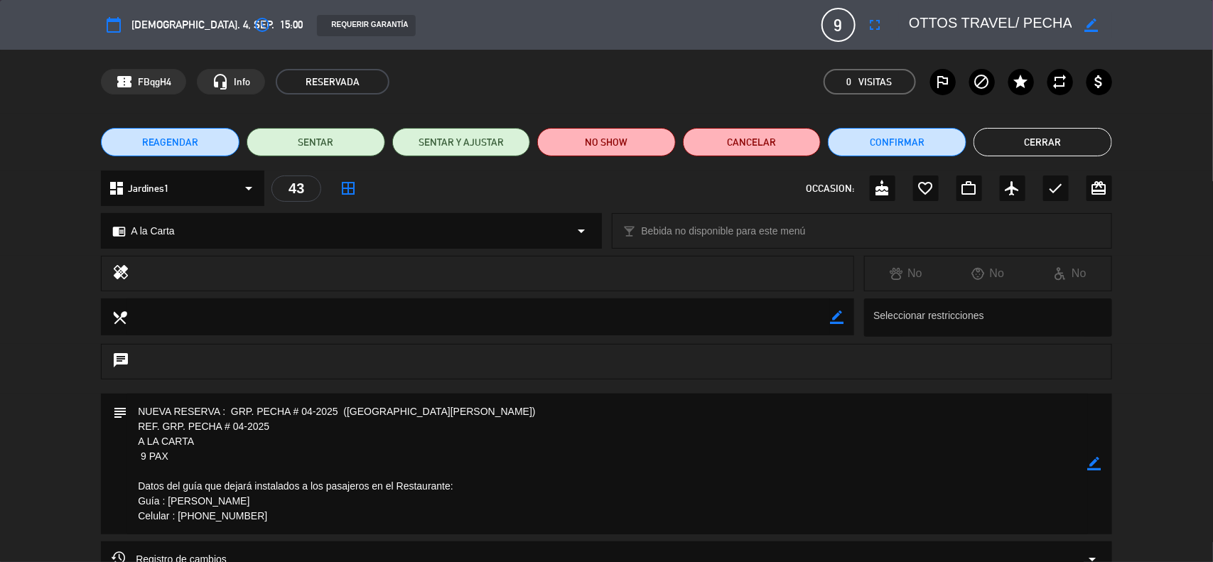
drag, startPoint x: 279, startPoint y: 428, endPoint x: 161, endPoint y: 427, distance: 117.3
click at [161, 427] on textarea at bounding box center [607, 464] width 961 height 141
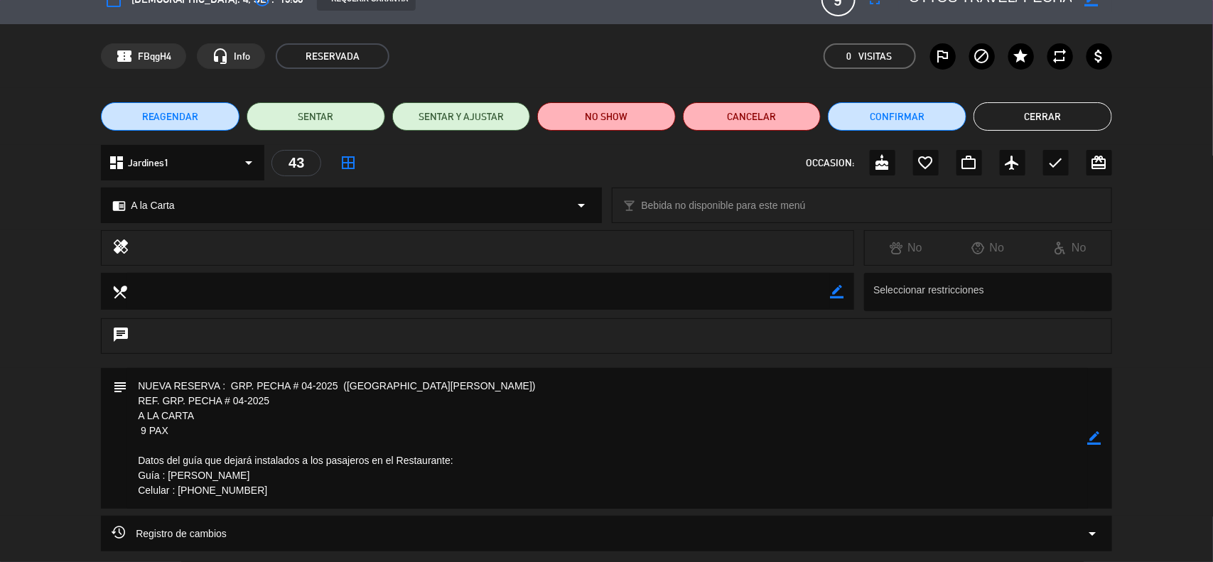
scroll to position [0, 0]
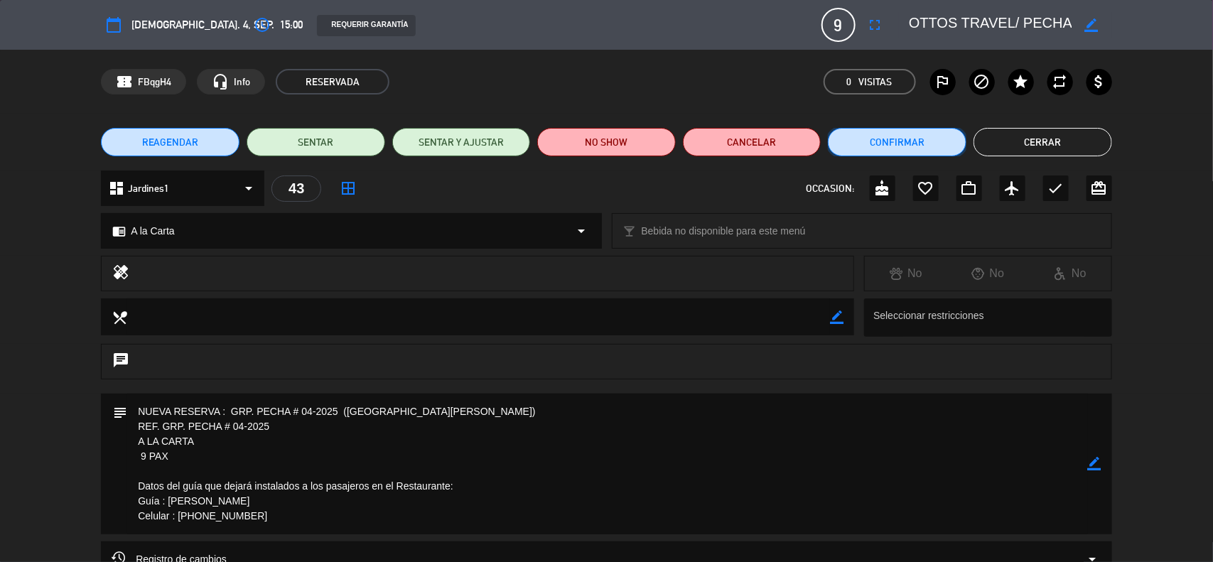
click at [907, 147] on button "Confirmar" at bounding box center [897, 142] width 139 height 28
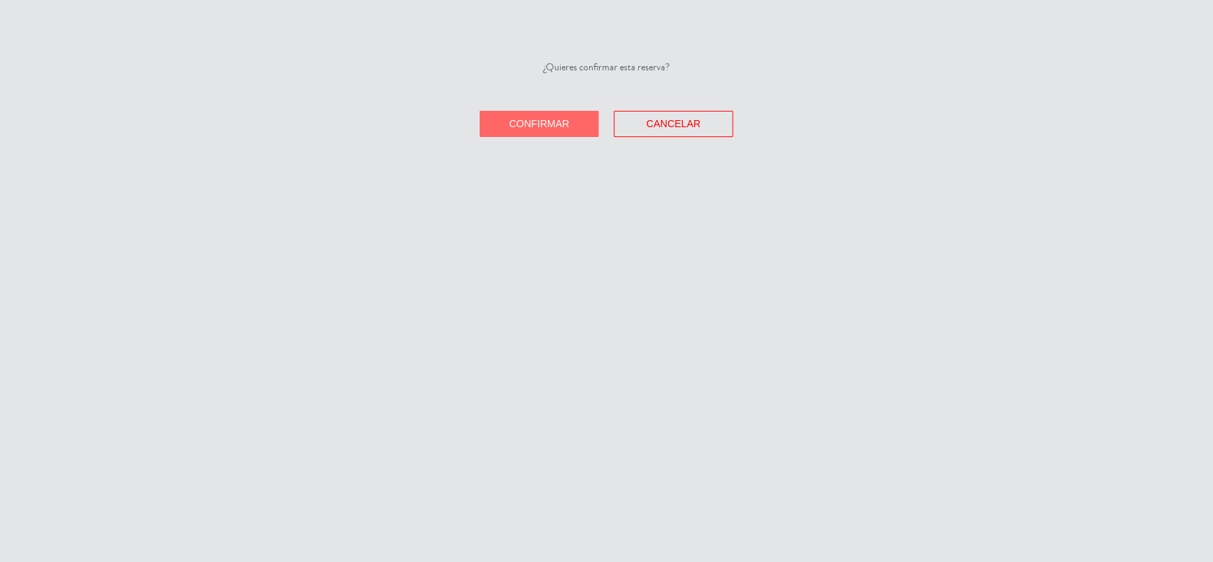
click at [495, 119] on button "Confirmar" at bounding box center [539, 124] width 119 height 26
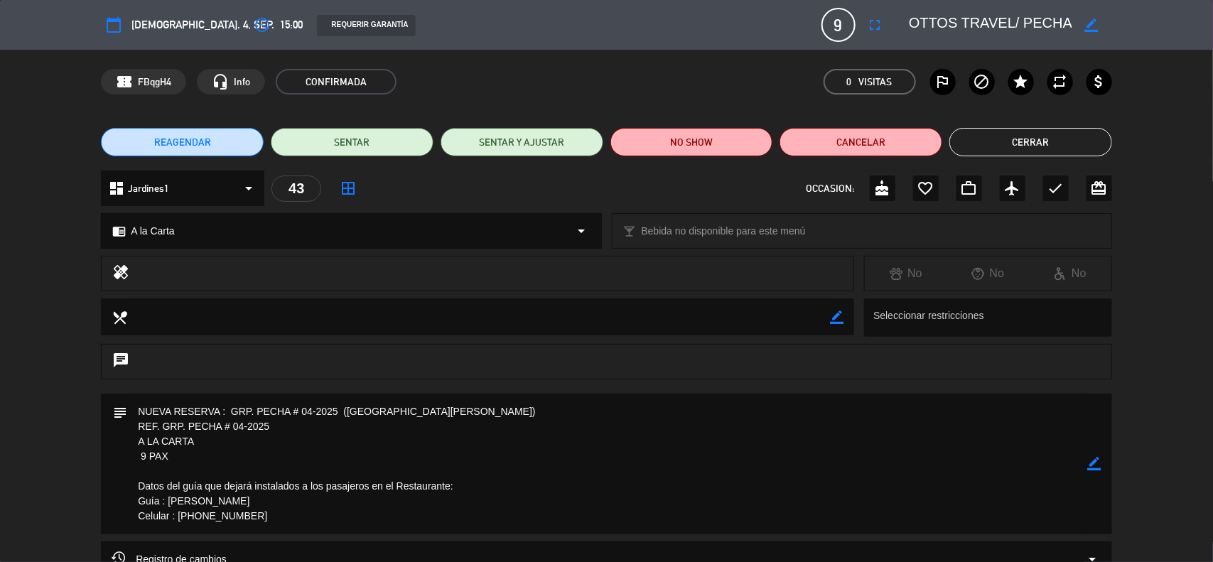
click at [1021, 151] on button "Cerrar" at bounding box center [1030, 142] width 163 height 28
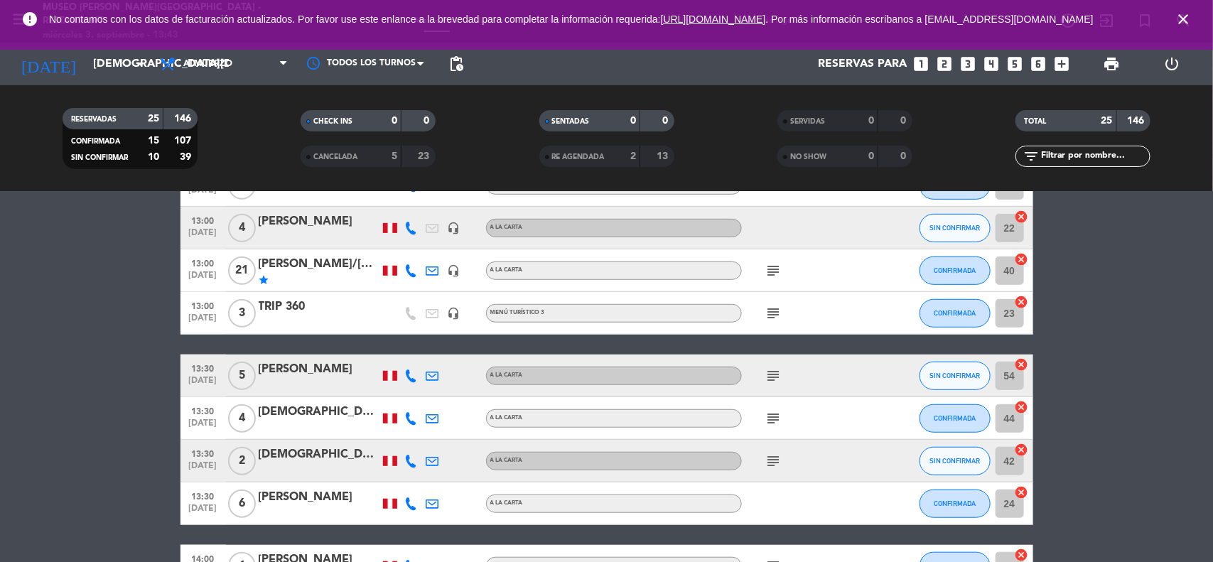
scroll to position [300, 0]
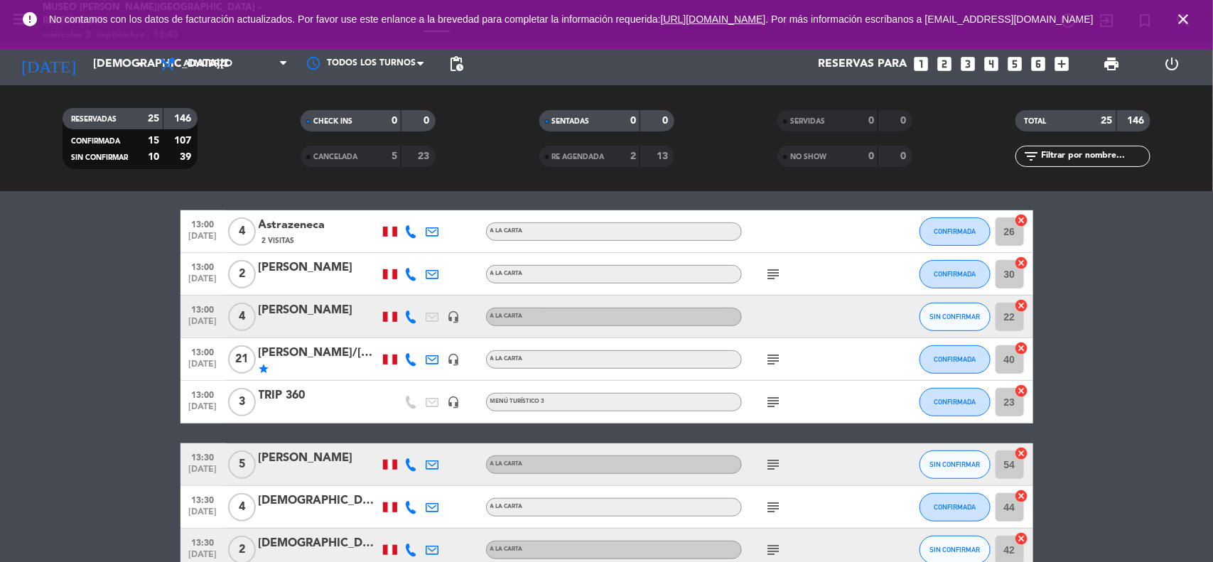
click at [761, 395] on div "subject" at bounding box center [806, 402] width 128 height 42
click at [768, 398] on icon "subject" at bounding box center [773, 402] width 17 height 17
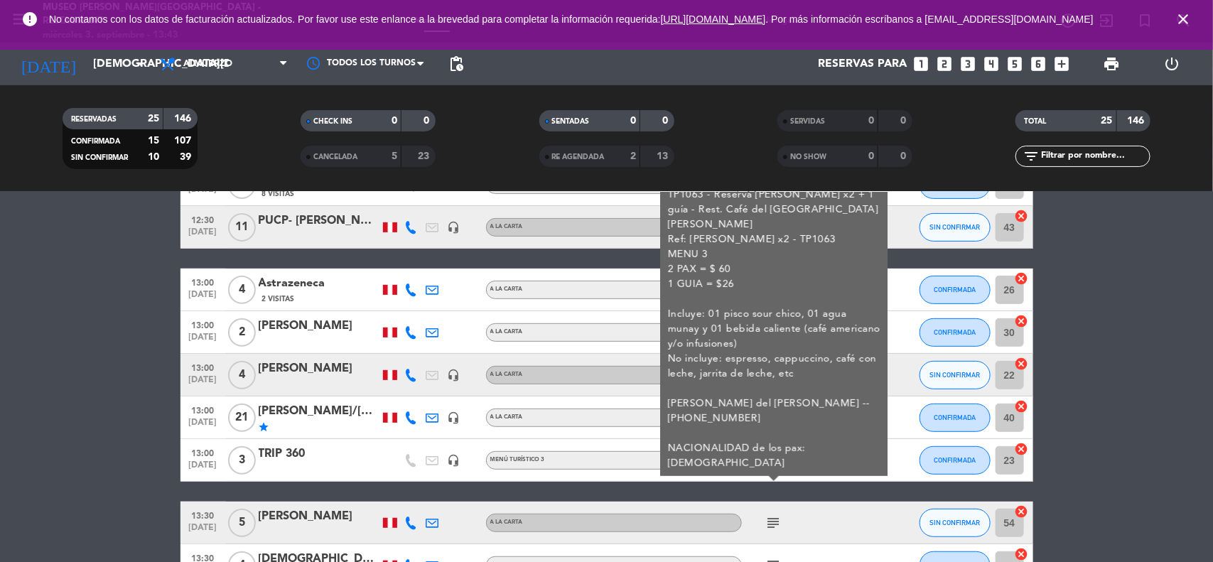
scroll to position [211, 0]
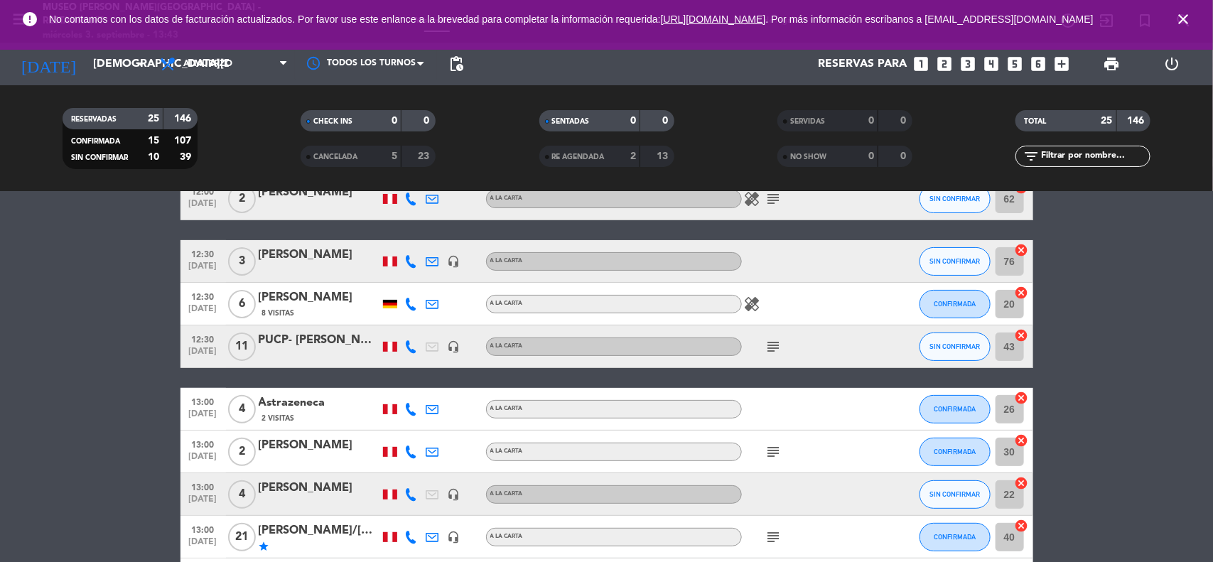
scroll to position [33, 0]
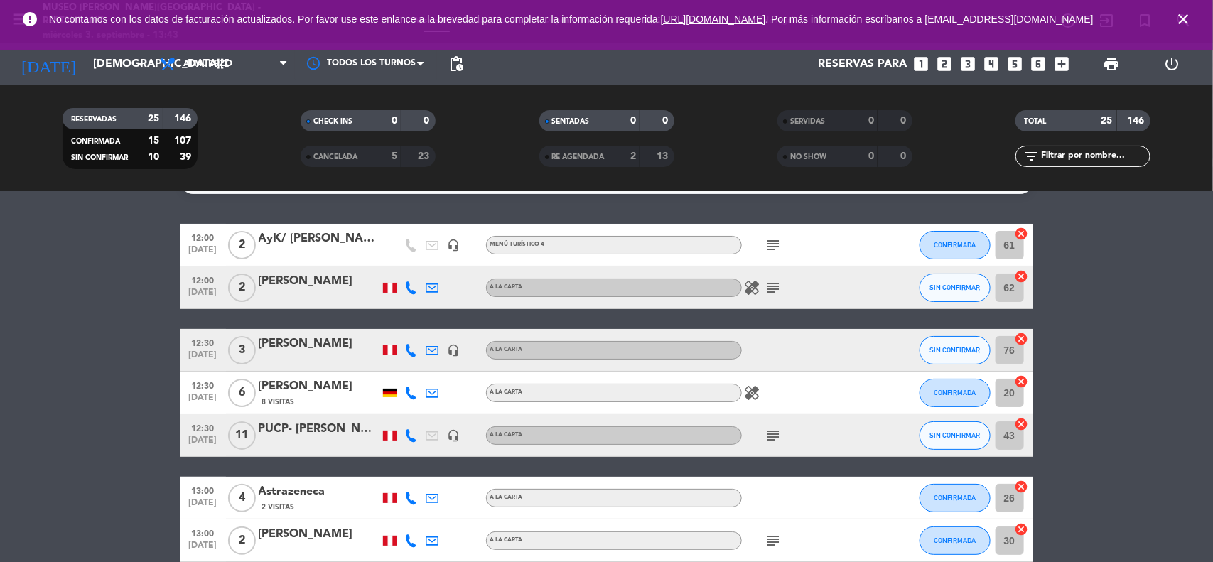
click at [773, 431] on icon "subject" at bounding box center [773, 435] width 17 height 17
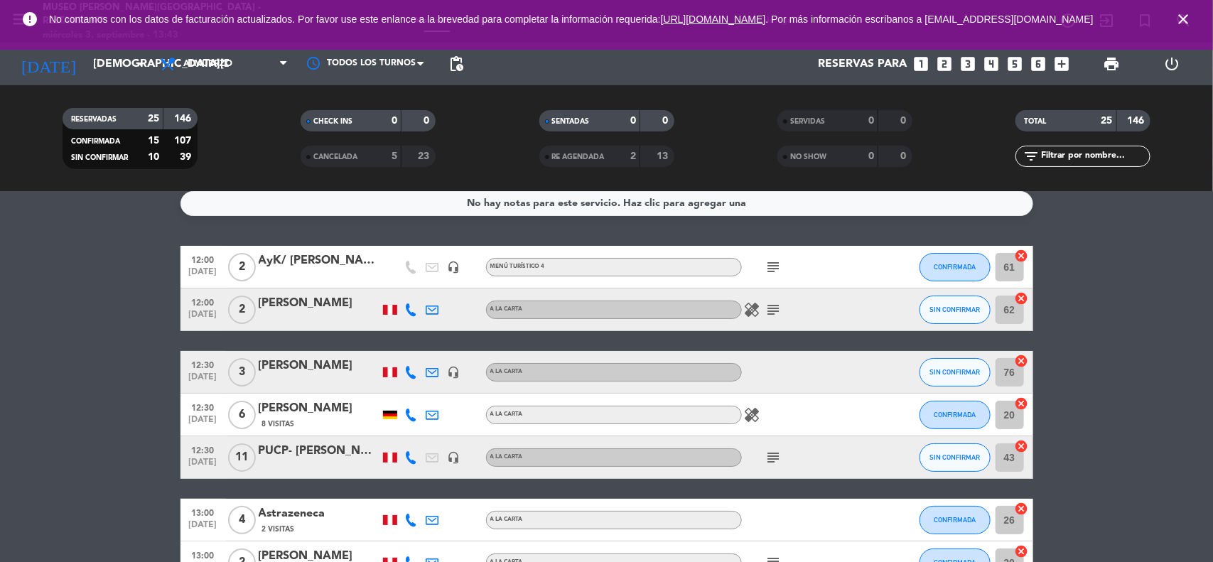
scroll to position [0, 0]
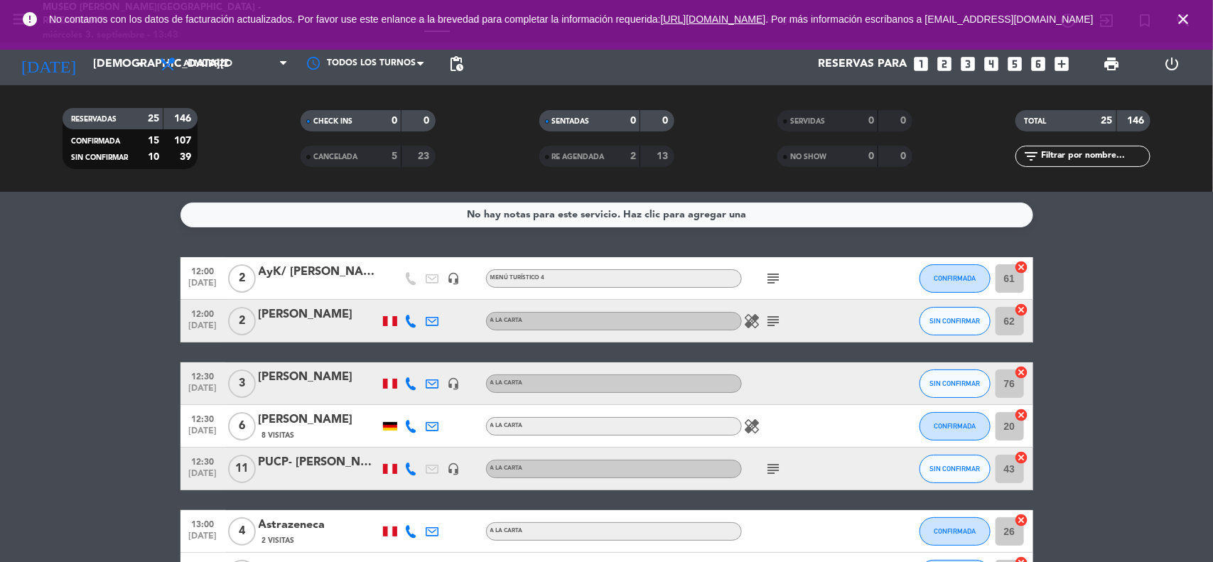
click at [217, 48] on div "error No contamos con los datos de facturación actualizados. Por favor use este…" at bounding box center [606, 25] width 1213 height 50
click at [217, 68] on span "Almuerzo" at bounding box center [207, 64] width 49 height 10
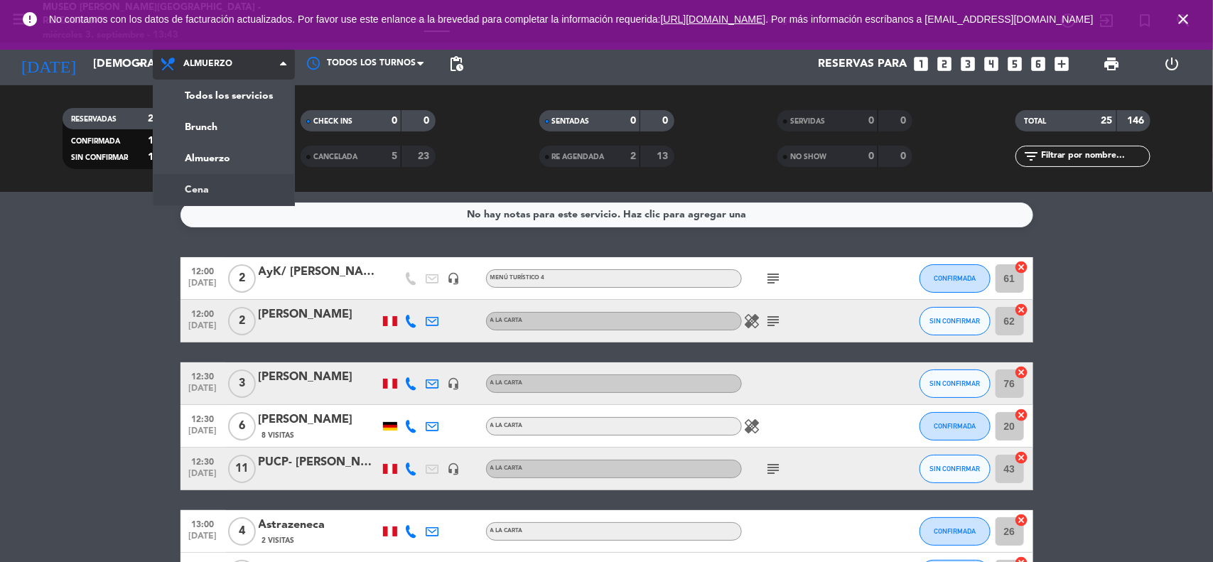
click at [212, 190] on div "menu [GEOGRAPHIC_DATA][PERSON_NAME] - Restaurant [DATE] 3. septiembre - 13:43 M…" at bounding box center [606, 96] width 1213 height 192
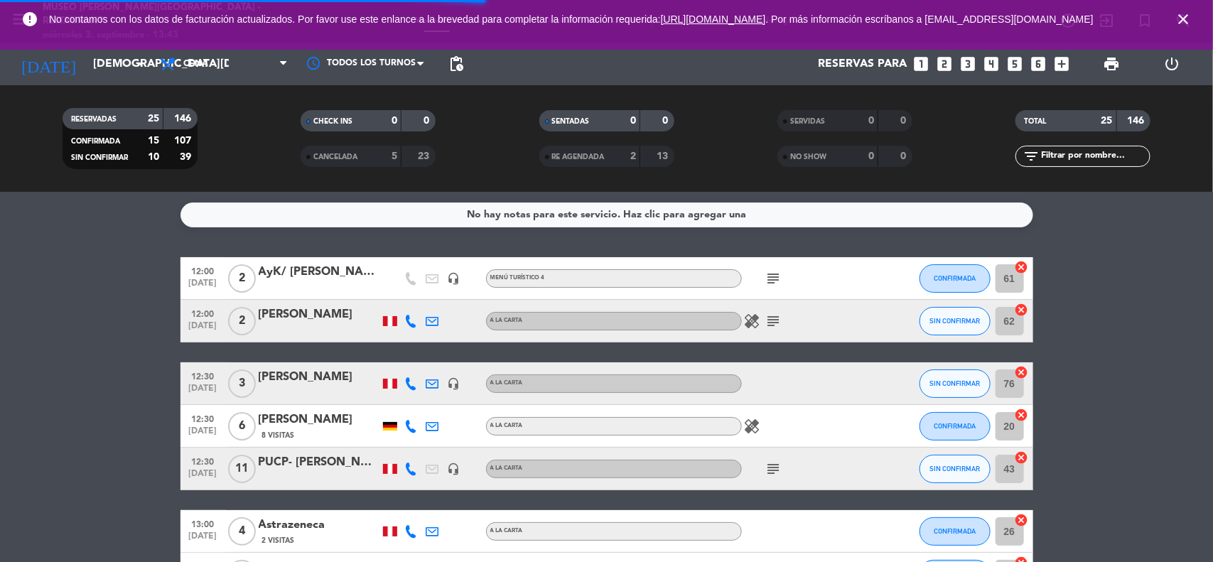
click at [1180, 21] on icon "close" at bounding box center [1183, 19] width 17 height 17
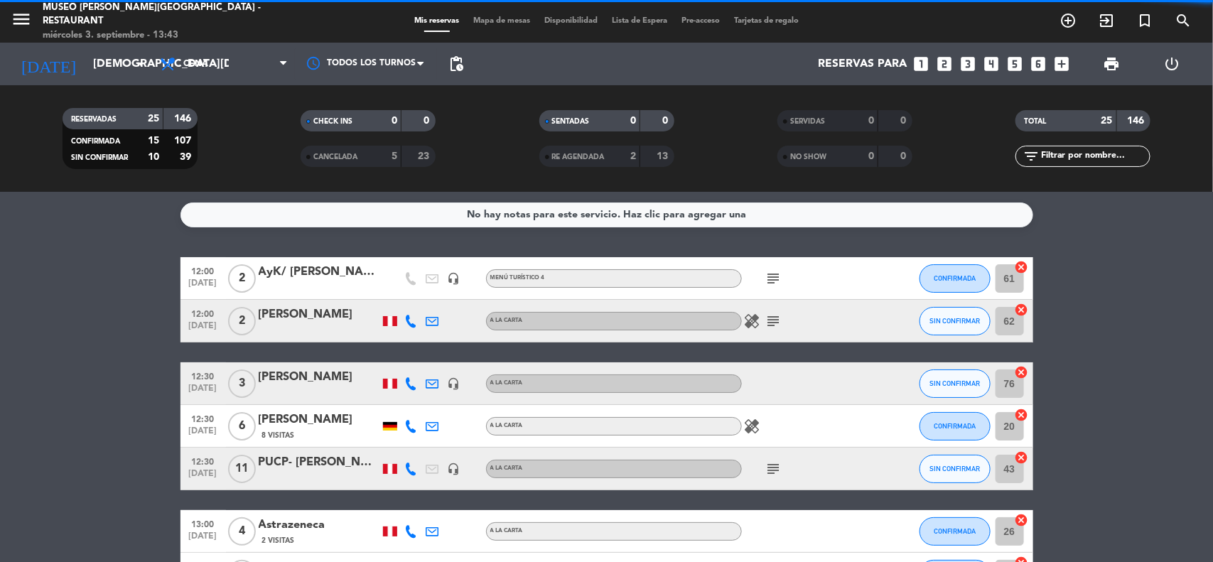
drag, startPoint x: 1141, startPoint y: 292, endPoint x: 1107, endPoint y: 289, distance: 34.2
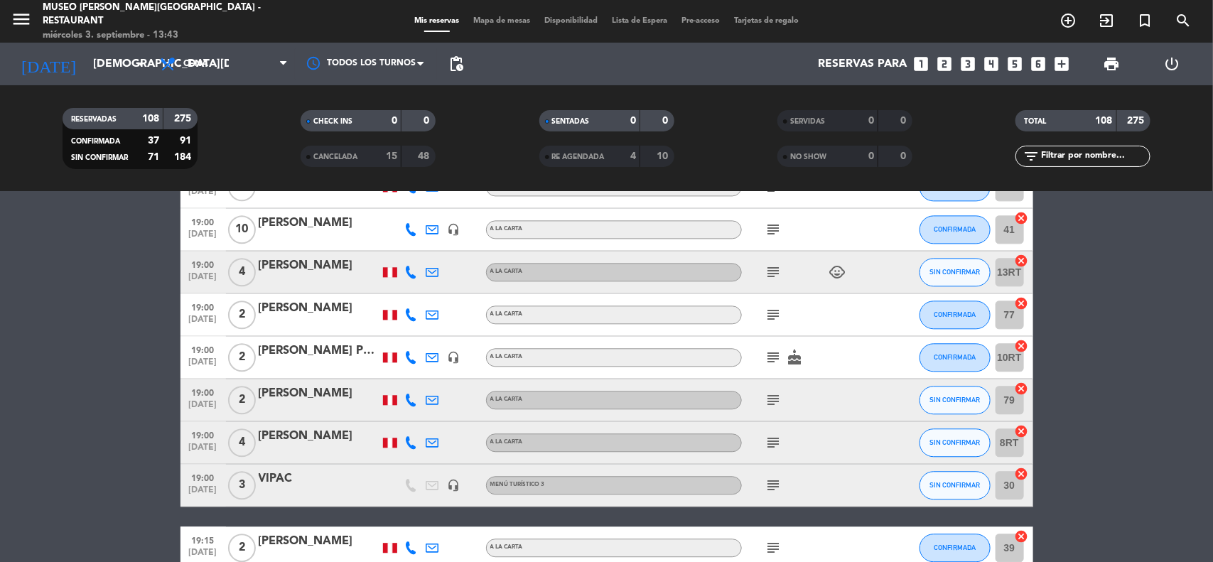
scroll to position [1599, 0]
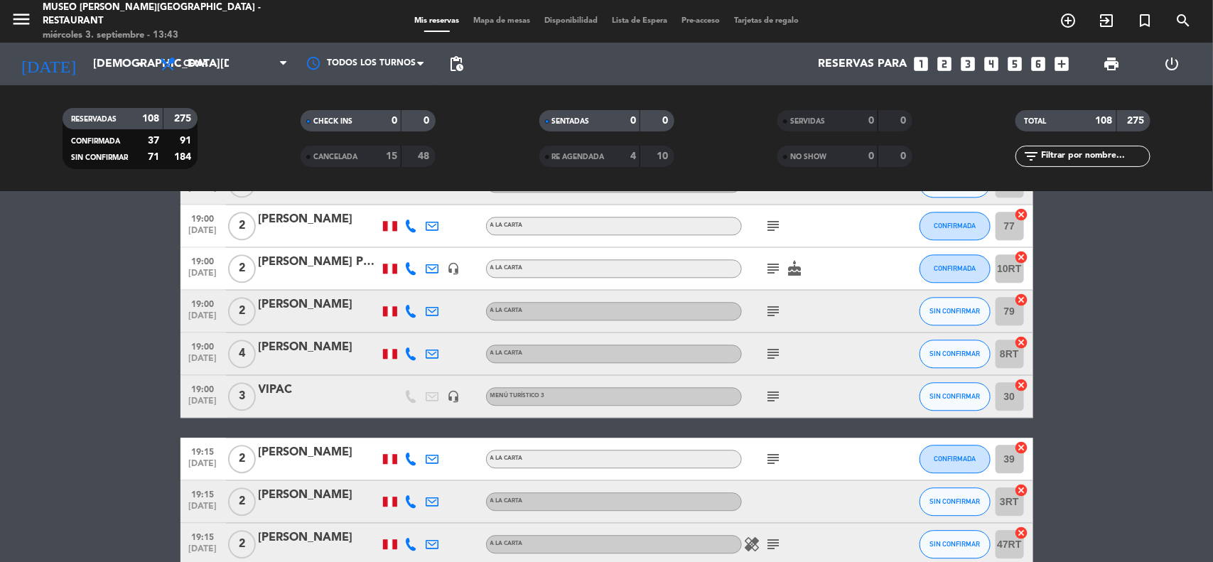
click at [272, 389] on div "VIPAC" at bounding box center [319, 390] width 121 height 18
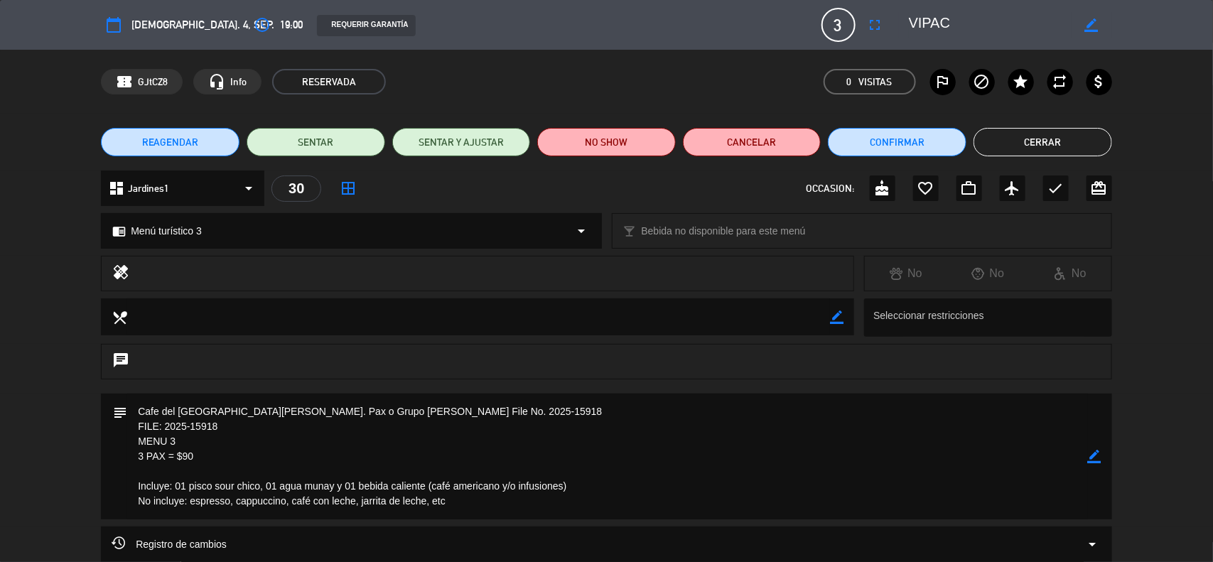
drag, startPoint x: 221, startPoint y: 429, endPoint x: 167, endPoint y: 427, distance: 54.0
click at [167, 427] on textarea at bounding box center [607, 457] width 961 height 126
click at [1006, 139] on button "Cerrar" at bounding box center [1043, 142] width 139 height 28
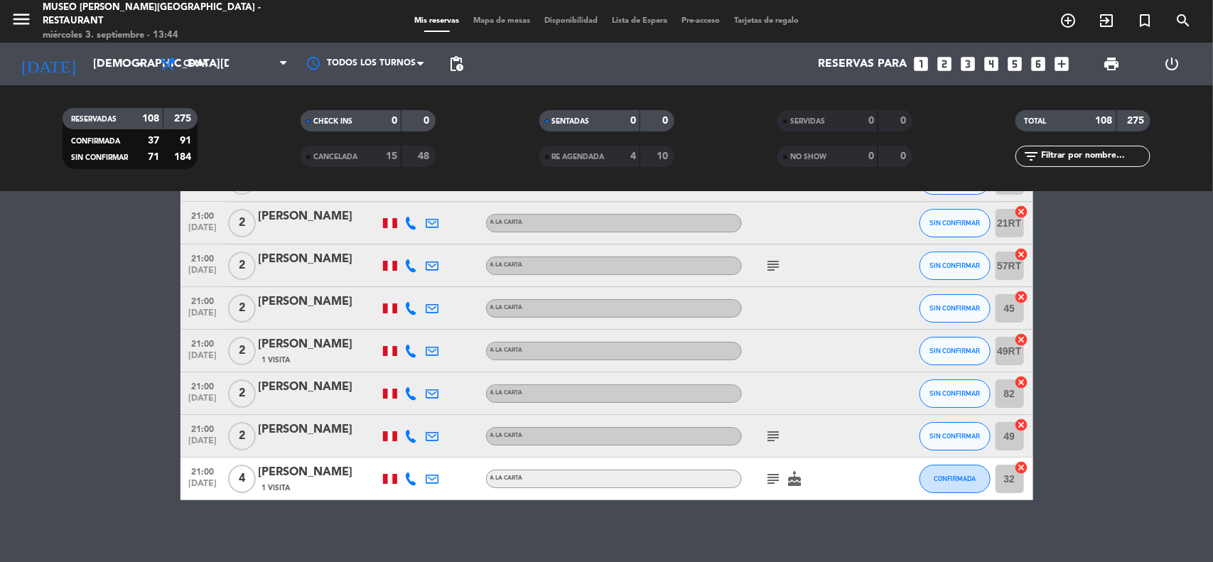
scroll to position [4649, 0]
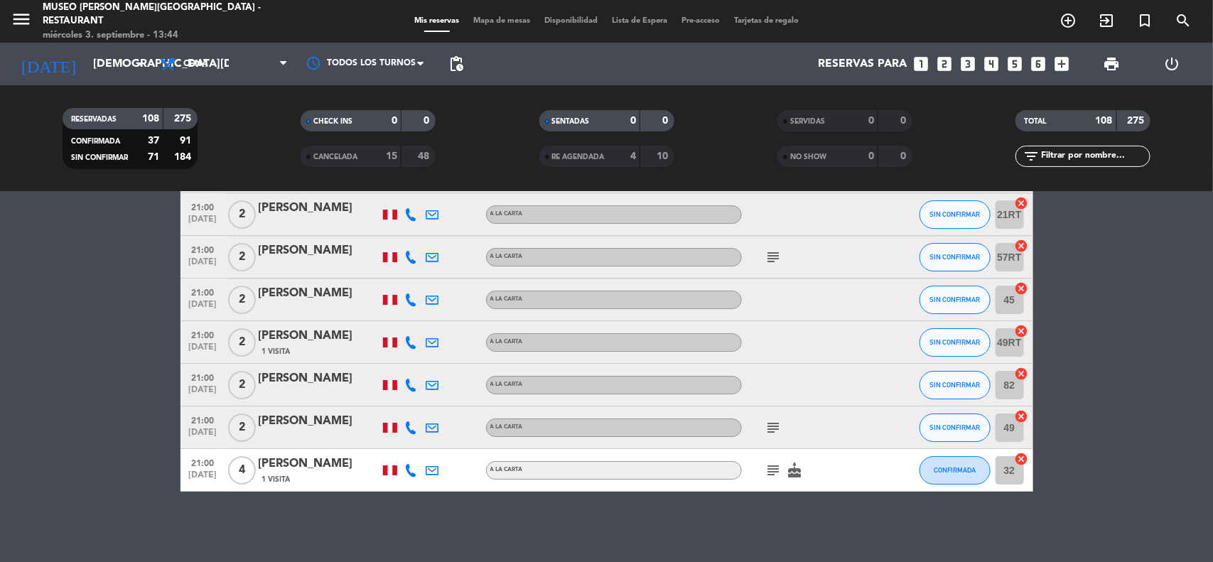
click at [222, 71] on span "Cena" at bounding box center [224, 63] width 142 height 31
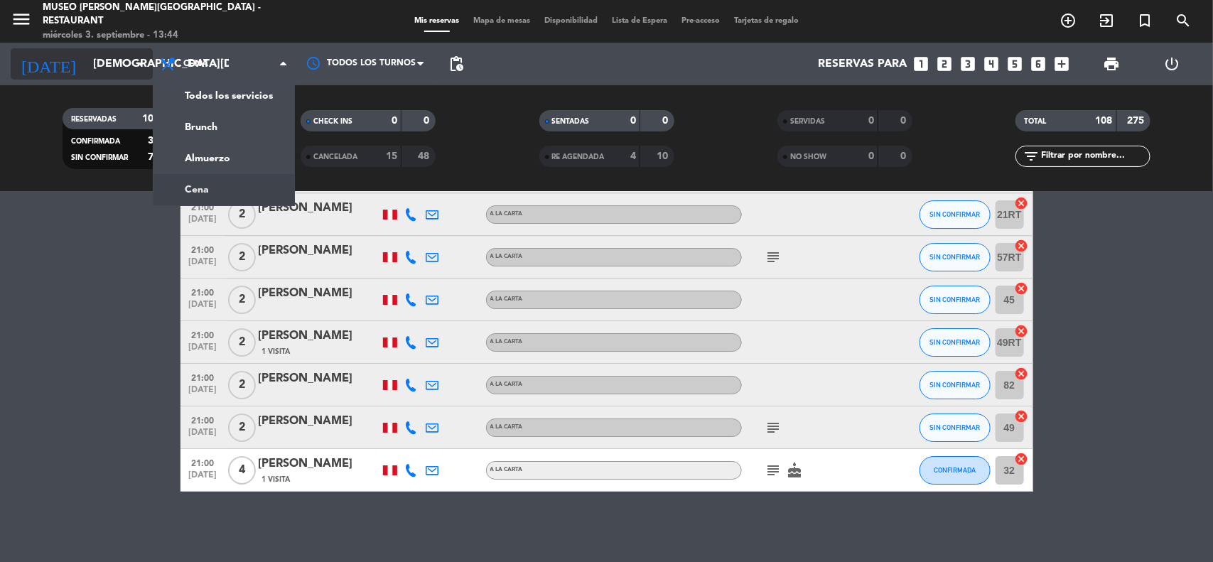
click at [103, 77] on input "[DEMOGRAPHIC_DATA][DATE]" at bounding box center [161, 64] width 150 height 28
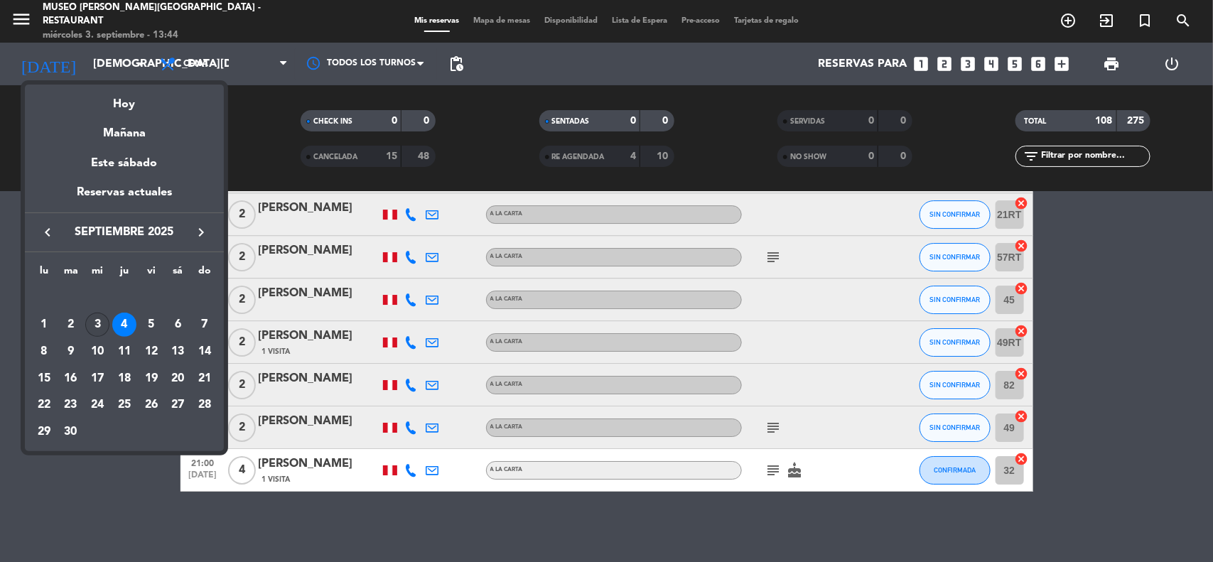
click at [96, 331] on div "3" at bounding box center [97, 325] width 24 height 24
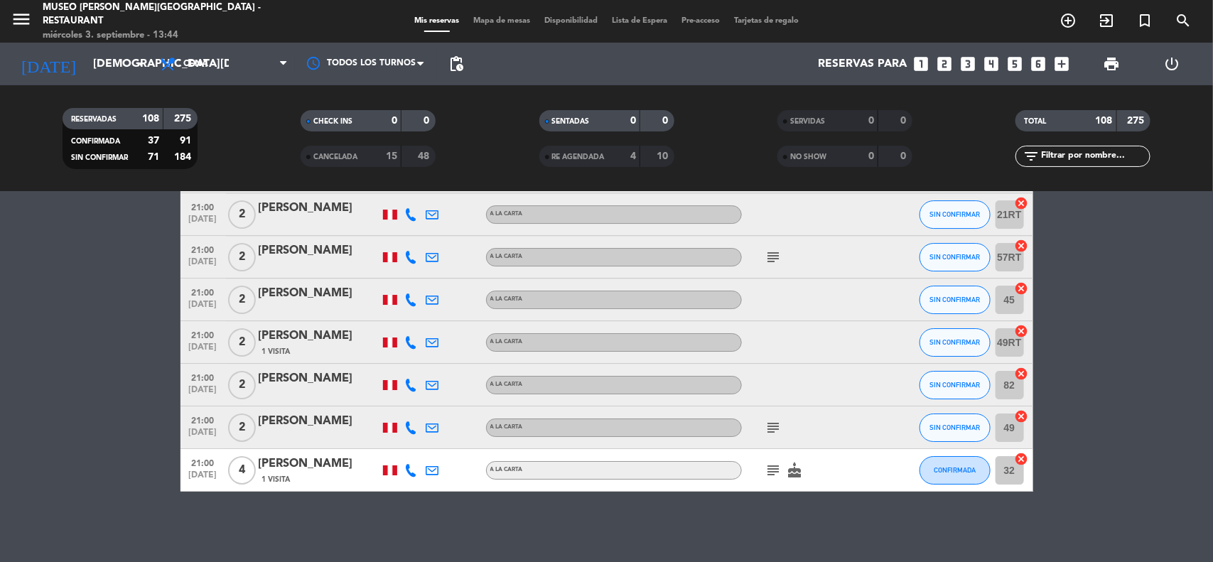
type input "[DATE]"
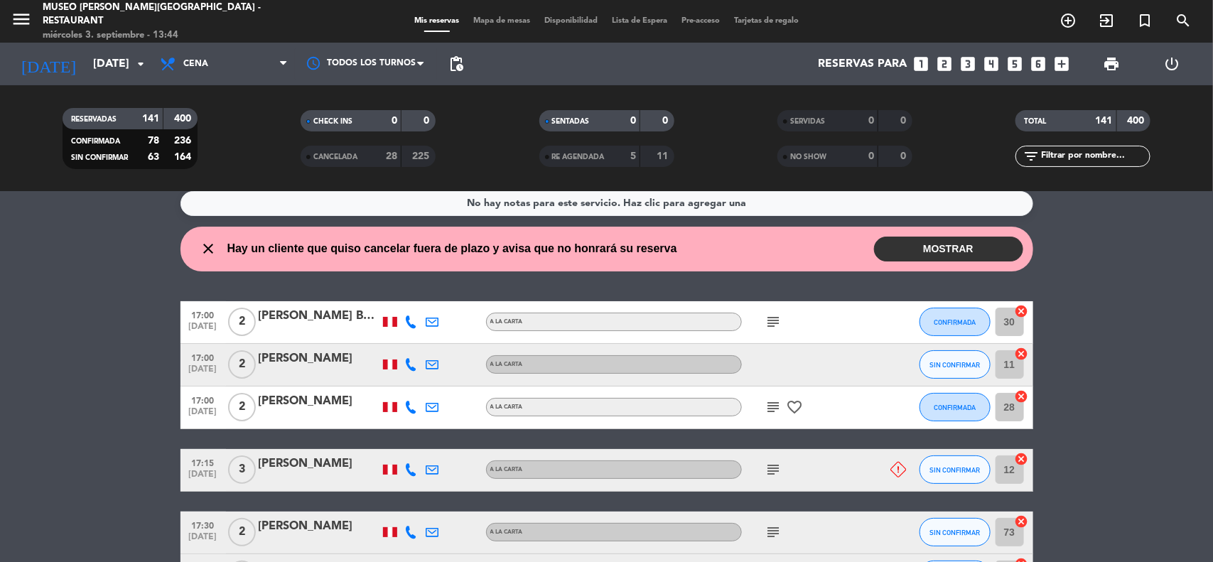
scroll to position [0, 0]
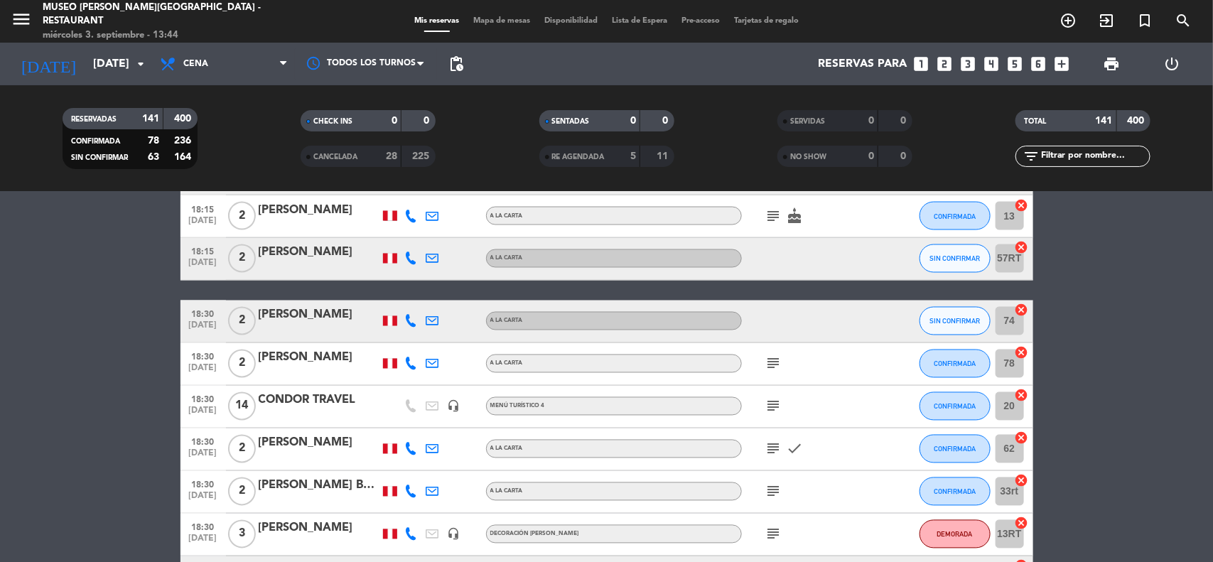
scroll to position [1244, 0]
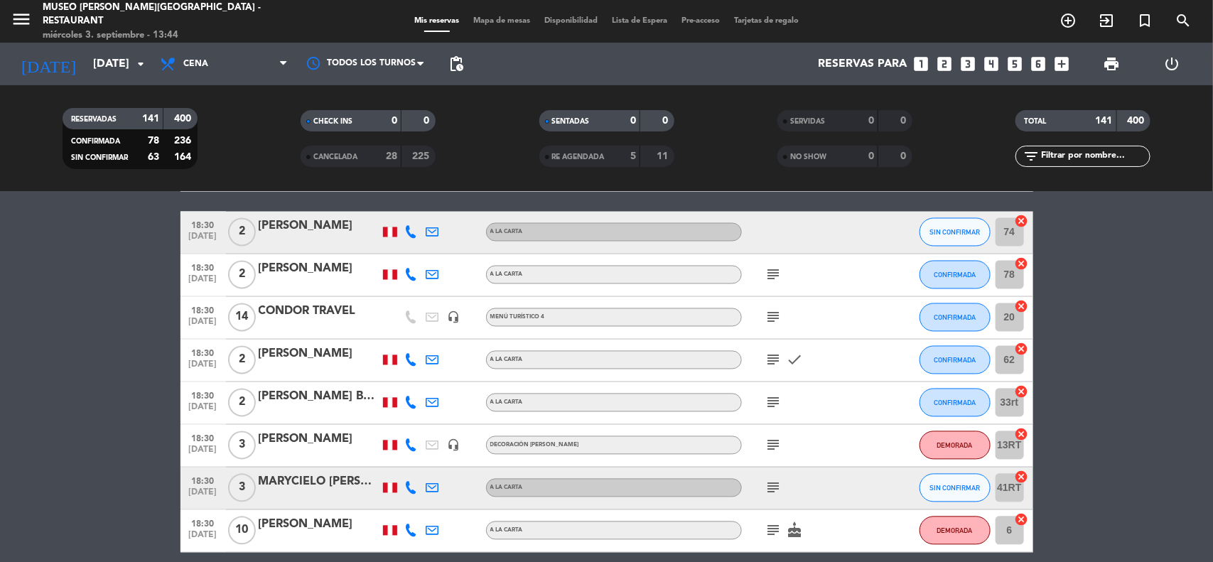
click at [771, 320] on icon "subject" at bounding box center [773, 317] width 17 height 17
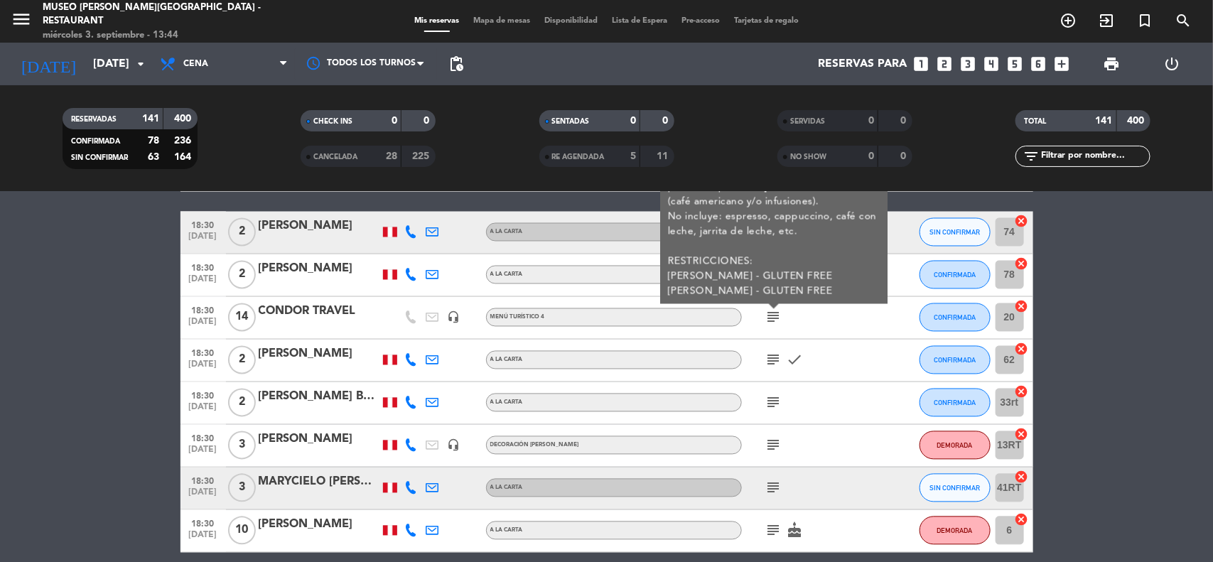
drag, startPoint x: 1121, startPoint y: 345, endPoint x: 946, endPoint y: 365, distance: 175.9
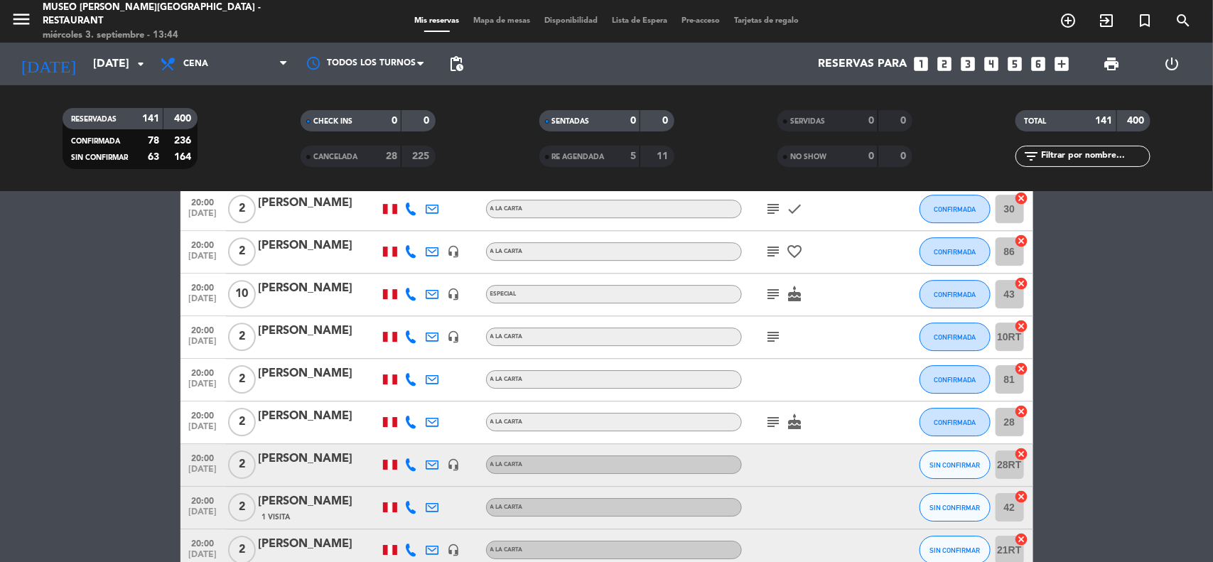
scroll to position [4442, 0]
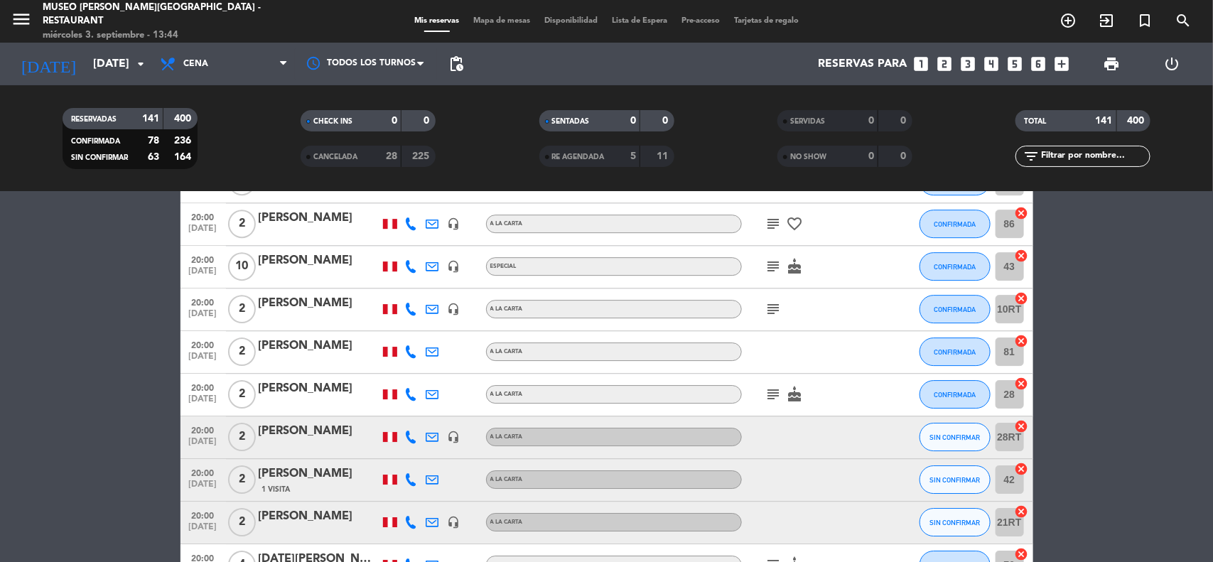
click at [773, 265] on icon "subject" at bounding box center [773, 266] width 17 height 17
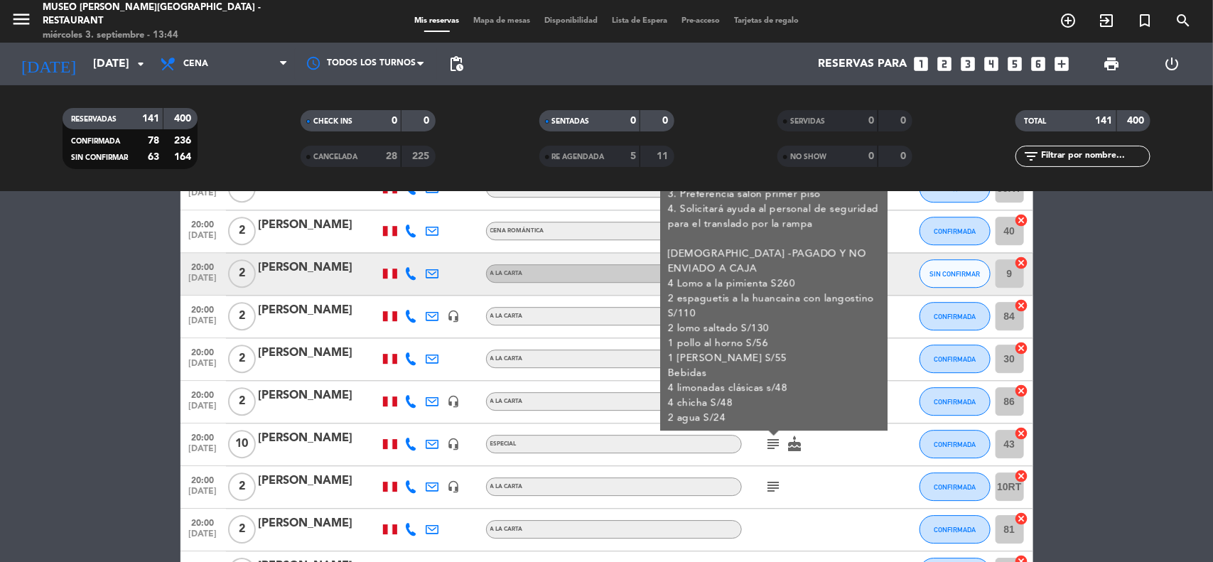
scroll to position [4353, 0]
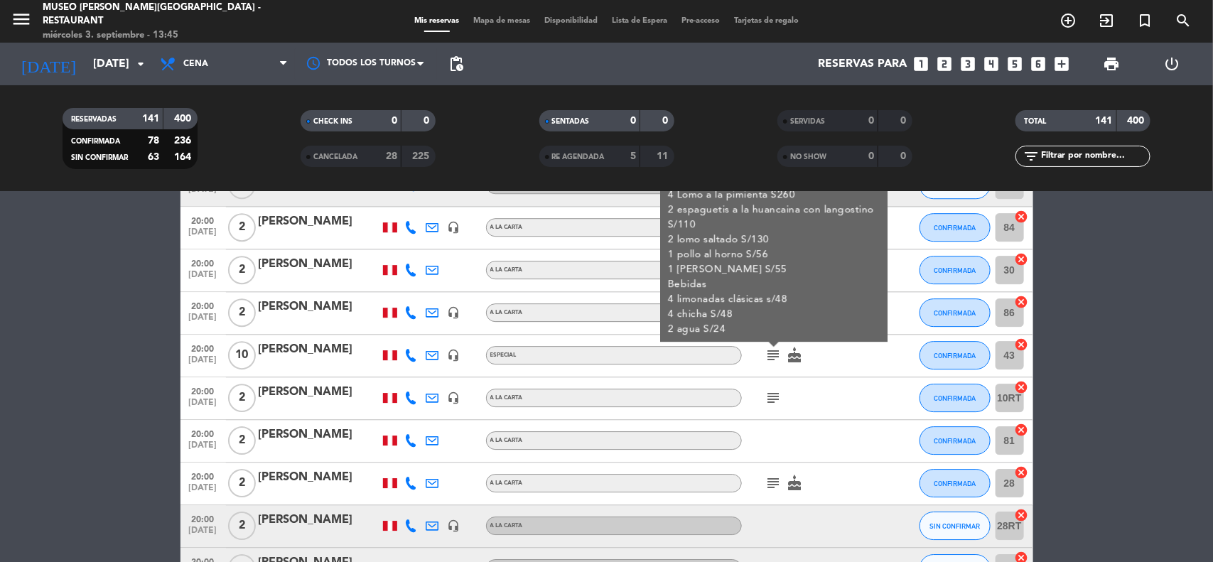
click at [325, 350] on div "[PERSON_NAME]" at bounding box center [319, 349] width 121 height 18
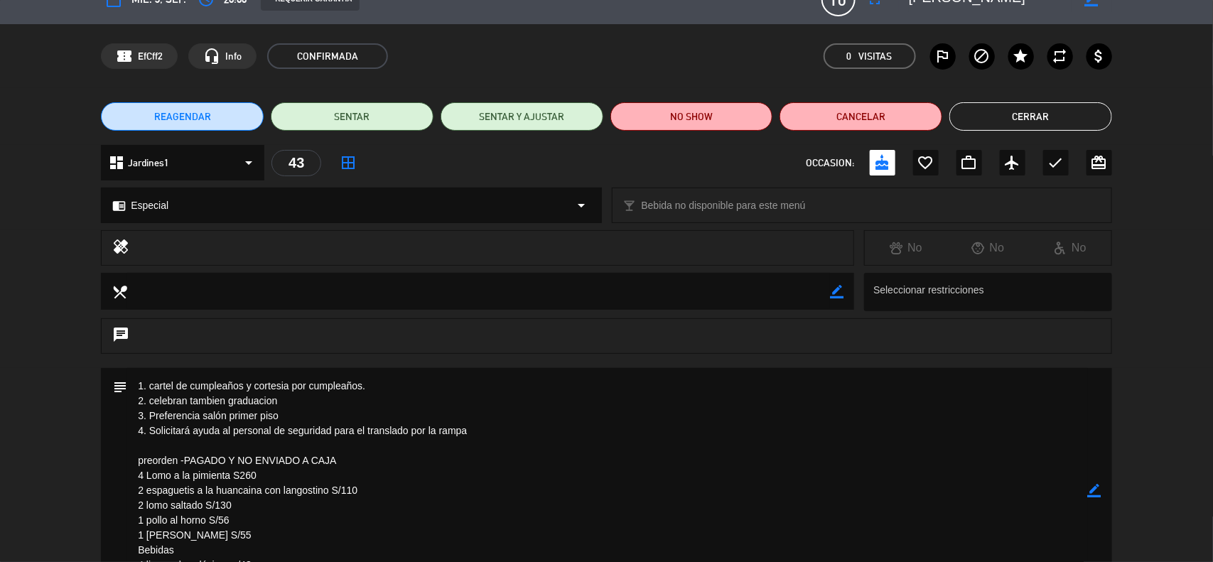
scroll to position [0, 0]
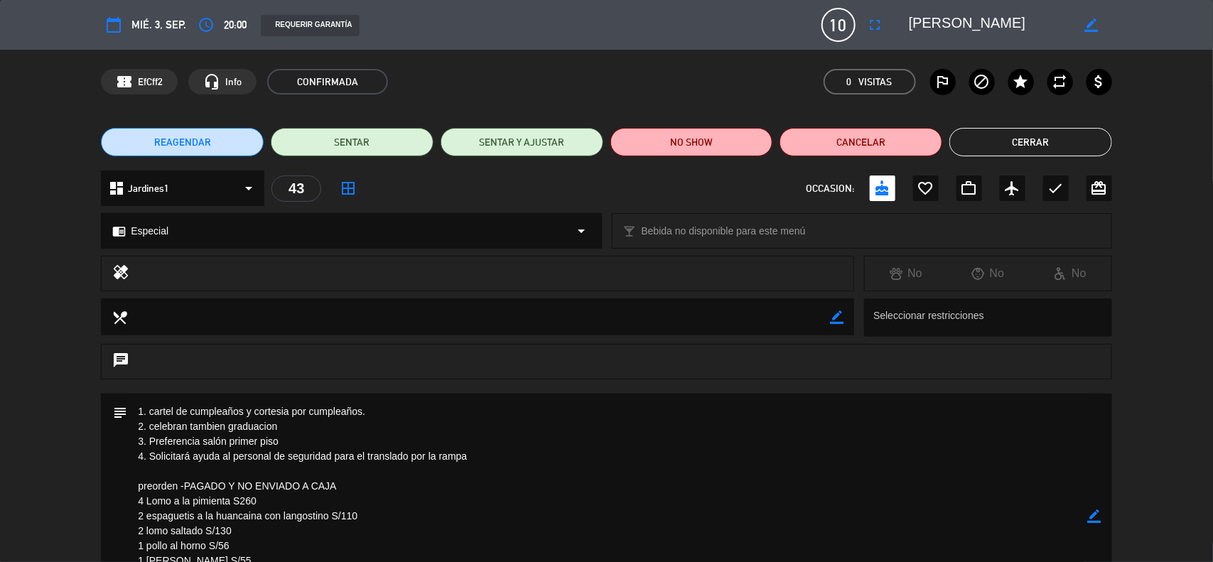
click at [1011, 139] on button "Cerrar" at bounding box center [1030, 142] width 163 height 28
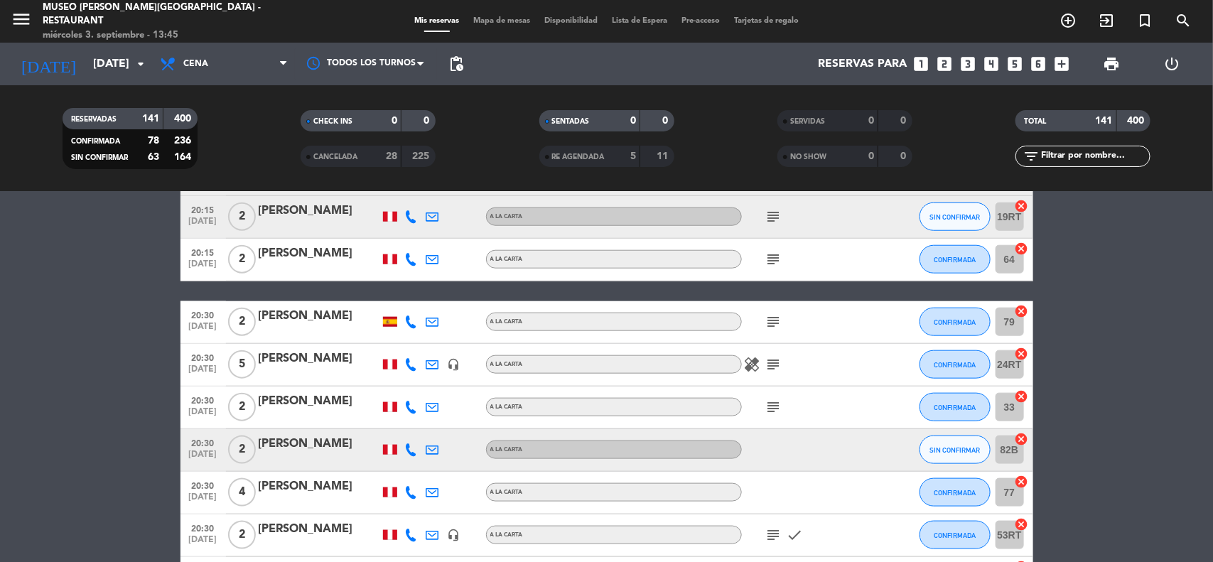
scroll to position [5313, 0]
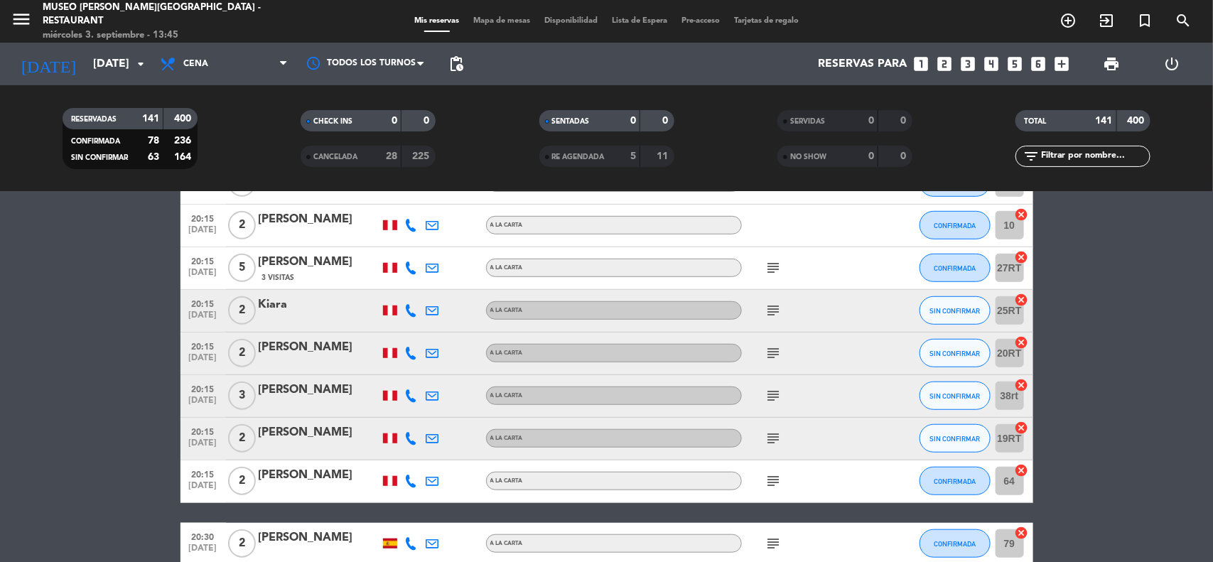
drag, startPoint x: 1208, startPoint y: 339, endPoint x: 1180, endPoint y: 347, distance: 28.8
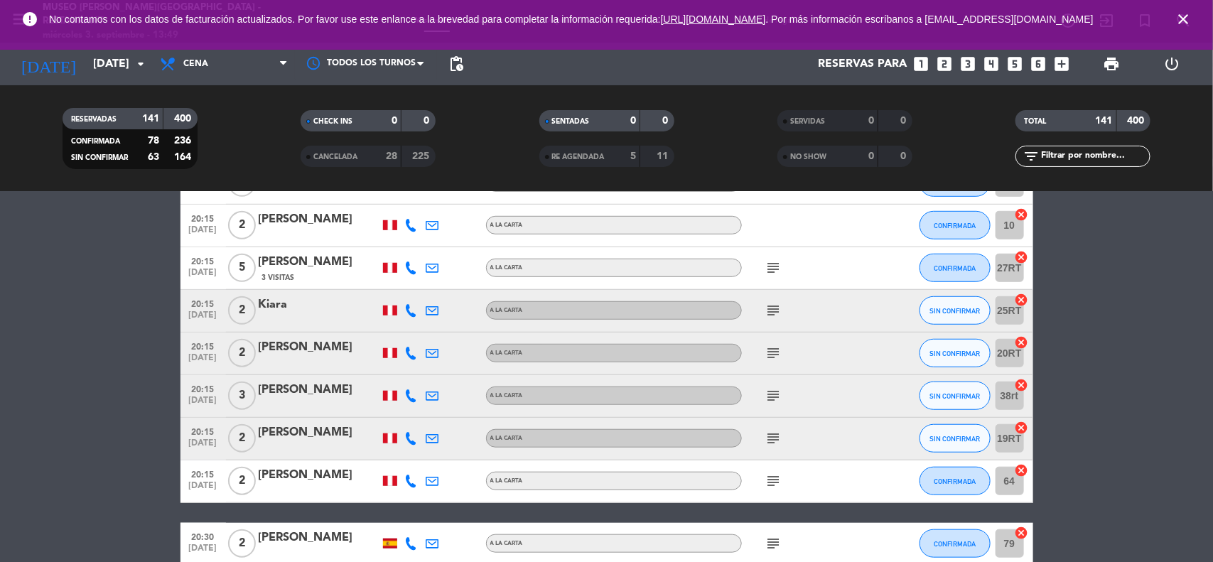
click at [1182, 23] on icon "close" at bounding box center [1183, 19] width 17 height 17
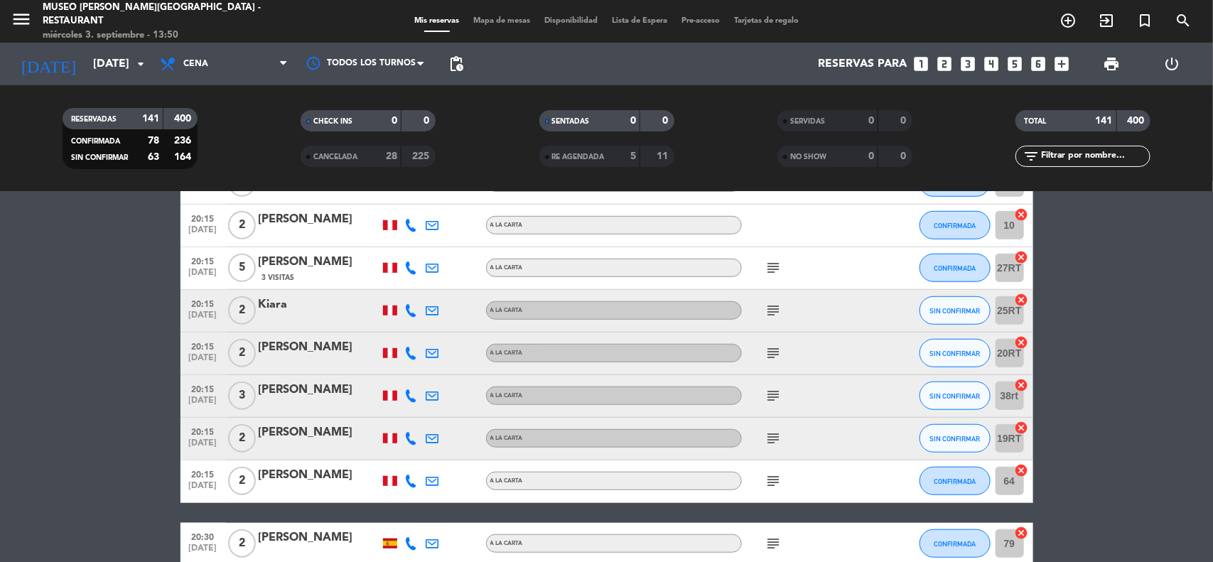
drag, startPoint x: 1170, startPoint y: 325, endPoint x: 1132, endPoint y: 327, distance: 37.7
click at [1018, 64] on icon "looks_5" at bounding box center [1015, 64] width 18 height 18
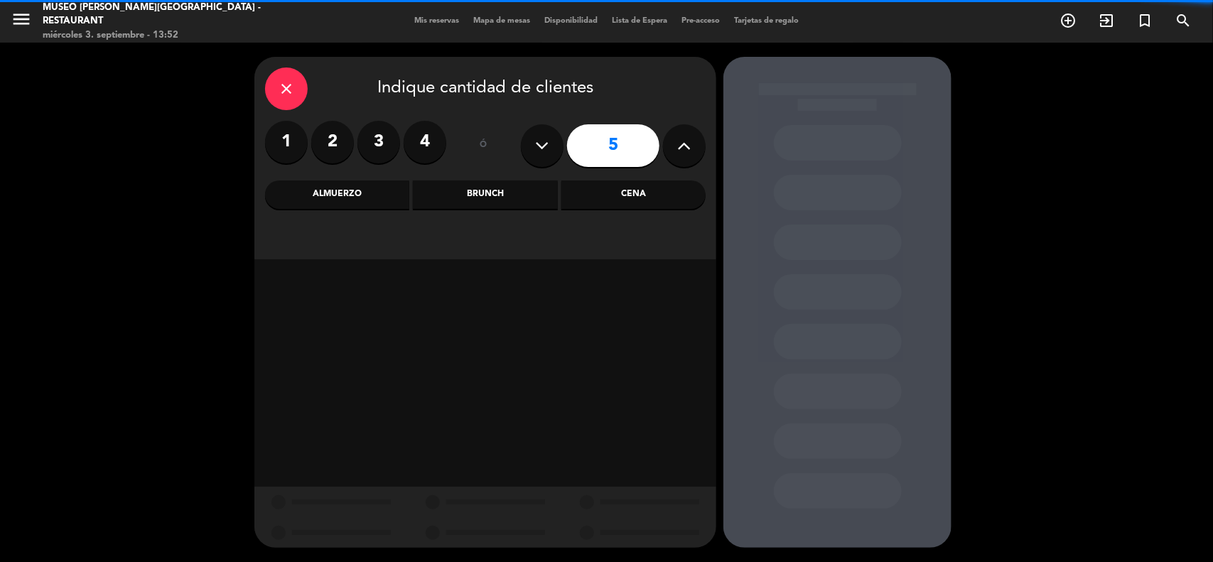
click at [360, 195] on div "Almuerzo" at bounding box center [337, 195] width 144 height 28
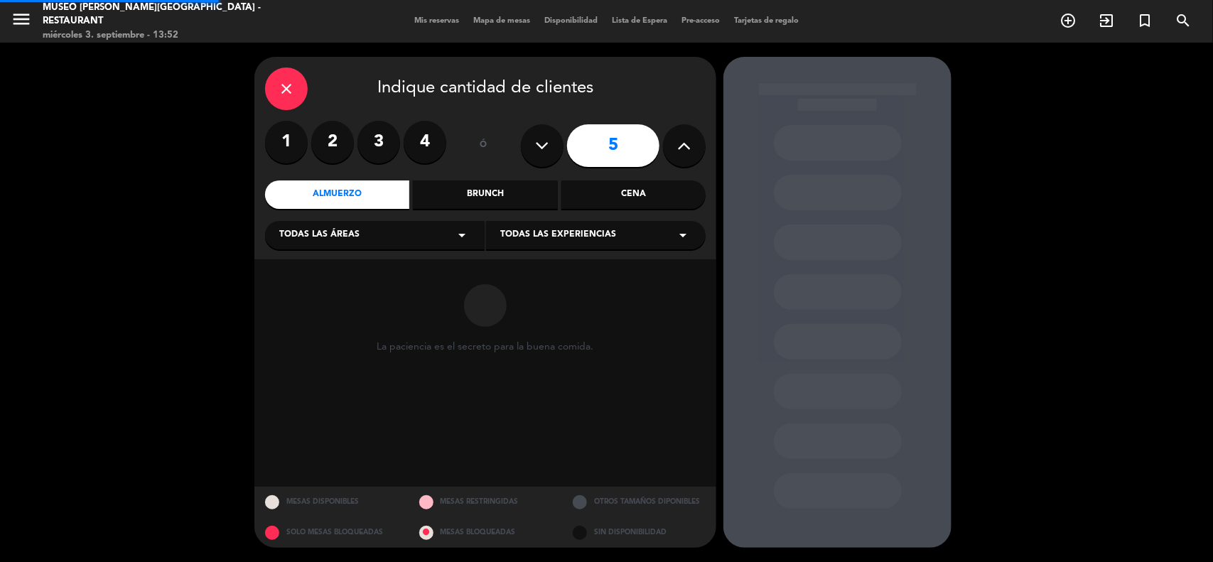
click at [340, 235] on span "Todas las áreas" at bounding box center [319, 235] width 80 height 14
click at [304, 289] on div "Jardines1" at bounding box center [374, 291] width 191 height 14
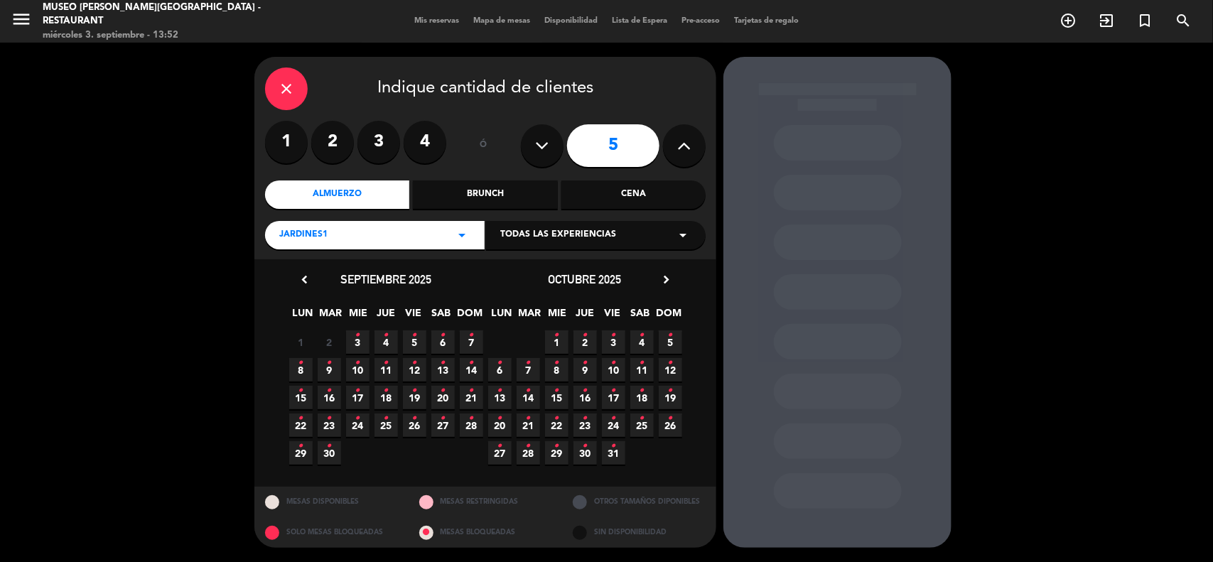
click at [352, 336] on span "3 •" at bounding box center [357, 341] width 23 height 23
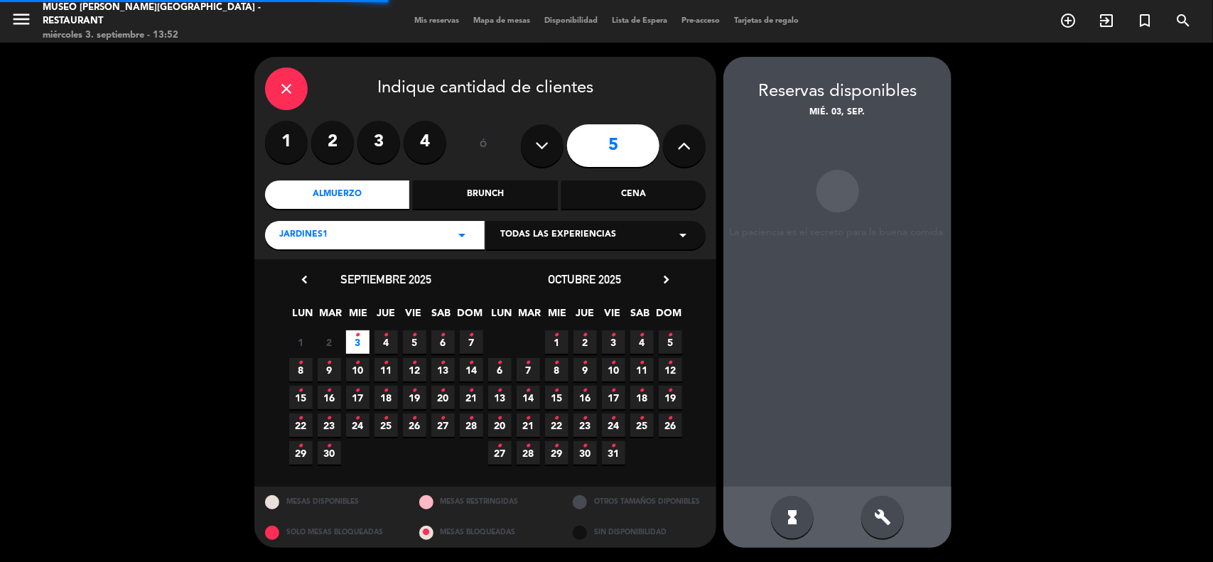
click at [645, 199] on div "Cena" at bounding box center [633, 195] width 144 height 28
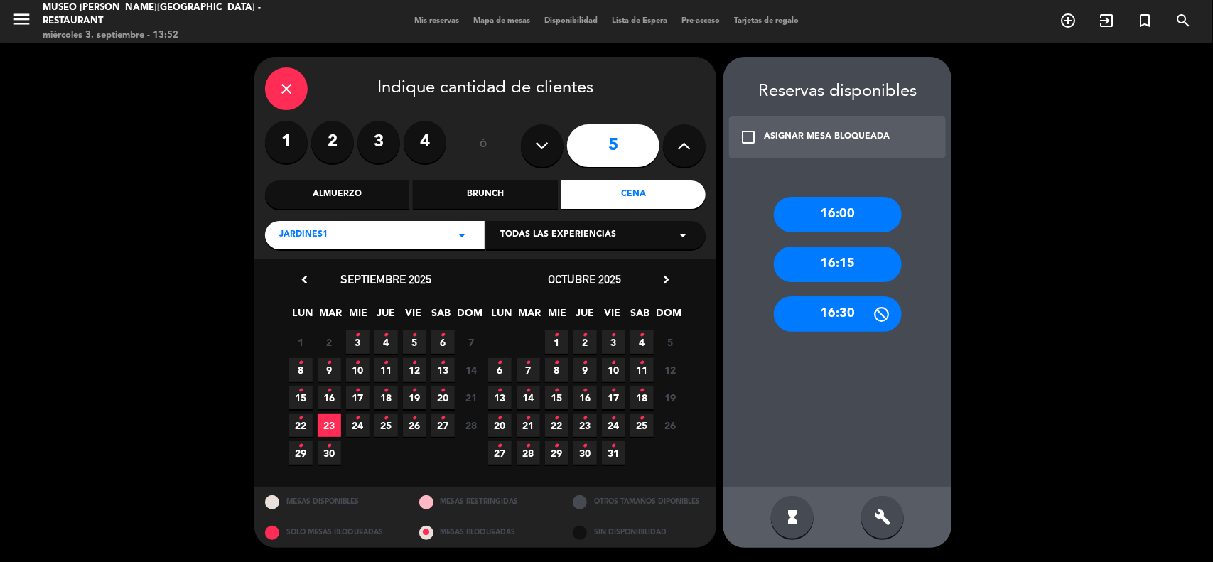
click at [360, 343] on icon "•" at bounding box center [357, 335] width 5 height 23
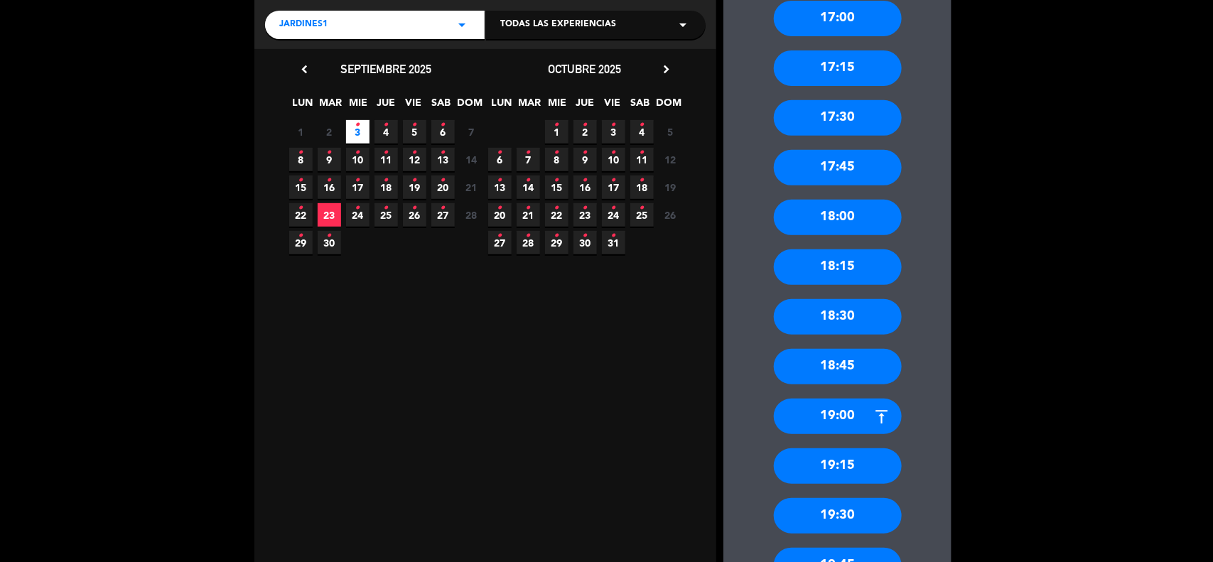
scroll to position [267, 0]
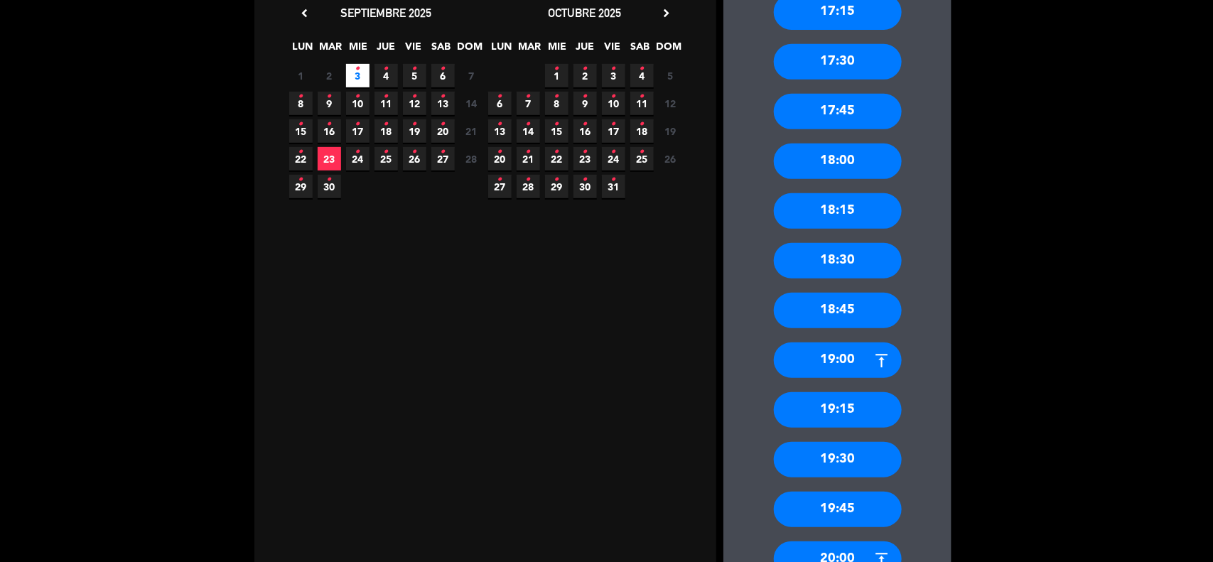
click at [861, 456] on div "19:30" at bounding box center [838, 460] width 128 height 36
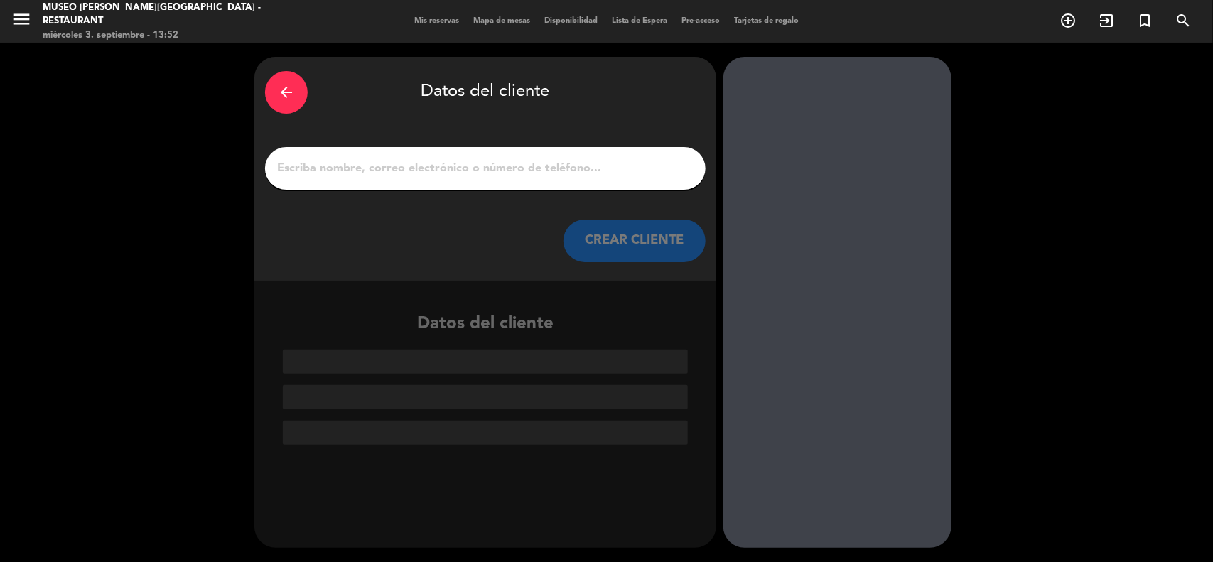
scroll to position [0, 0]
click at [347, 166] on input "1" at bounding box center [485, 168] width 419 height 20
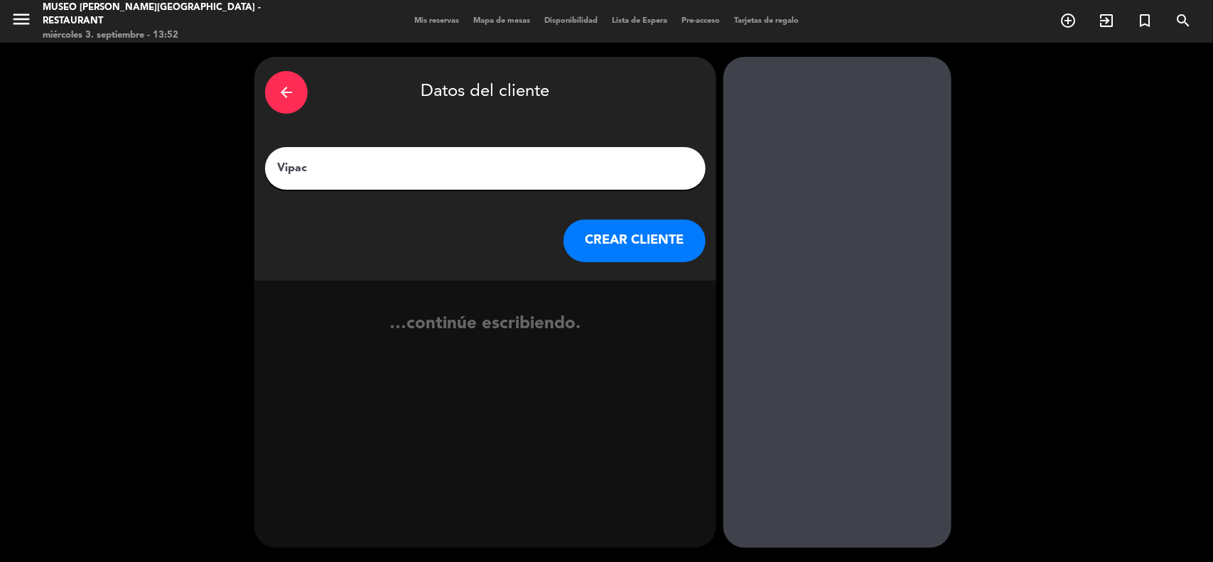
type input "Vipac"
click at [592, 237] on button "CREAR CLIENTE" at bounding box center [635, 241] width 142 height 43
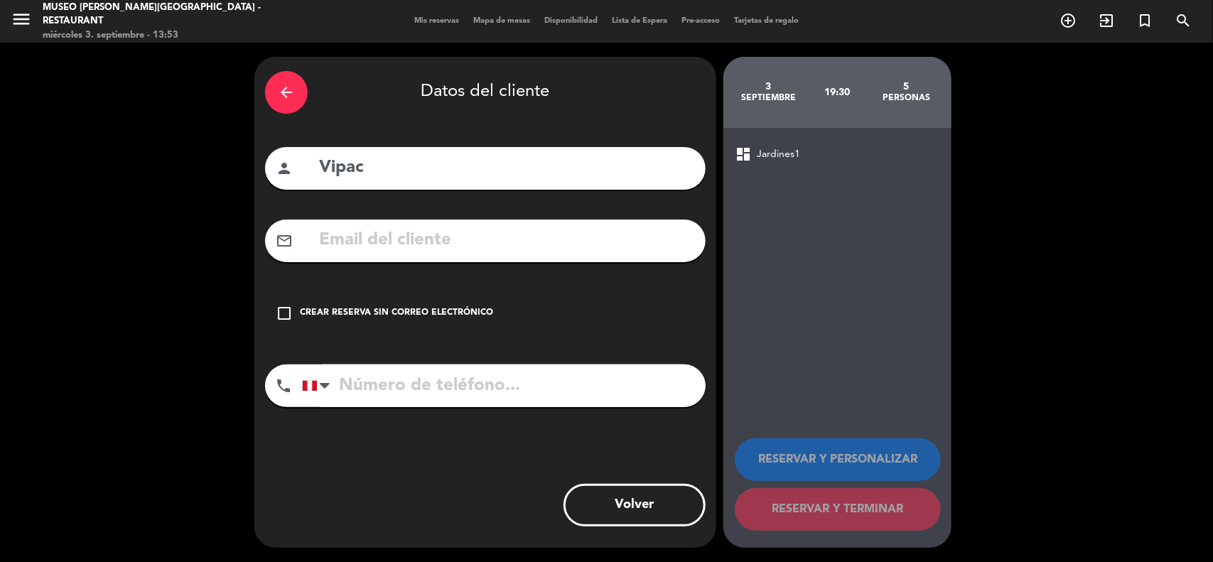
click at [448, 313] on div "Crear reserva sin correo electrónico" at bounding box center [396, 313] width 193 height 14
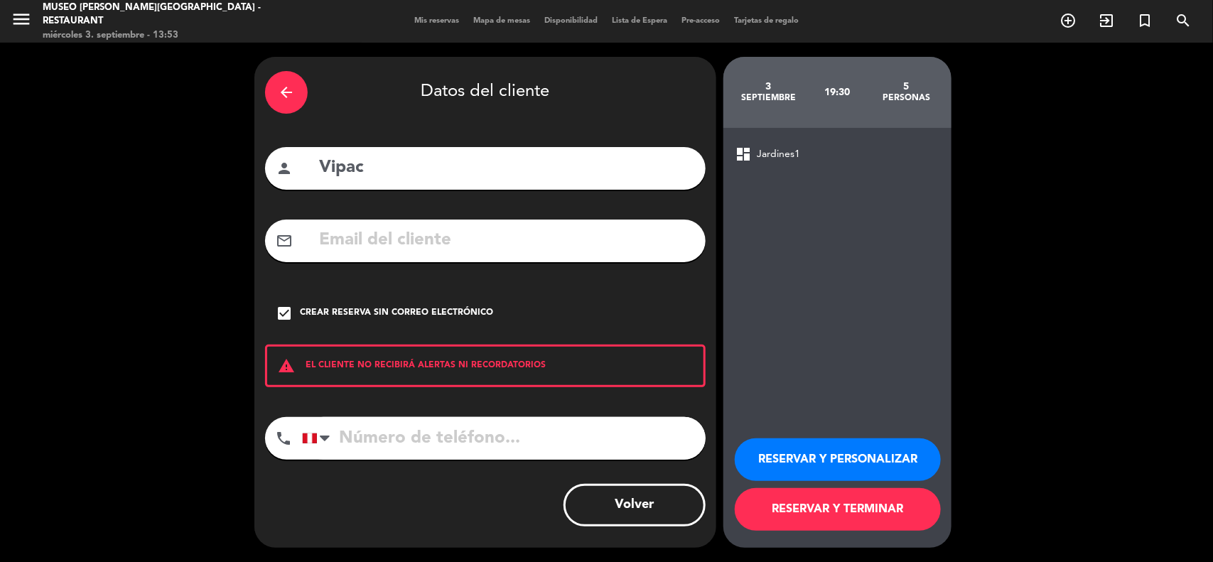
click at [844, 498] on button "RESERVAR Y TERMINAR" at bounding box center [838, 509] width 206 height 43
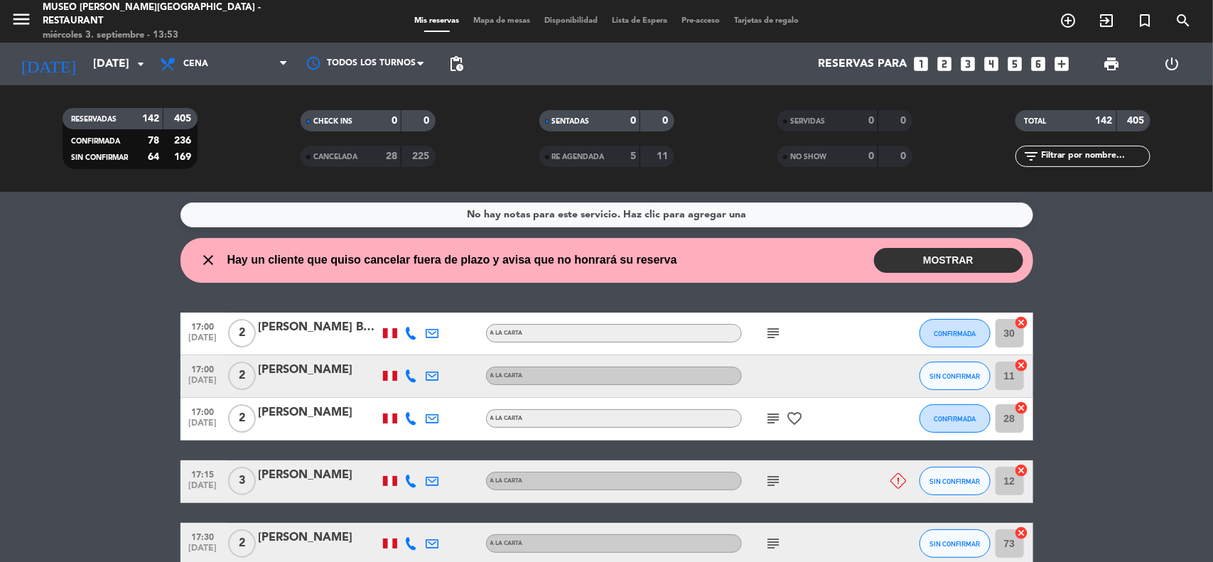
click at [1060, 153] on input "text" at bounding box center [1095, 157] width 110 height 16
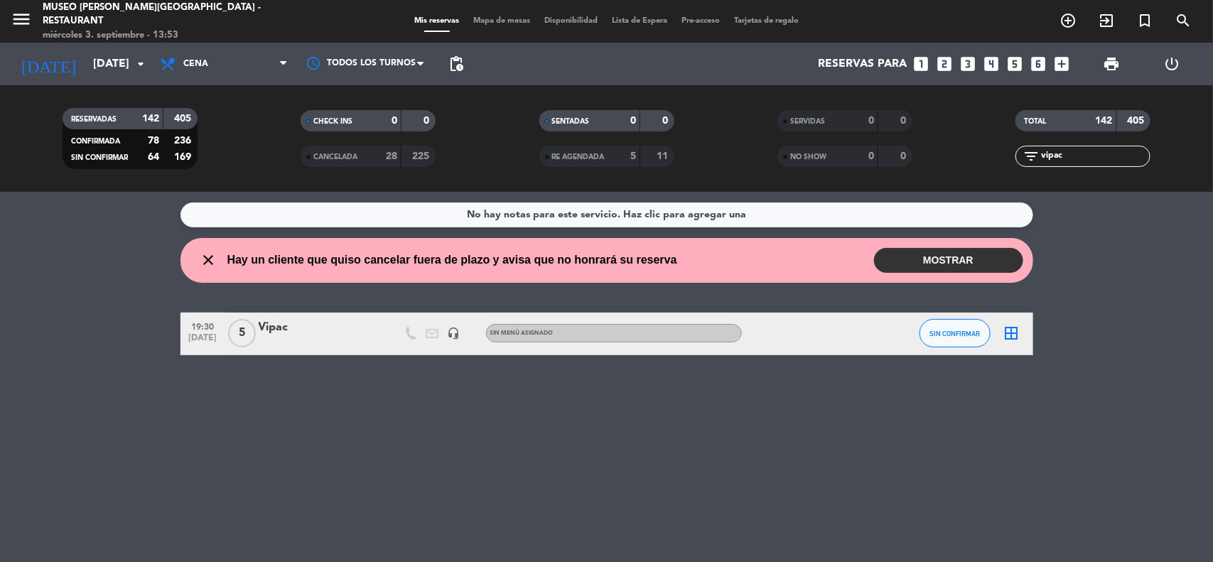
type input "vipac"
click at [279, 331] on div "Vipac" at bounding box center [319, 327] width 121 height 18
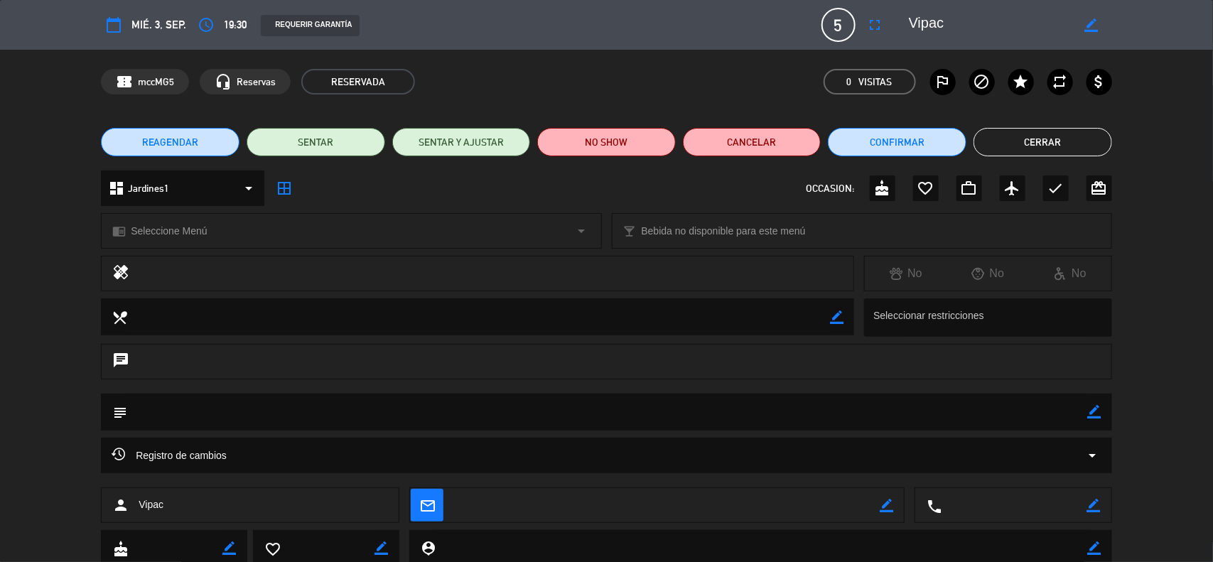
click at [1097, 412] on icon "border_color" at bounding box center [1095, 412] width 14 height 14
click at [1008, 424] on textarea at bounding box center [607, 412] width 961 height 36
paste textarea "Ref. Pax o Grupo [PERSON_NAME] X4 File No. 2025-00045"
click at [297, 409] on textarea at bounding box center [607, 412] width 961 height 36
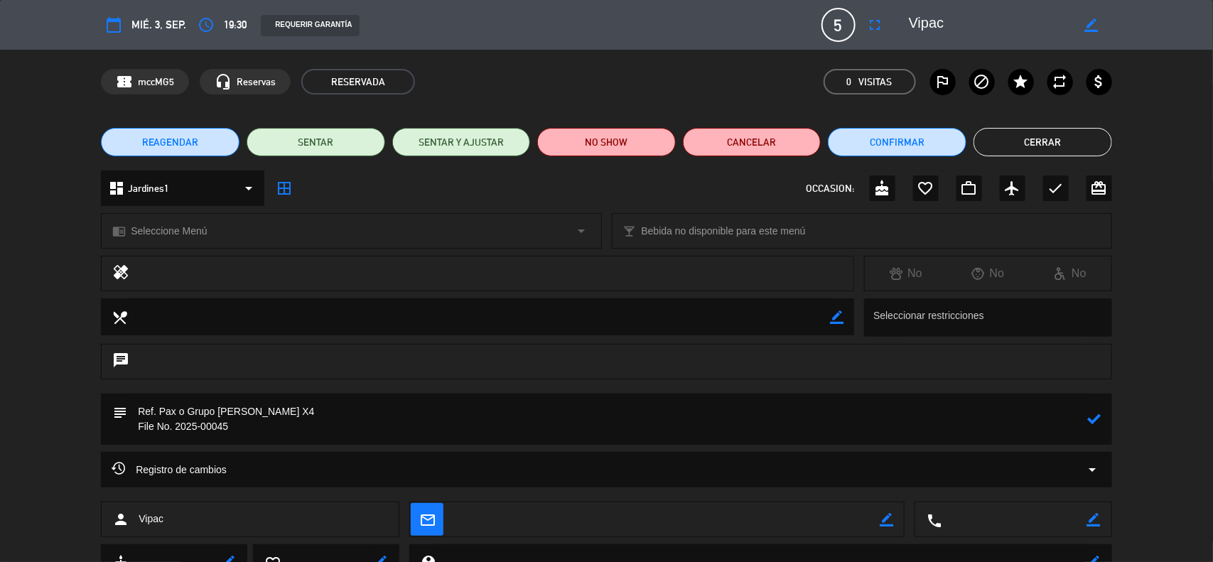
click at [263, 418] on textarea at bounding box center [607, 419] width 961 height 51
drag, startPoint x: 263, startPoint y: 424, endPoint x: 274, endPoint y: 409, distance: 18.2
click at [263, 424] on textarea at bounding box center [607, 419] width 961 height 51
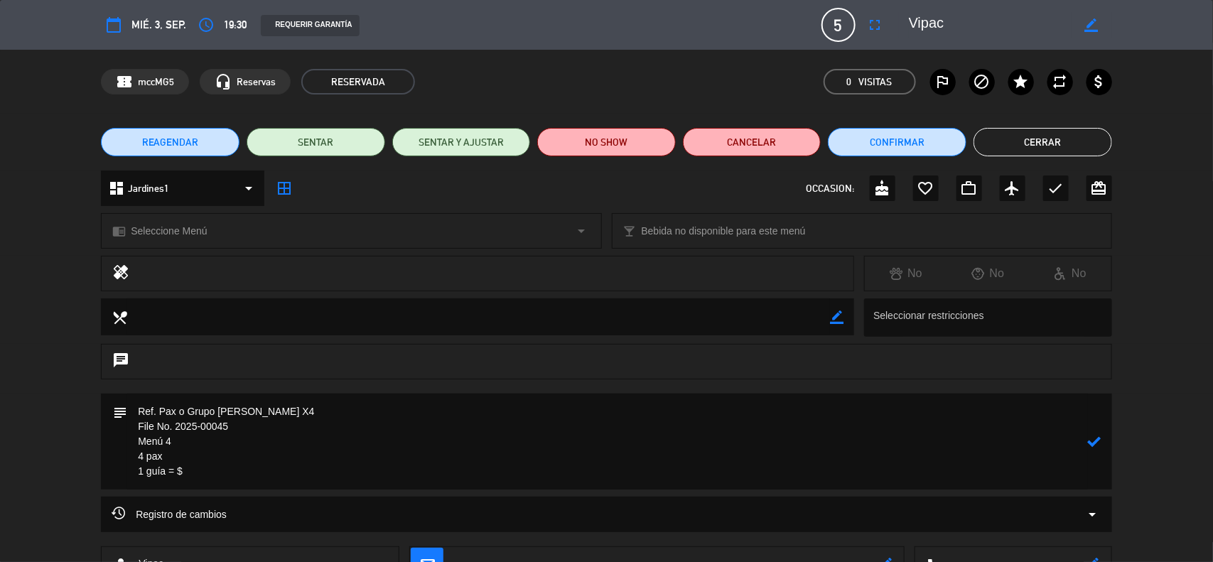
click at [188, 456] on textarea at bounding box center [607, 442] width 961 height 96
click at [300, 474] on textarea at bounding box center [607, 442] width 961 height 96
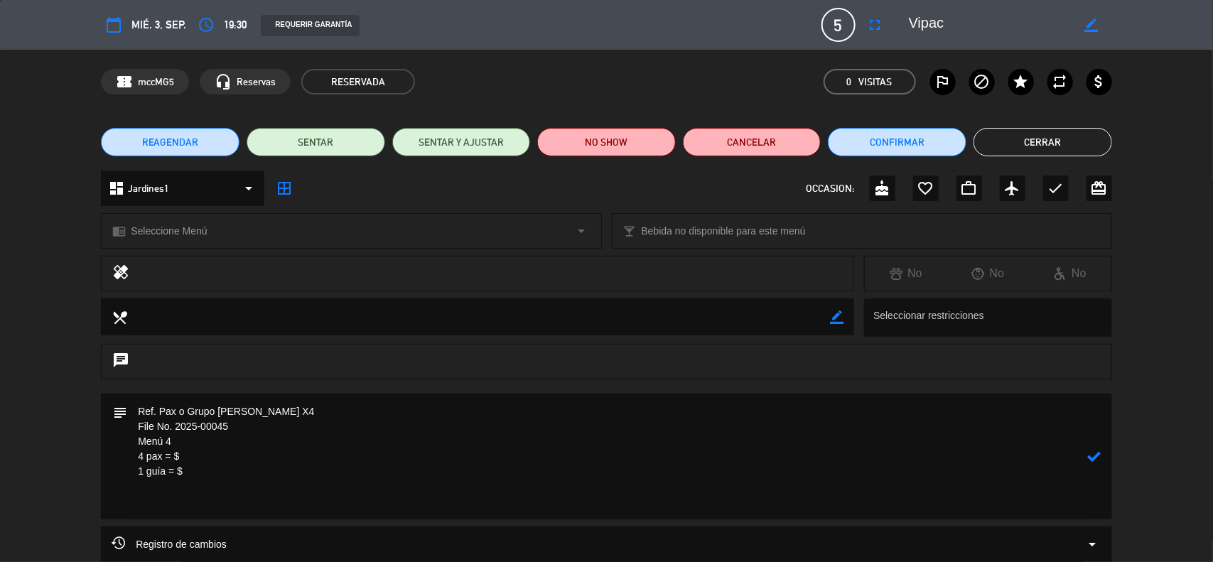
click at [176, 512] on textarea at bounding box center [607, 457] width 961 height 126
paste textarea "Incluye: 01 Pisco sour chico, 01 agua purificada premium y 01 bebida caliente (…"
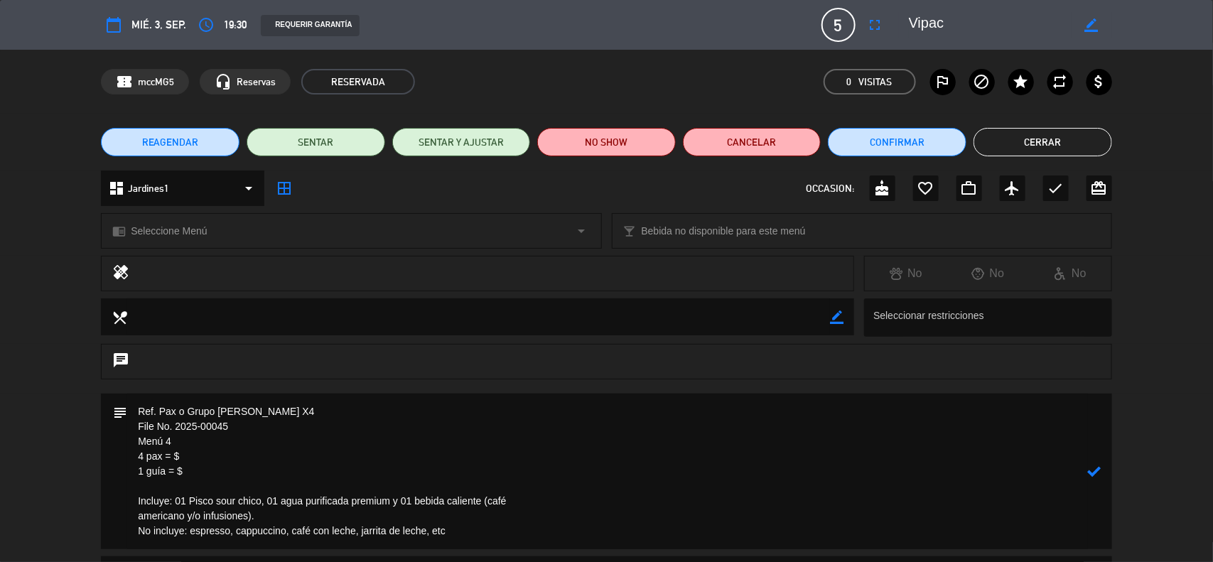
click at [131, 512] on textarea at bounding box center [607, 472] width 961 height 156
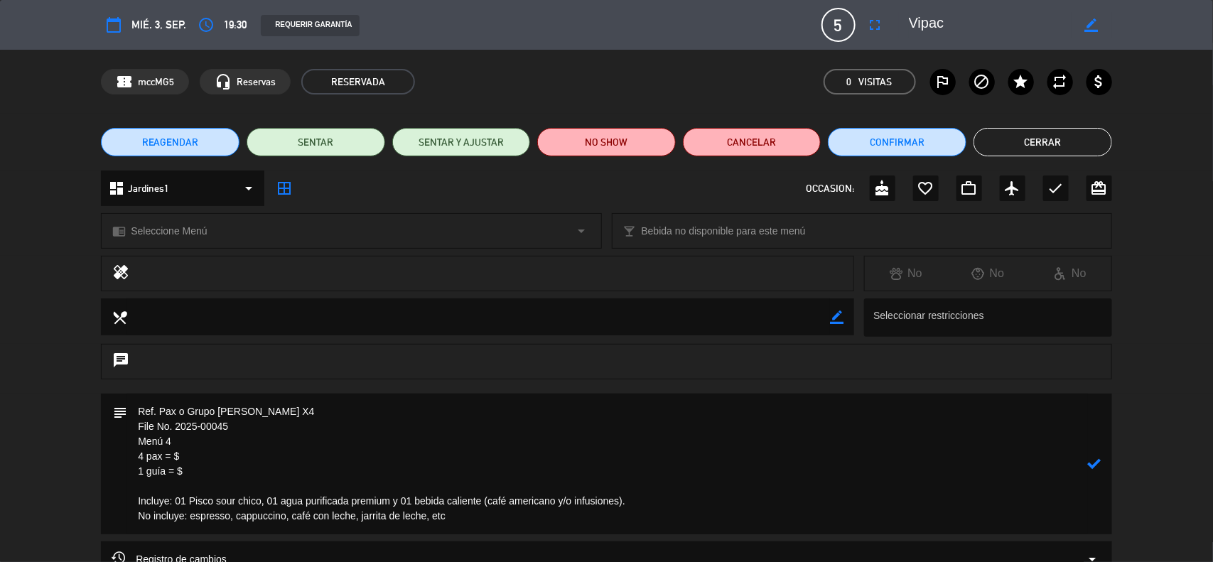
click at [206, 456] on textarea at bounding box center [607, 464] width 961 height 141
click at [236, 473] on textarea at bounding box center [607, 464] width 961 height 141
click at [1099, 466] on icon at bounding box center [1095, 464] width 14 height 14
click at [201, 238] on span "Seleccione Menú" at bounding box center [169, 231] width 76 height 16
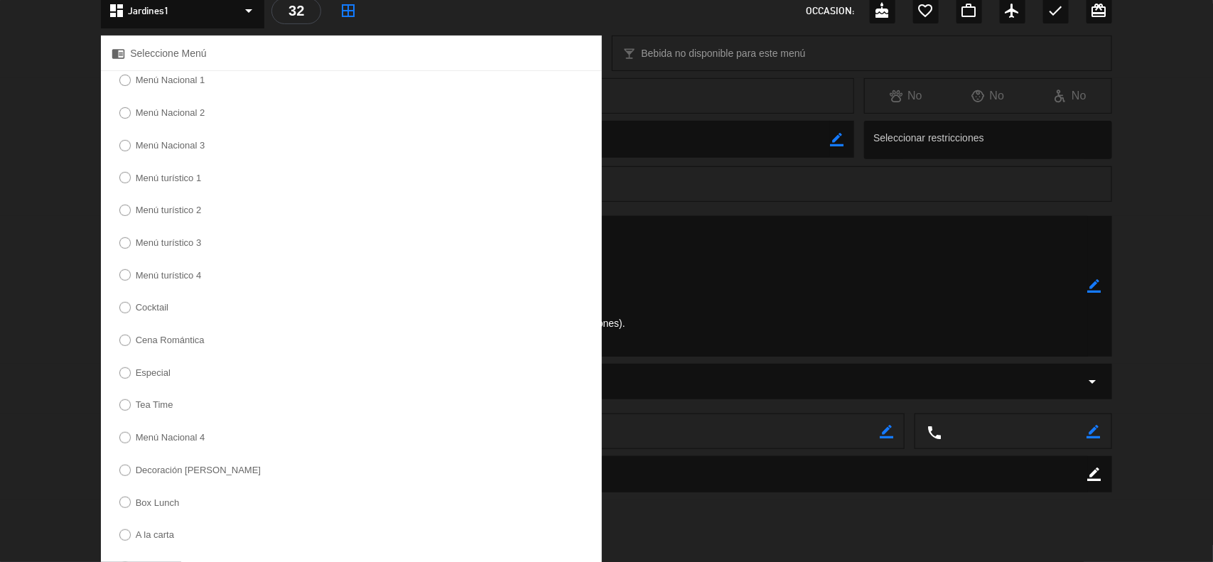
click at [168, 278] on label "Menú turístico 4" at bounding box center [169, 275] width 66 height 9
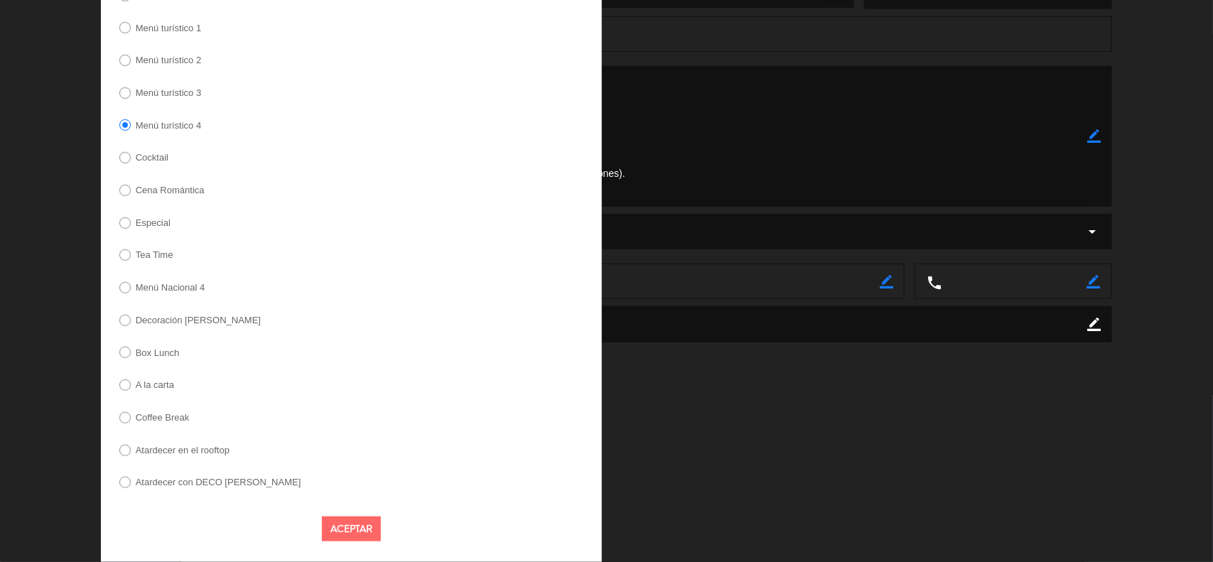
scroll to position [338, 0]
click at [362, 528] on button "Aceptar" at bounding box center [351, 529] width 59 height 25
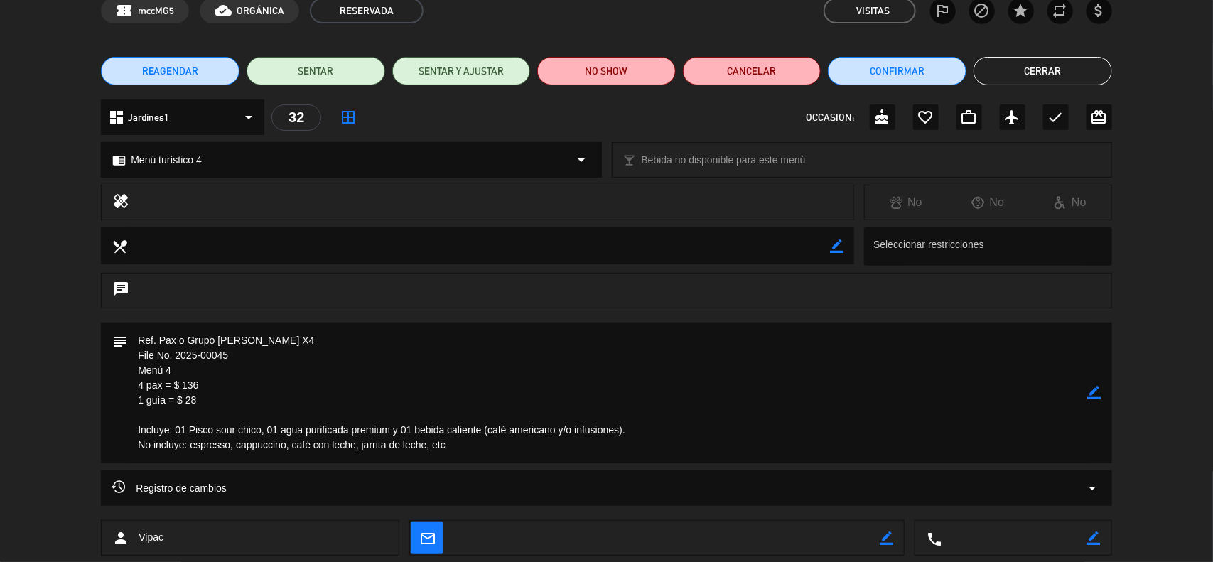
scroll to position [0, 0]
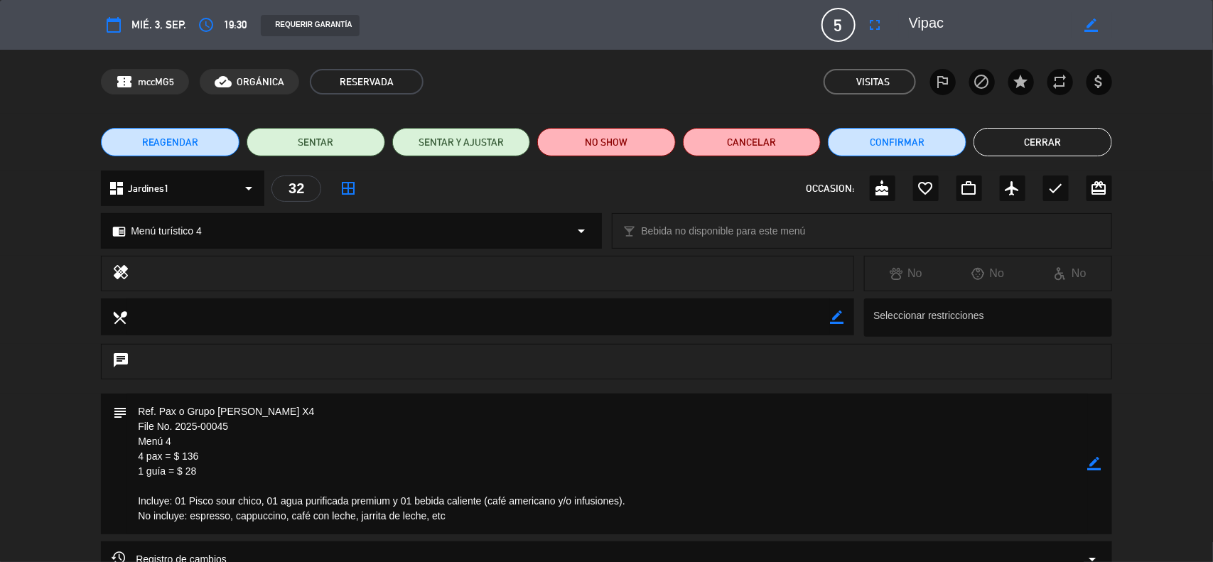
drag, startPoint x: 296, startPoint y: 414, endPoint x: 228, endPoint y: 414, distance: 68.2
click at [228, 414] on textarea at bounding box center [607, 464] width 961 height 141
click at [336, 434] on textarea at bounding box center [607, 464] width 961 height 141
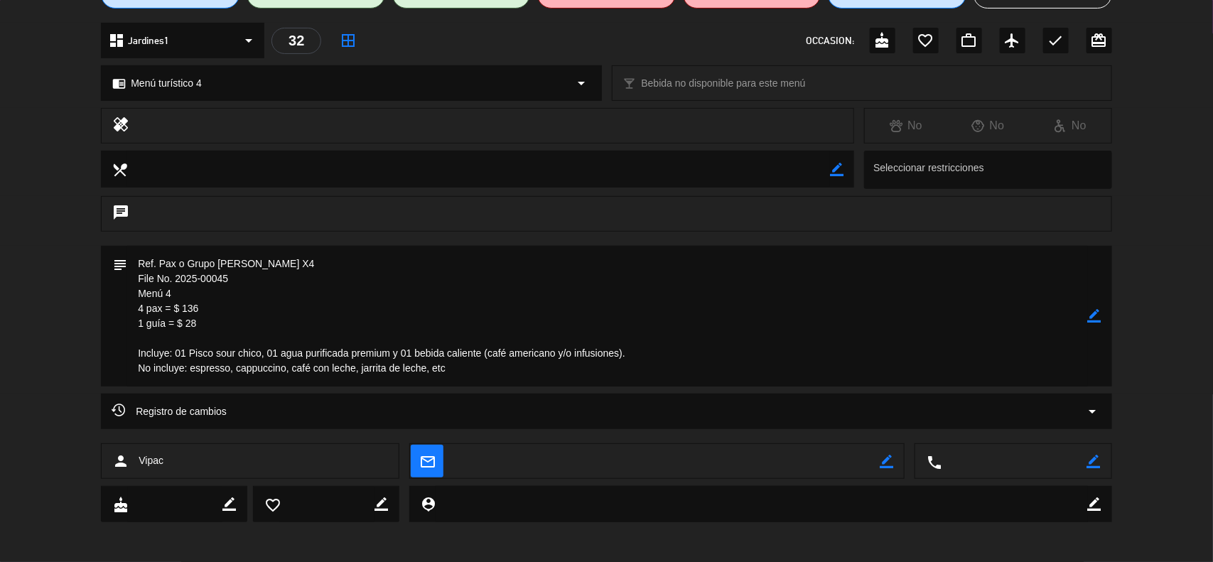
scroll to position [150, 0]
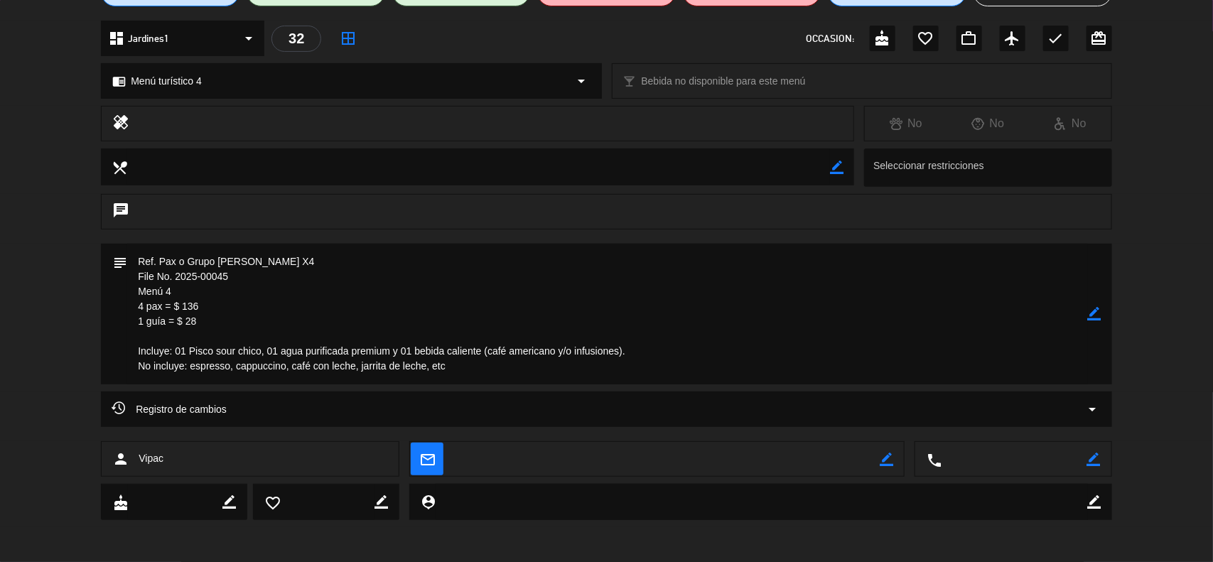
click at [1099, 318] on icon "border_color" at bounding box center [1095, 314] width 14 height 14
click at [480, 373] on textarea at bounding box center [607, 314] width 961 height 141
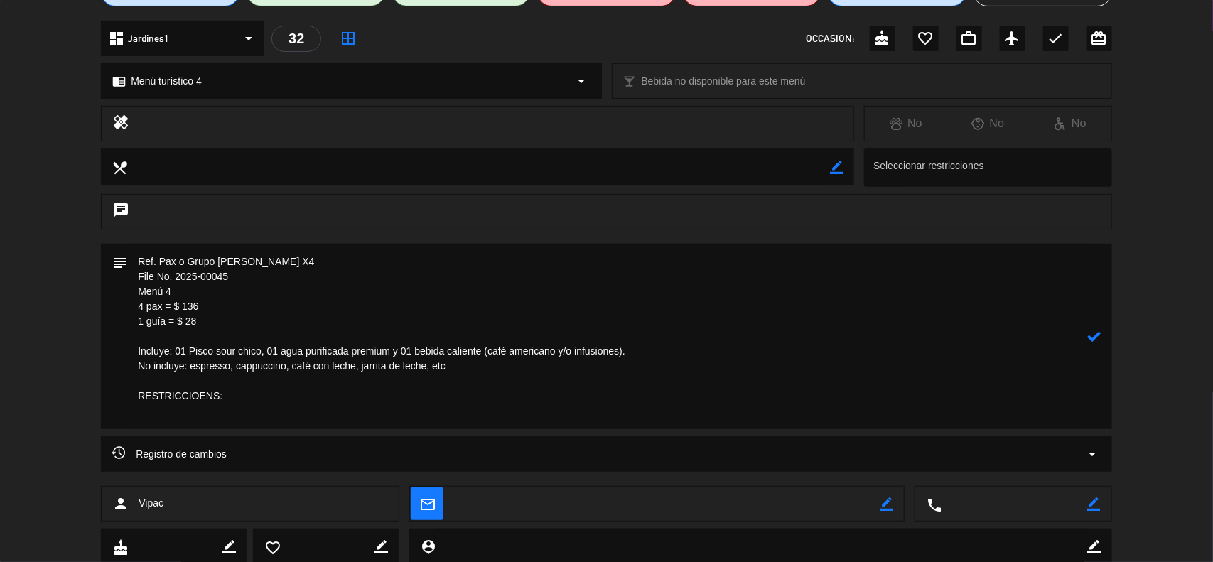
click at [222, 399] on textarea at bounding box center [607, 336] width 961 height 185
click at [168, 416] on textarea at bounding box center [607, 336] width 961 height 185
paste textarea "[PERSON_NAME]"
type textarea "Ref. Pax o Grupo [PERSON_NAME] X4 File No. 2025-00045 Menú 4 4 pax = $ 136 1 gu…"
click at [1094, 328] on div at bounding box center [1095, 336] width 14 height 185
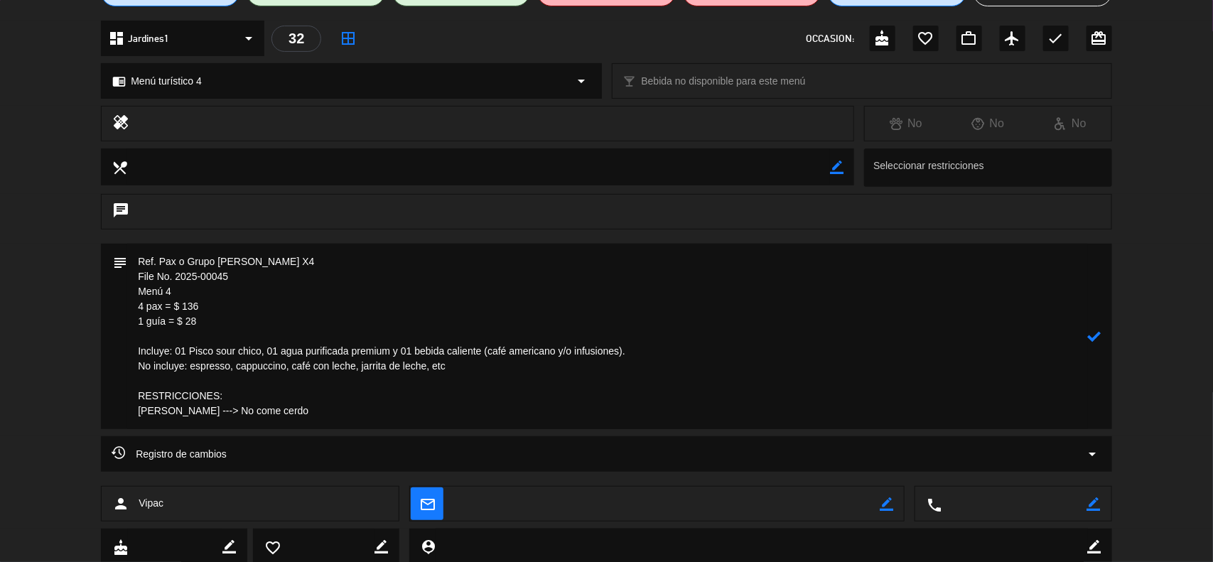
click at [1095, 334] on icon at bounding box center [1095, 337] width 14 height 14
drag, startPoint x: 352, startPoint y: 416, endPoint x: 129, endPoint y: 395, distance: 223.4
click at [129, 395] on textarea at bounding box center [607, 336] width 961 height 185
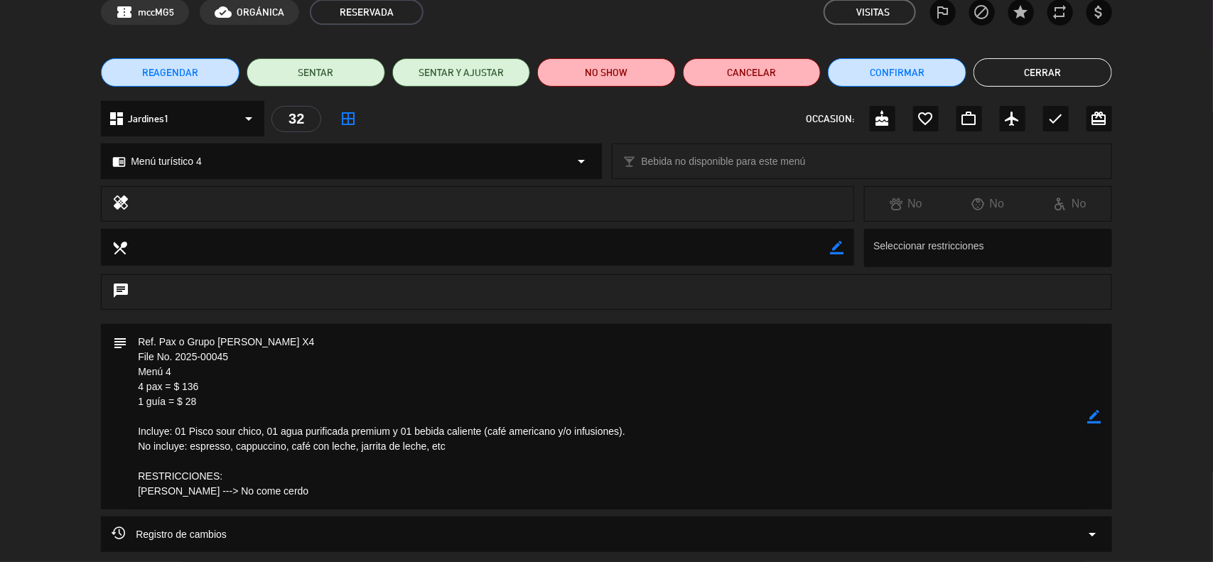
scroll to position [0, 0]
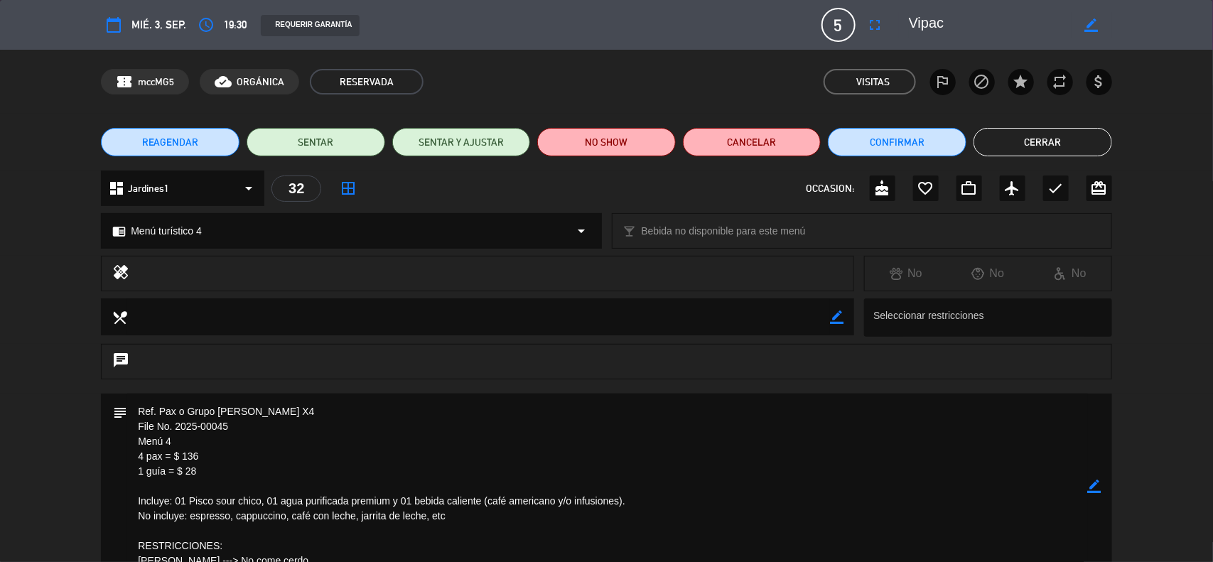
click at [836, 321] on icon "border_color" at bounding box center [837, 318] width 14 height 14
click at [780, 318] on textarea at bounding box center [478, 316] width 703 height 36
paste textarea "RESTRICCIONES: [PERSON_NAME] ---> No come cerdo"
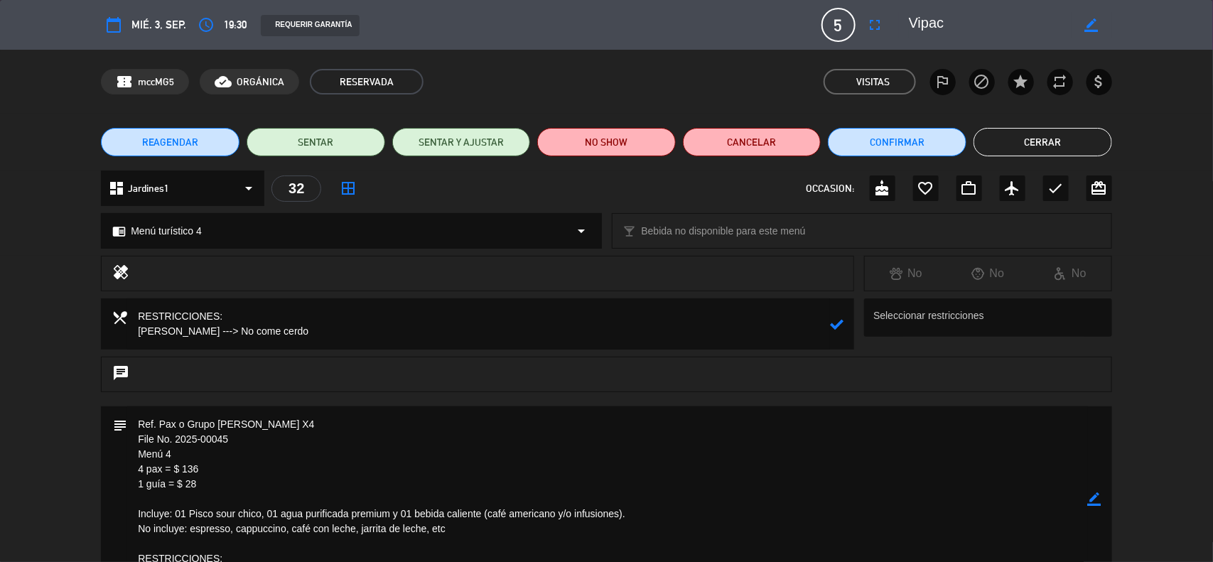
type textarea "RESTRICCIONES: [PERSON_NAME] ---> No come cerdo"
click at [840, 321] on icon at bounding box center [837, 325] width 14 height 14
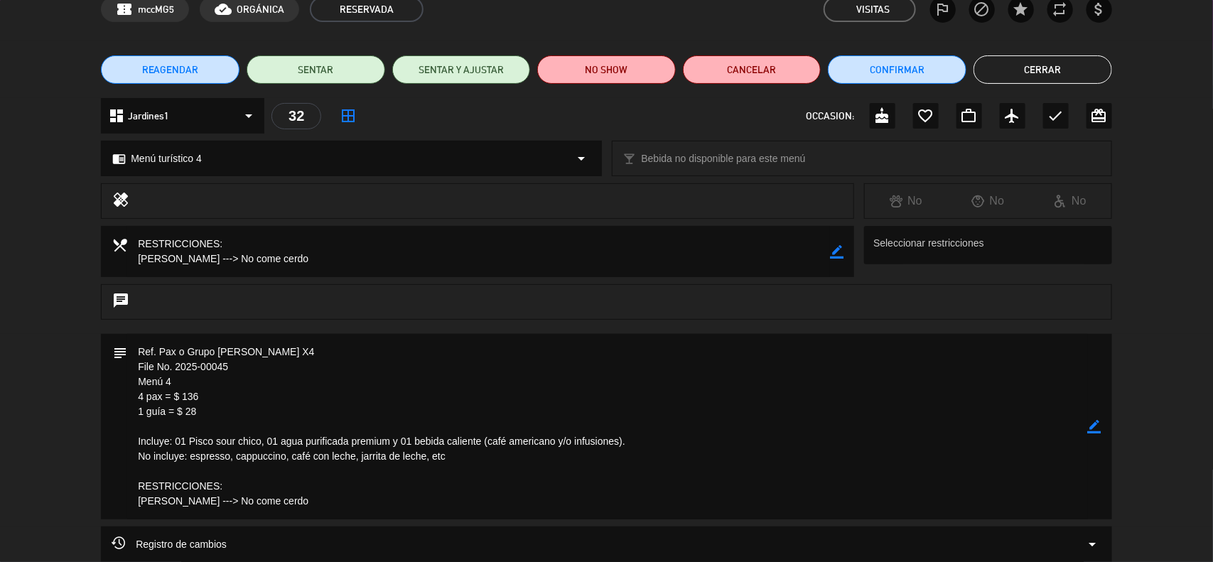
scroll to position [208, 0]
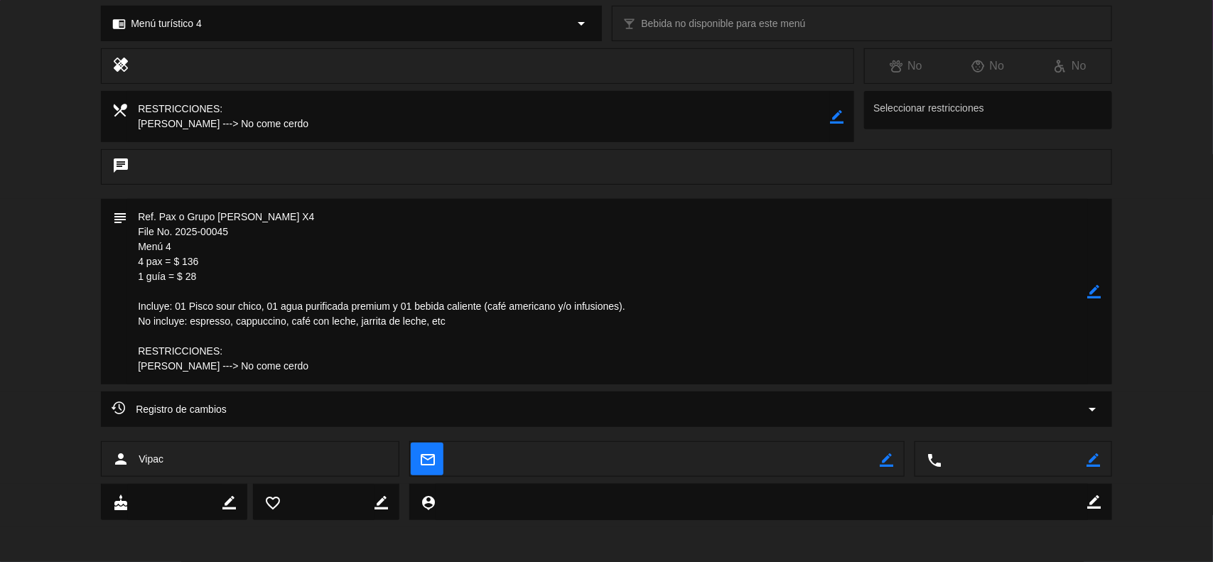
click at [1092, 288] on icon "border_color" at bounding box center [1095, 292] width 14 height 14
click at [375, 377] on textarea at bounding box center [607, 291] width 961 height 185
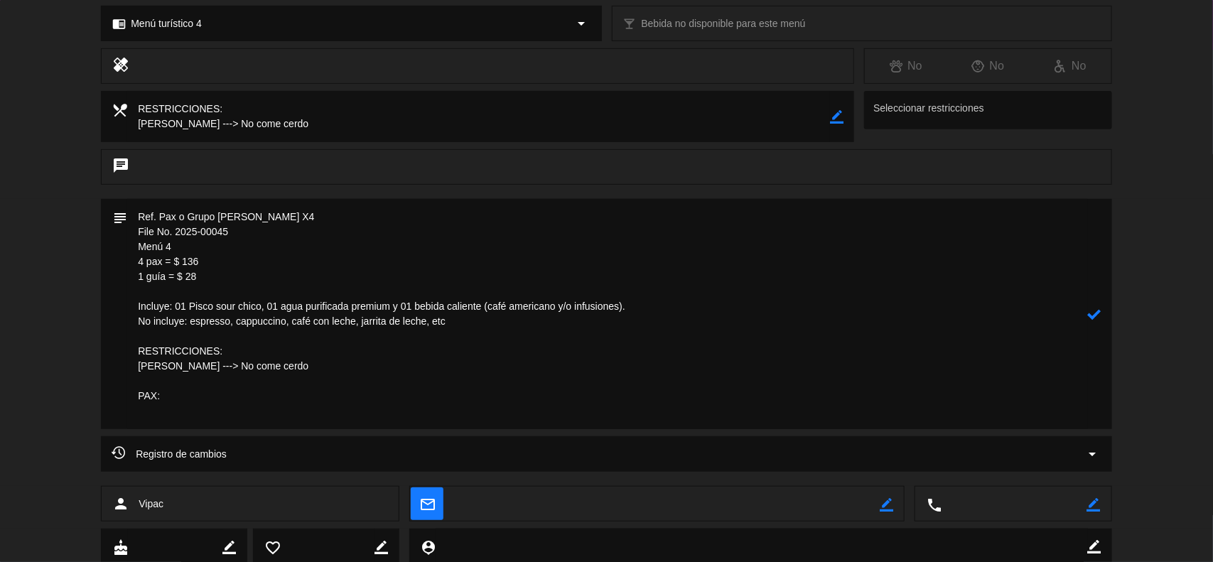
paste textarea "[PERSON_NAME]"
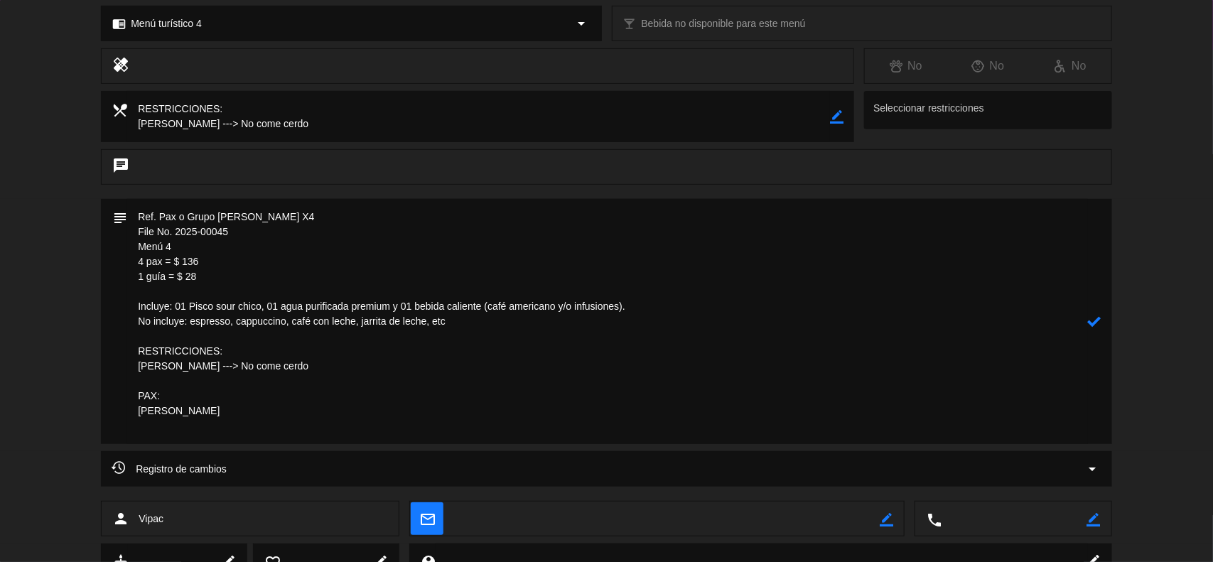
paste textarea "[PERSON_NAME]"
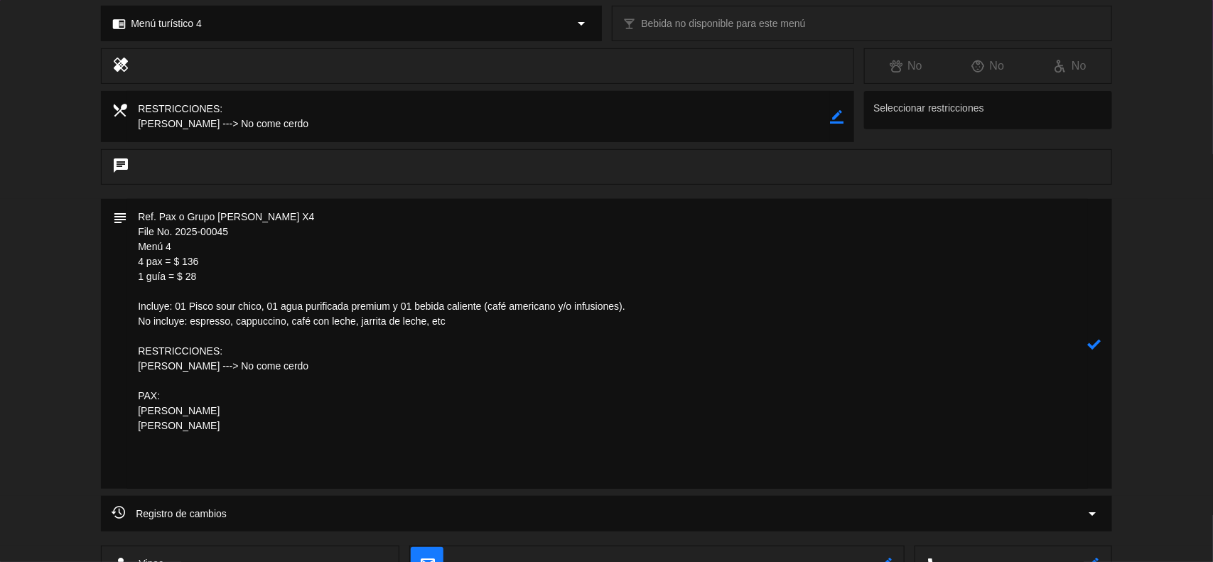
paste textarea "[PERSON_NAME]"
click at [123, 449] on div "subject" at bounding box center [120, 344] width 16 height 290
click at [132, 455] on textarea at bounding box center [607, 344] width 961 height 290
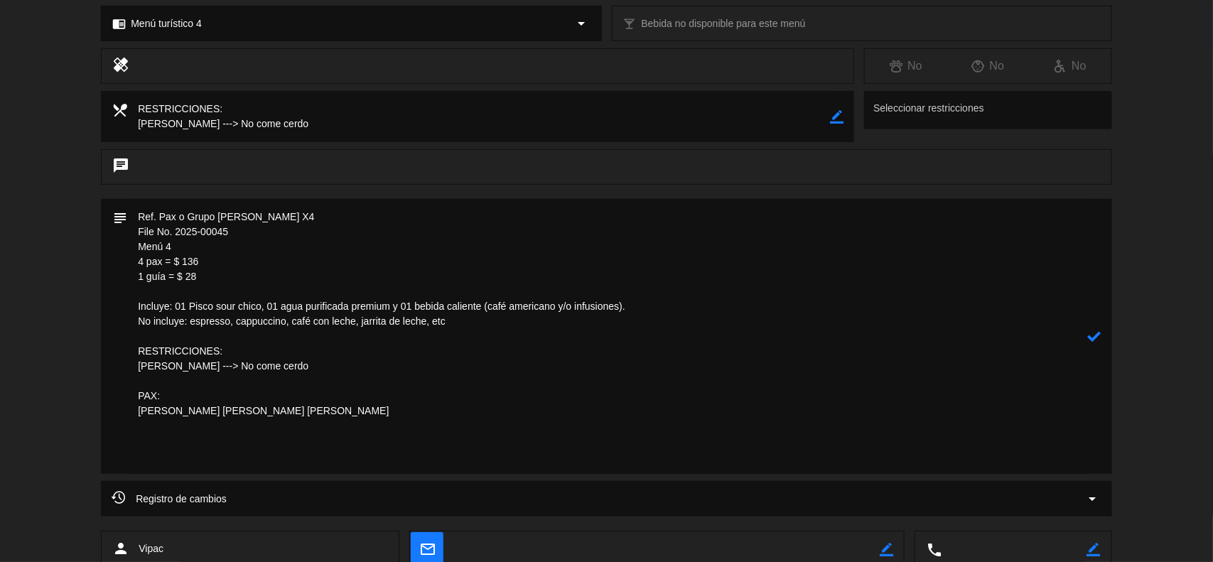
click at [158, 462] on textarea at bounding box center [607, 336] width 961 height 275
paste textarea "[PERSON_NAME]"
type textarea "Ref. Pax o Grupo [PERSON_NAME] X4 File No. 2025-00045 Menú 4 4 pax = $ 136 1 gu…"
click at [1102, 335] on div "subject" at bounding box center [606, 336] width 1011 height 275
click at [1098, 335] on icon at bounding box center [1095, 337] width 14 height 14
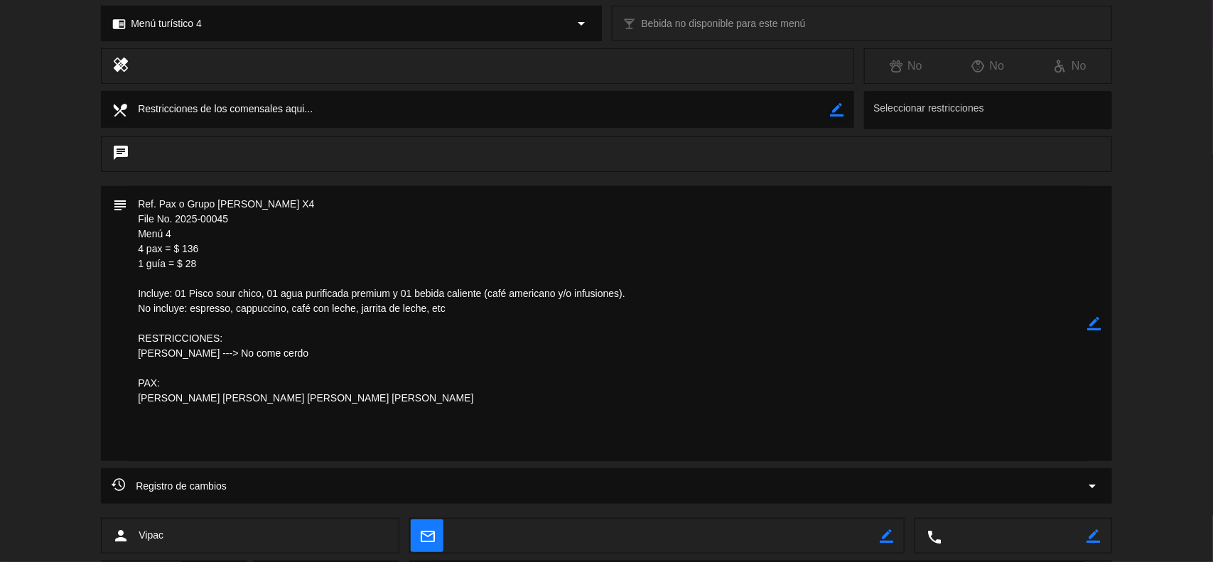
click at [1092, 325] on icon "border_color" at bounding box center [1095, 324] width 14 height 14
click at [1092, 325] on icon at bounding box center [1095, 324] width 14 height 14
